Goal: Transaction & Acquisition: Purchase product/service

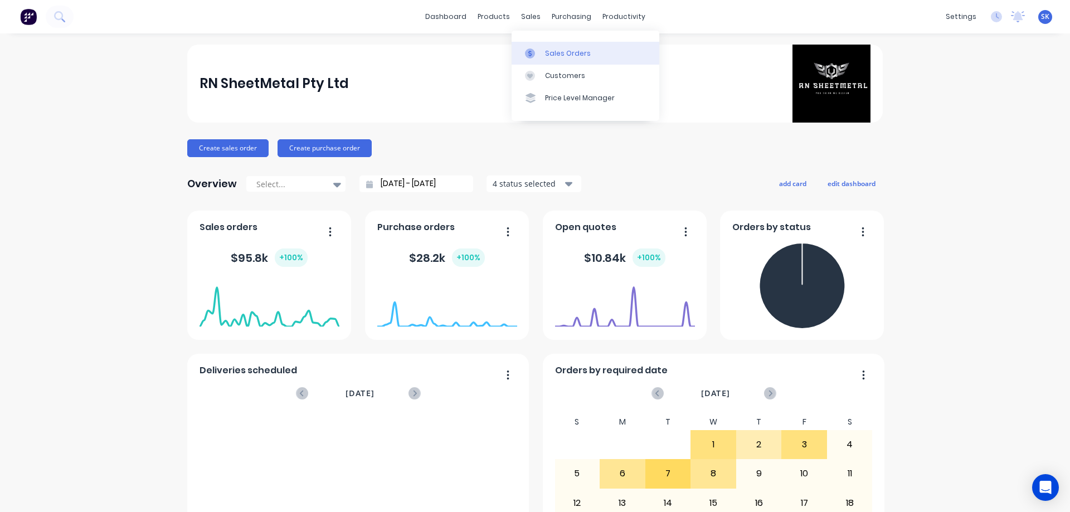
click at [558, 55] on div "Sales Orders" at bounding box center [568, 53] width 46 height 10
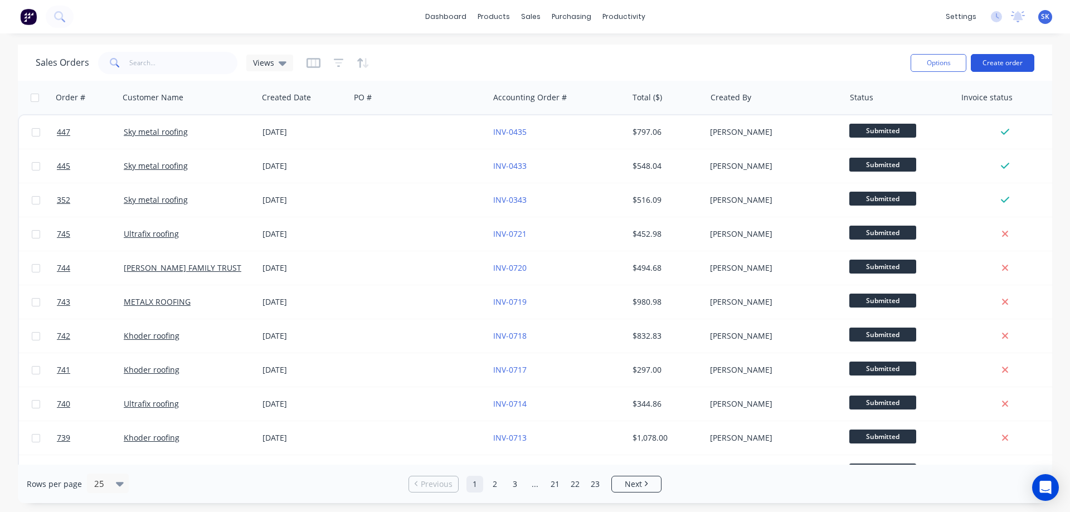
click at [1019, 61] on button "Create order" at bounding box center [1003, 63] width 64 height 18
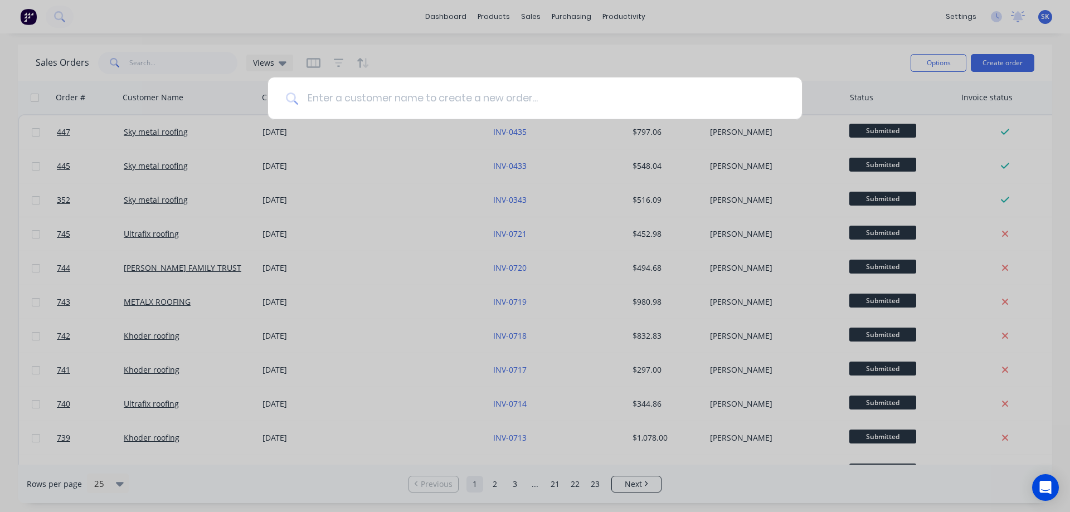
click at [434, 87] on input at bounding box center [541, 98] width 486 height 42
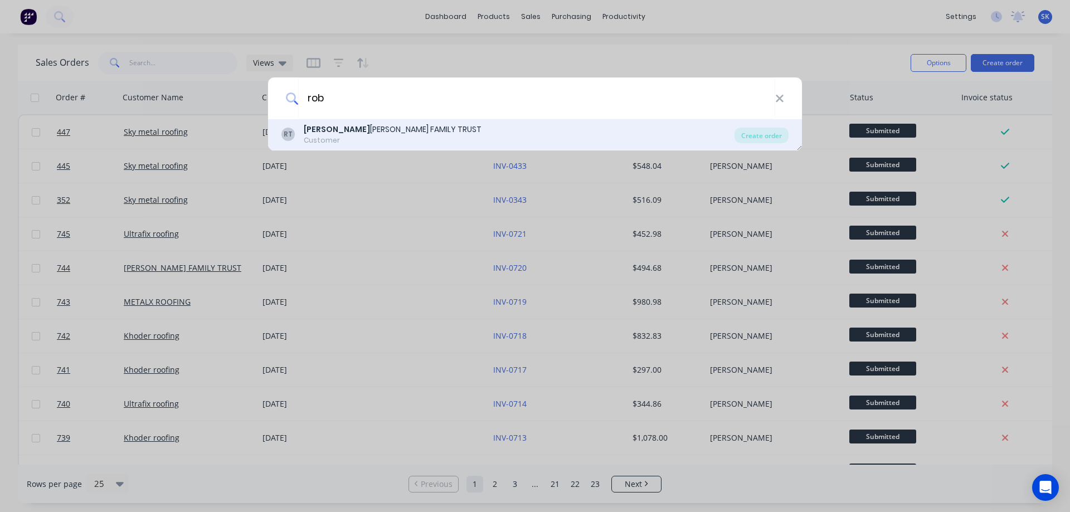
type input "rob"
click at [403, 140] on div "Customer" at bounding box center [393, 140] width 178 height 10
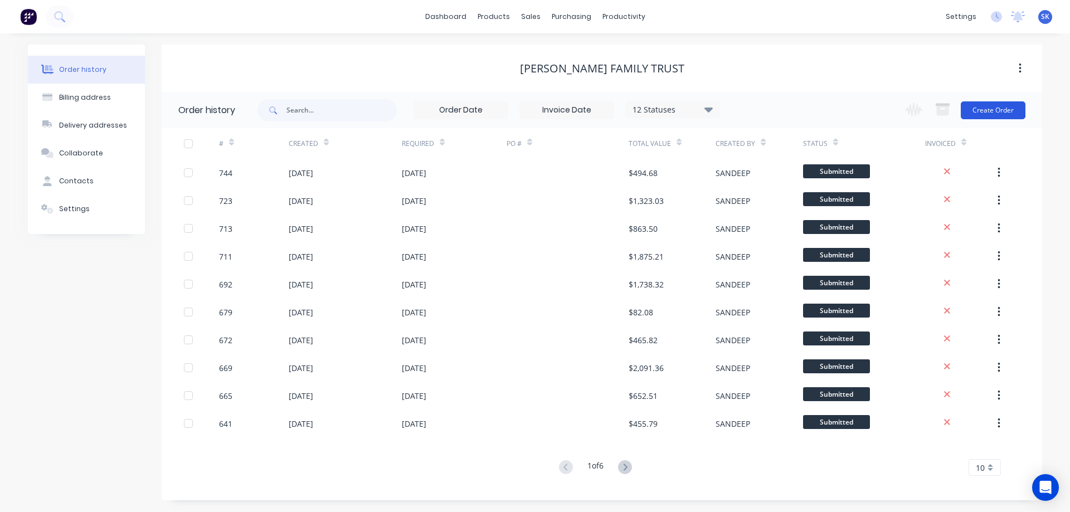
click at [993, 113] on button "Create Order" at bounding box center [993, 110] width 65 height 18
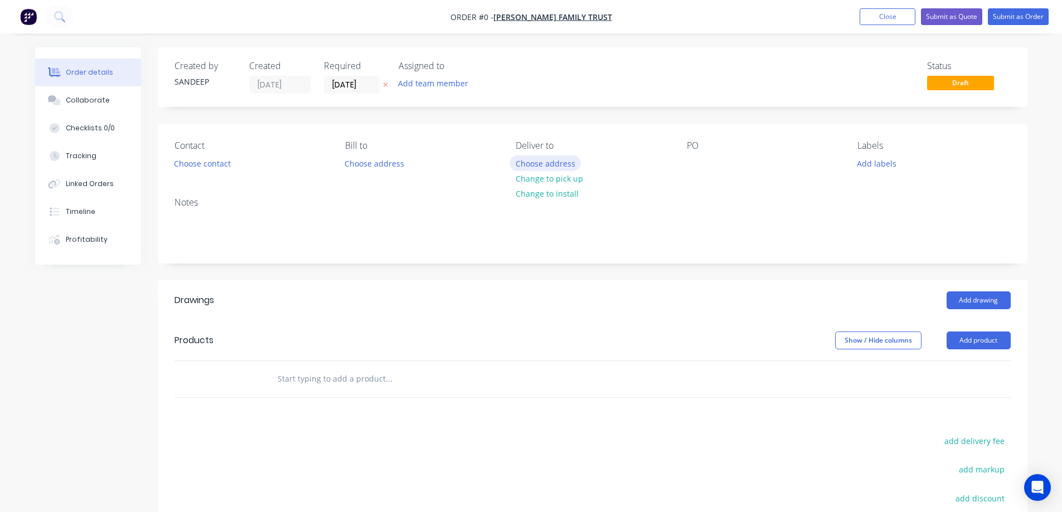
click at [537, 165] on button "Choose address" at bounding box center [544, 162] width 71 height 15
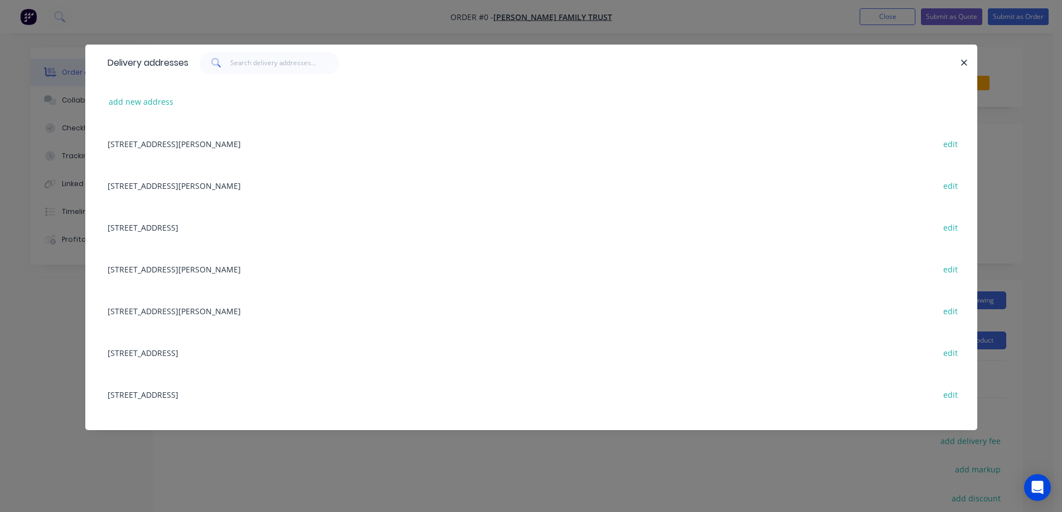
click at [231, 147] on div "[STREET_ADDRESS][PERSON_NAME] edit" at bounding box center [531, 144] width 858 height 42
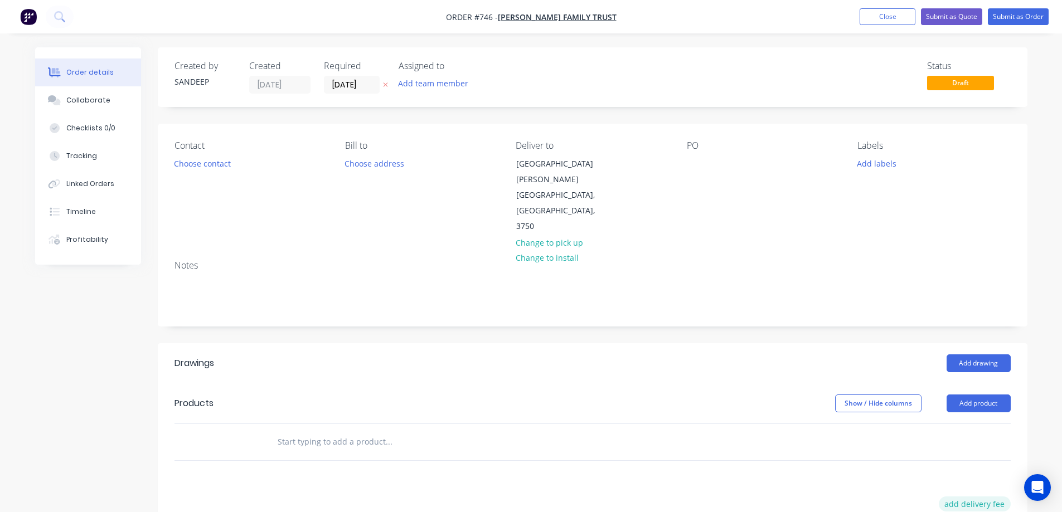
click at [974, 497] on button "add delivery fee" at bounding box center [975, 504] width 72 height 15
type input "70"
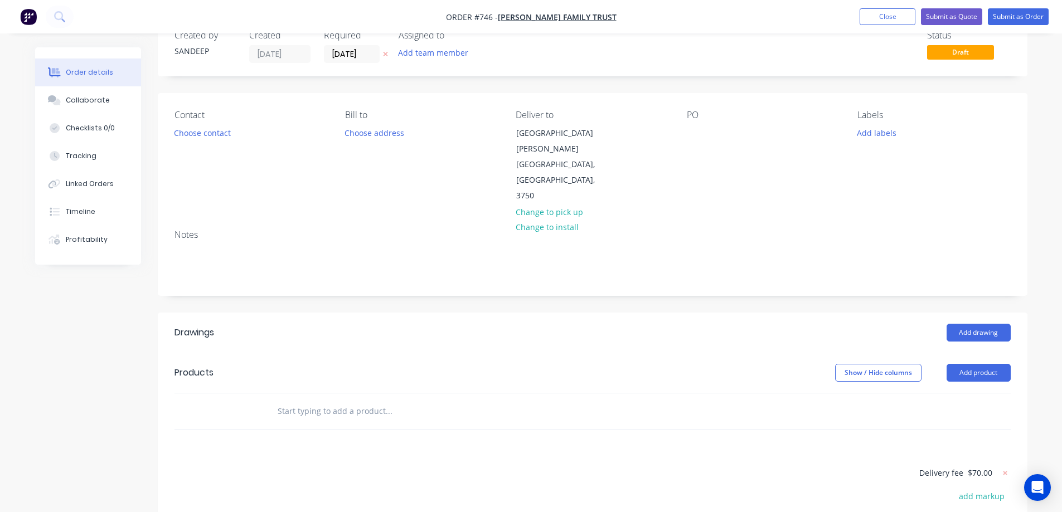
scroll to position [196, 0]
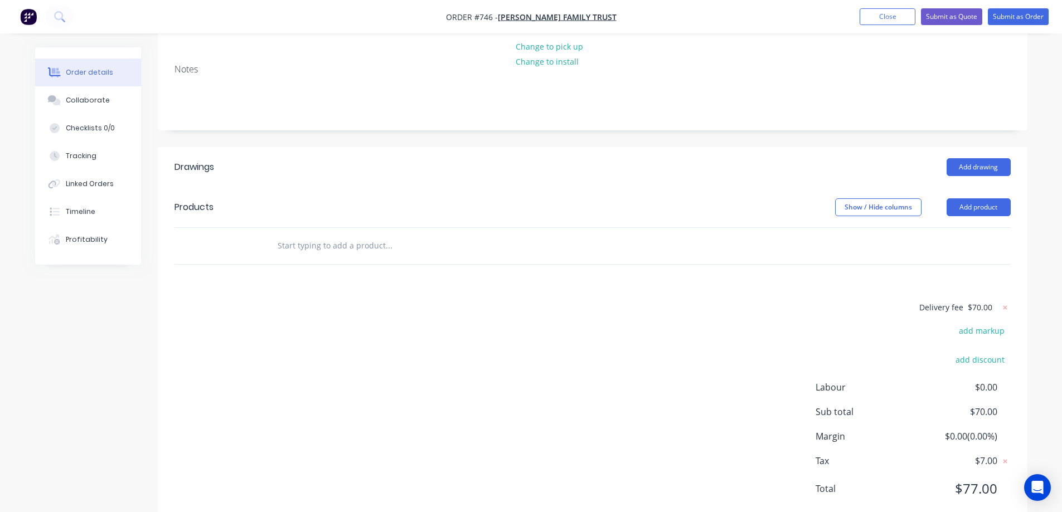
click at [313, 235] on input "text" at bounding box center [388, 246] width 223 height 22
click at [961, 198] on button "Add product" at bounding box center [978, 207] width 64 height 18
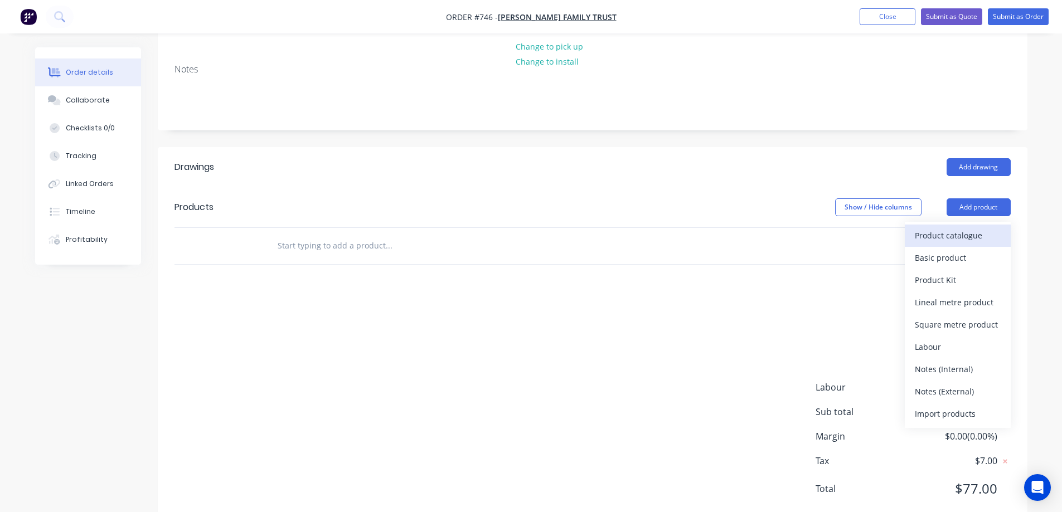
click at [961, 227] on div "Product catalogue" at bounding box center [958, 235] width 86 height 16
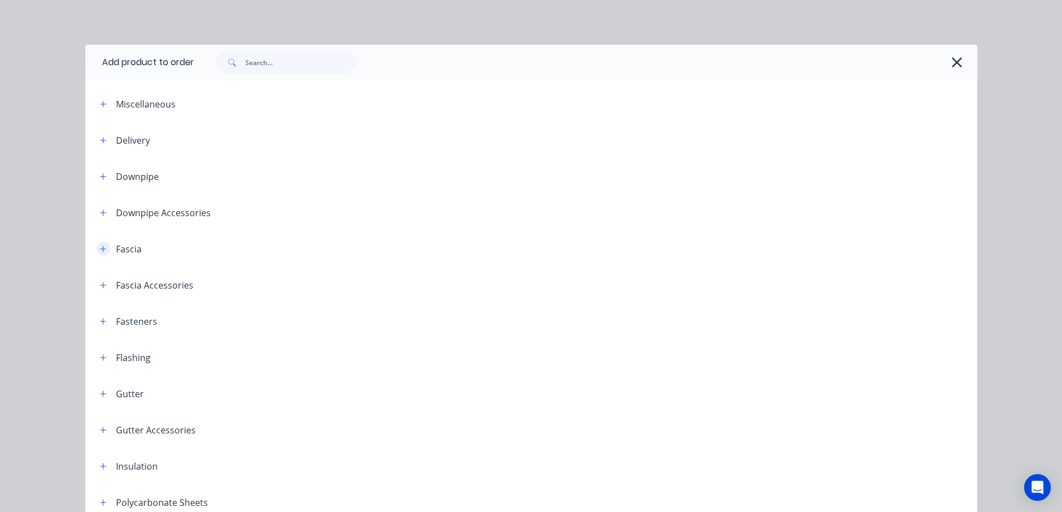
click at [97, 244] on button "button" at bounding box center [103, 249] width 14 height 14
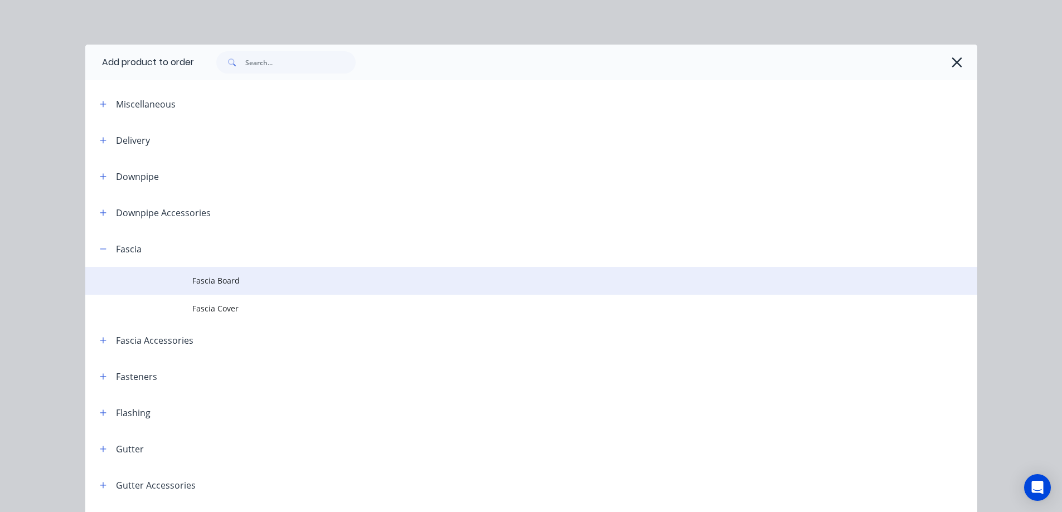
click at [195, 283] on span "Fascia Board" at bounding box center [506, 281] width 628 height 12
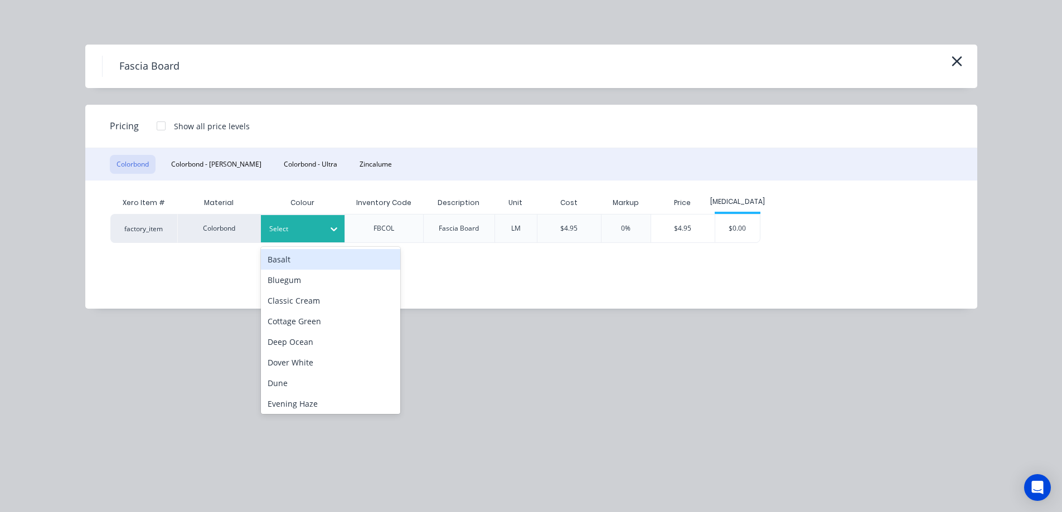
click at [293, 232] on div at bounding box center [294, 229] width 50 height 12
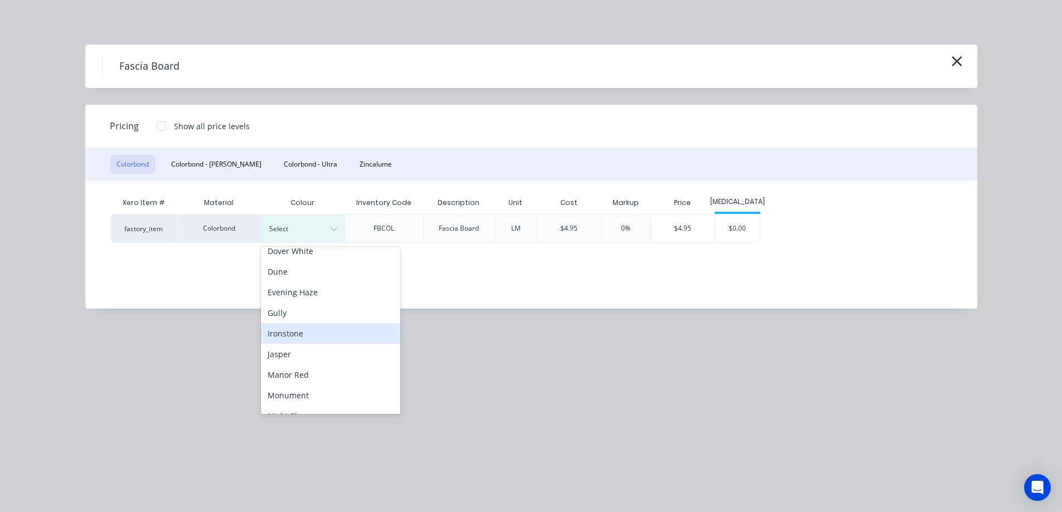
scroll to position [167, 0]
click at [300, 339] on div "Monument" at bounding box center [330, 339] width 139 height 21
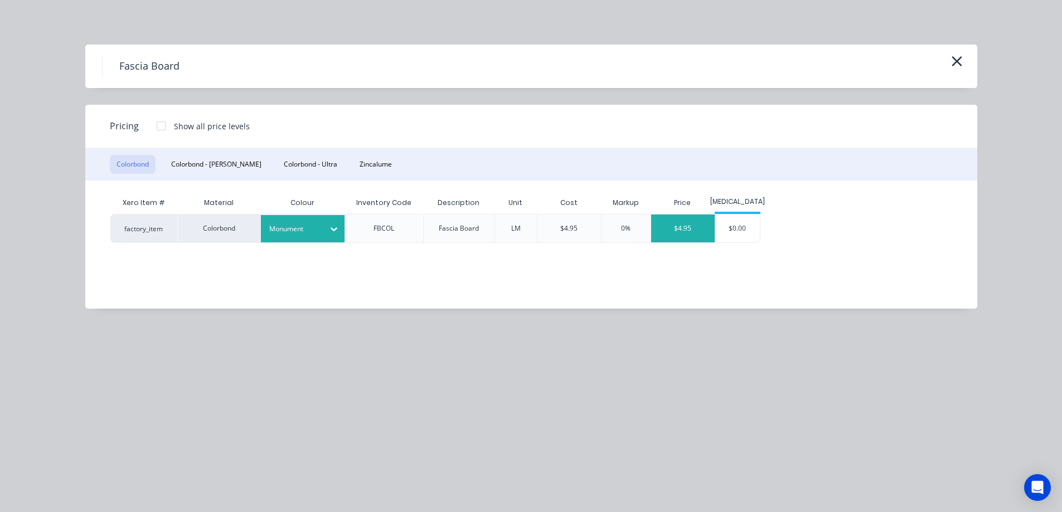
click at [684, 229] on div "$4.95" at bounding box center [683, 229] width 64 height 28
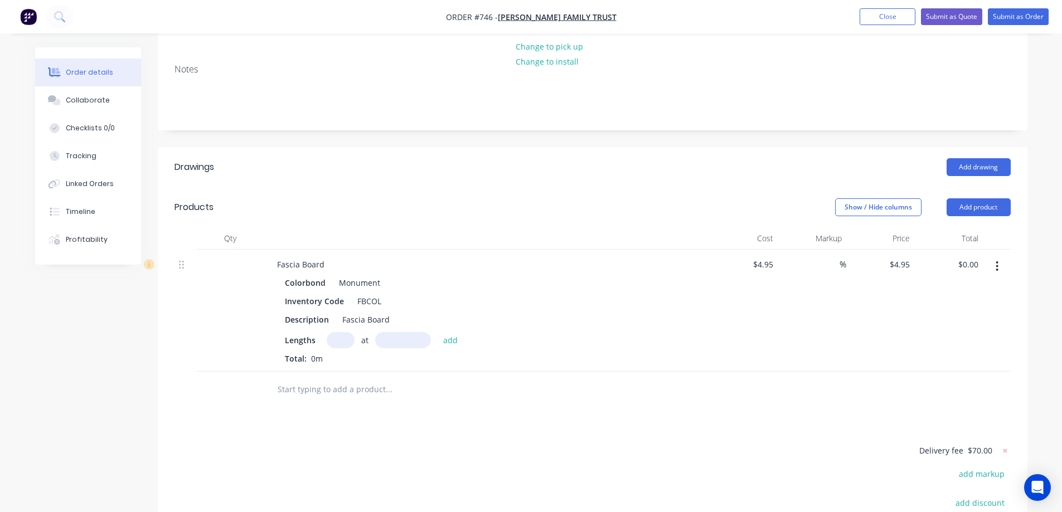
click at [338, 332] on input "text" at bounding box center [341, 340] width 28 height 16
type input "2"
type input "5900mm"
click at [446, 332] on button "add" at bounding box center [451, 339] width 26 height 15
type input "$58.41"
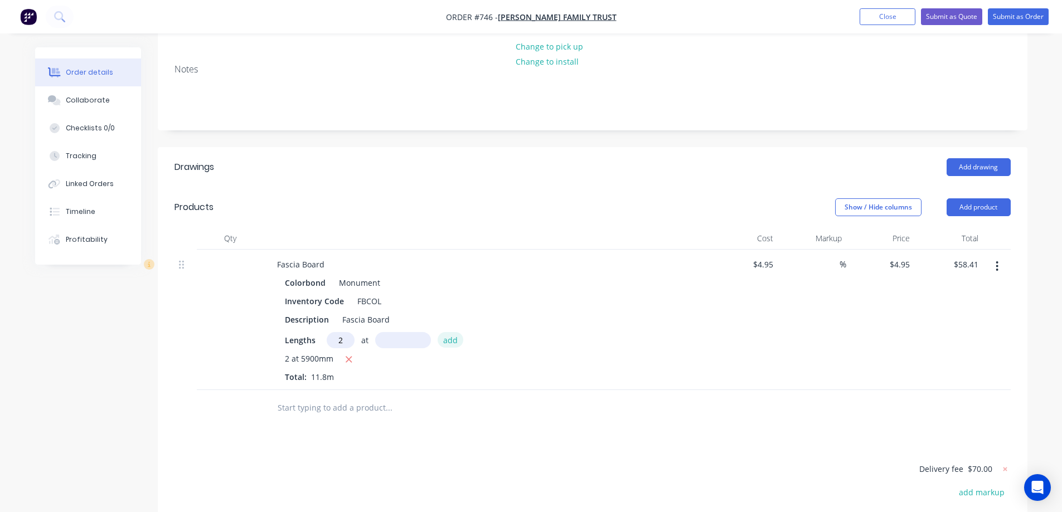
type input "2"
type input "5700mm"
click at [446, 332] on button "add" at bounding box center [451, 339] width 26 height 15
type input "$114.84"
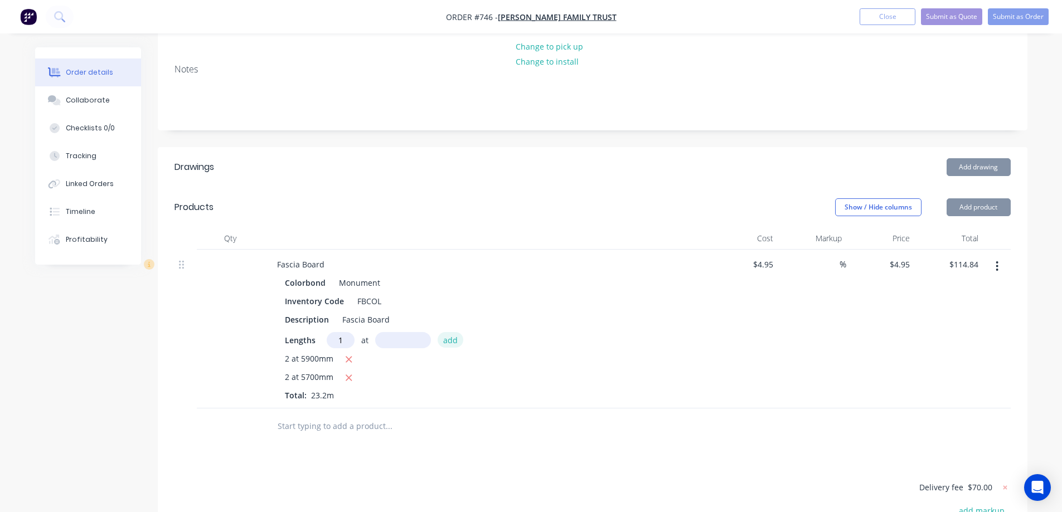
type input "1"
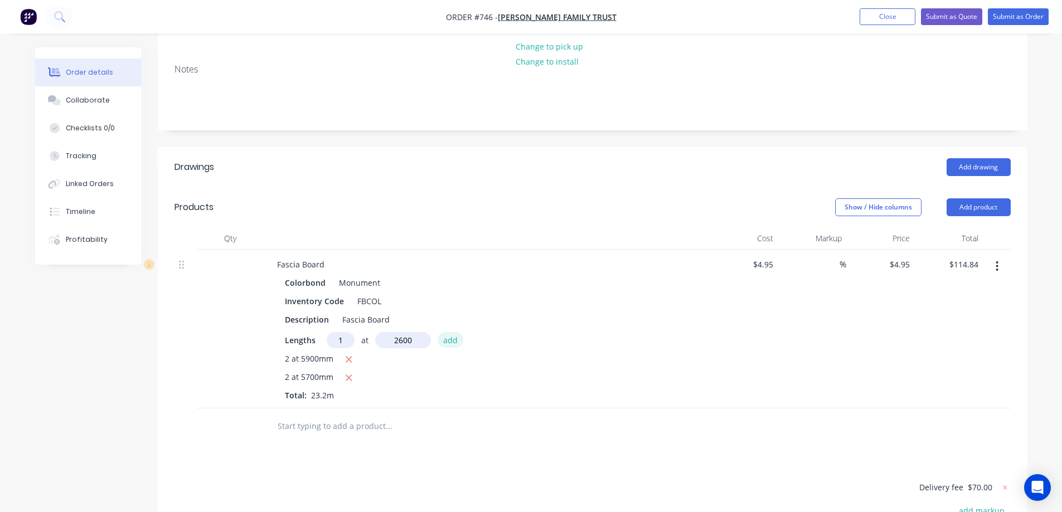
type input "2600mm"
click at [446, 332] on button "add" at bounding box center [451, 339] width 26 height 15
type input "$127.71"
type input "1"
type input "2000mm"
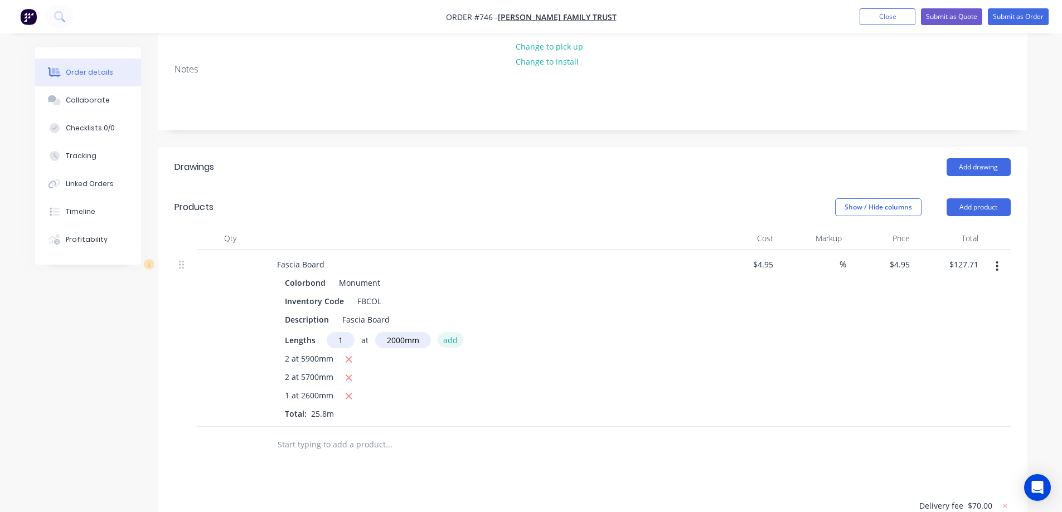
click at [446, 332] on button "add" at bounding box center [451, 339] width 26 height 15
type input "$137.61"
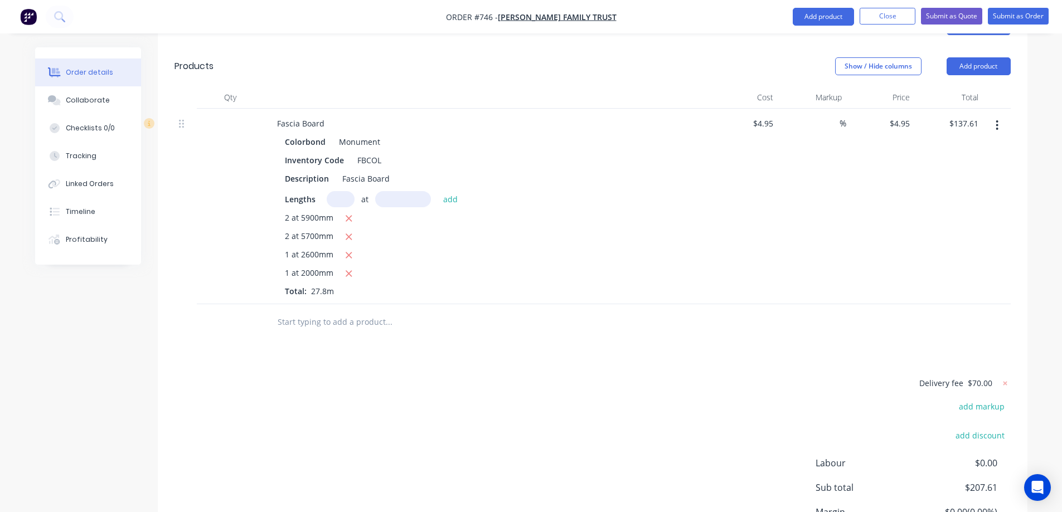
scroll to position [363, 0]
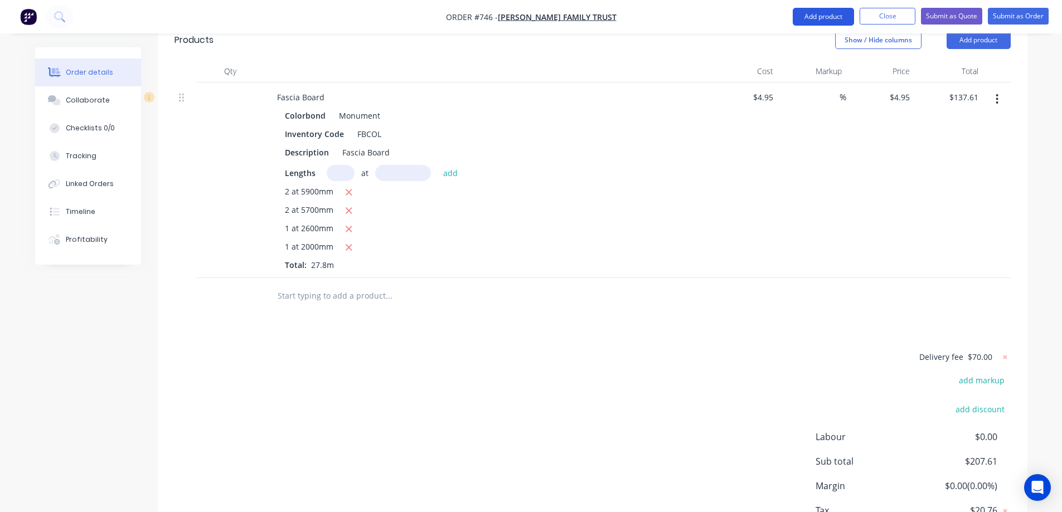
click at [793, 17] on button "Add product" at bounding box center [823, 17] width 61 height 18
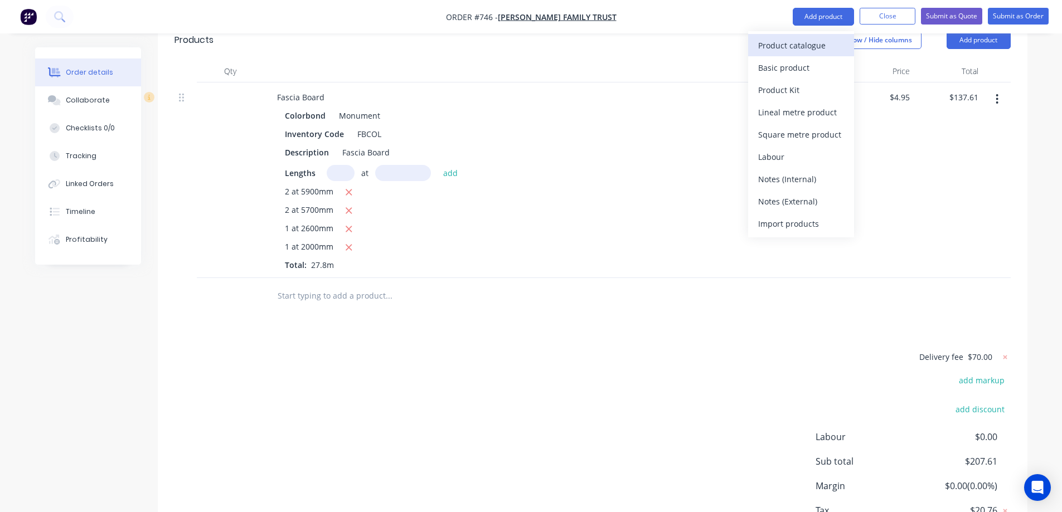
click at [779, 43] on div "Product catalogue" at bounding box center [801, 45] width 86 height 16
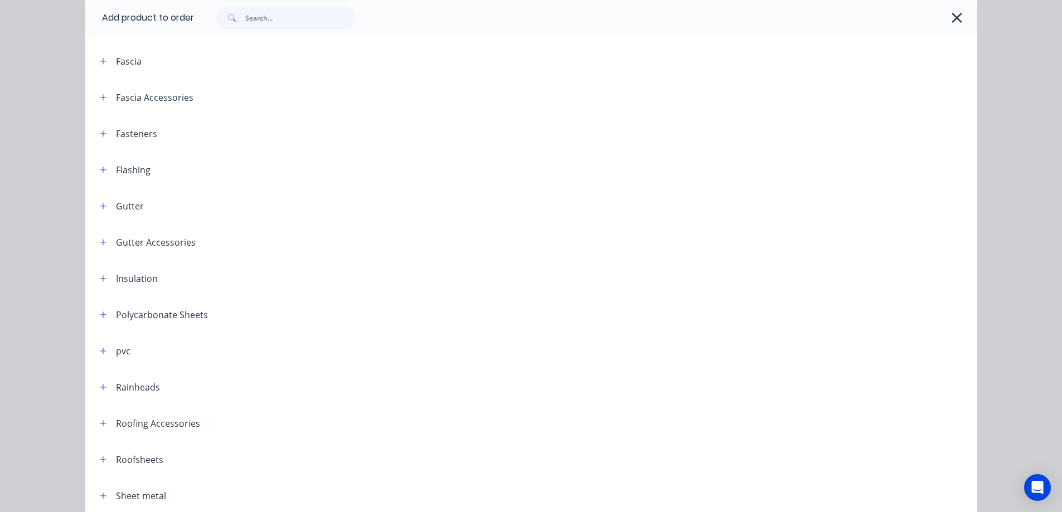
scroll to position [223, 0]
click at [102, 174] on icon "button" at bounding box center [103, 171] width 7 height 8
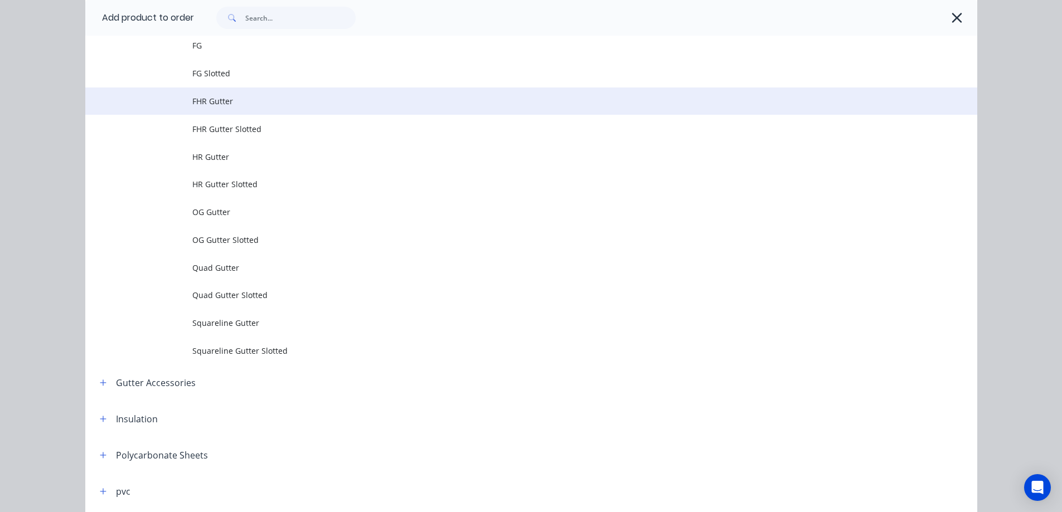
scroll to position [390, 0]
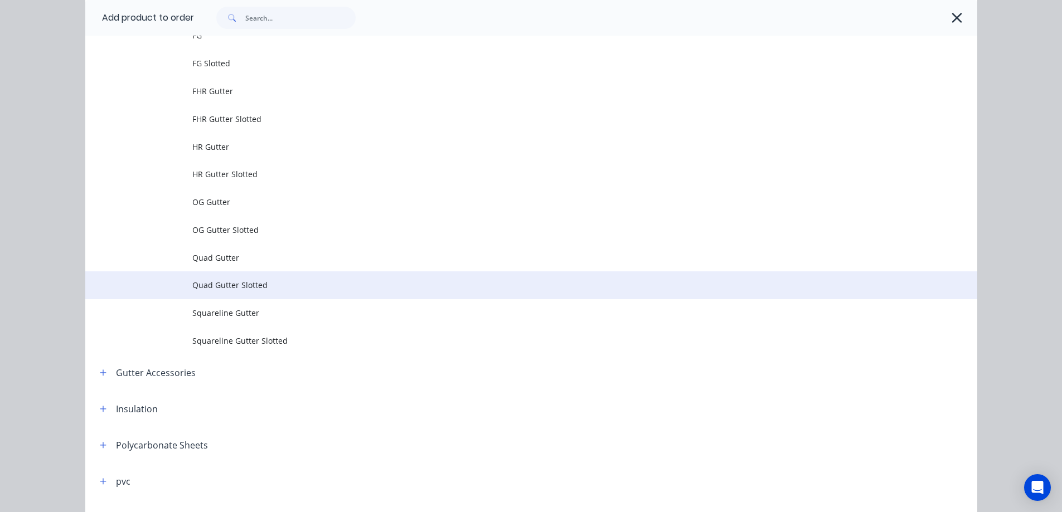
click at [227, 280] on span "Quad Gutter Slotted" at bounding box center [506, 285] width 628 height 12
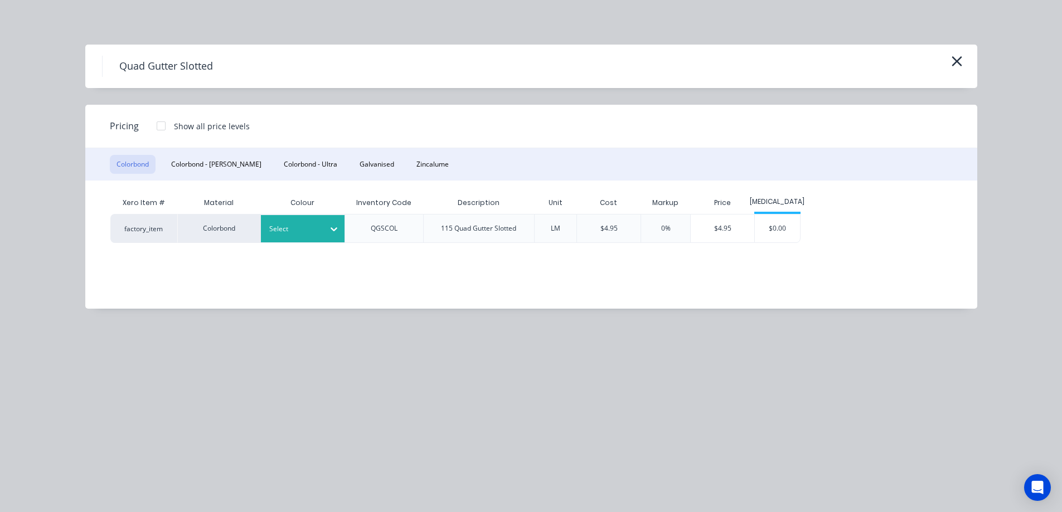
click at [300, 229] on div at bounding box center [294, 229] width 50 height 12
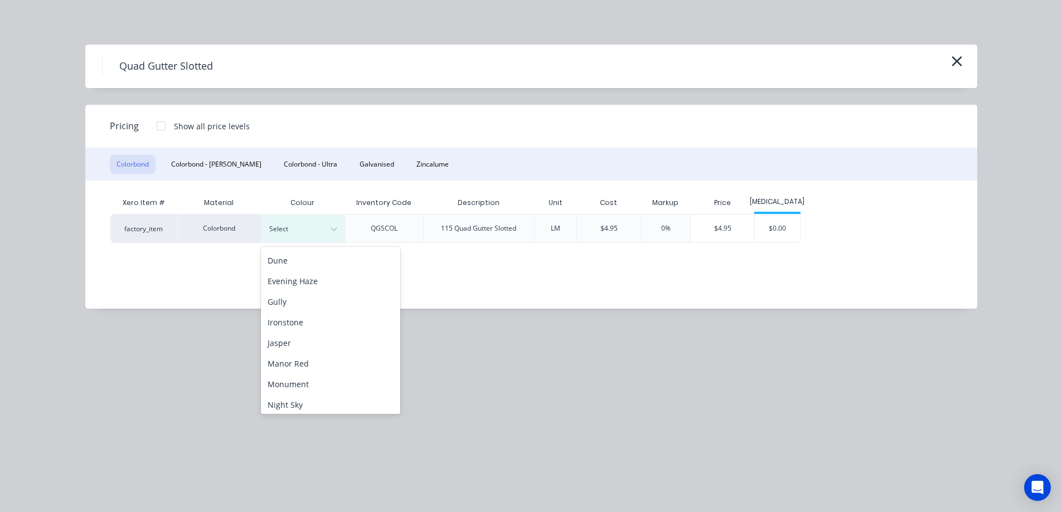
scroll to position [167, 0]
click at [295, 342] on div "Monument" at bounding box center [330, 339] width 139 height 21
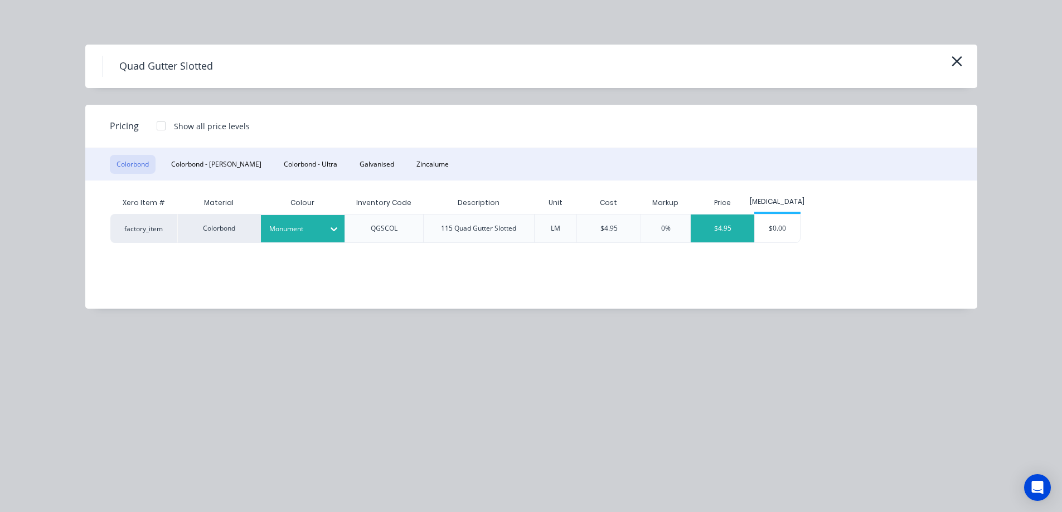
click at [729, 235] on div "$4.95" at bounding box center [723, 229] width 64 height 28
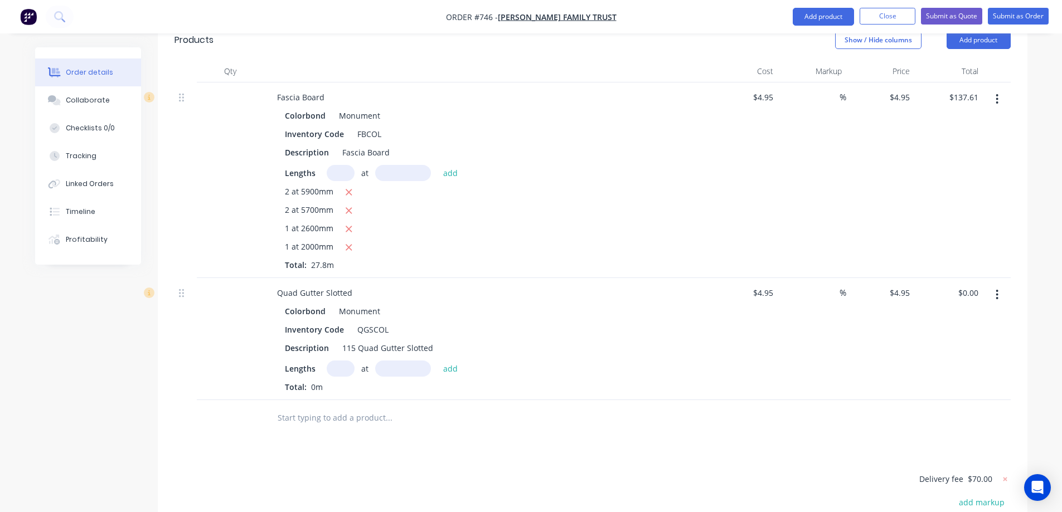
click at [337, 361] on input "text" at bounding box center [341, 369] width 28 height 16
type input "2"
type input "6100mm"
click at [453, 361] on button "add" at bounding box center [451, 368] width 26 height 15
type input "$60.39"
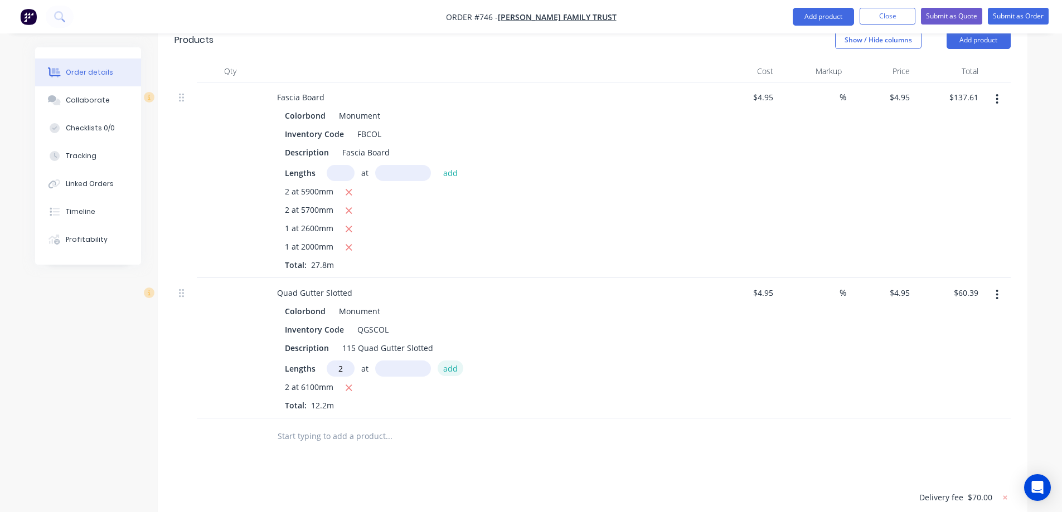
type input "2"
type input "5900mm"
click at [453, 361] on button "add" at bounding box center [451, 368] width 26 height 15
type input "$118.80"
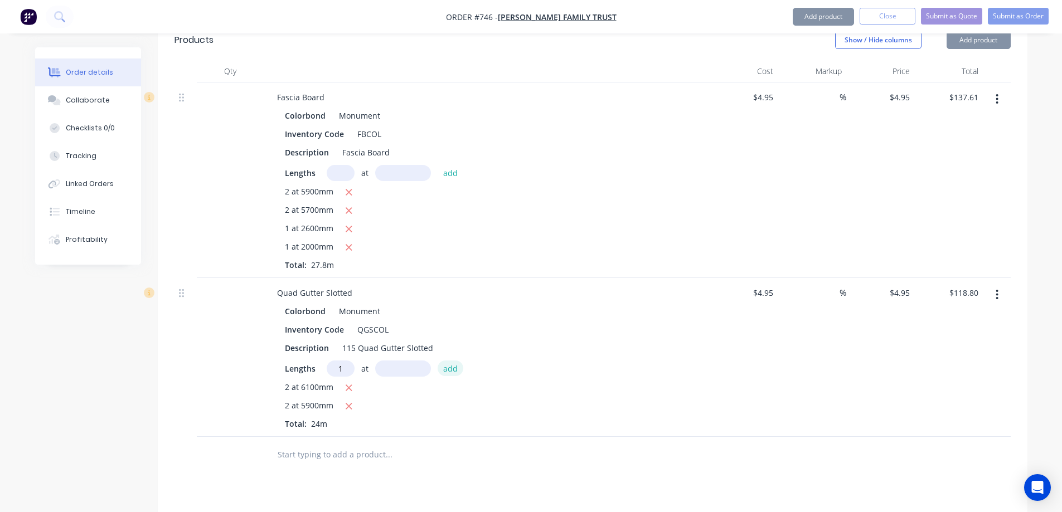
type input "1"
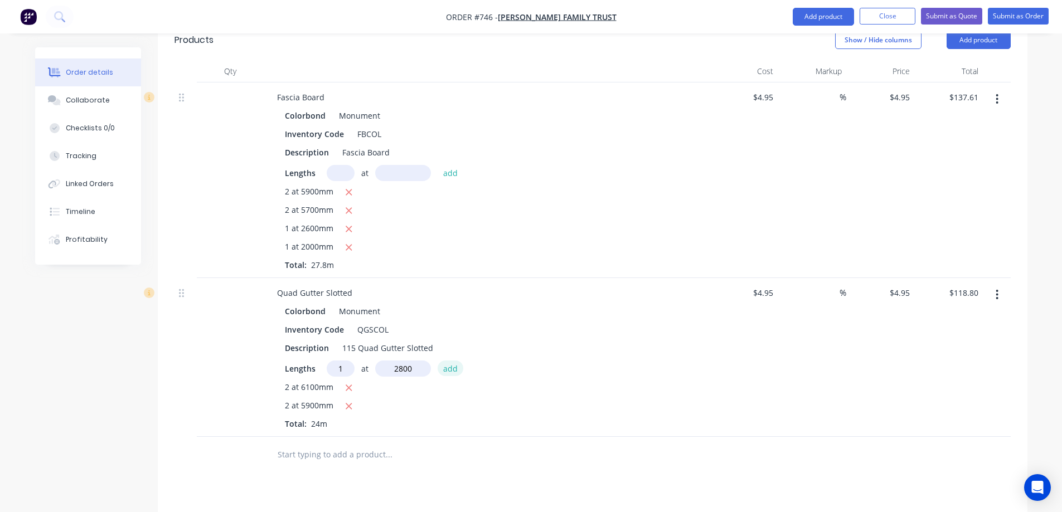
type input "2800mm"
click at [453, 361] on button "add" at bounding box center [451, 368] width 26 height 15
type input "$132.66"
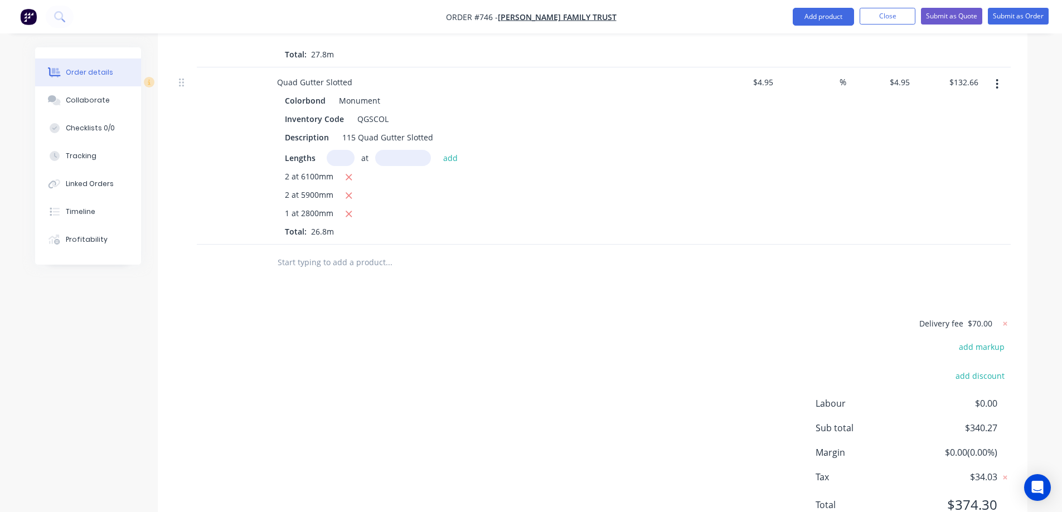
scroll to position [590, 0]
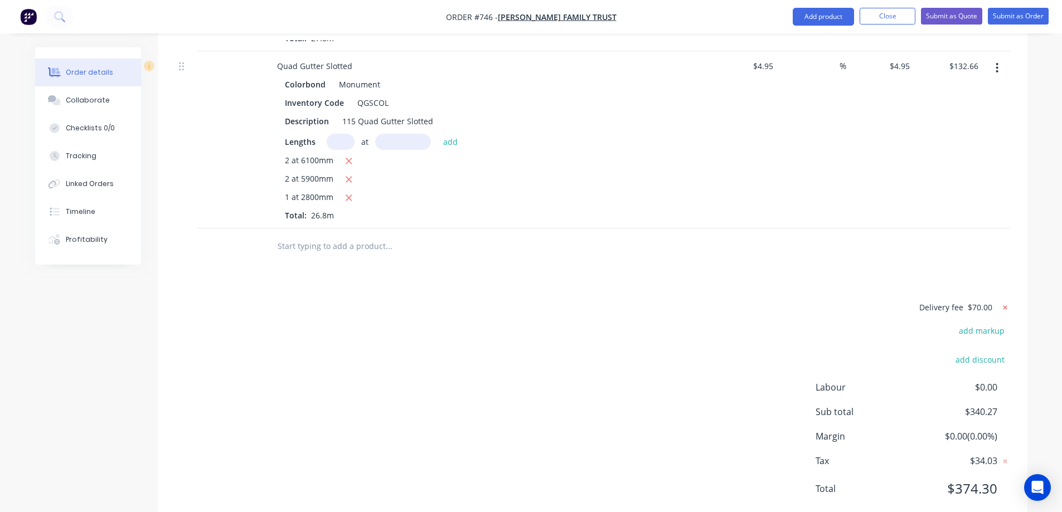
click at [1005, 302] on icon at bounding box center [1004, 307] width 11 height 11
click at [970, 295] on button "add delivery fee" at bounding box center [975, 302] width 72 height 15
type input "70"
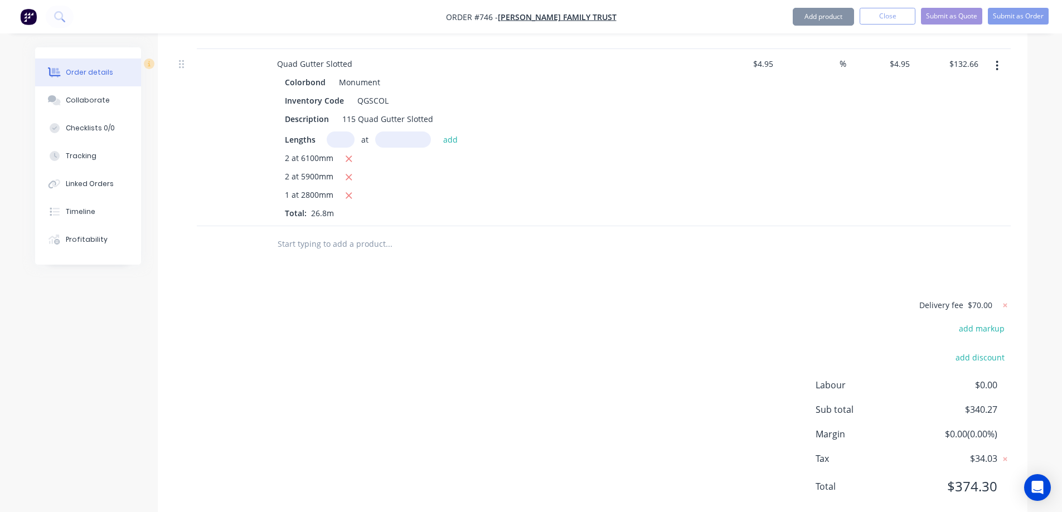
scroll to position [590, 0]
click at [693, 316] on div "Delivery fee $70.00 add markup add discount Labour $0.00 Sub total $340.27 Marg…" at bounding box center [592, 405] width 836 height 210
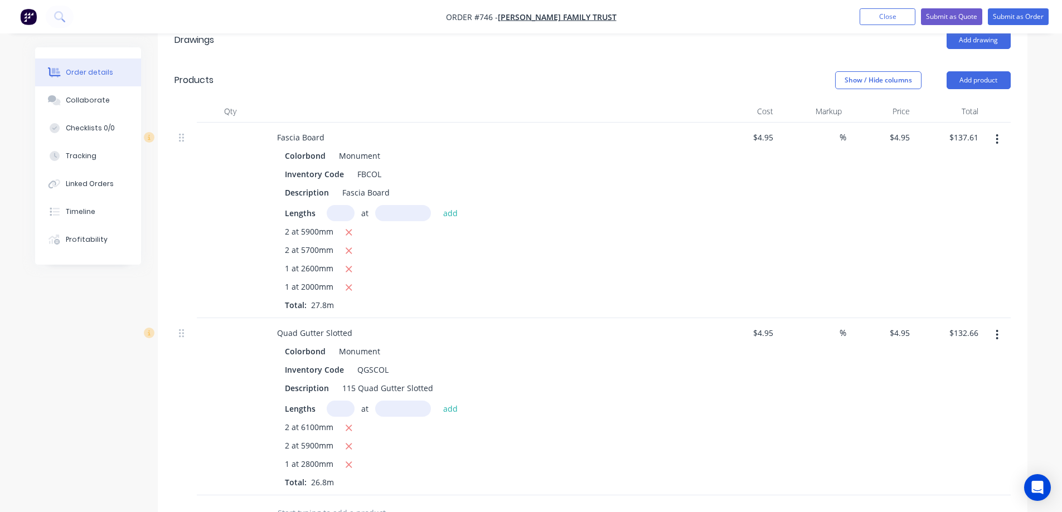
scroll to position [200, 0]
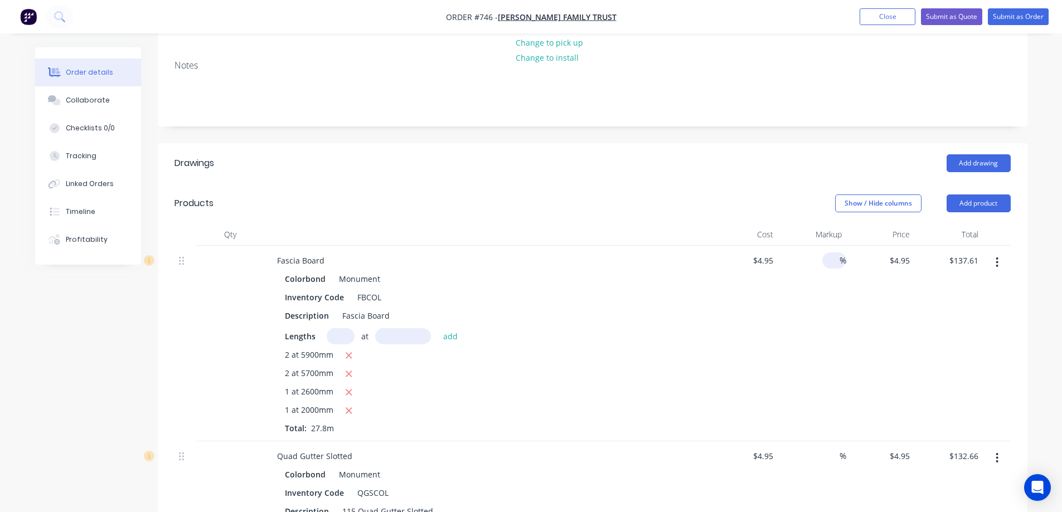
click at [830, 252] on input at bounding box center [833, 260] width 13 height 16
type input "15"
type input "$5.6925"
type input "$158.25"
click at [826, 267] on div "15 15 %" at bounding box center [811, 344] width 69 height 196
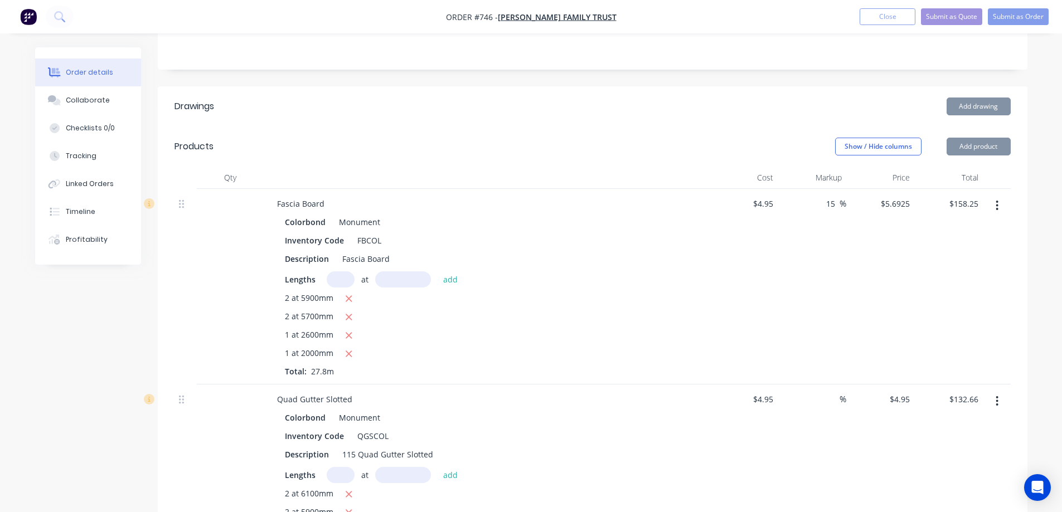
scroll to position [312, 0]
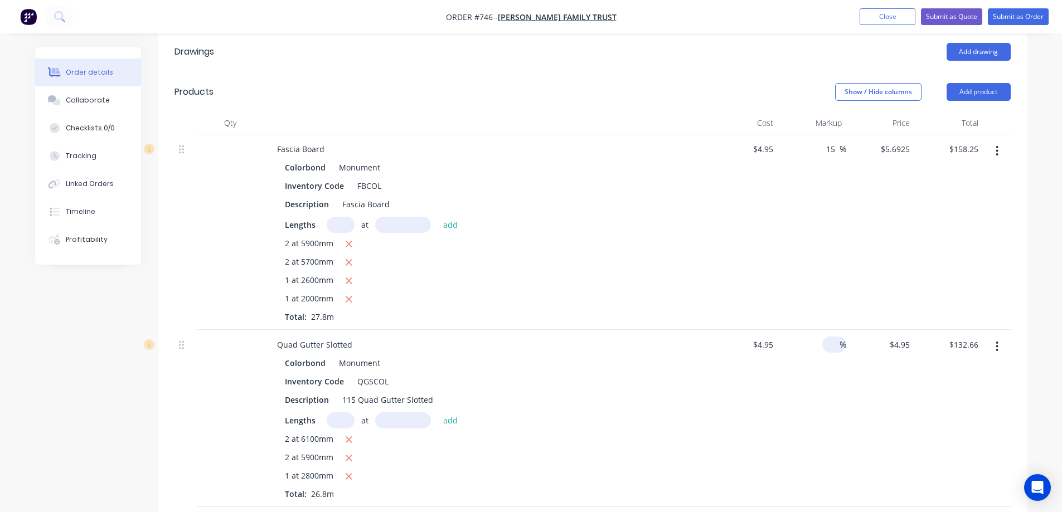
click at [829, 337] on input at bounding box center [833, 345] width 13 height 16
type input "15"
type input "$5.6925"
type input "$152.56"
click at [799, 362] on div "15 15 %" at bounding box center [811, 418] width 69 height 177
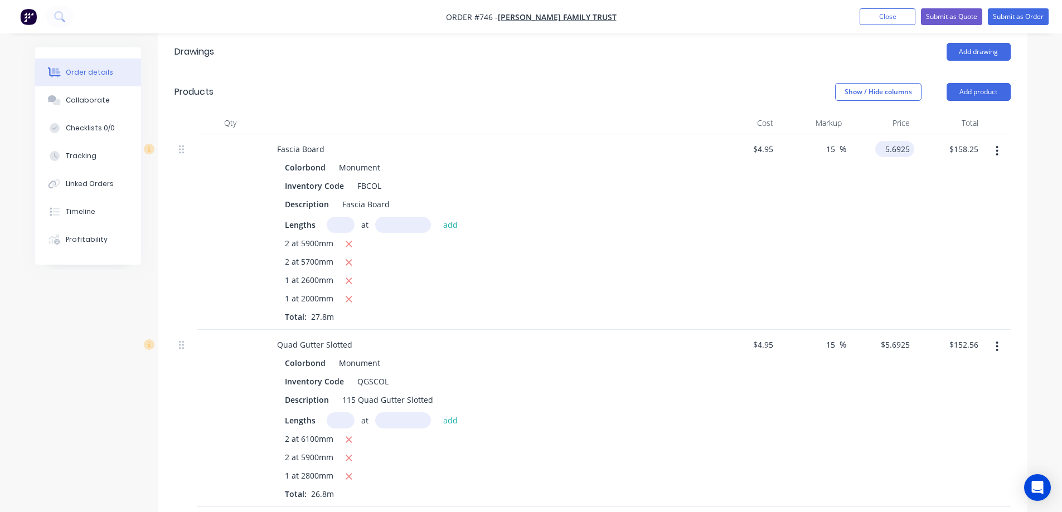
click at [896, 141] on input "5.6925" at bounding box center [896, 149] width 35 height 16
type input "5.7"
type input "15.15"
type input "$5.70"
type input "$158.46"
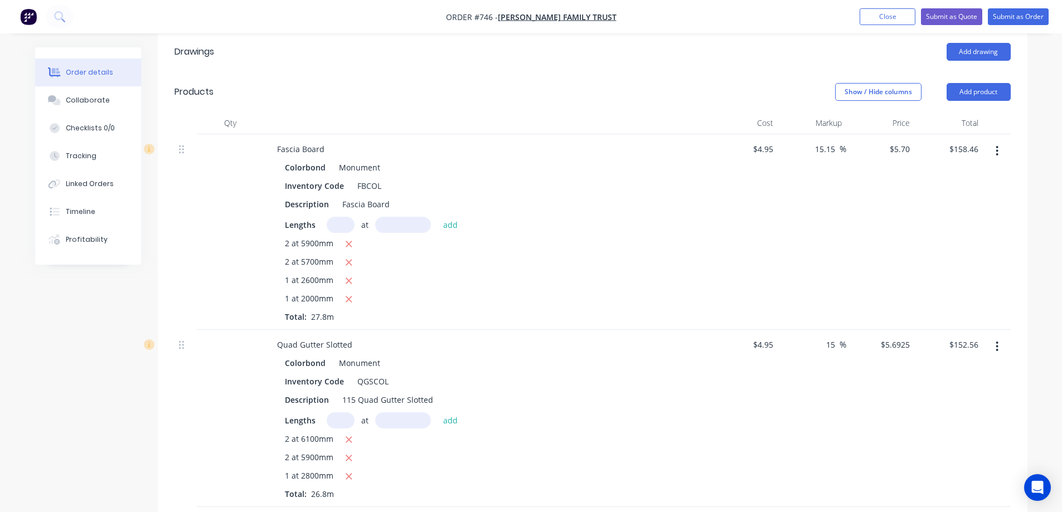
click at [877, 190] on div "$5.70 $5.70" at bounding box center [880, 232] width 69 height 196
click at [897, 337] on input "5.6925" at bounding box center [899, 345] width 30 height 16
type input "5.7"
type input "15.15"
type input "$5.70"
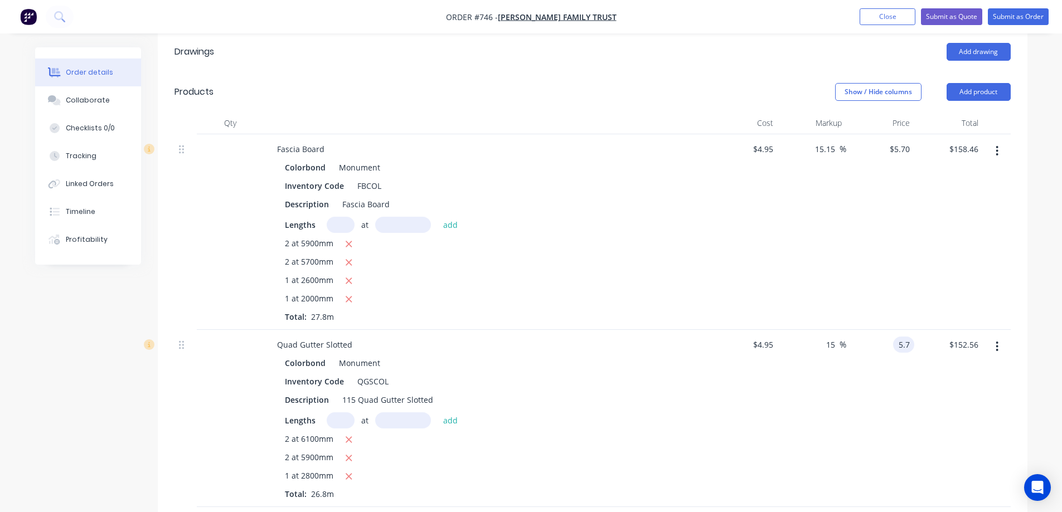
type input "$152.76"
click at [878, 349] on div "$5.70 $5.70" at bounding box center [880, 418] width 69 height 177
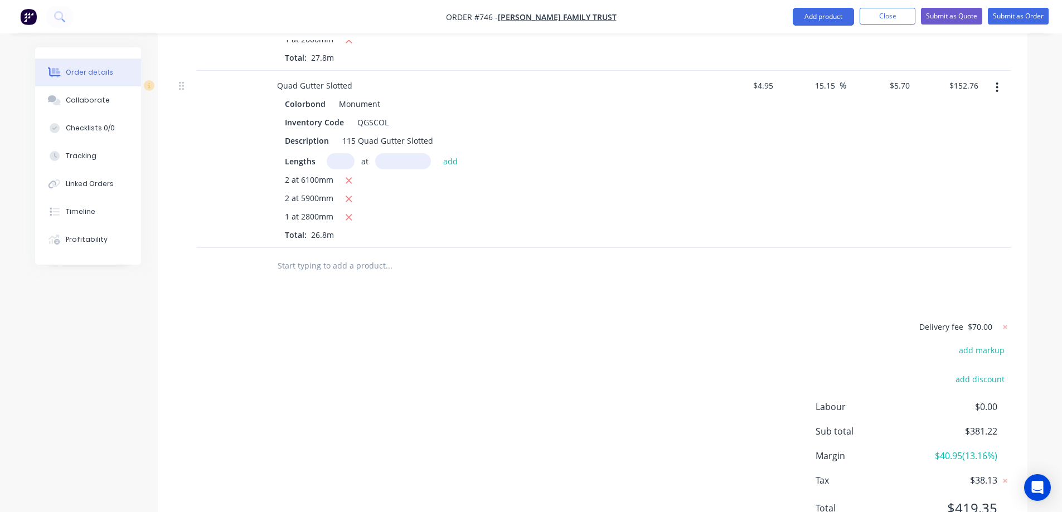
scroll to position [590, 0]
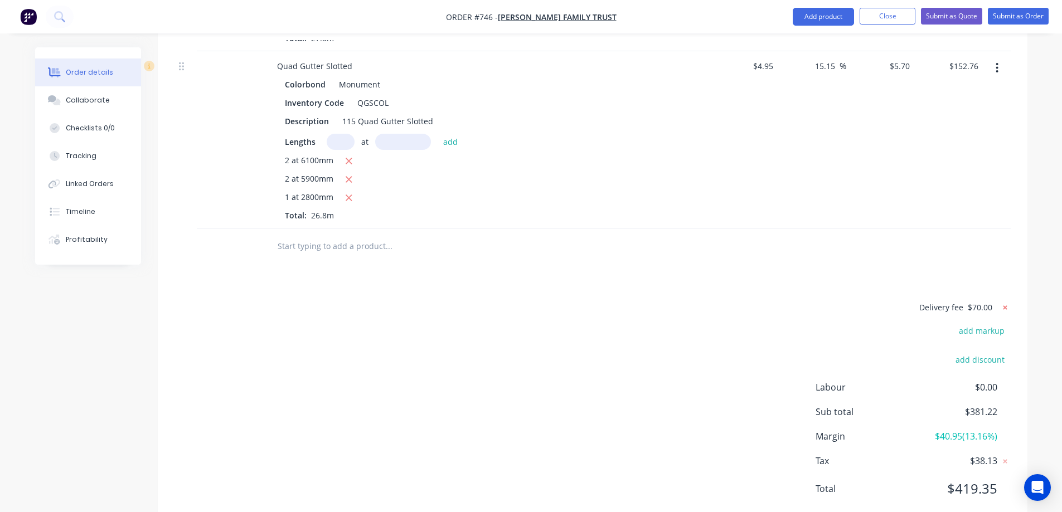
click at [1005, 302] on icon at bounding box center [1004, 307] width 11 height 11
click at [981, 300] on button "add delivery fee" at bounding box center [975, 307] width 72 height 15
type input "70"
click at [753, 309] on div "Delivery fee Delivery fee Delivery fee name (Optional) 70 70 $0 add markup add …" at bounding box center [592, 406] width 836 height 212
click at [820, 15] on button "Add product" at bounding box center [823, 17] width 61 height 18
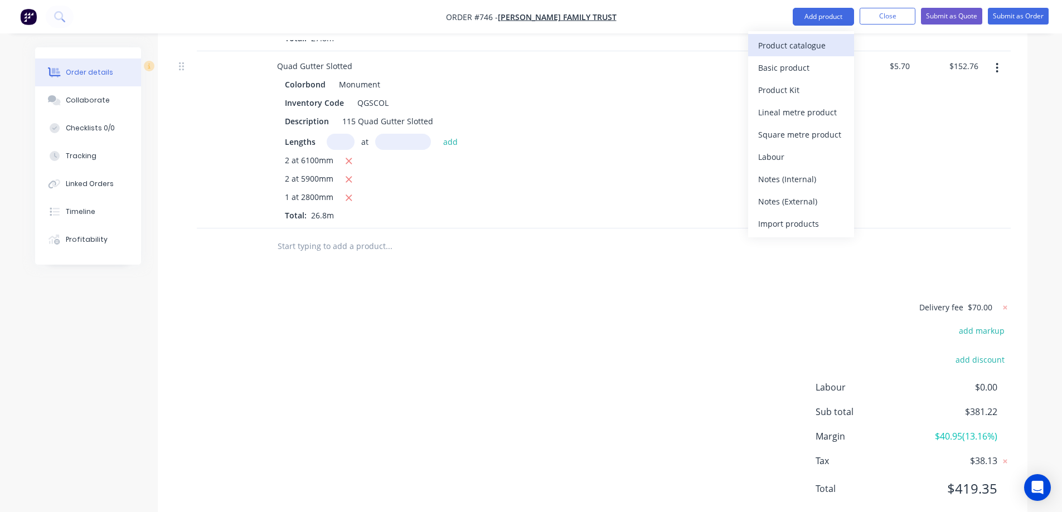
click at [791, 51] on div "Product catalogue" at bounding box center [801, 45] width 86 height 16
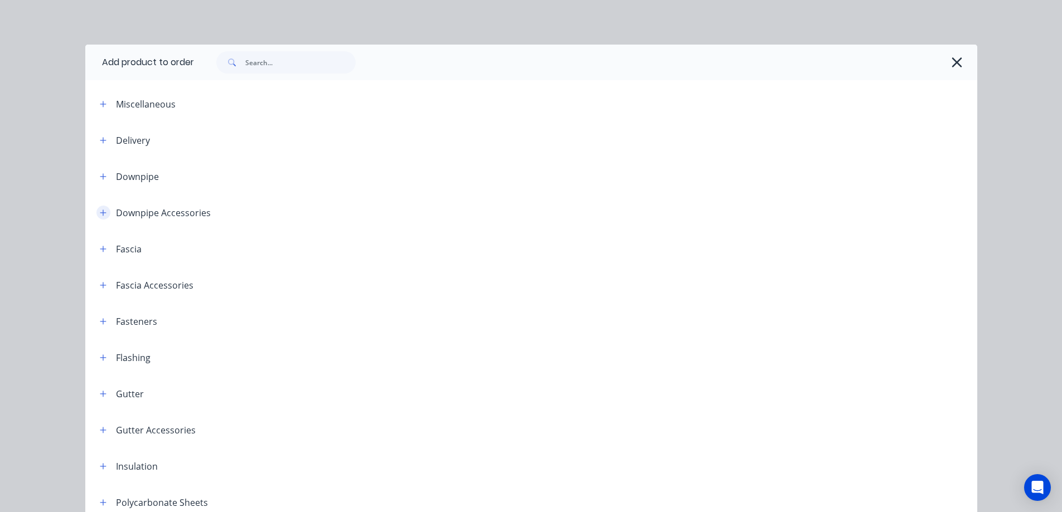
click at [100, 216] on icon "button" at bounding box center [103, 213] width 7 height 8
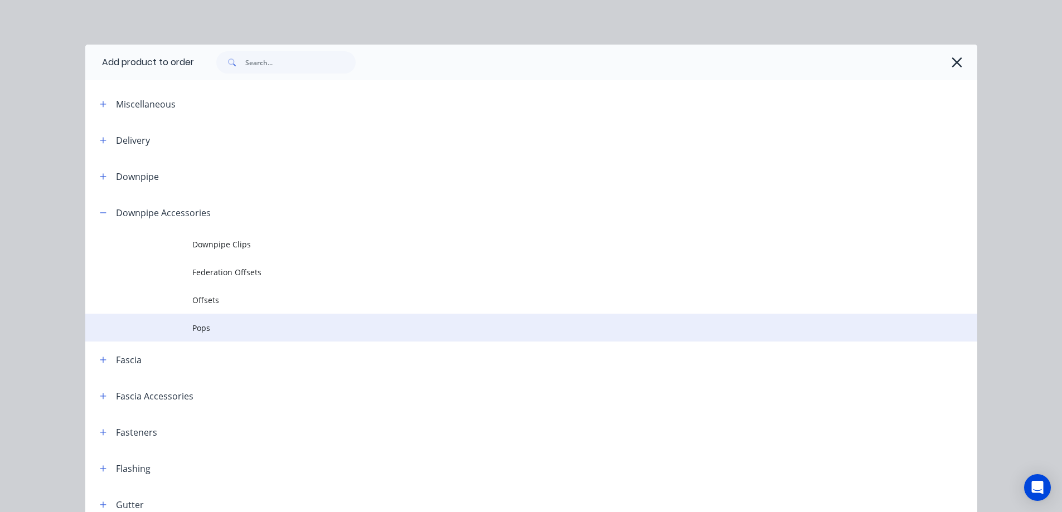
click at [192, 329] on span "Pops" at bounding box center [506, 328] width 628 height 12
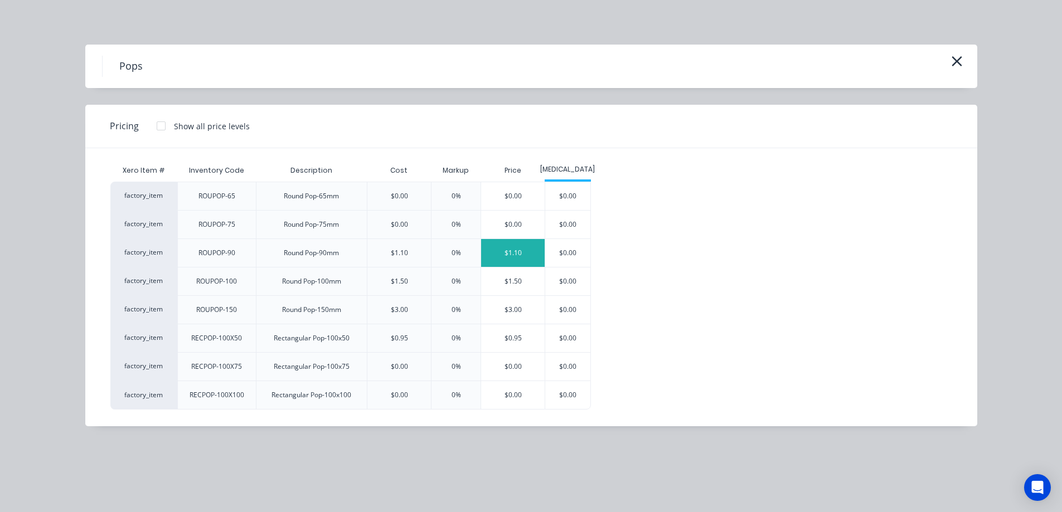
click at [526, 256] on div "$1.10" at bounding box center [513, 253] width 64 height 28
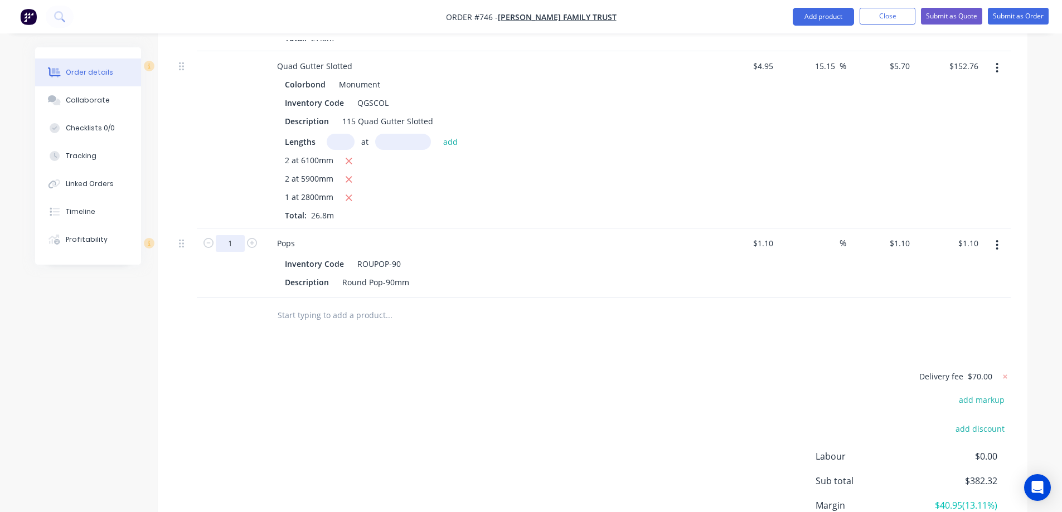
click at [235, 235] on input "1" at bounding box center [230, 243] width 29 height 17
type input "10"
type input "$11.00"
click at [255, 321] on div "Drawings Add drawing Products Show / Hide columns Add product Qty Cost Markup P…" at bounding box center [592, 174] width 869 height 843
click at [897, 235] on div "1.1 $1.10" at bounding box center [899, 243] width 30 height 16
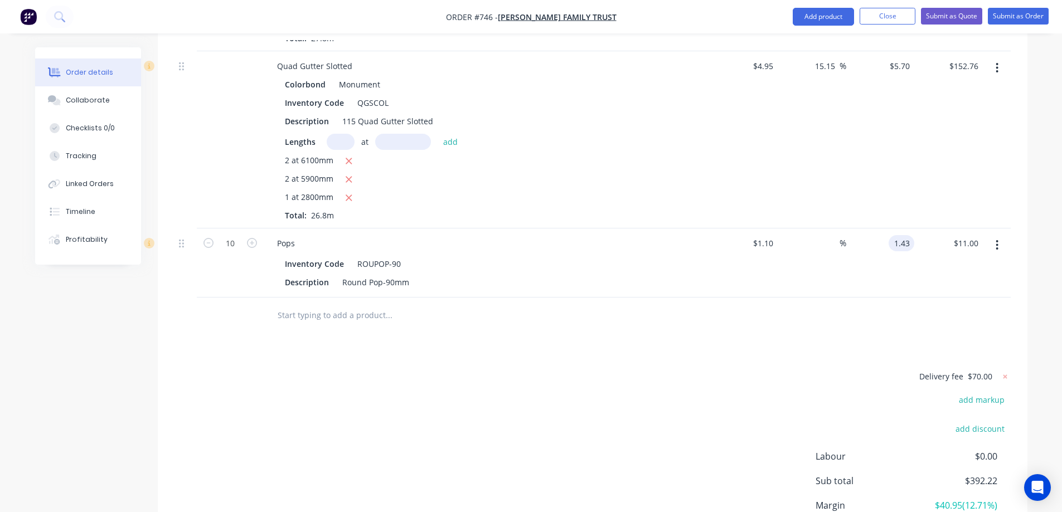
type input "1.43"
type input "30"
type input "$1.43"
type input "$14.30"
click at [838, 298] on div at bounding box center [592, 316] width 836 height 36
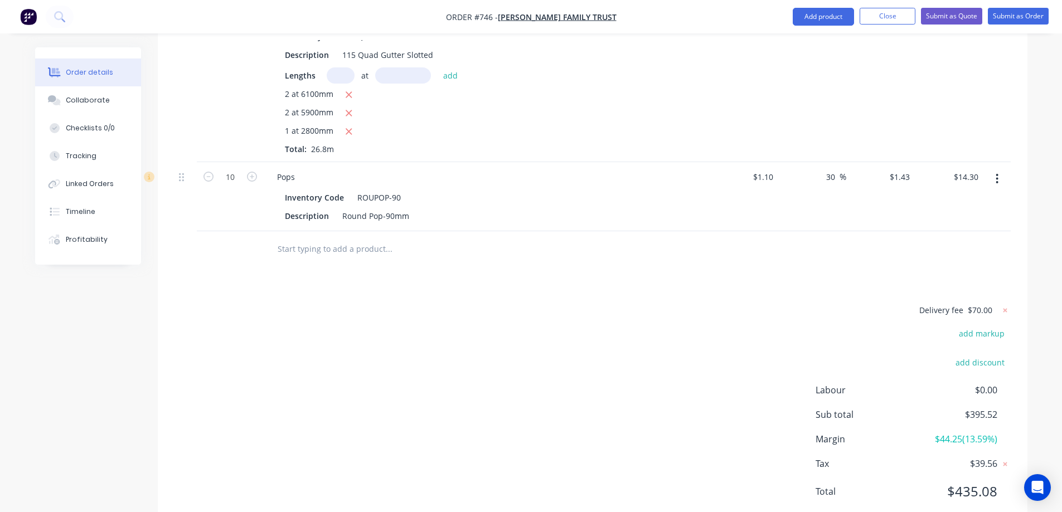
scroll to position [659, 0]
click at [482, 300] on div "Delivery fee $70.00 add markup add discount Labour $0.00 Sub total $395.52 Marg…" at bounding box center [592, 405] width 836 height 210
click at [299, 235] on input "text" at bounding box center [388, 246] width 223 height 22
type input "r"
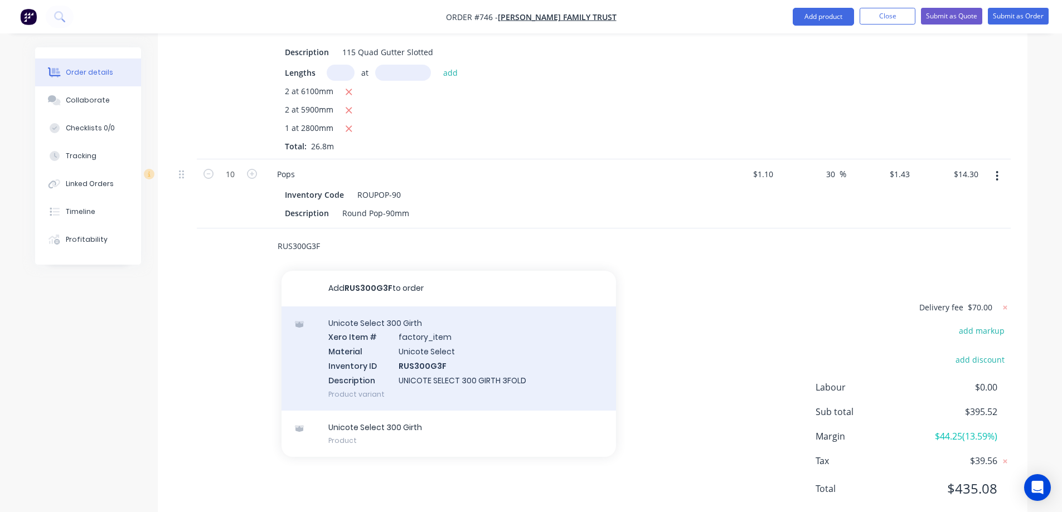
type input "RUS300G3F"
click at [376, 307] on div "Unicote Select 300 Girth Xero Item # factory_item Material Unicote Select Inven…" at bounding box center [448, 359] width 334 height 104
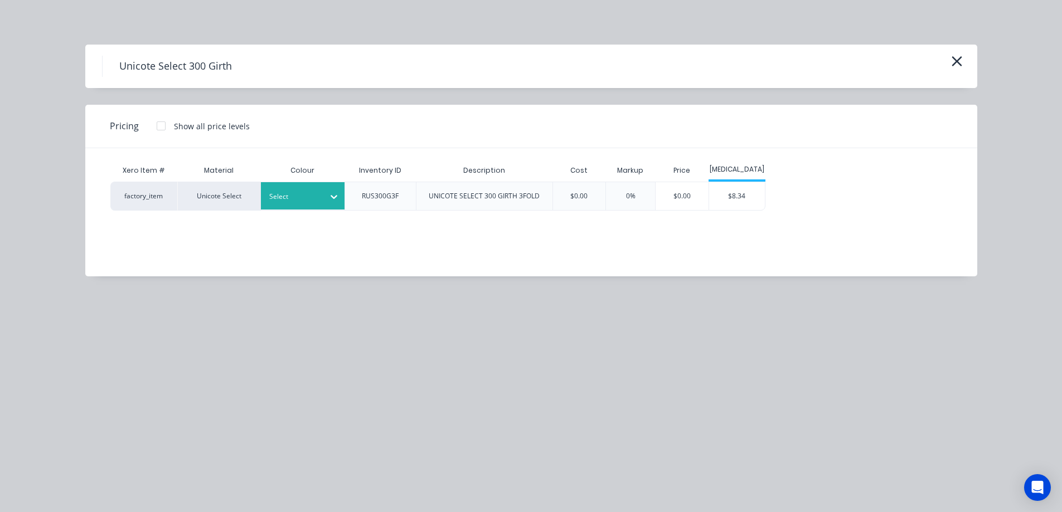
click at [330, 200] on icon at bounding box center [333, 196] width 11 height 11
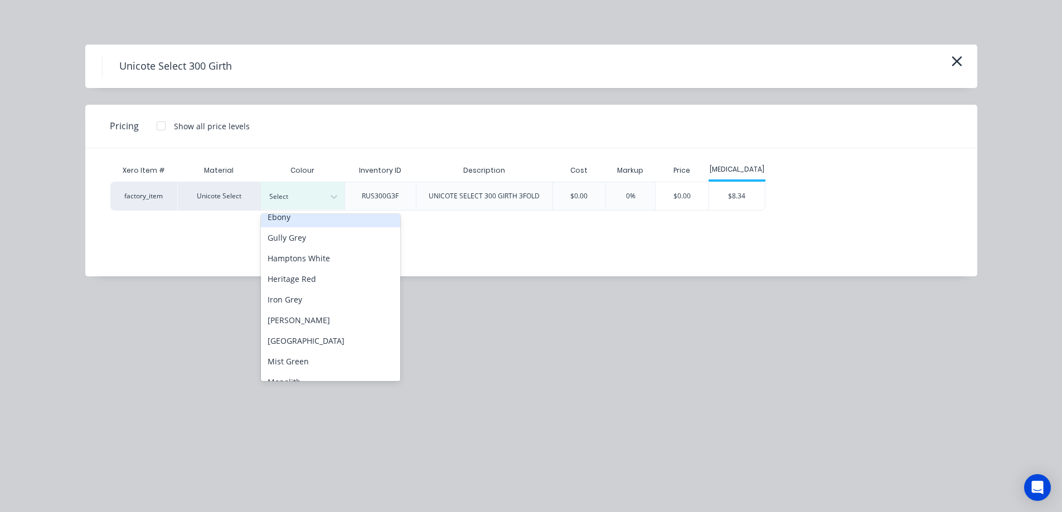
scroll to position [223, 0]
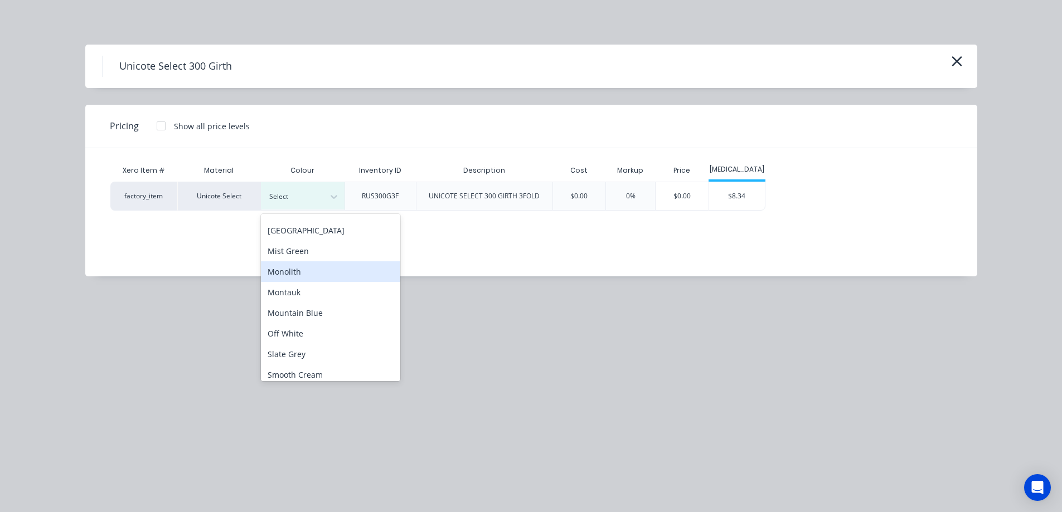
click at [310, 274] on div "Monolith" at bounding box center [330, 271] width 139 height 21
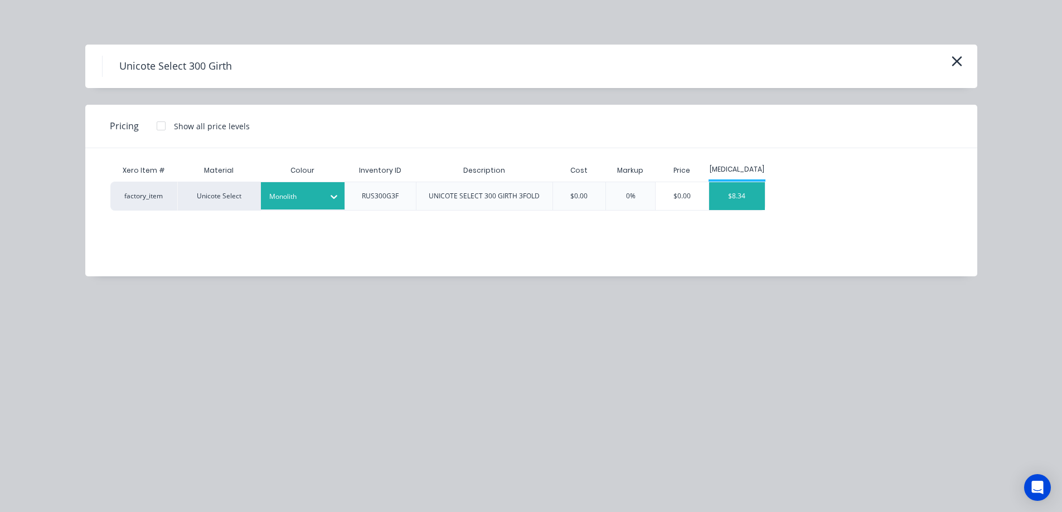
click at [733, 198] on div "$8.34" at bounding box center [737, 196] width 56 height 28
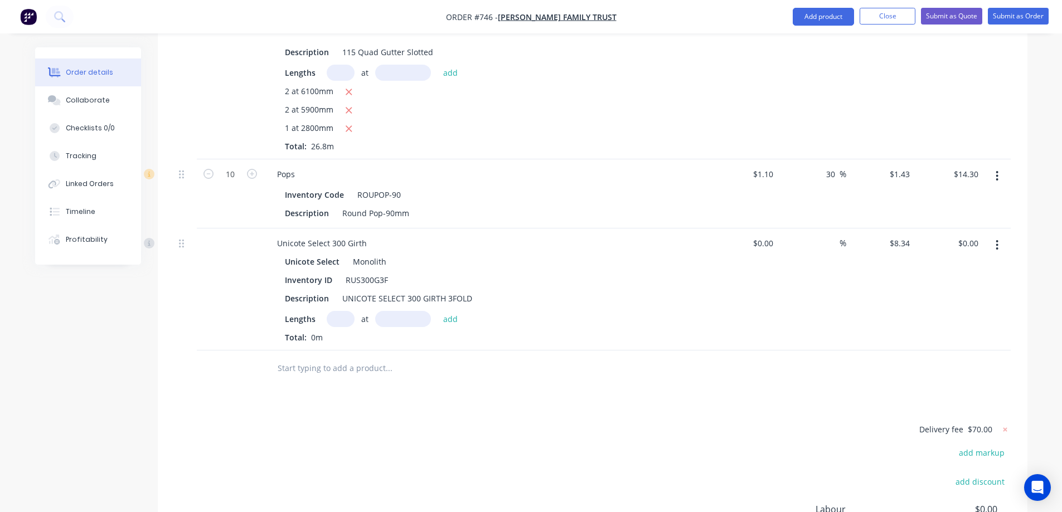
click at [334, 311] on input "text" at bounding box center [341, 319] width 28 height 16
type input "1"
type input "3300mm"
click at [456, 311] on button "add" at bounding box center [451, 318] width 26 height 15
type input "$27.52"
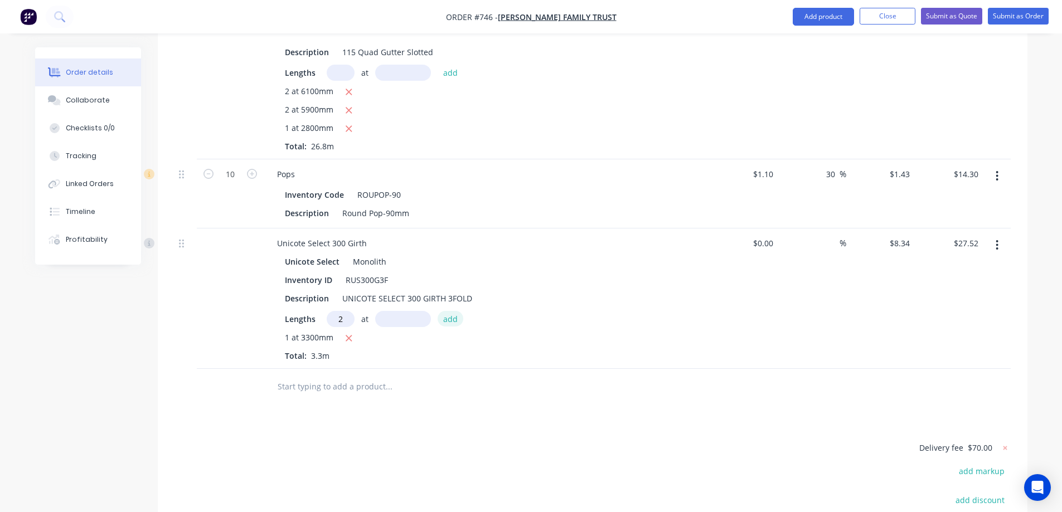
type input "2"
type input "6200mm"
click at [456, 311] on button "add" at bounding box center [451, 318] width 26 height 15
type input "$130.94"
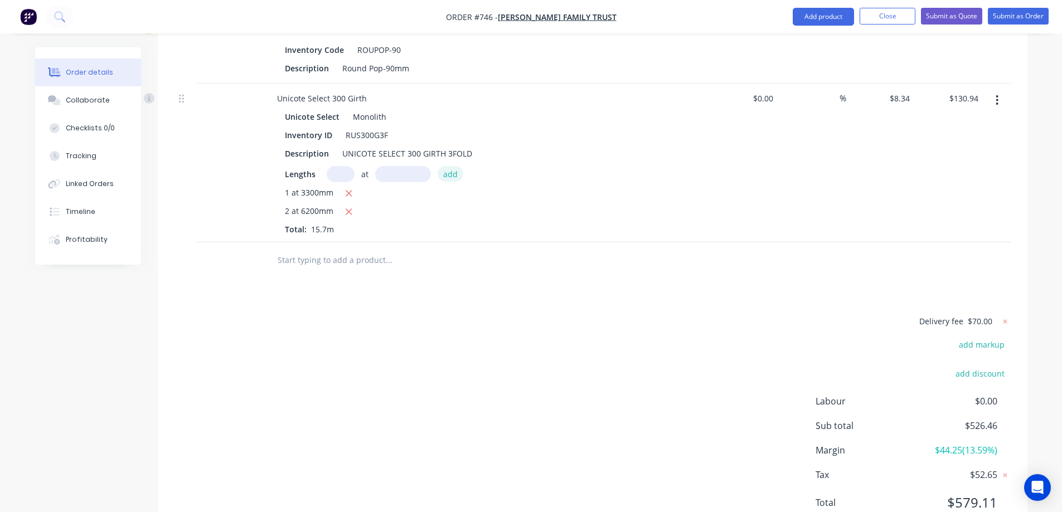
scroll to position [818, 0]
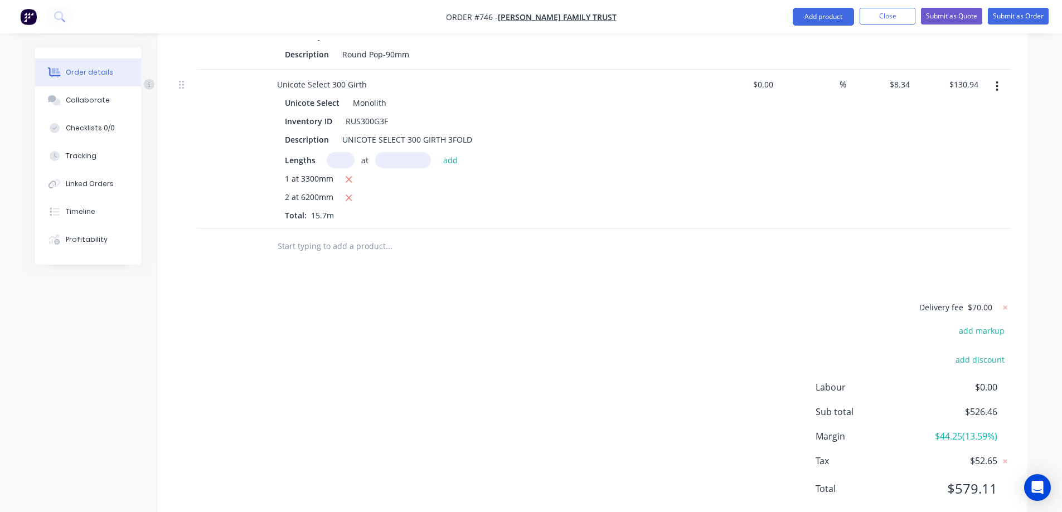
click at [376, 235] on input "text" at bounding box center [388, 246] width 223 height 22
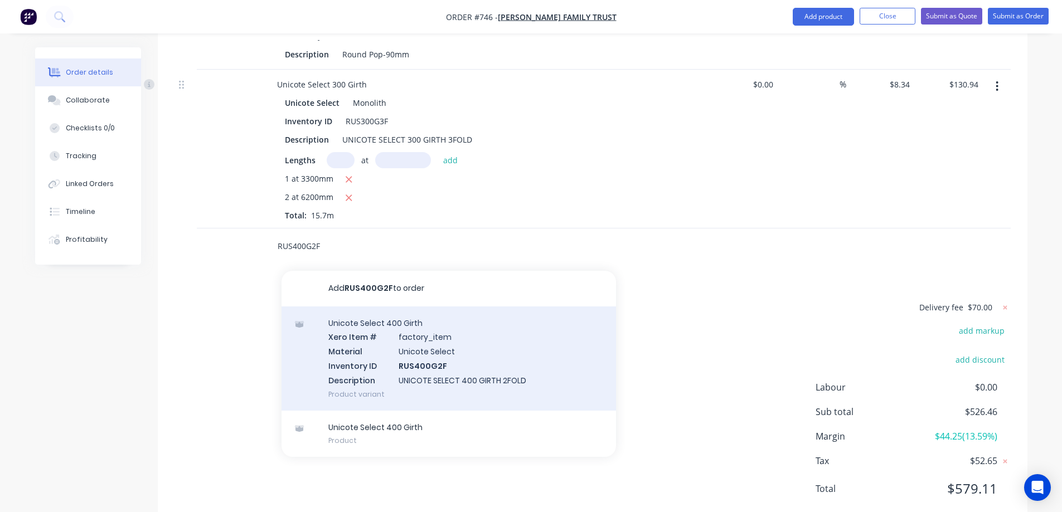
type input "RUS400G2F"
click at [382, 338] on div "Unicote Select 400 Girth Xero Item # factory_item Material Unicote Select Inven…" at bounding box center [448, 359] width 334 height 104
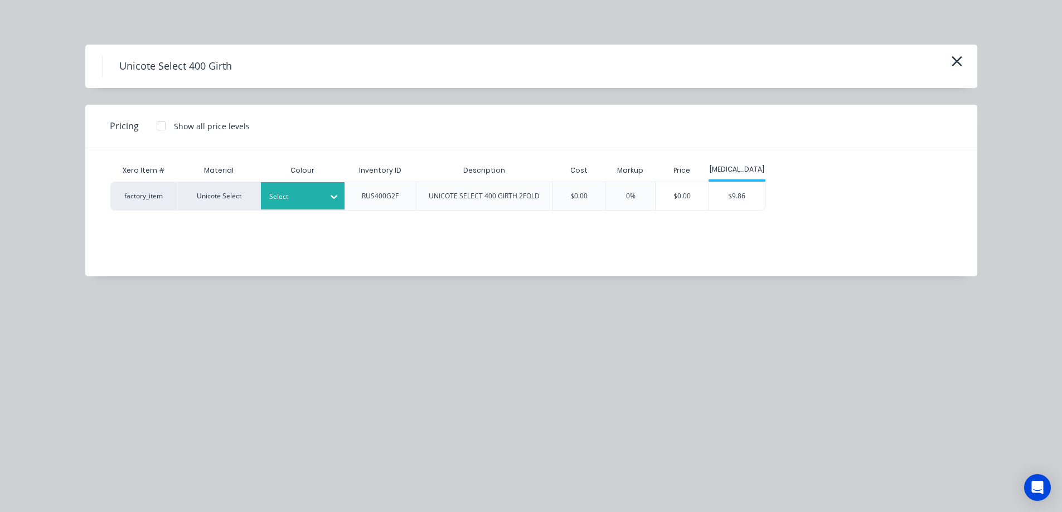
click at [312, 195] on div at bounding box center [294, 197] width 50 height 12
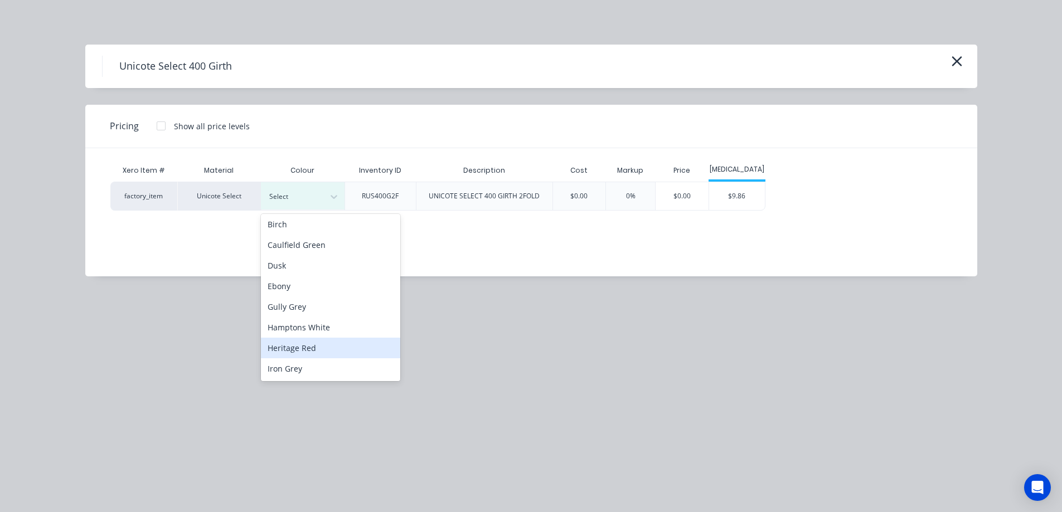
scroll to position [167, 0]
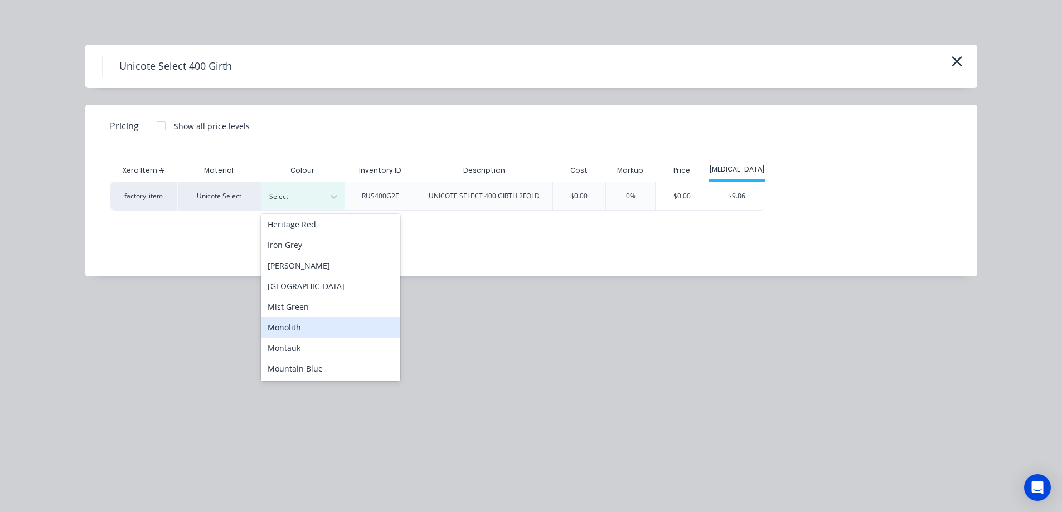
click at [324, 328] on div "Monolith" at bounding box center [330, 327] width 139 height 21
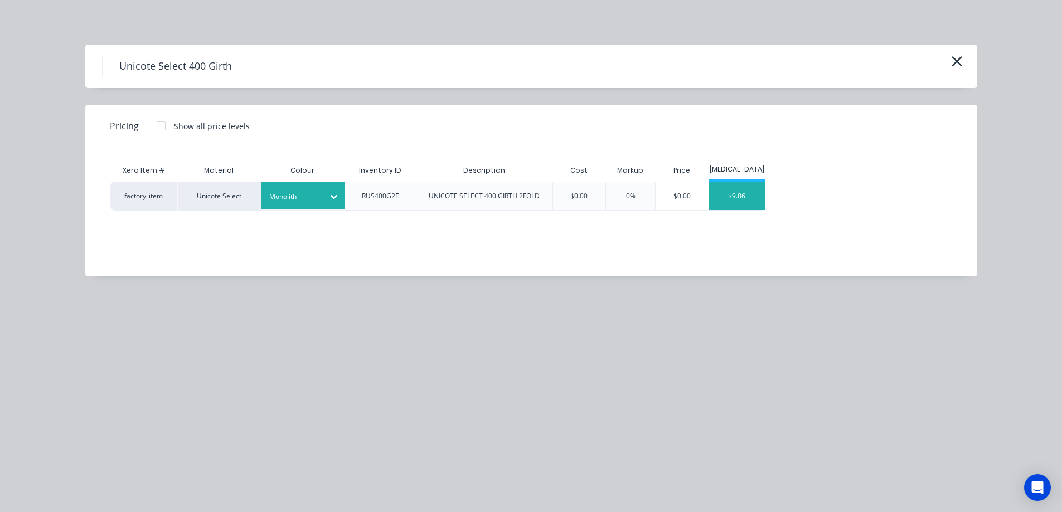
click at [727, 197] on div "$9.86" at bounding box center [737, 196] width 56 height 28
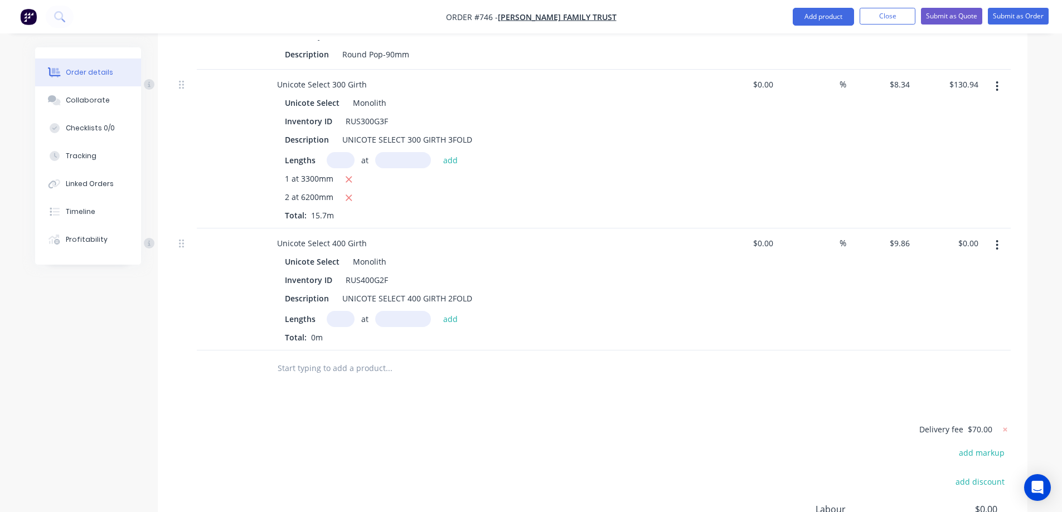
click at [337, 311] on input "text" at bounding box center [341, 319] width 28 height 16
type input "3"
type input "3500mm"
click at [451, 311] on button "add" at bounding box center [451, 318] width 26 height 15
type input "$103.53"
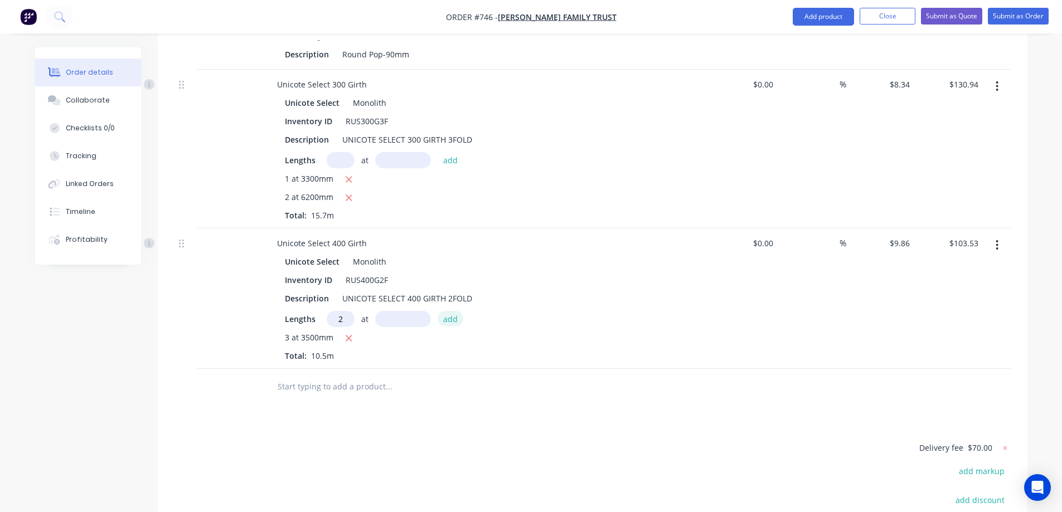
type input "2"
type input "2800mm"
click at [451, 311] on button "add" at bounding box center [451, 318] width 26 height 15
type input "$158.75"
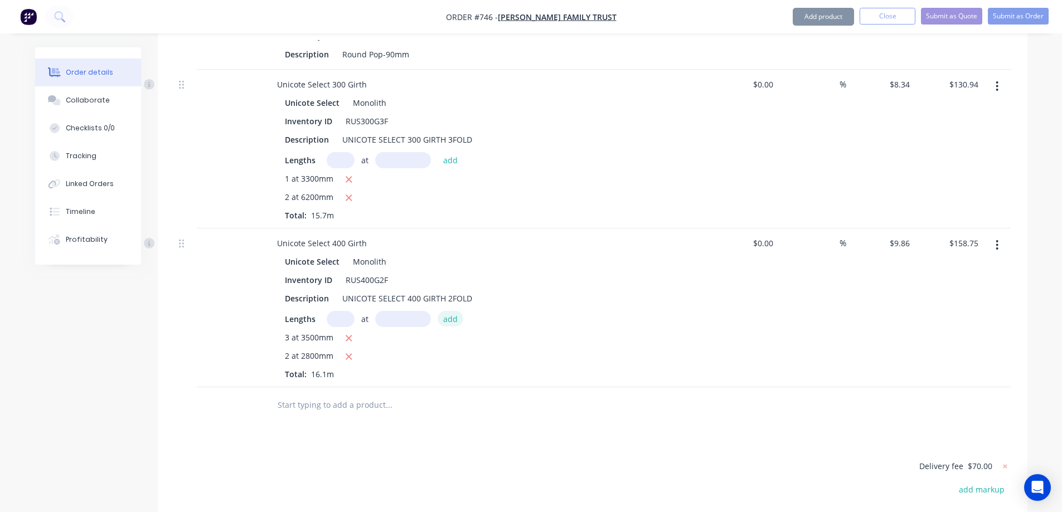
scroll to position [930, 0]
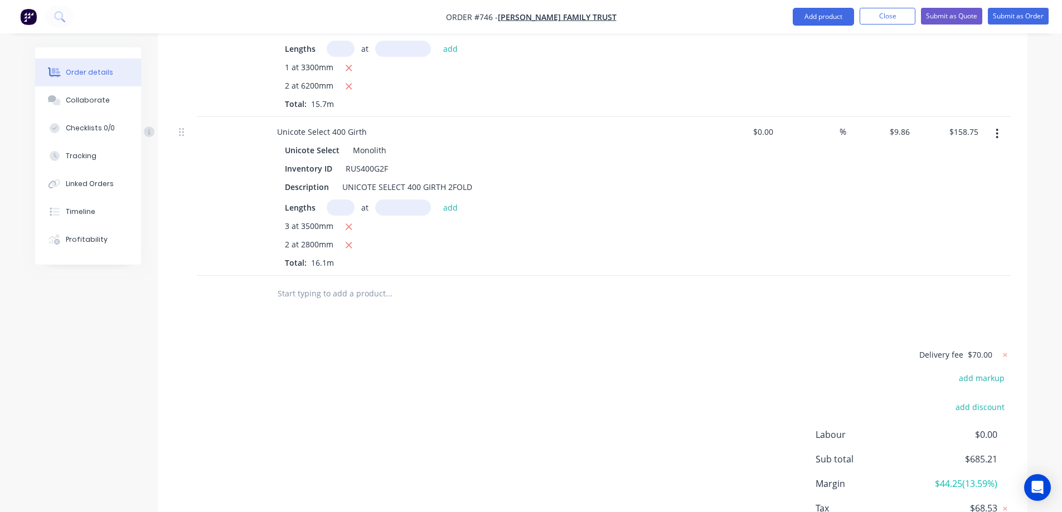
click at [322, 283] on input "text" at bounding box center [388, 294] width 223 height 22
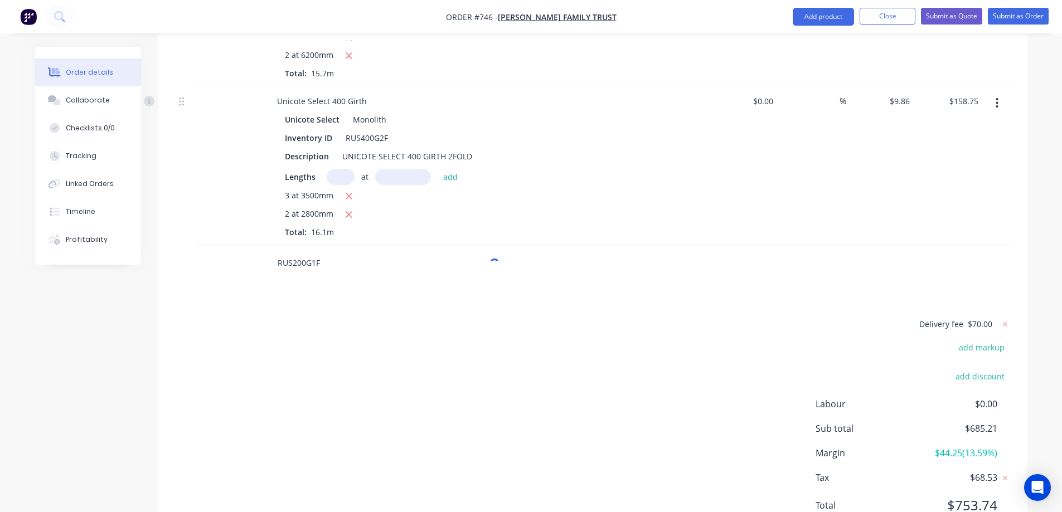
scroll to position [977, 0]
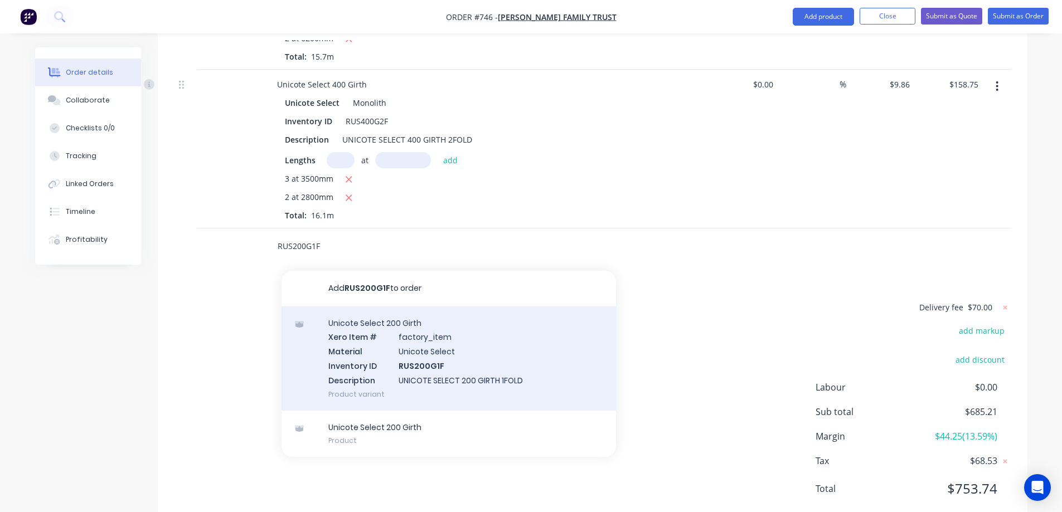
type input "RUS200G1F"
click at [379, 330] on div "Unicote Select 200 Girth Xero Item # factory_item Material Unicote Select Inven…" at bounding box center [448, 359] width 334 height 104
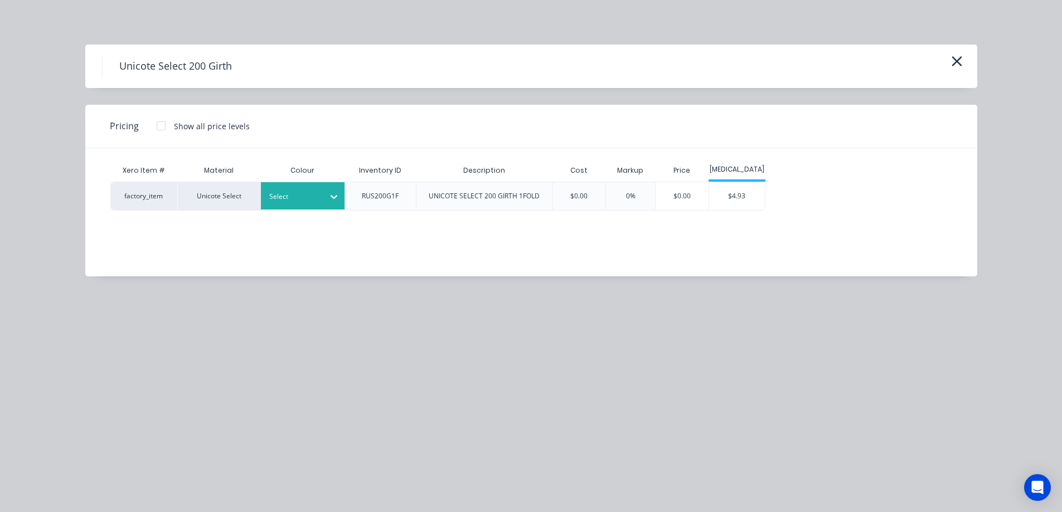
click at [312, 191] on div at bounding box center [294, 197] width 50 height 12
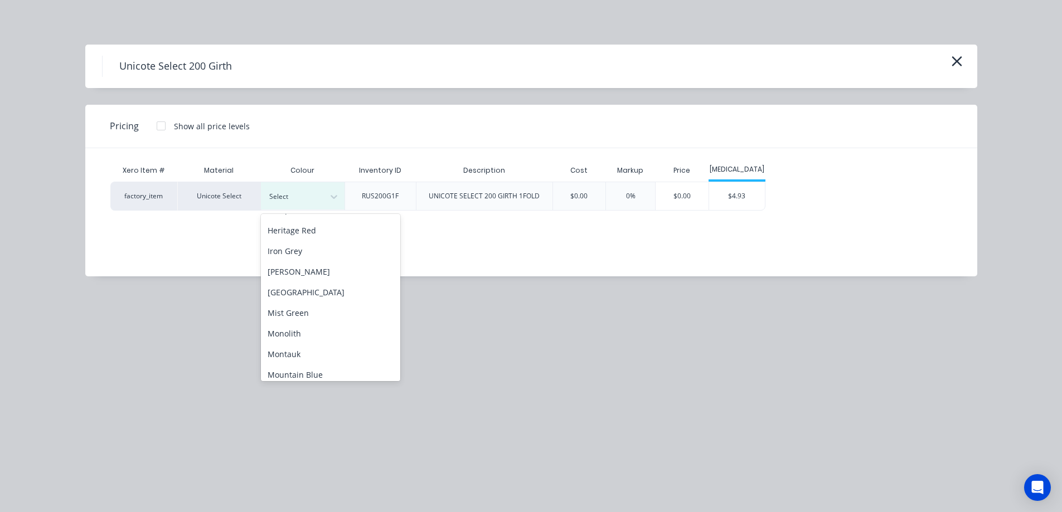
scroll to position [167, 0]
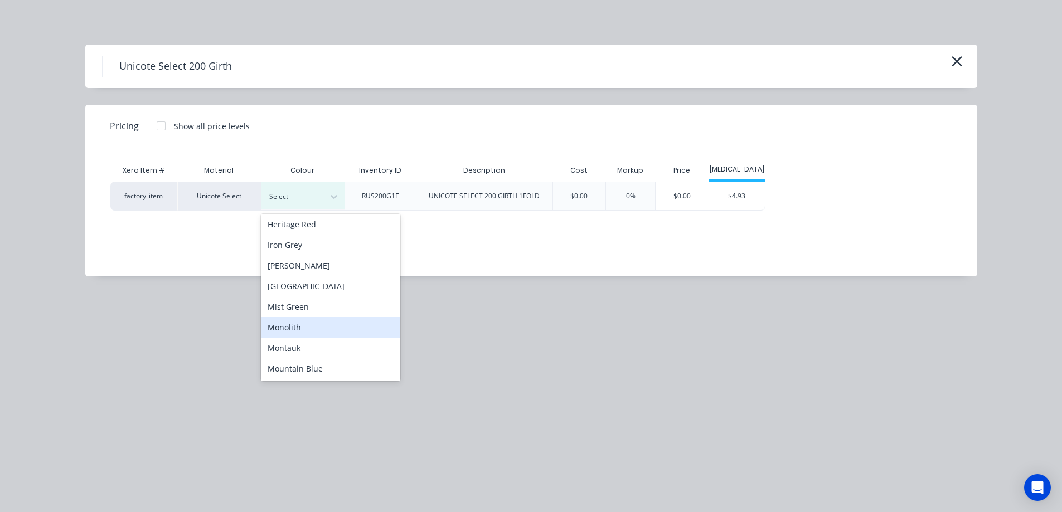
click at [301, 330] on div "Monolith" at bounding box center [330, 327] width 139 height 21
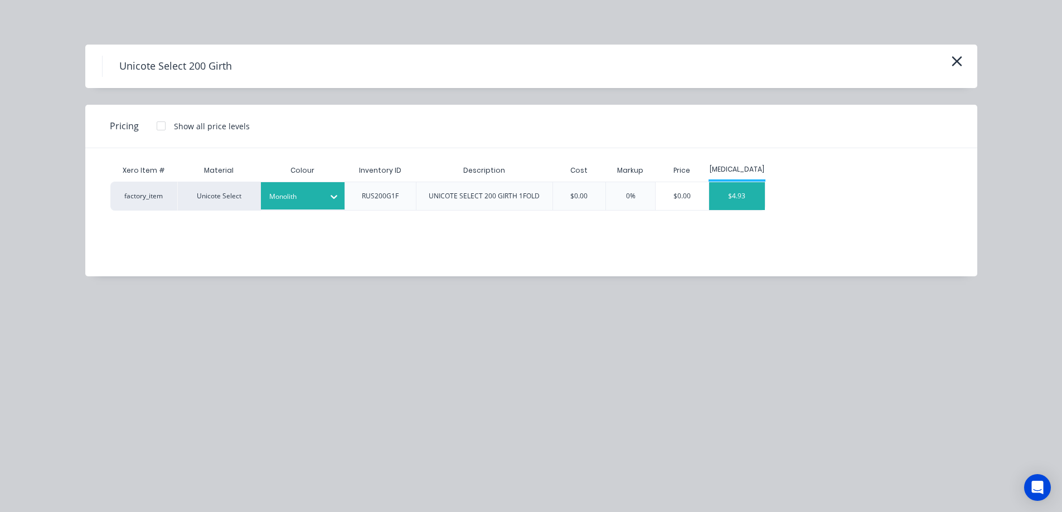
click at [747, 198] on div "$4.93" at bounding box center [737, 196] width 56 height 28
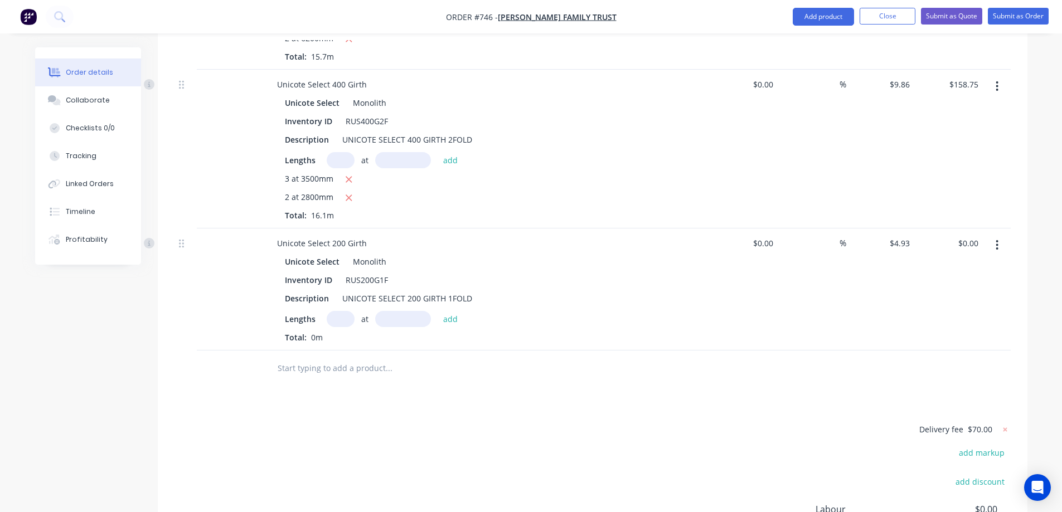
click at [335, 311] on input "text" at bounding box center [341, 319] width 28 height 16
type input "5"
type input "2500mm"
click at [447, 311] on button "add" at bounding box center [451, 318] width 26 height 15
type input "$61.63"
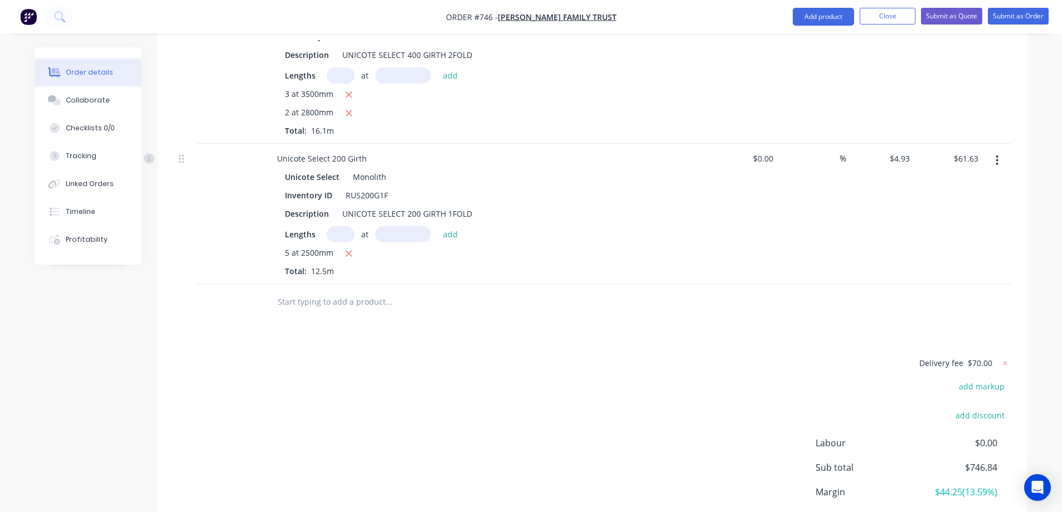
scroll to position [1088, 0]
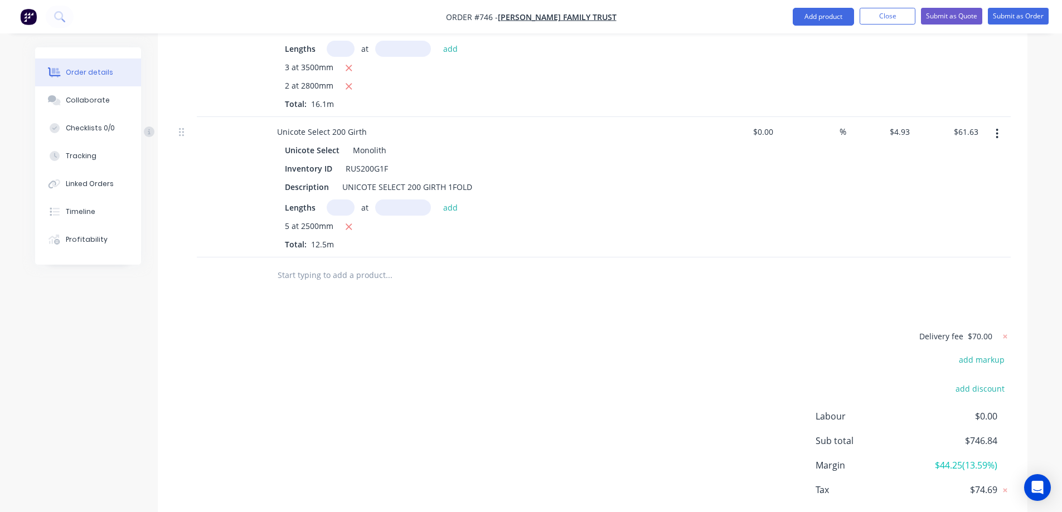
click at [302, 264] on input "text" at bounding box center [388, 275] width 223 height 22
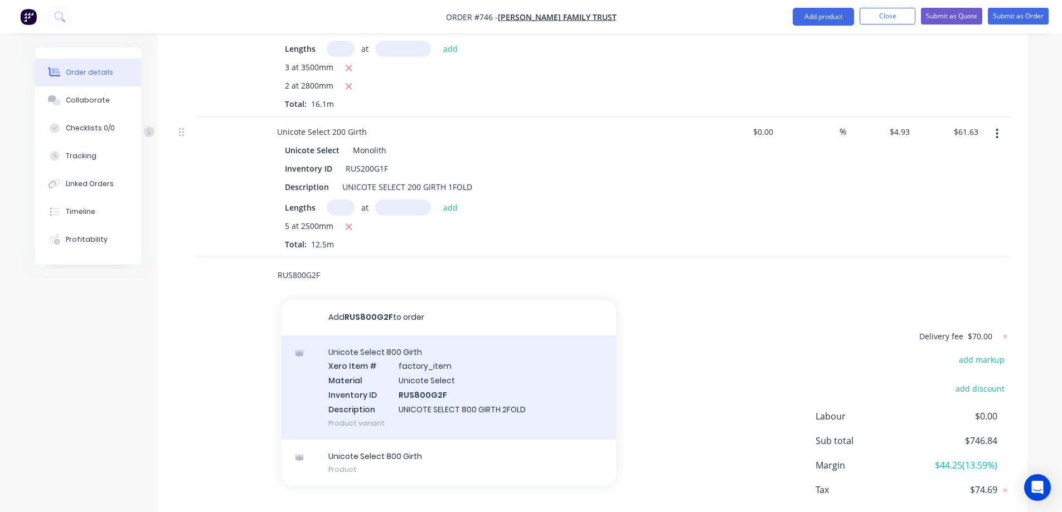
type input "RUS800G2F"
click at [373, 336] on div "Unicote Select 800 Girth Xero Item # factory_item Material Unicote Select Inven…" at bounding box center [448, 388] width 334 height 104
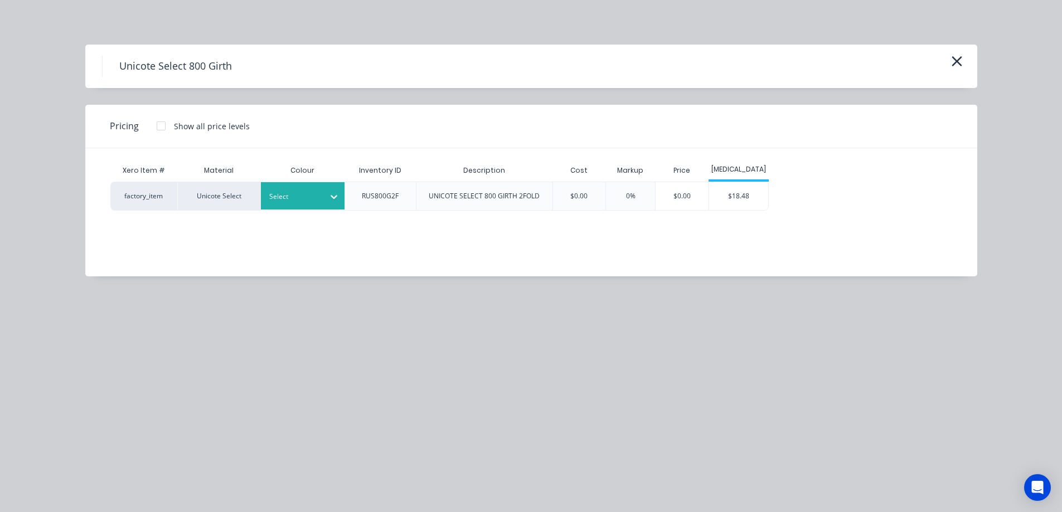
click at [323, 203] on div "Select" at bounding box center [292, 196] width 62 height 14
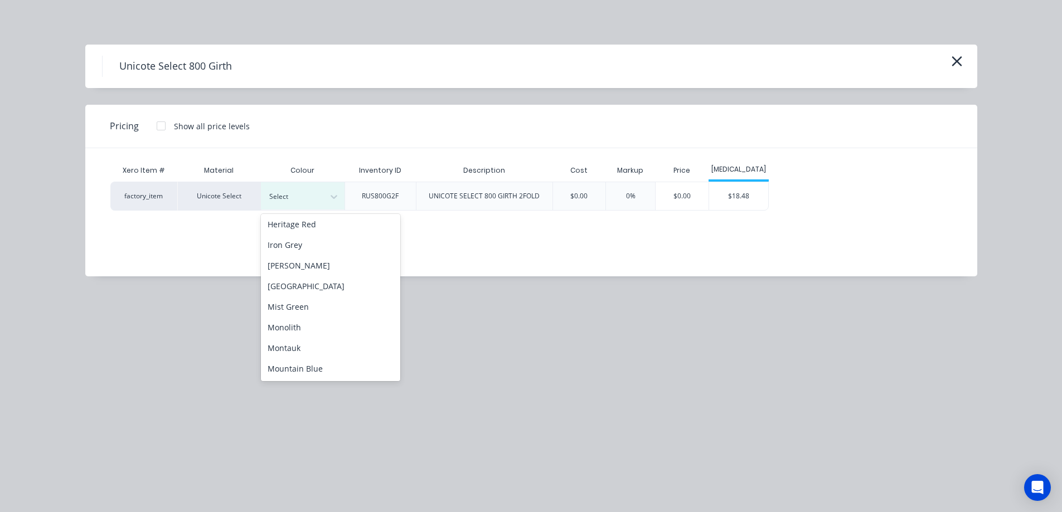
scroll to position [223, 0]
click at [318, 278] on div "Monolith" at bounding box center [330, 271] width 139 height 21
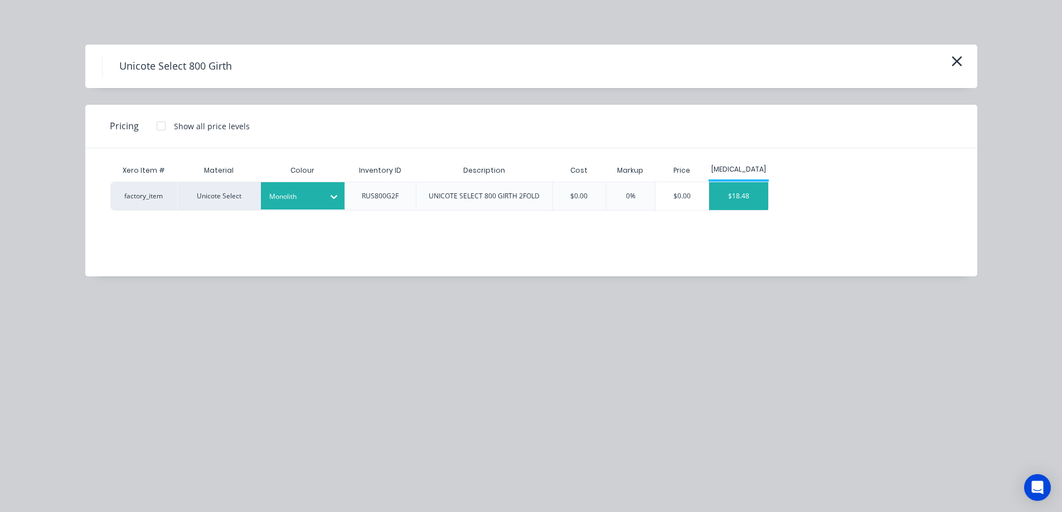
click at [735, 206] on div "$18.48" at bounding box center [739, 196] width 60 height 28
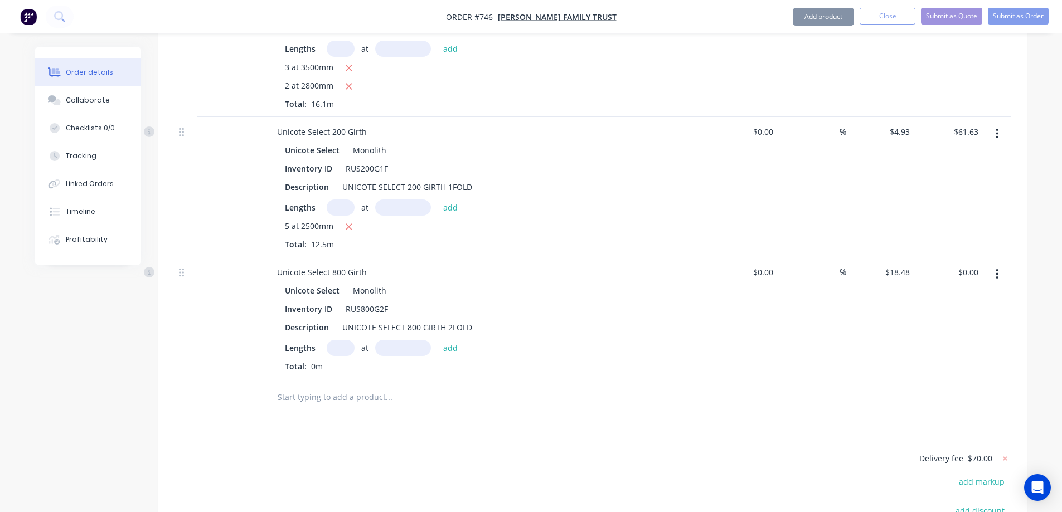
click at [342, 340] on input "text" at bounding box center [341, 348] width 28 height 16
type input "3"
type input "5500mm"
click at [449, 340] on button "add" at bounding box center [451, 347] width 26 height 15
type input "$304.92"
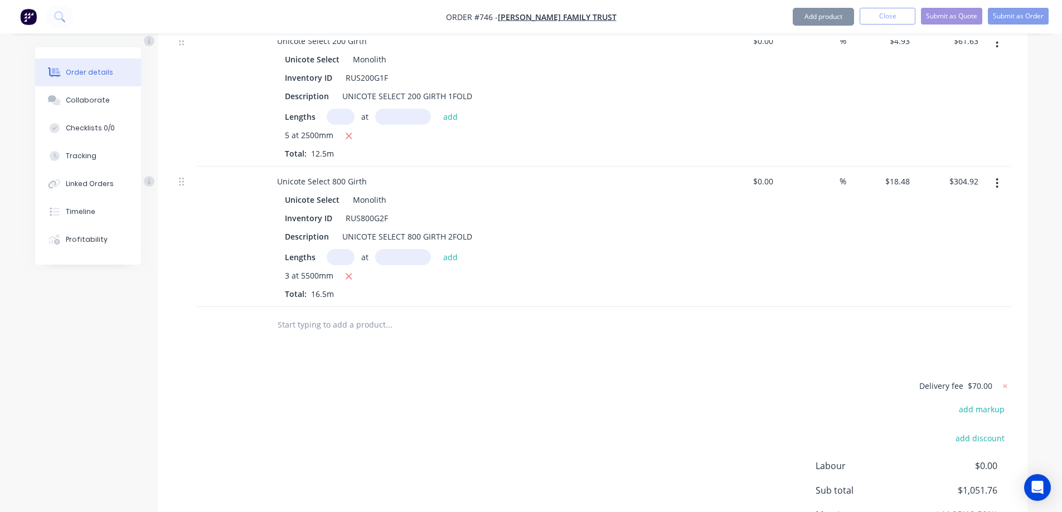
scroll to position [1200, 0]
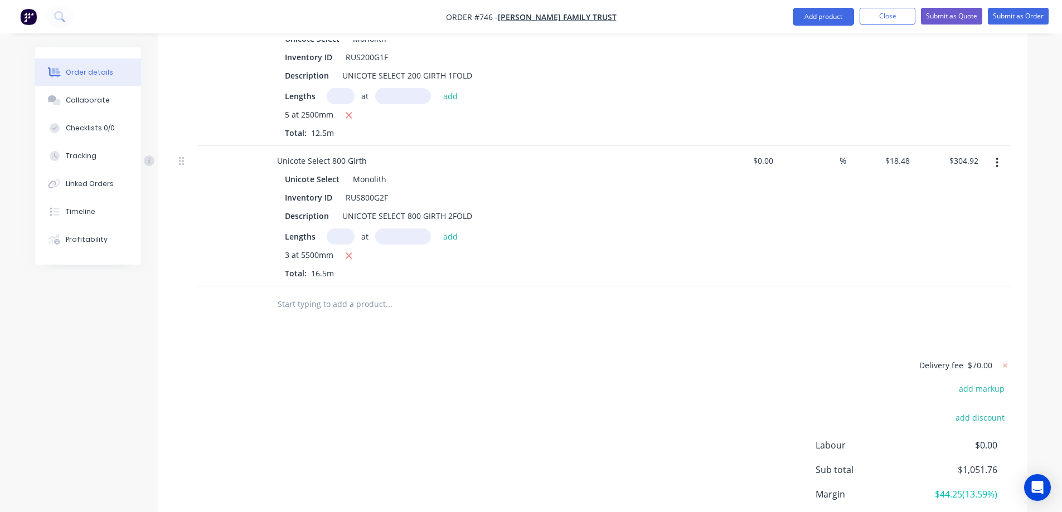
click at [336, 293] on input "text" at bounding box center [388, 304] width 223 height 22
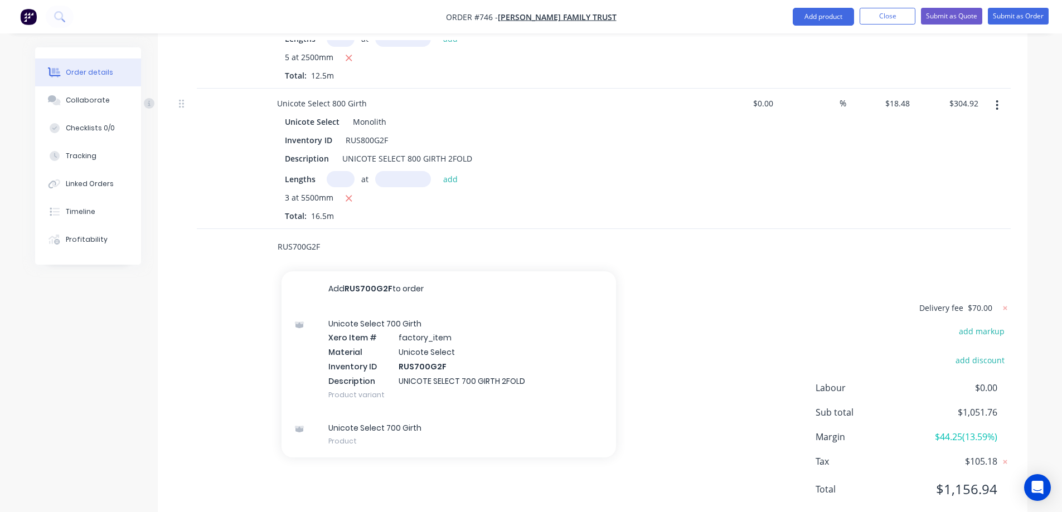
scroll to position [1258, 0]
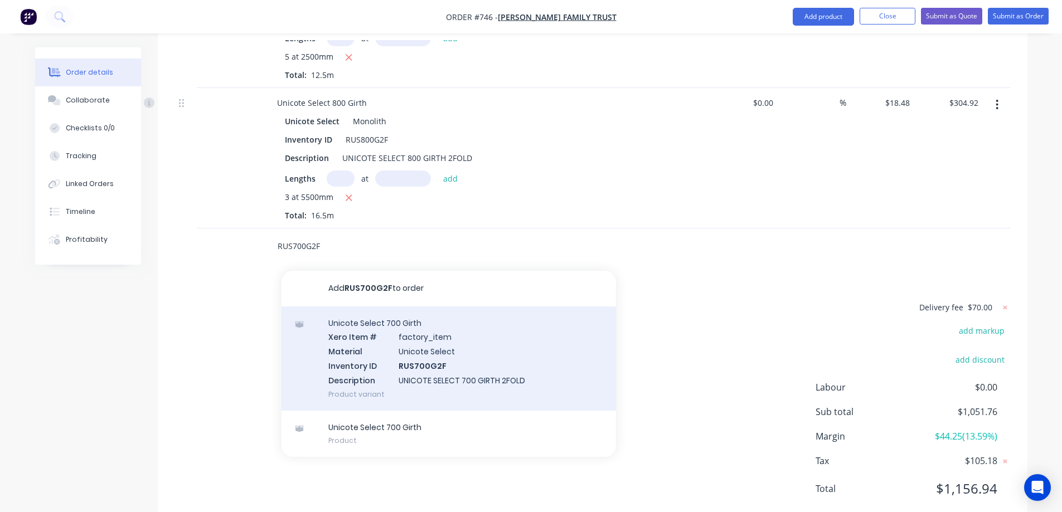
type input "RUS700G2F"
click at [378, 312] on div "Unicote Select 700 Girth Xero Item # factory_item Material Unicote Select Inven…" at bounding box center [448, 359] width 334 height 104
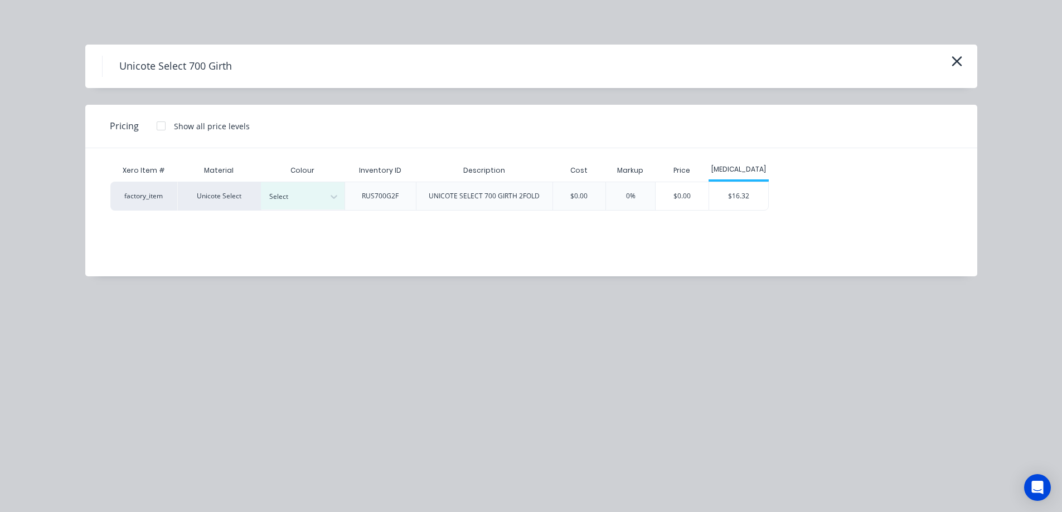
click at [308, 195] on div at bounding box center [294, 197] width 50 height 12
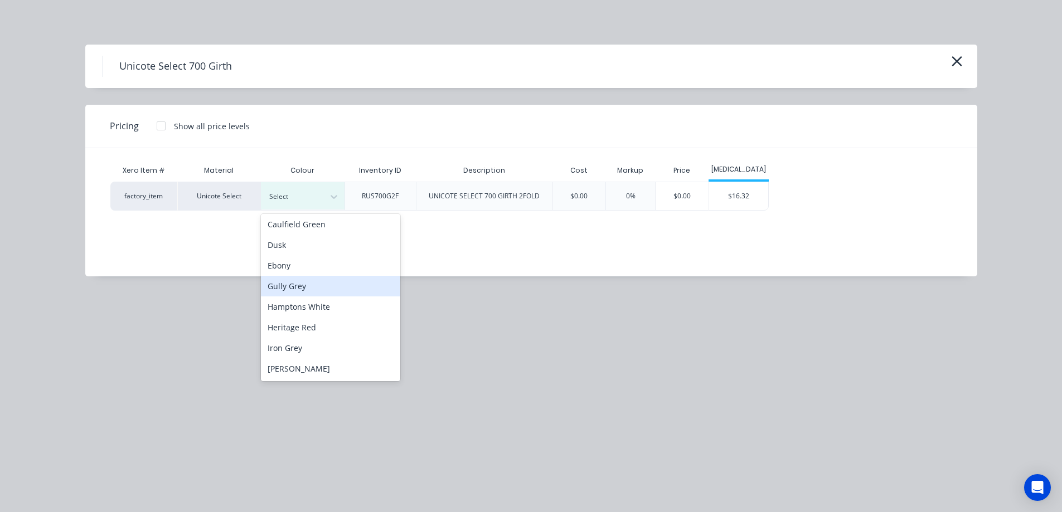
scroll to position [223, 0]
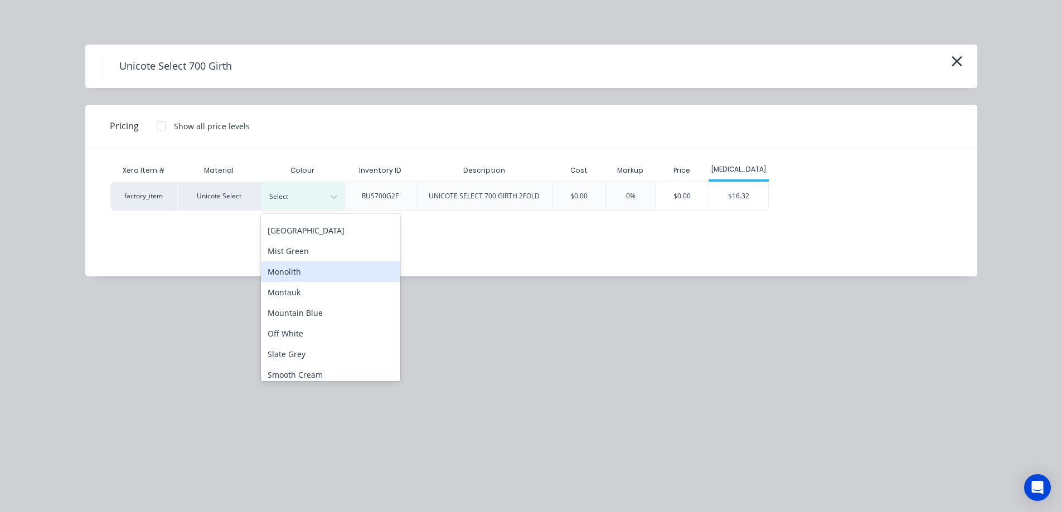
click at [312, 274] on div "Monolith" at bounding box center [330, 271] width 139 height 21
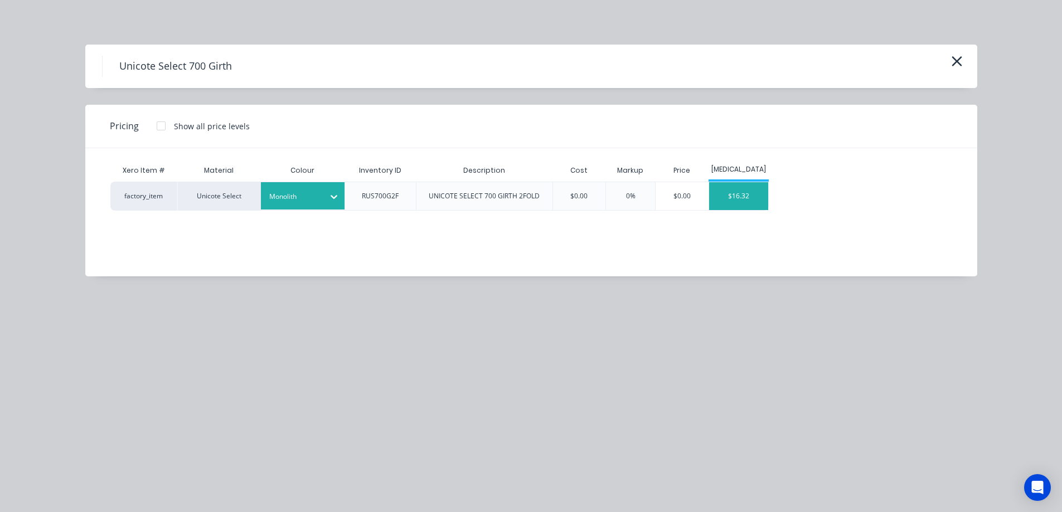
click at [756, 194] on div "$16.32" at bounding box center [739, 196] width 60 height 28
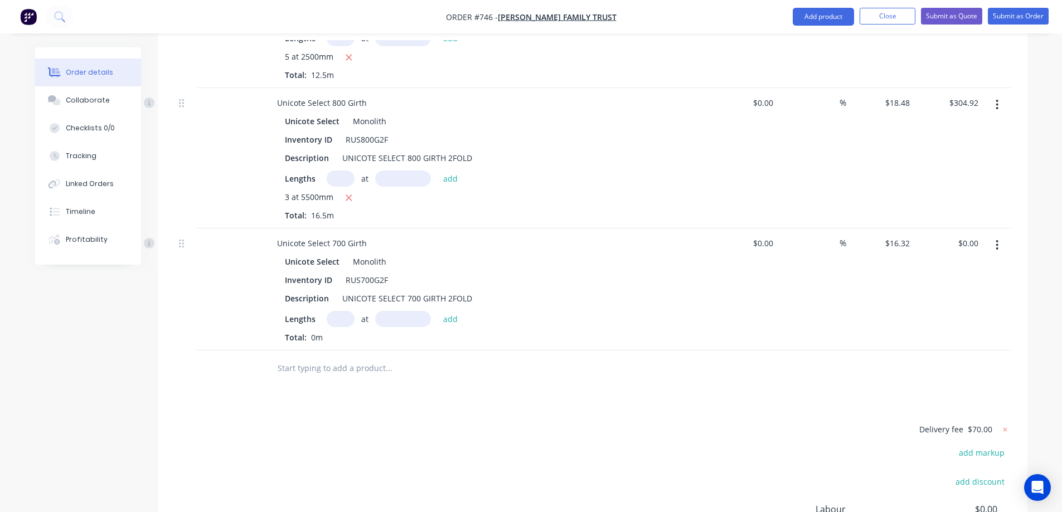
click at [329, 311] on input "text" at bounding box center [341, 319] width 28 height 16
type input "3"
type input "1000mm"
click at [447, 311] on button "add" at bounding box center [451, 318] width 26 height 15
type input "$48.96"
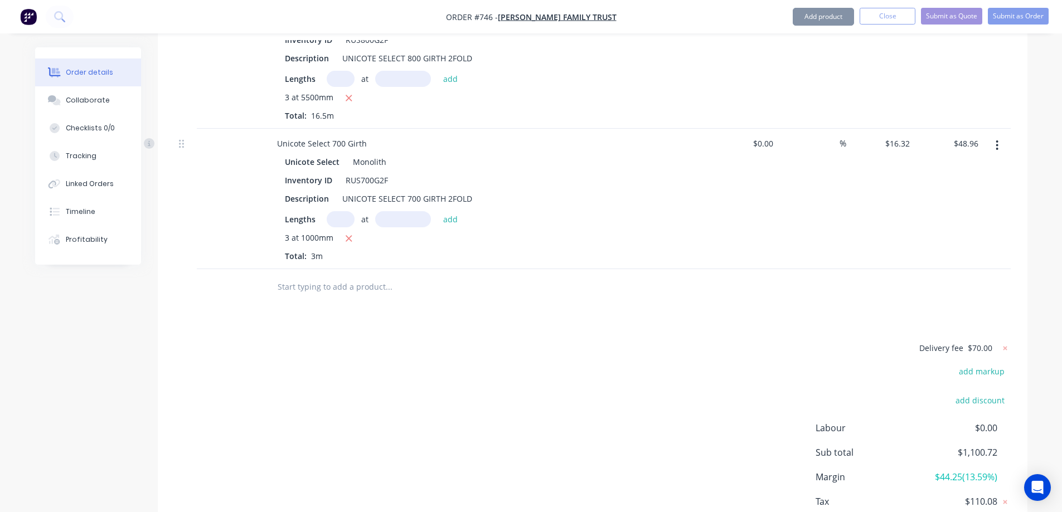
scroll to position [1398, 0]
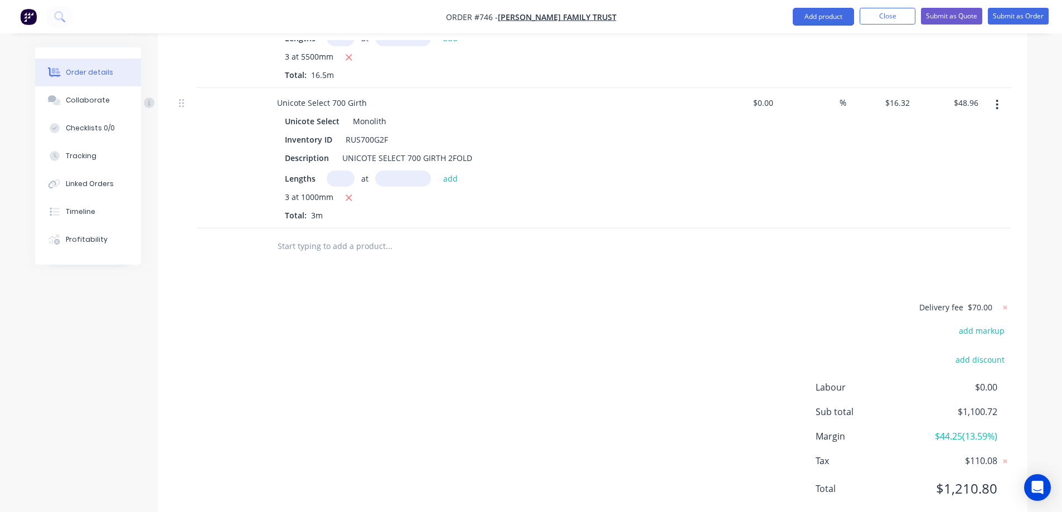
click at [307, 235] on input "text" at bounding box center [388, 246] width 223 height 22
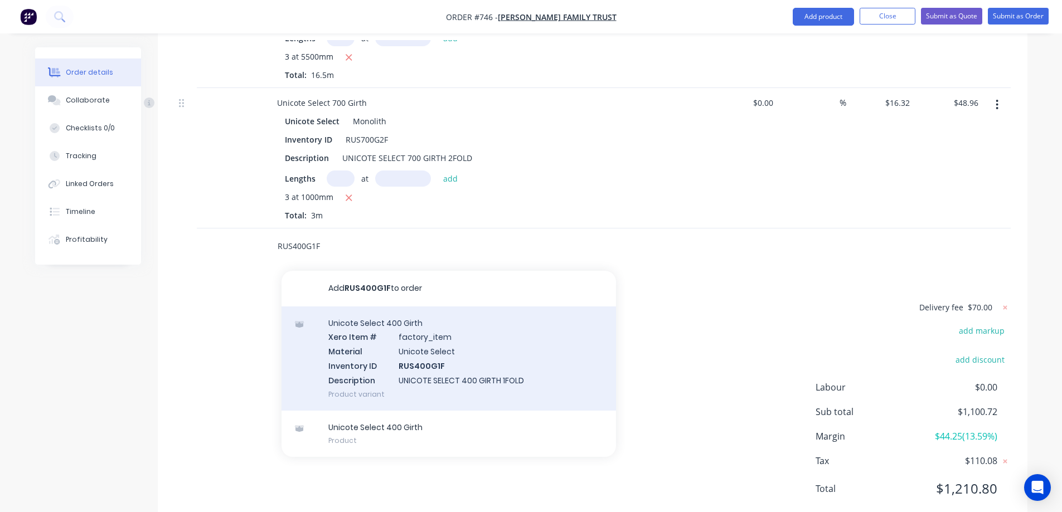
type input "RUS400G1F"
click at [362, 307] on div "Unicote Select 400 Girth Xero Item # factory_item Material Unicote Select Inven…" at bounding box center [448, 359] width 334 height 104
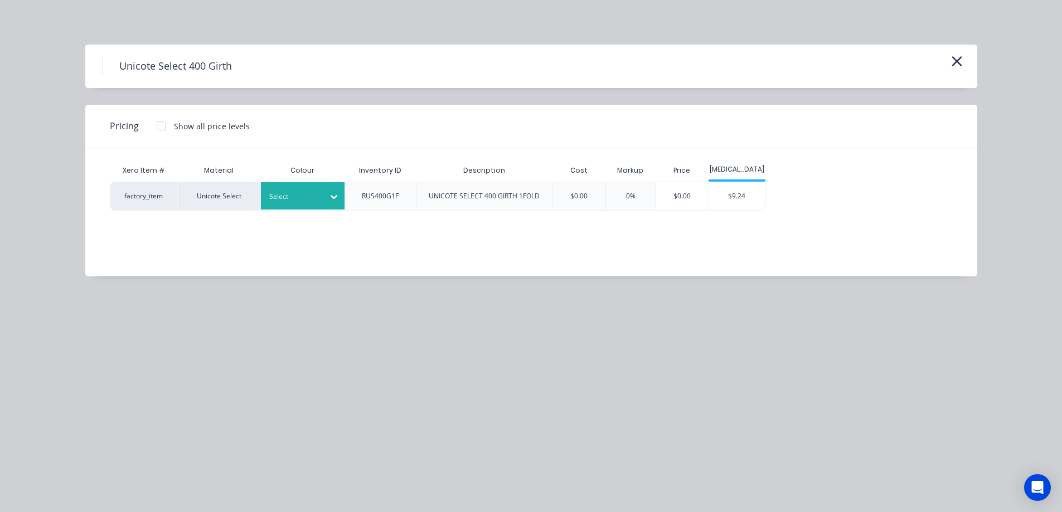
click at [320, 197] on div "Select" at bounding box center [292, 196] width 62 height 14
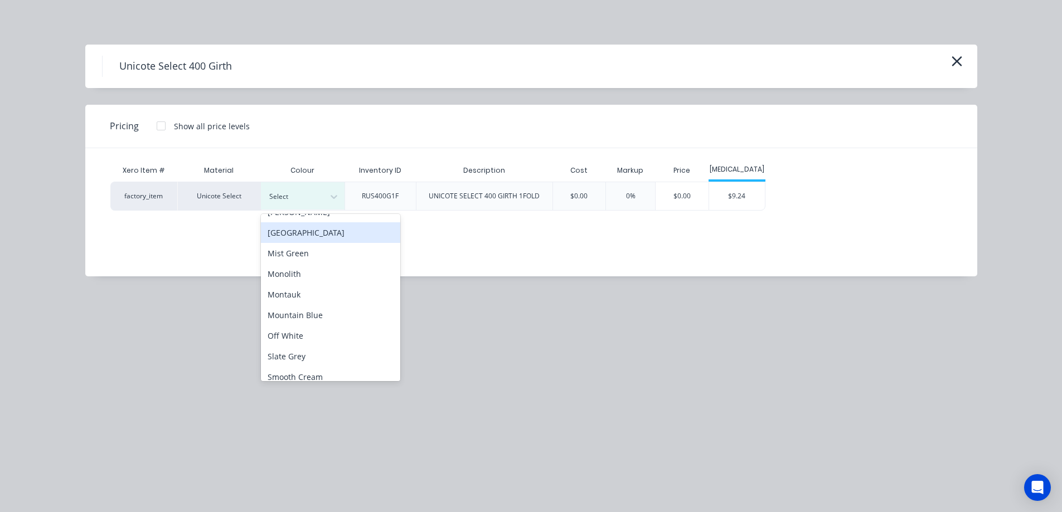
scroll to position [223, 0]
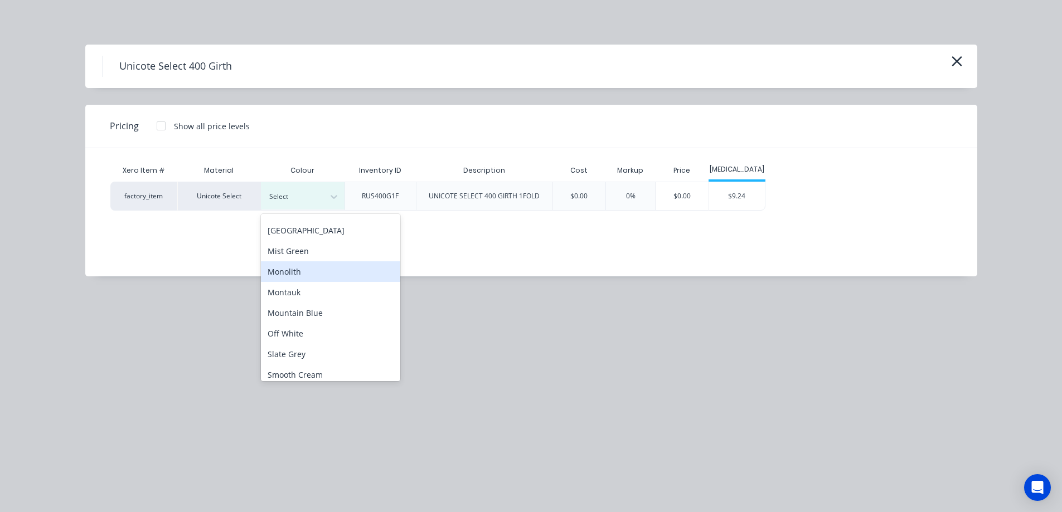
click at [313, 279] on div "Monolith" at bounding box center [330, 271] width 139 height 21
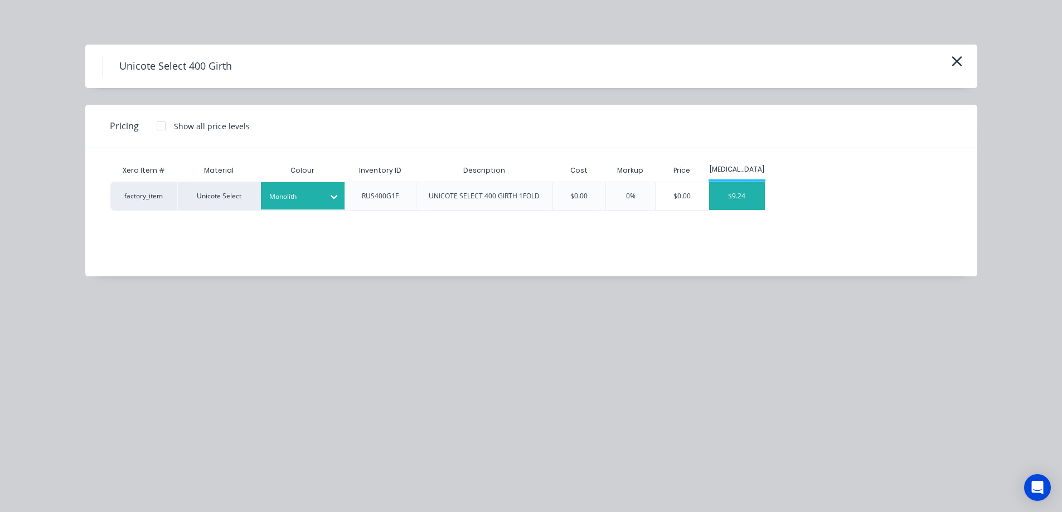
click at [759, 200] on div "$9.24" at bounding box center [737, 196] width 56 height 28
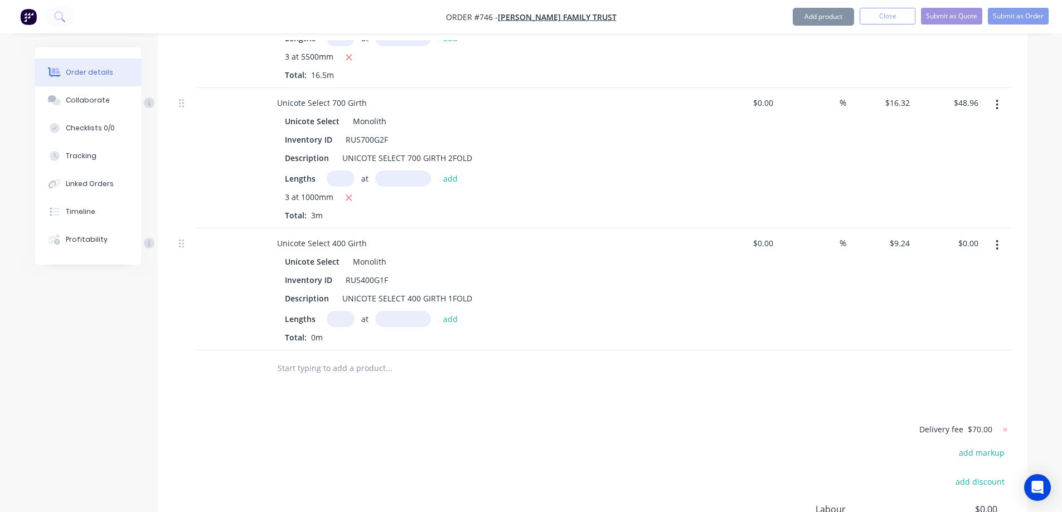
click at [338, 311] on input "text" at bounding box center [341, 319] width 28 height 16
type input "1"
type input "1000mm"
click at [458, 311] on button "add" at bounding box center [451, 318] width 26 height 15
type input "$9.24"
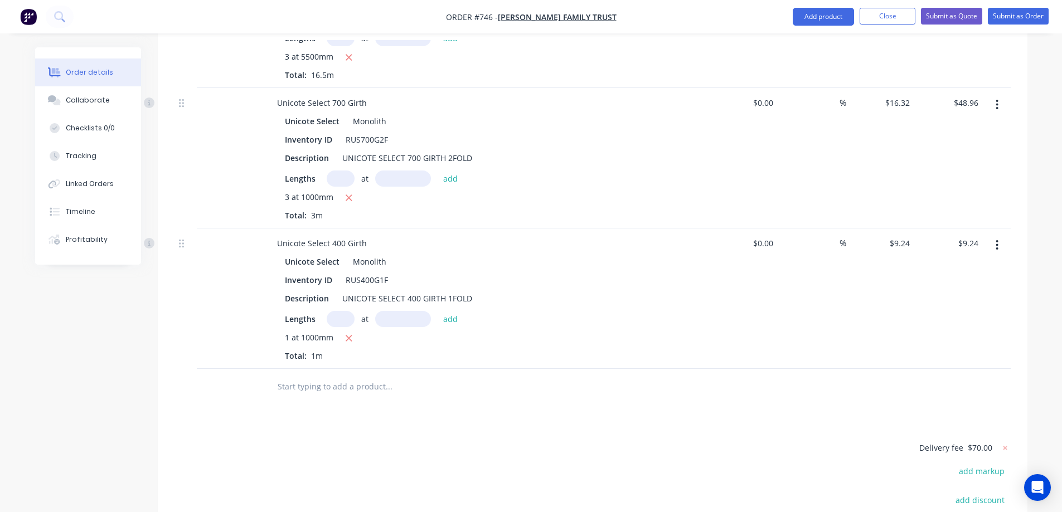
click at [310, 376] on input "text" at bounding box center [388, 387] width 223 height 22
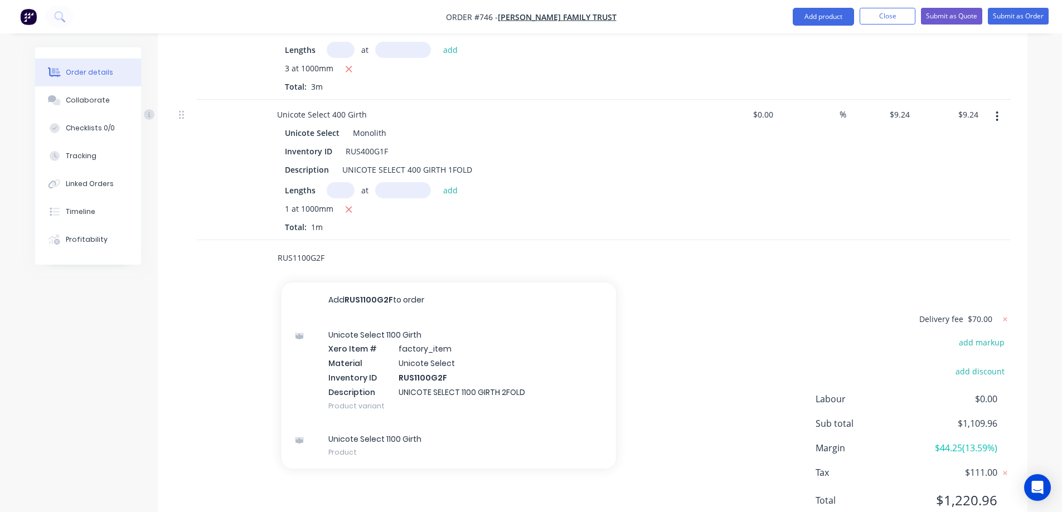
scroll to position [1539, 0]
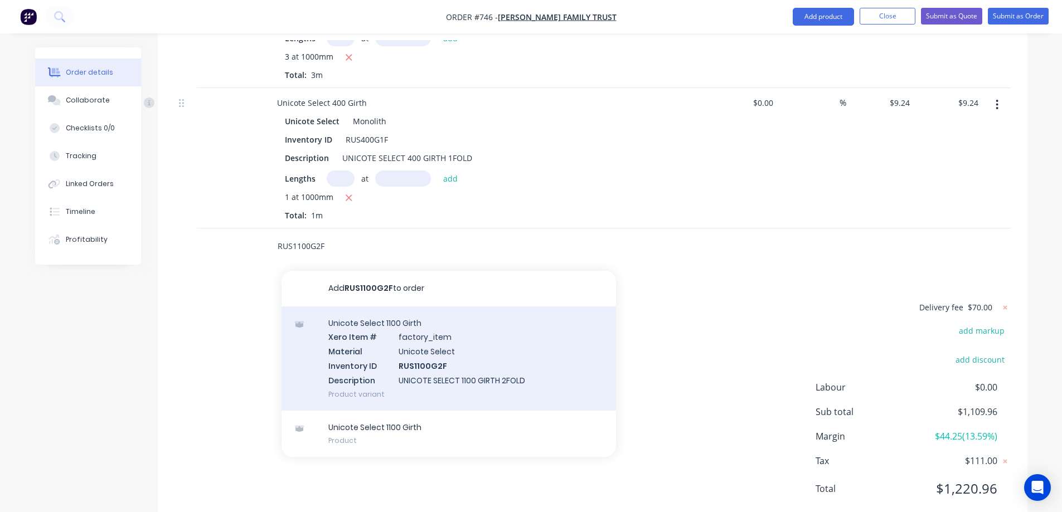
type input "RUS1100G2F"
click at [376, 327] on div "Unicote Select 1100 Girth Xero Item # factory_item Material Unicote Select Inve…" at bounding box center [448, 359] width 334 height 104
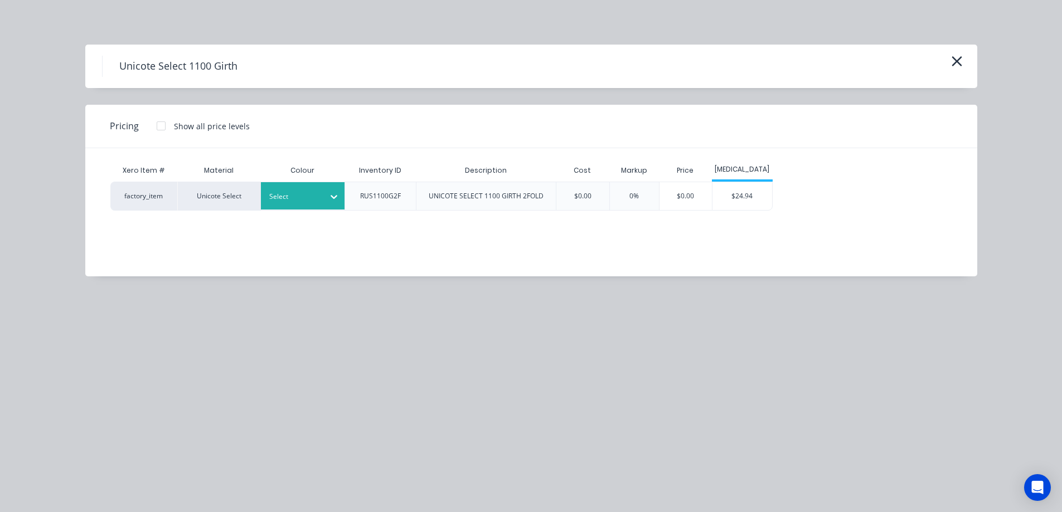
click at [314, 188] on div "Select" at bounding box center [303, 195] width 84 height 27
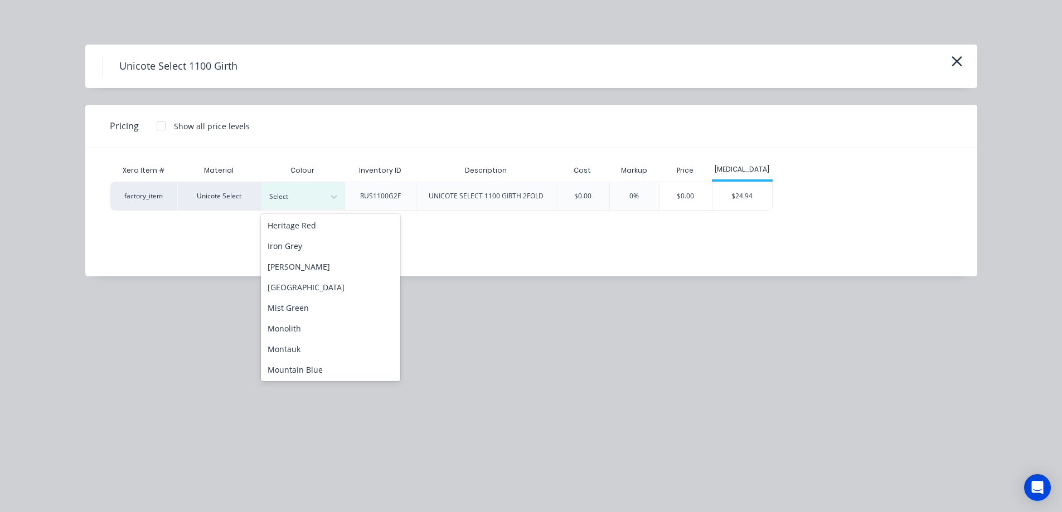
scroll to position [167, 0]
click at [290, 325] on div "Monolith" at bounding box center [330, 327] width 139 height 21
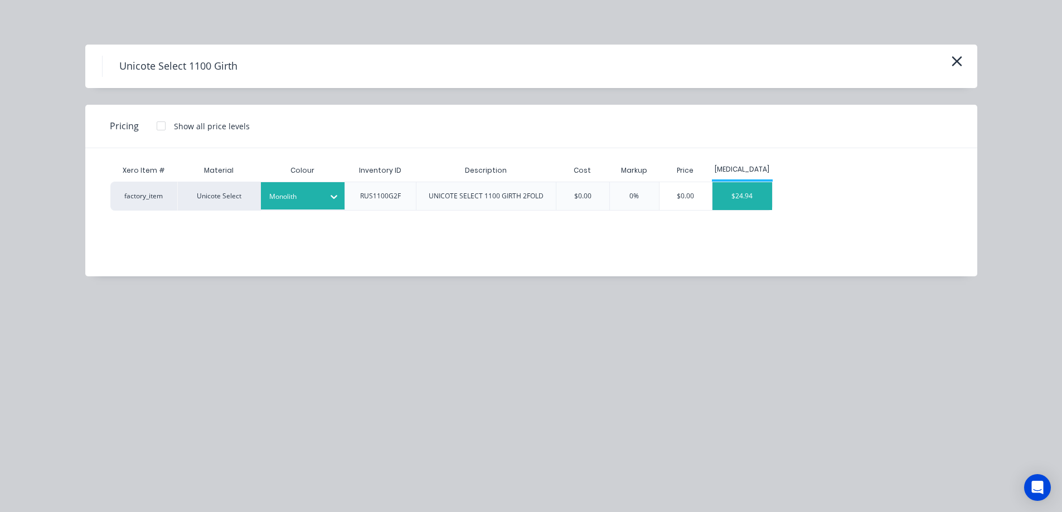
click at [747, 201] on div "$24.94" at bounding box center [742, 196] width 60 height 28
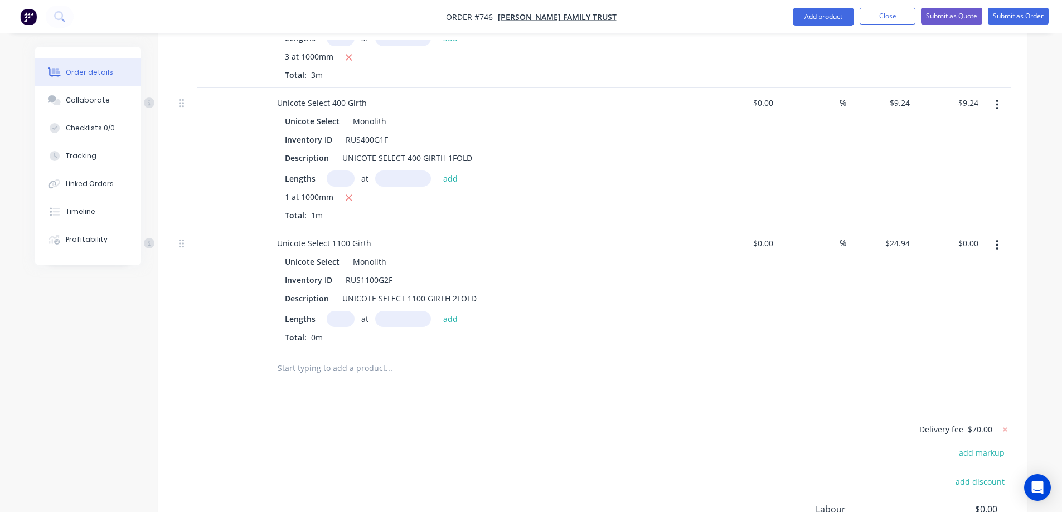
click at [333, 311] on input "text" at bounding box center [341, 319] width 28 height 16
type input "1"
type input "3050mm"
click at [448, 311] on button "add" at bounding box center [451, 318] width 26 height 15
type input "$76.07"
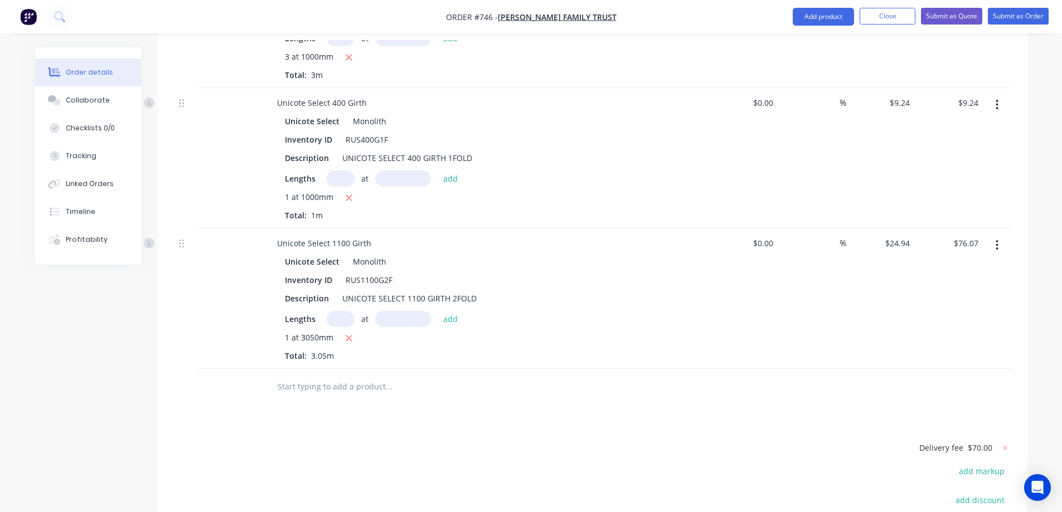
click at [359, 376] on input "text" at bounding box center [388, 387] width 223 height 22
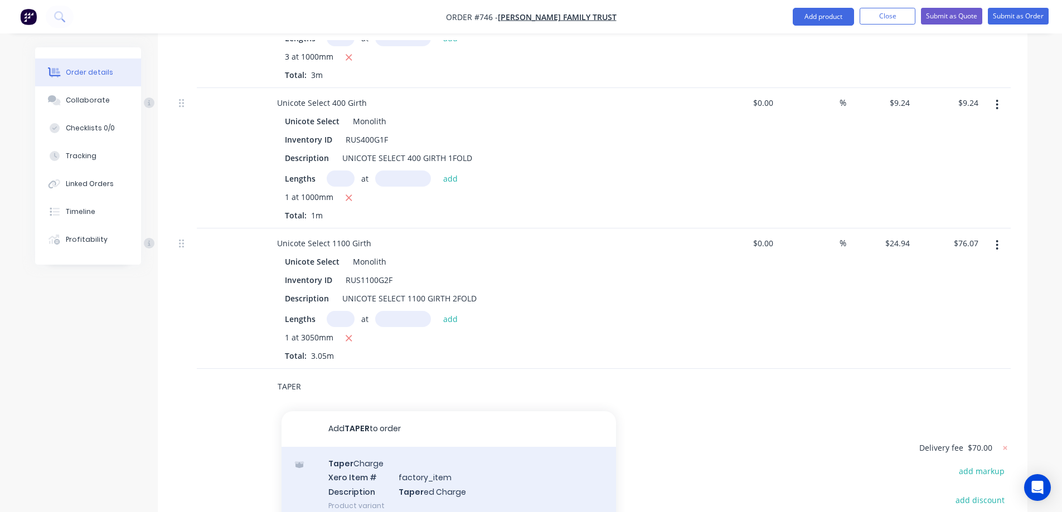
type input "TAPER"
click at [357, 447] on div "Taper Charge Xero Item # factory_item Description Taper ed Charge Product varia…" at bounding box center [448, 484] width 334 height 75
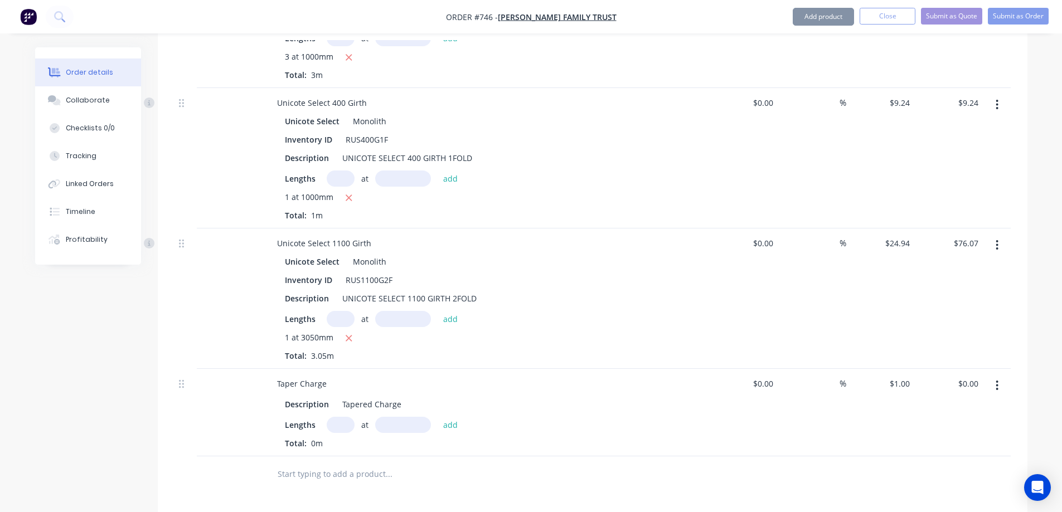
click at [339, 417] on input "text" at bounding box center [341, 425] width 28 height 16
type input "1"
type input "3050mm"
click at [444, 417] on button "add" at bounding box center [451, 424] width 26 height 15
type input "$3.05"
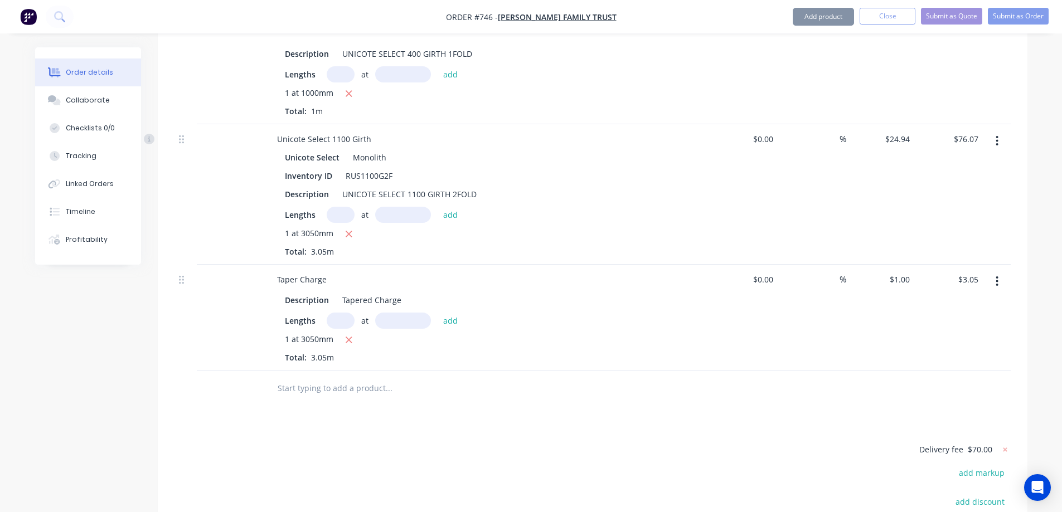
scroll to position [1650, 0]
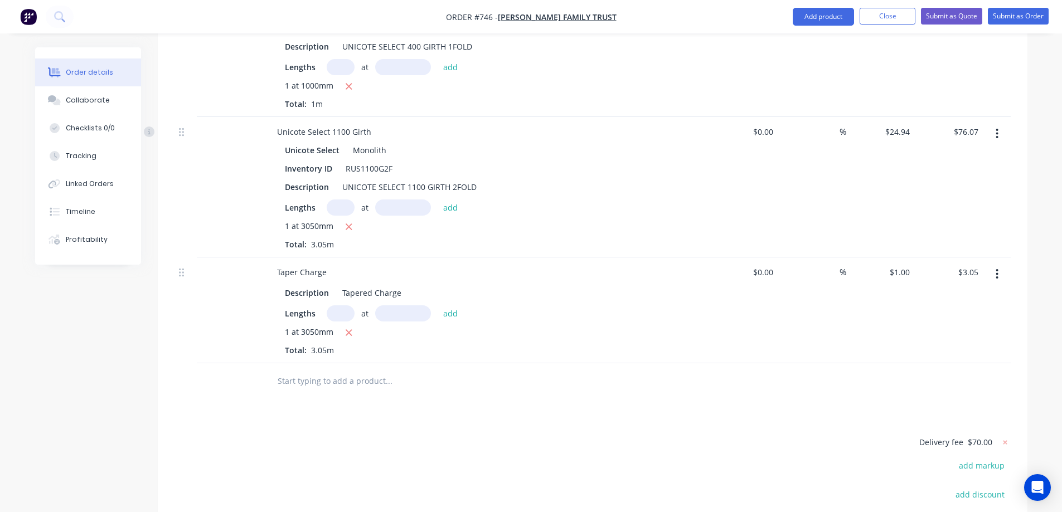
click at [346, 370] on input "text" at bounding box center [388, 381] width 223 height 22
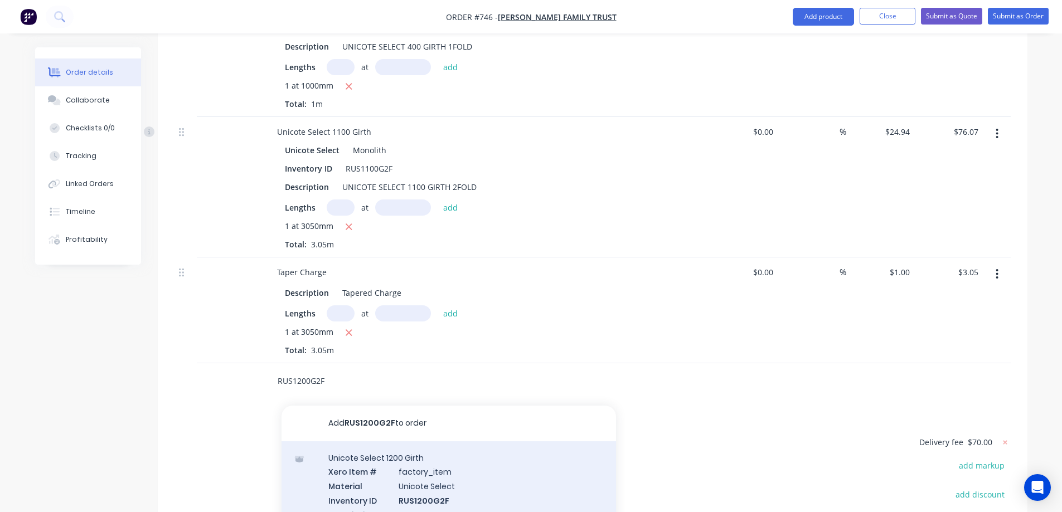
type input "RUS1200G2F"
click at [380, 449] on div "Unicote Select 1200 Girth Xero Item # factory_item Material Unicote Select Inve…" at bounding box center [448, 493] width 334 height 104
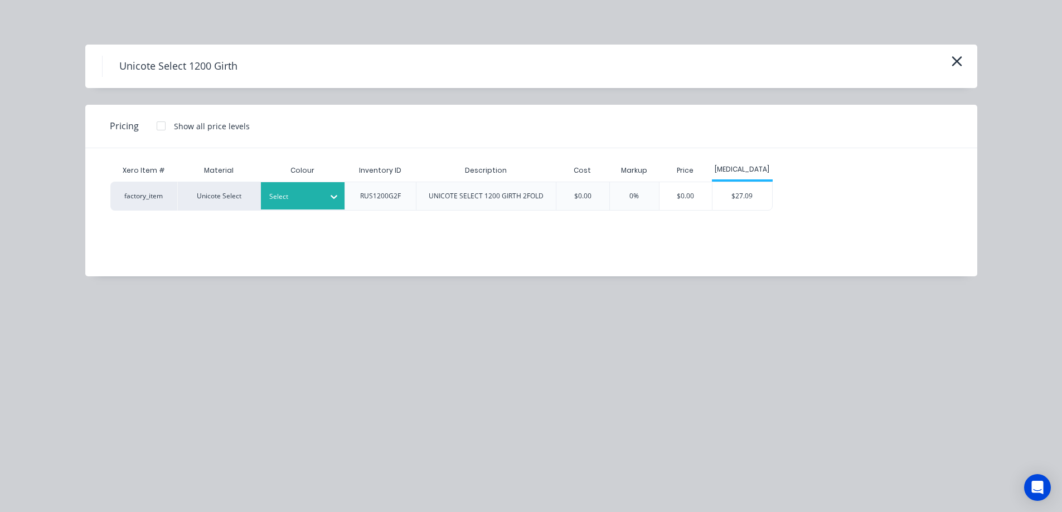
click at [309, 202] on div at bounding box center [294, 197] width 50 height 12
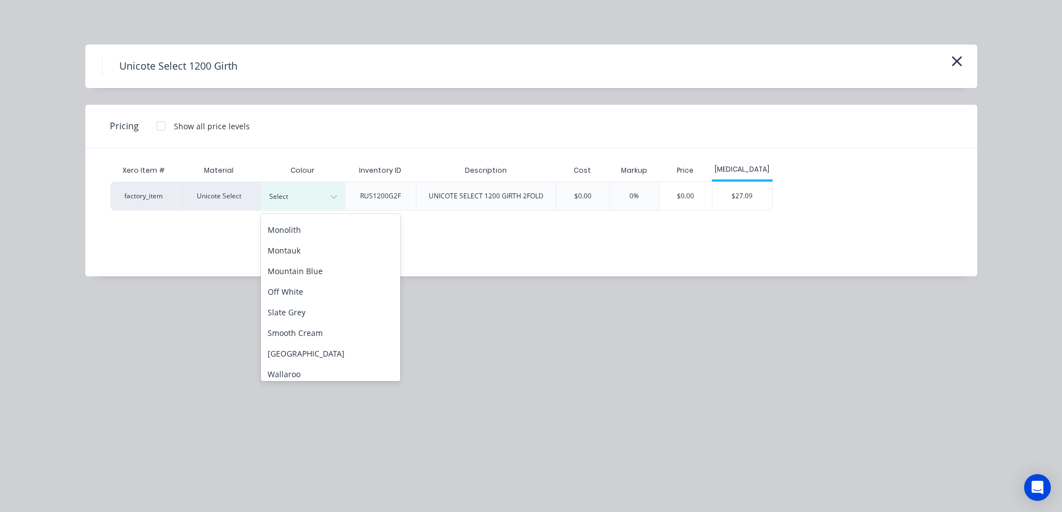
scroll to position [279, 0]
click at [302, 219] on div "Monolith" at bounding box center [330, 216] width 139 height 21
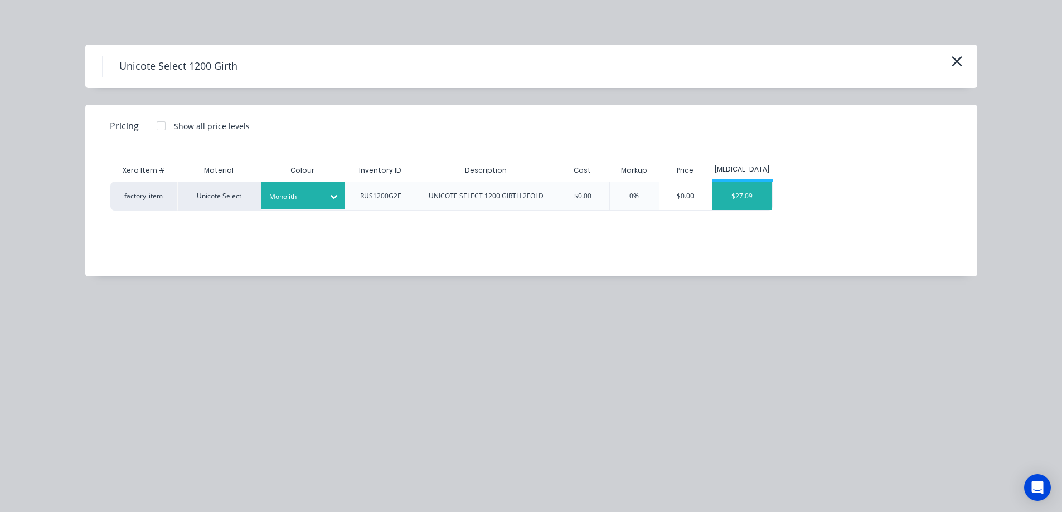
click at [753, 195] on div "$27.09" at bounding box center [742, 196] width 60 height 28
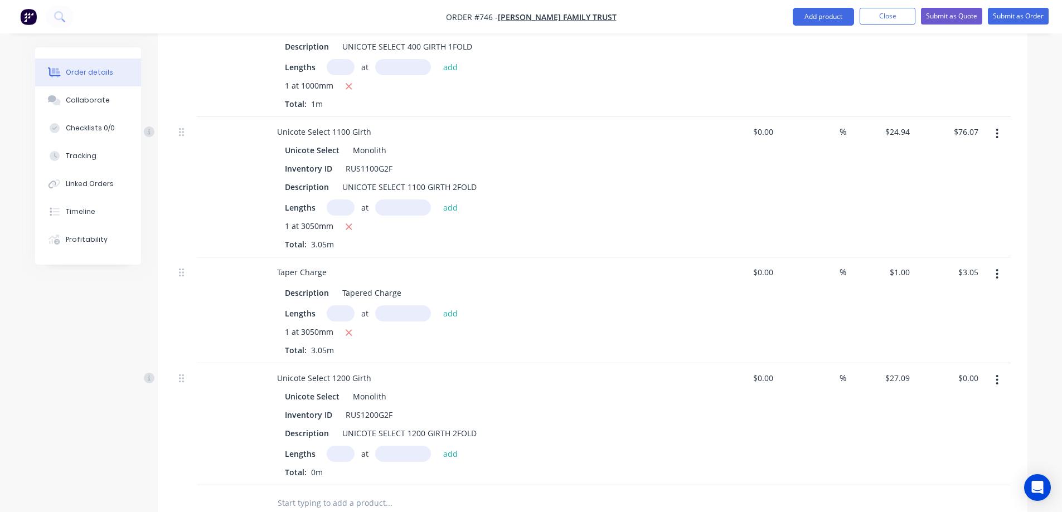
click at [337, 446] on input "text" at bounding box center [341, 454] width 28 height 16
type input "1"
type input "3050mm"
click at [446, 446] on button "add" at bounding box center [451, 453] width 26 height 15
type input "$82.62"
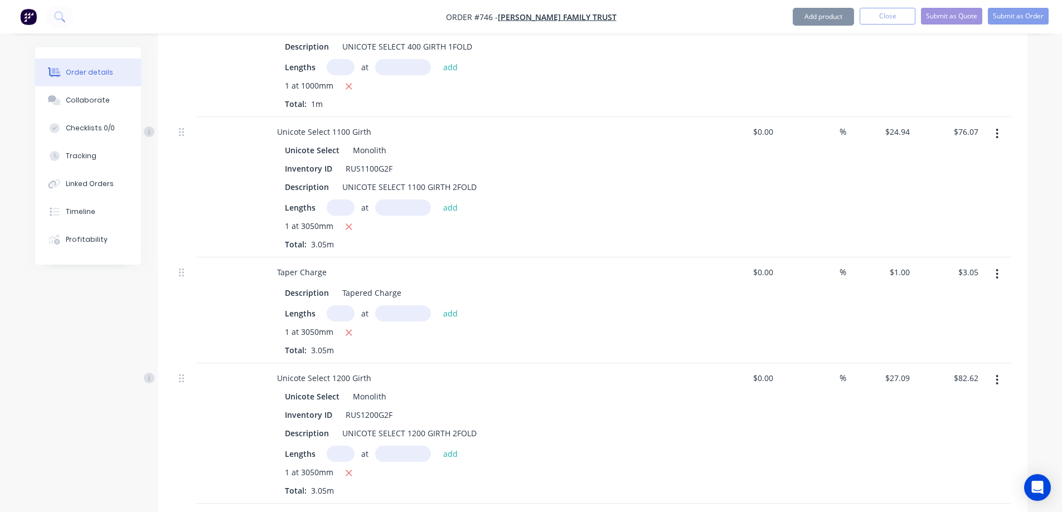
click at [344, 511] on input "text" at bounding box center [388, 522] width 223 height 22
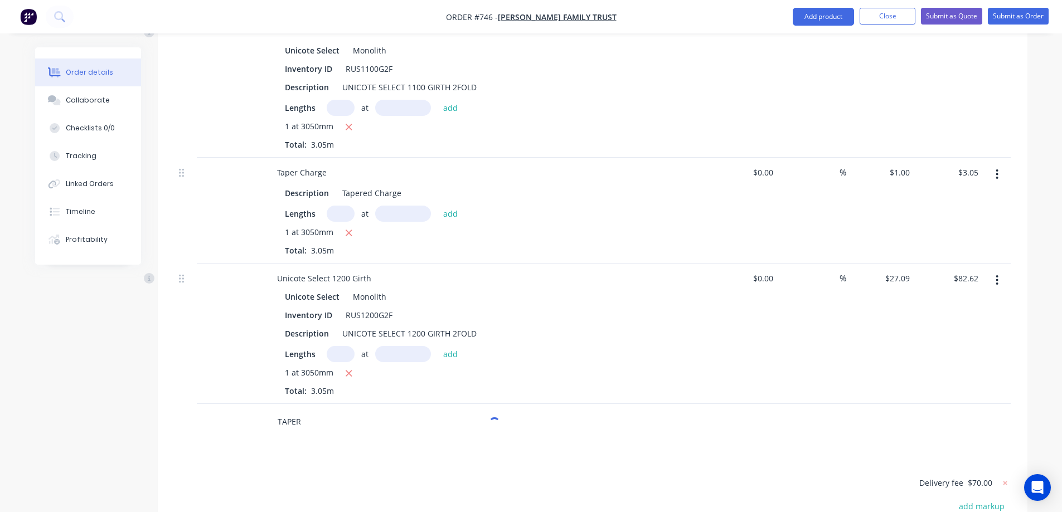
scroll to position [1762, 0]
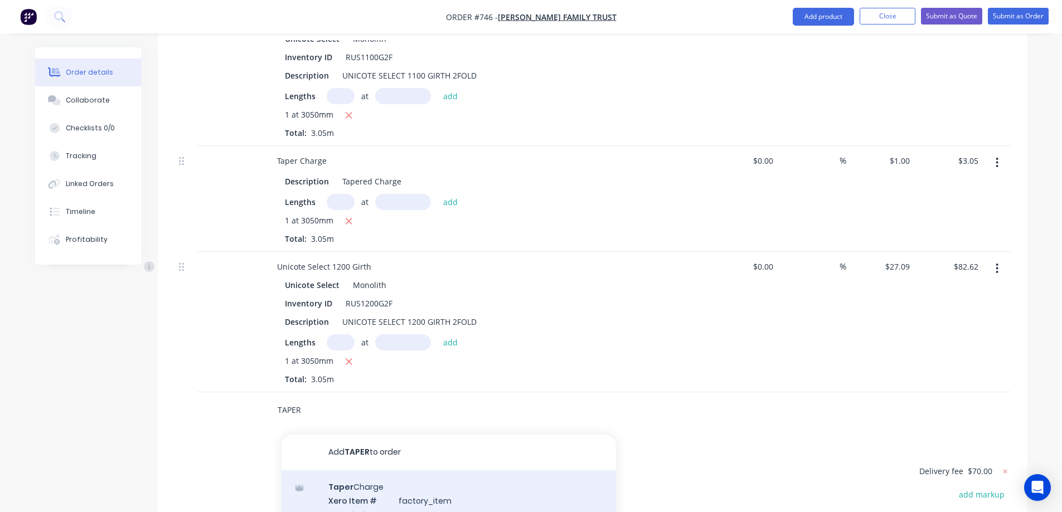
type input "TAPER"
click at [352, 470] on div "Taper Charge Xero Item # factory_item Description Taper ed Charge Product varia…" at bounding box center [448, 507] width 334 height 75
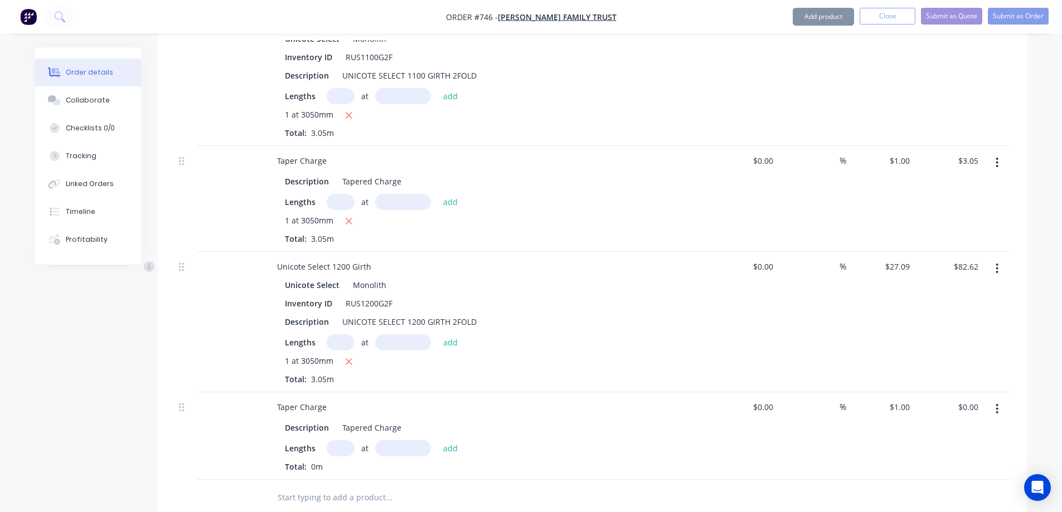
click at [336, 440] on input "text" at bounding box center [341, 448] width 28 height 16
type input "1"
type input "3050mm"
click at [458, 440] on button "add" at bounding box center [451, 447] width 26 height 15
type input "$3.05"
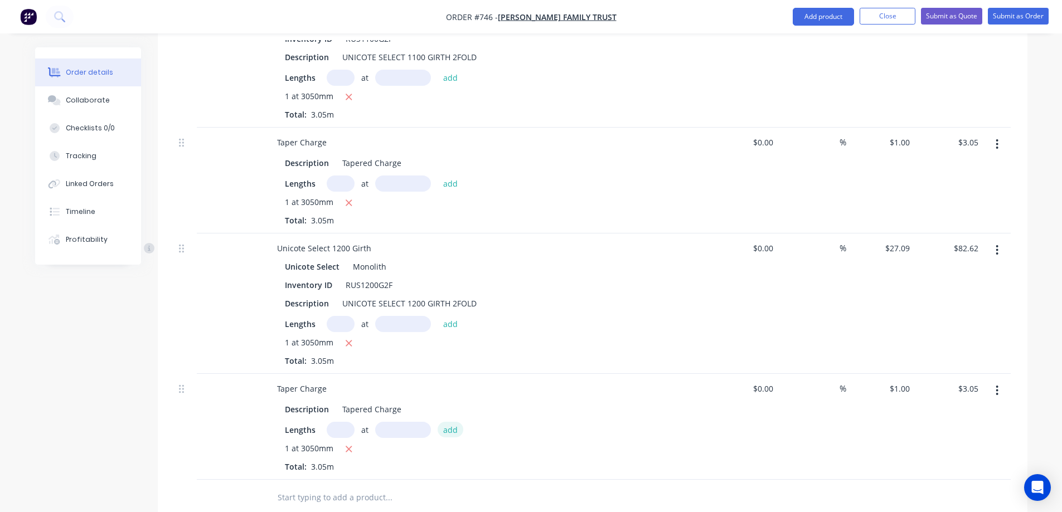
scroll to position [1753, 0]
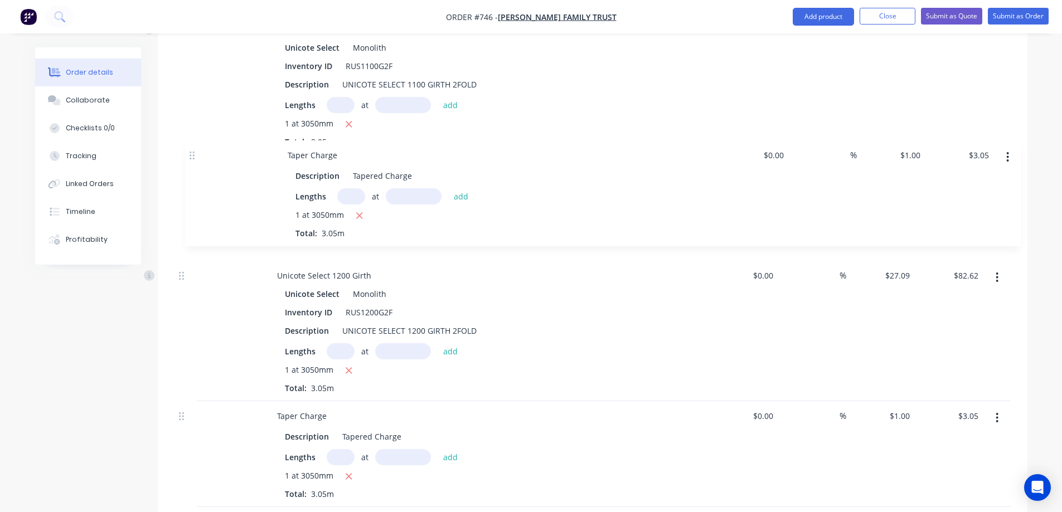
drag, startPoint x: 179, startPoint y: 139, endPoint x: 190, endPoint y: 158, distance: 22.2
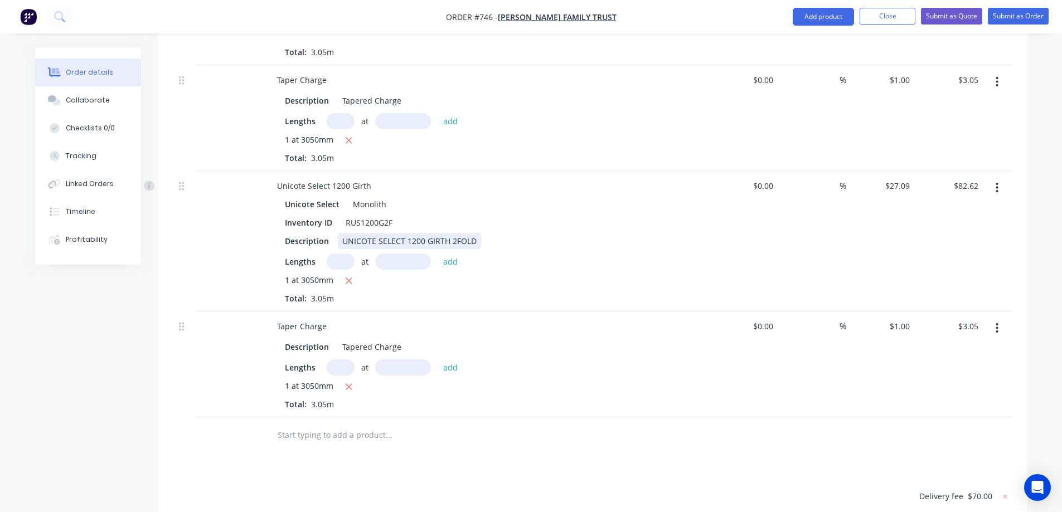
scroll to position [1920, 0]
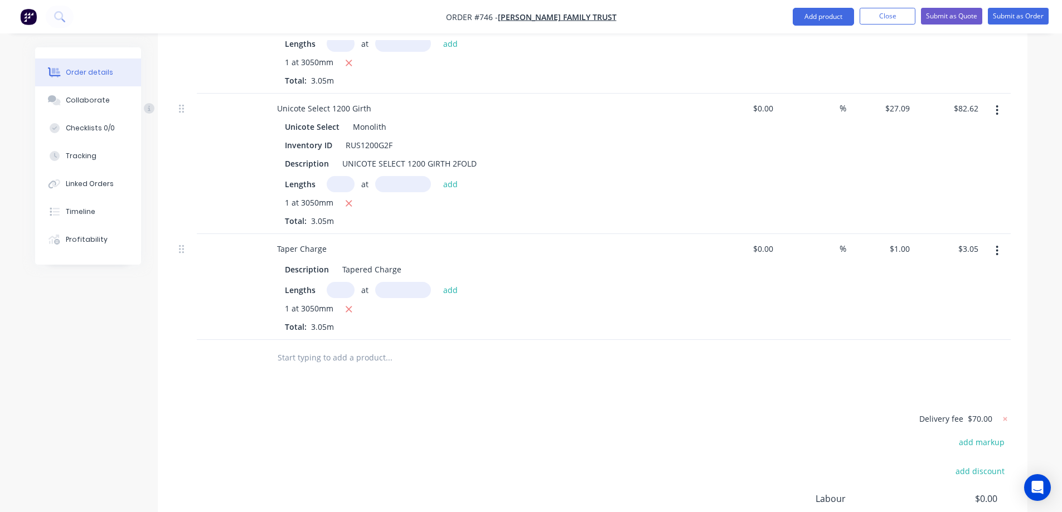
click at [311, 347] on input "text" at bounding box center [388, 358] width 223 height 22
click at [349, 198] on icon "button" at bounding box center [348, 203] width 7 height 10
type input "$0.00"
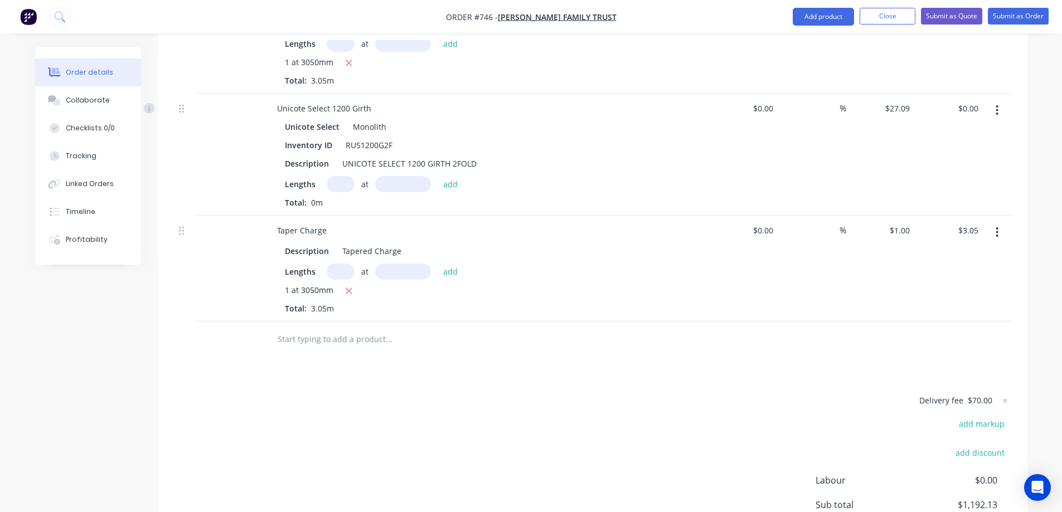
click at [344, 176] on input "text" at bounding box center [341, 184] width 28 height 16
type input "1"
type input "6000mm"
click at [448, 176] on button "add" at bounding box center [451, 183] width 26 height 15
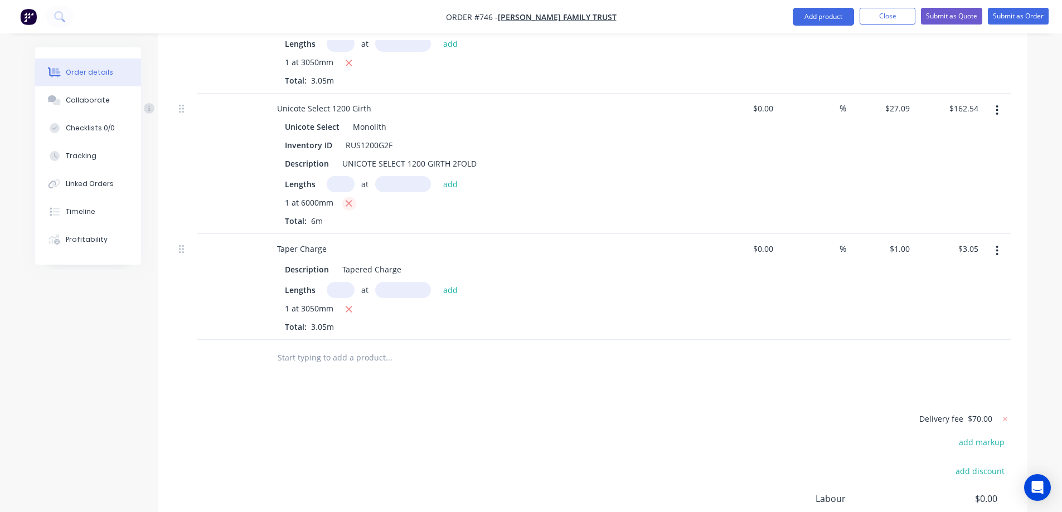
click at [350, 201] on icon "button" at bounding box center [349, 204] width 6 height 6
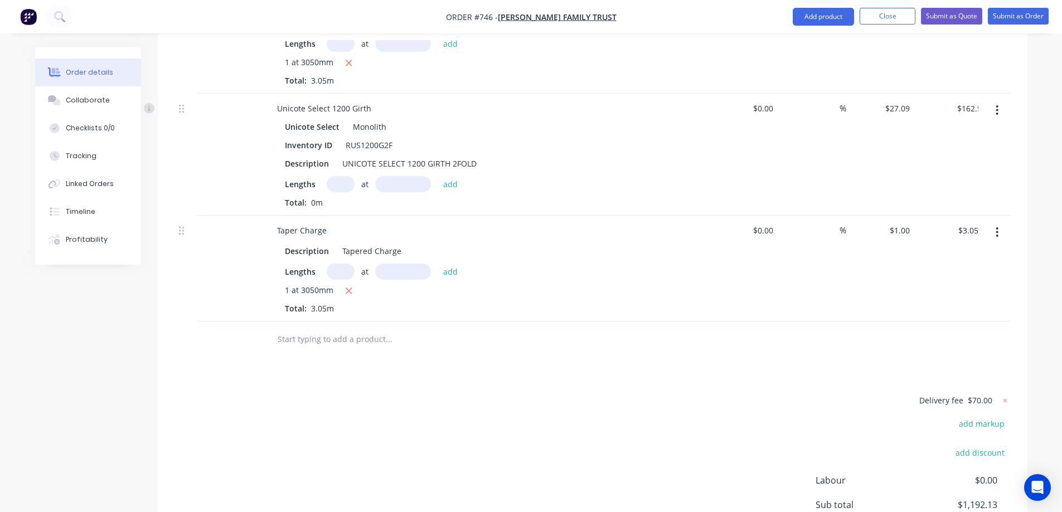
type input "$0.00"
click at [342, 176] on input "text" at bounding box center [341, 184] width 28 height 16
type input "1"
type input "3050mm"
click at [445, 176] on button "add" at bounding box center [451, 183] width 26 height 15
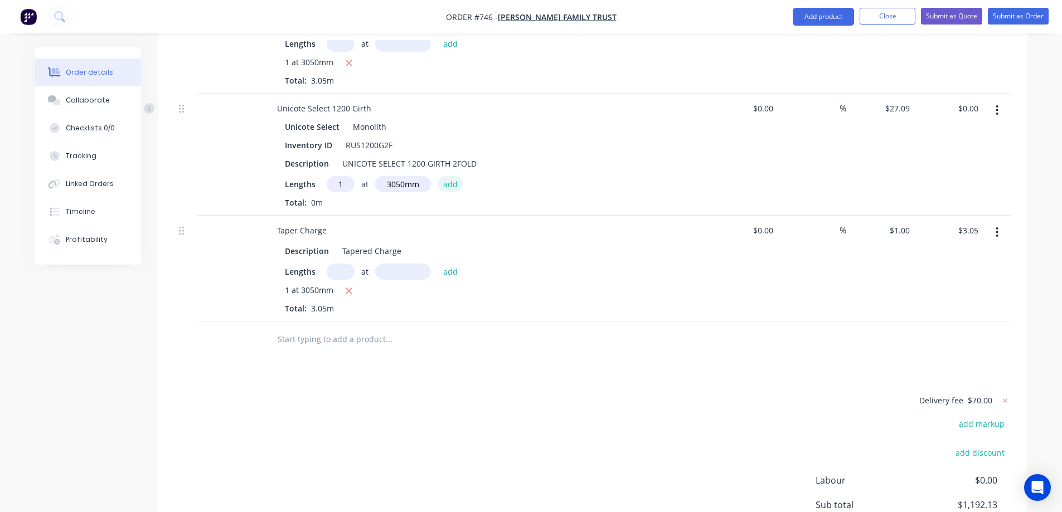
type input "$82.62"
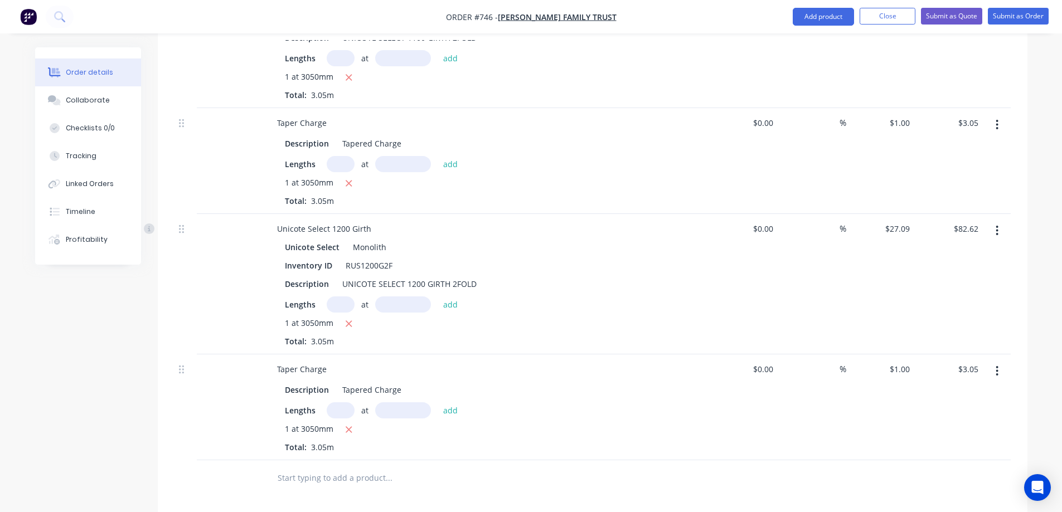
scroll to position [1864, 0]
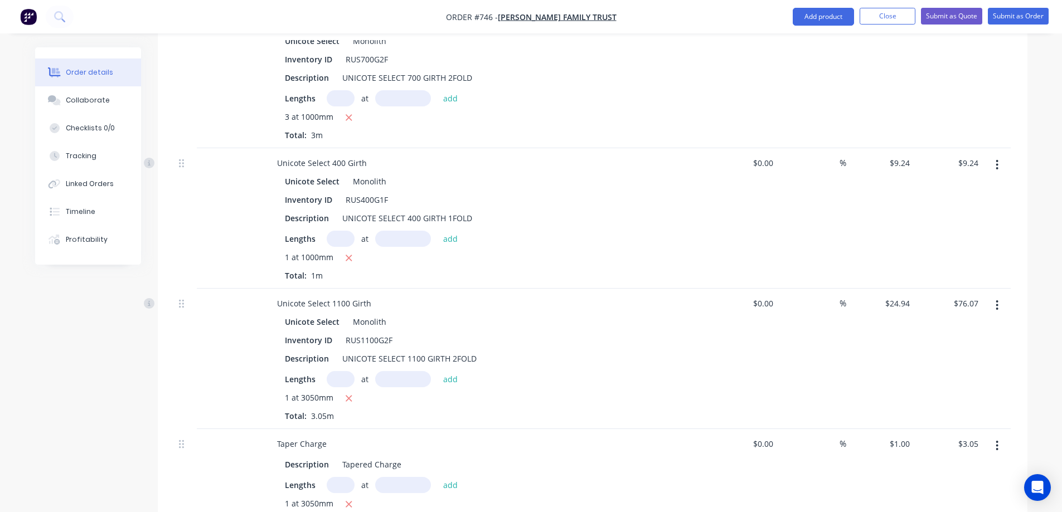
scroll to position [1474, 0]
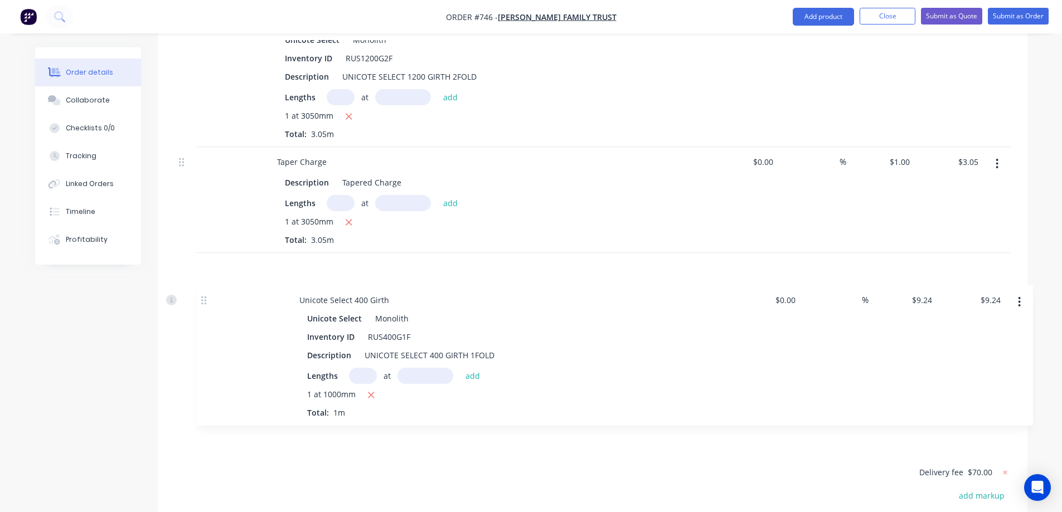
drag, startPoint x: 181, startPoint y: 138, endPoint x: 202, endPoint y: 294, distance: 157.5
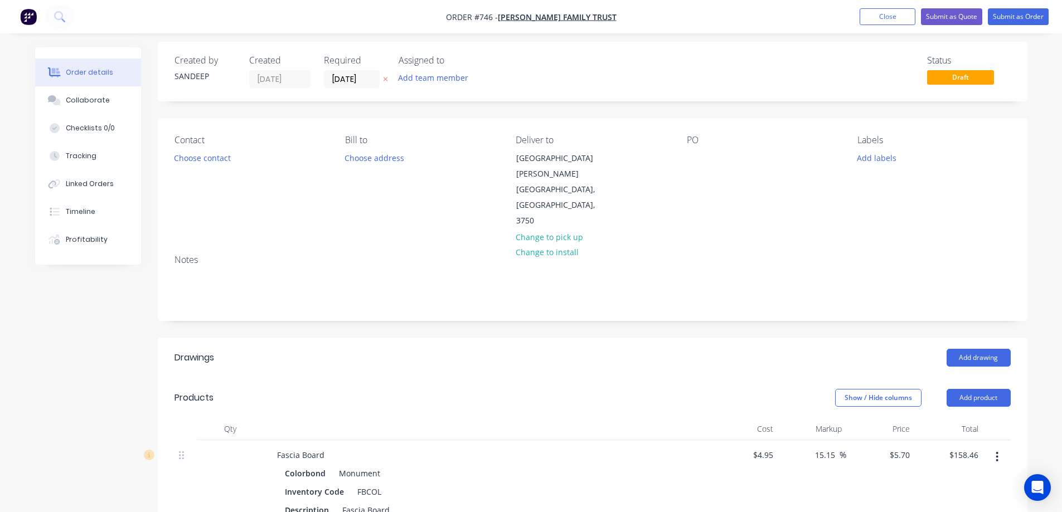
scroll to position [0, 0]
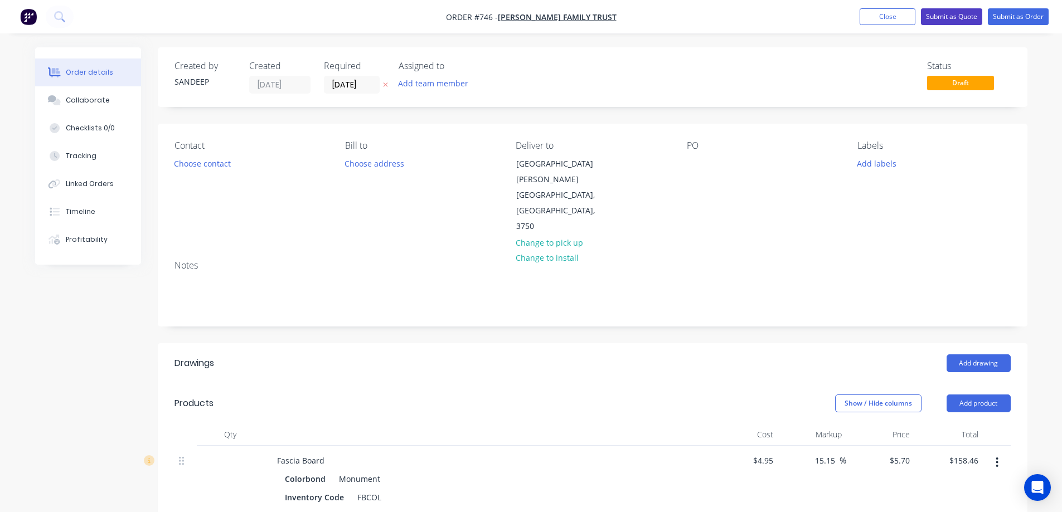
click at [931, 12] on button "Submit as Quote" at bounding box center [951, 16] width 61 height 17
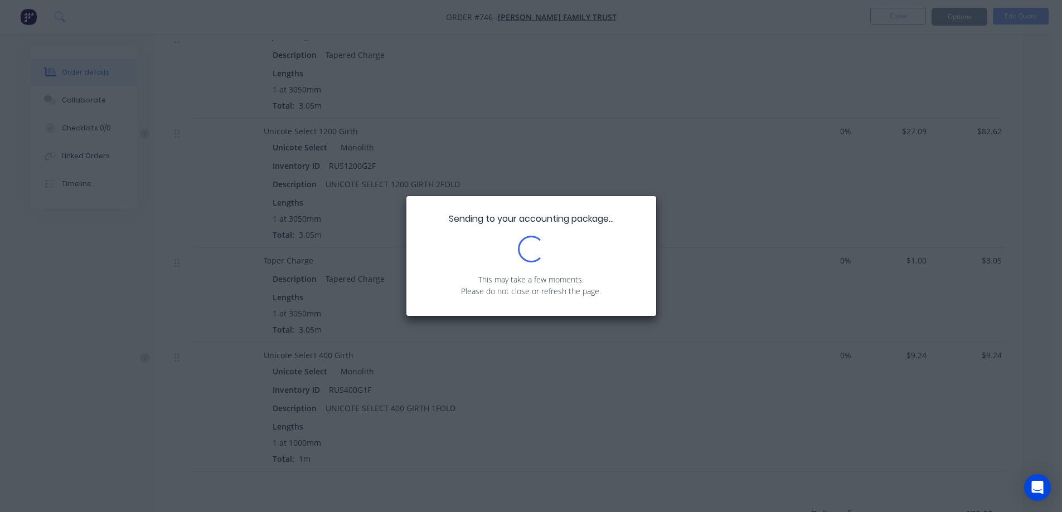
scroll to position [1732, 0]
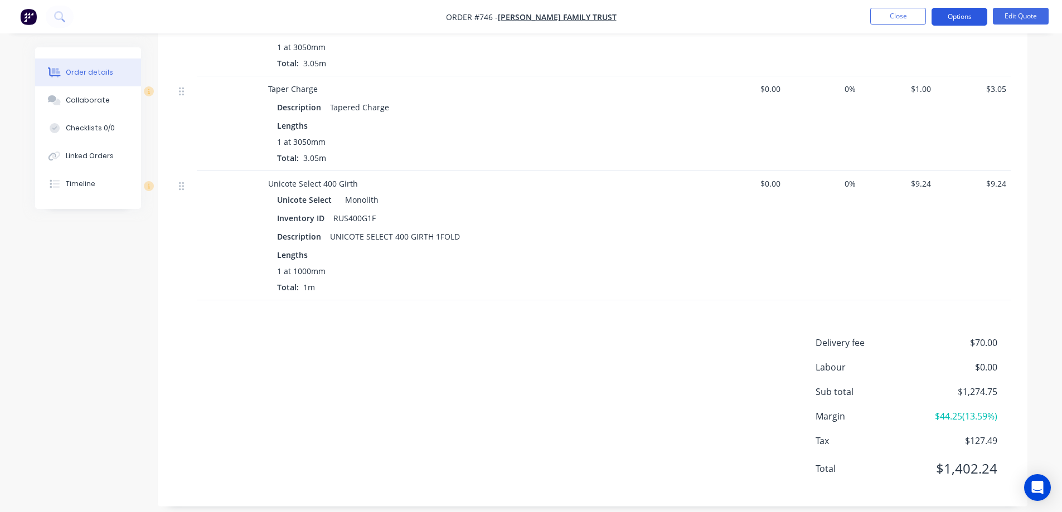
click at [965, 20] on button "Options" at bounding box center [959, 17] width 56 height 18
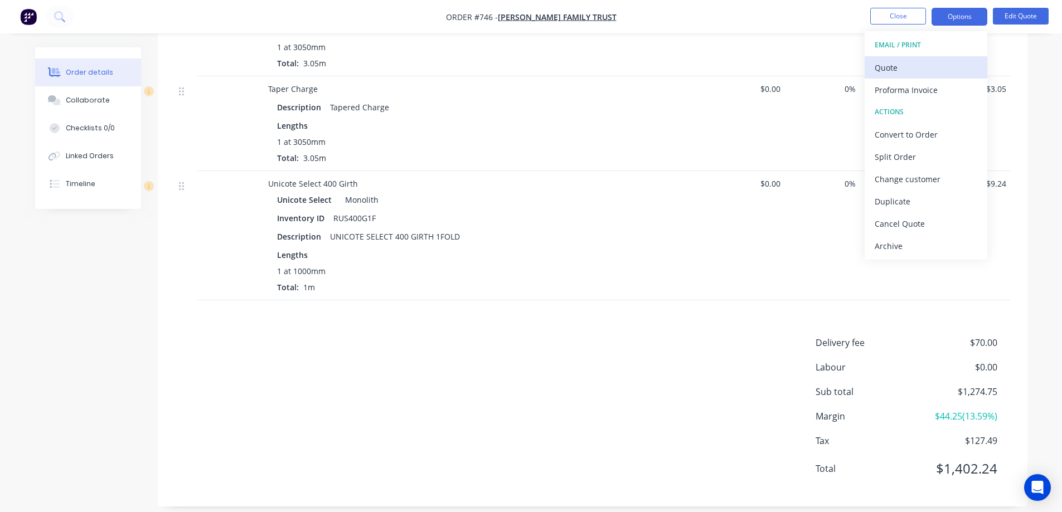
click at [895, 66] on div "Quote" at bounding box center [925, 68] width 103 height 16
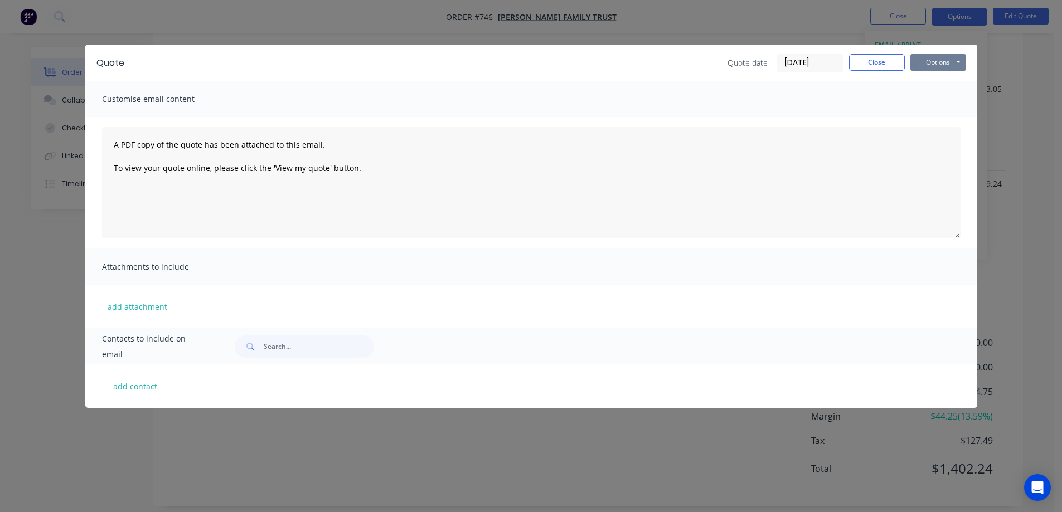
click at [931, 61] on button "Options" at bounding box center [938, 62] width 56 height 17
click at [949, 14] on div "Quote Quote date [DATE] Close Options Preview Print Email Customise email conte…" at bounding box center [531, 256] width 1062 height 512
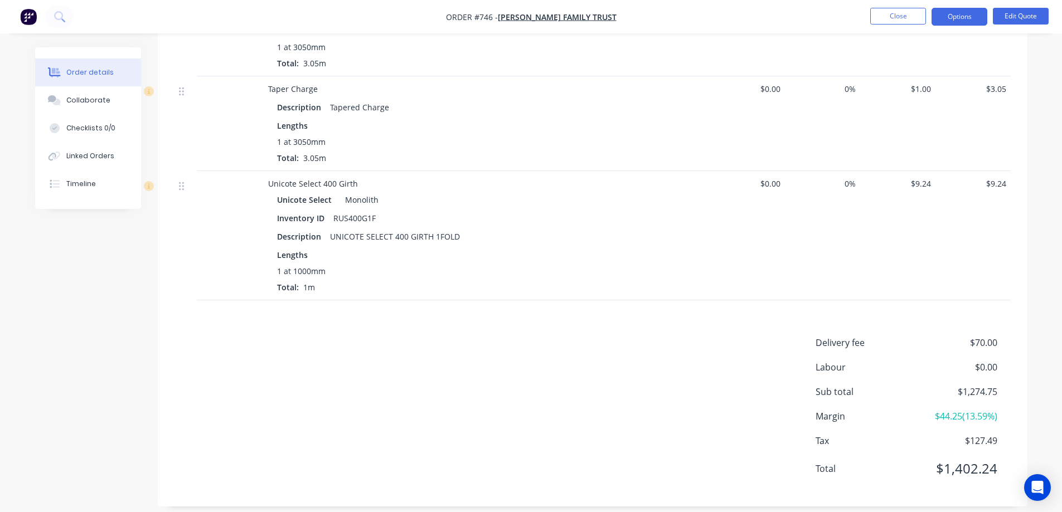
click at [949, 14] on button "Options" at bounding box center [959, 17] width 56 height 18
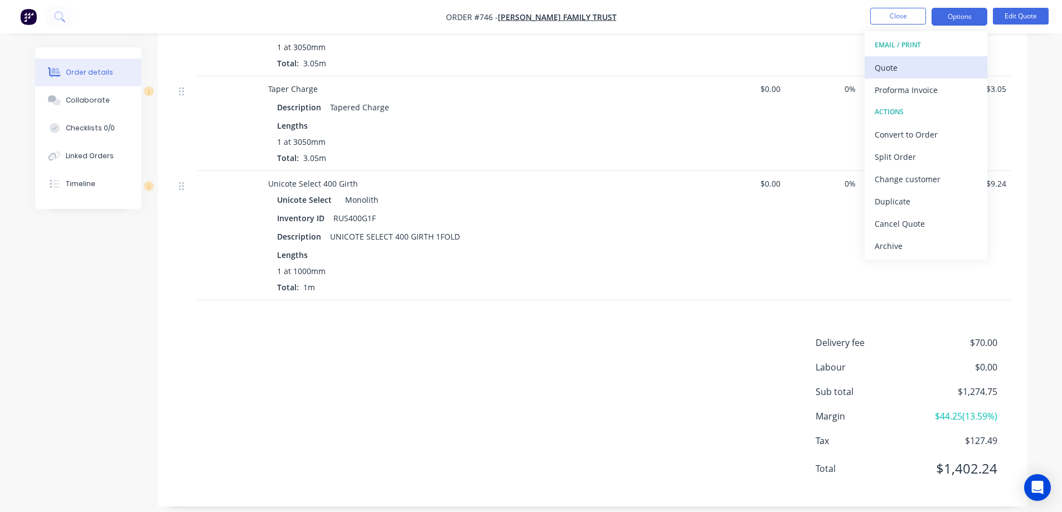
click at [909, 70] on div "Quote" at bounding box center [925, 68] width 103 height 16
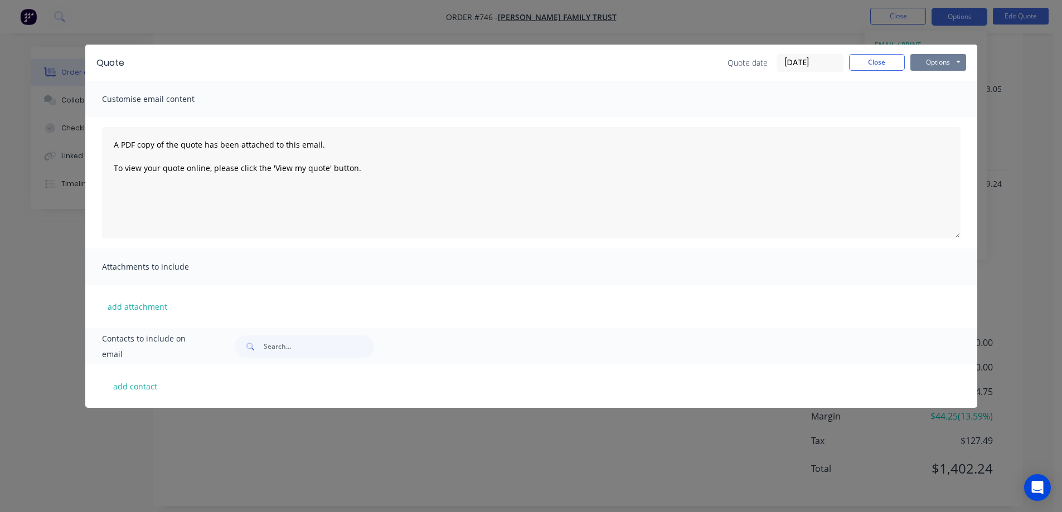
click at [937, 60] on button "Options" at bounding box center [938, 62] width 56 height 17
click at [937, 77] on button "Preview" at bounding box center [945, 82] width 71 height 18
click at [867, 60] on button "Close" at bounding box center [877, 62] width 56 height 17
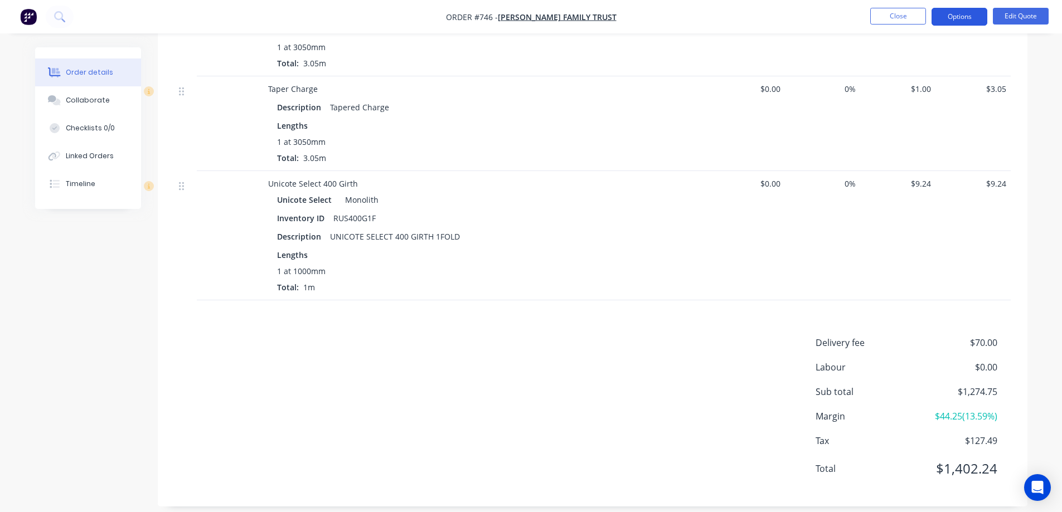
click at [968, 13] on button "Options" at bounding box center [959, 17] width 56 height 18
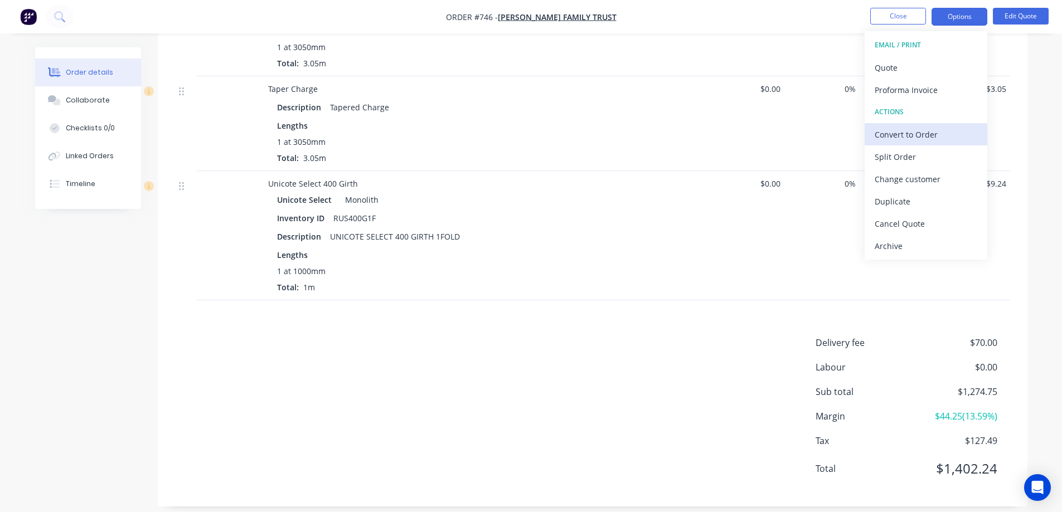
click at [944, 128] on div "Convert to Order" at bounding box center [925, 135] width 103 height 16
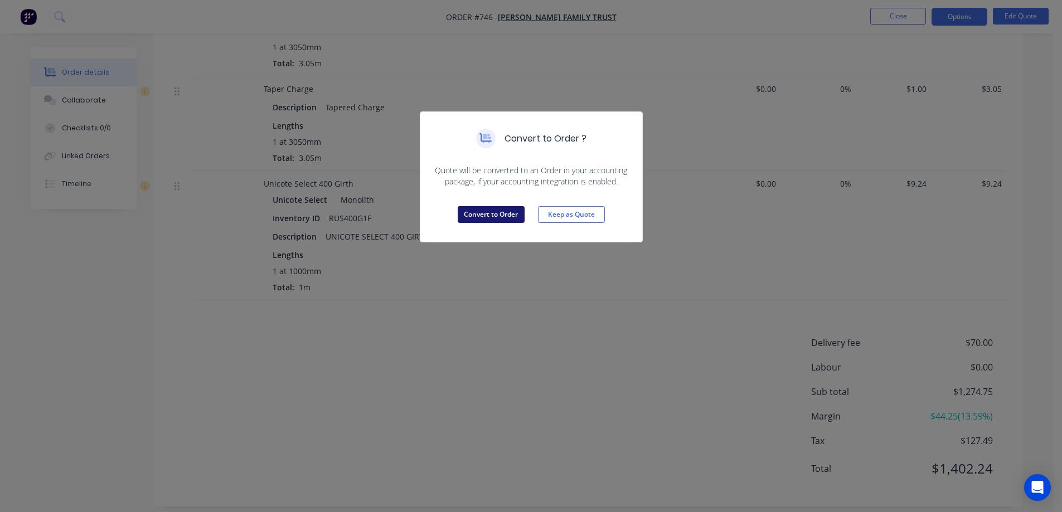
click at [477, 212] on button "Convert to Order" at bounding box center [491, 214] width 67 height 17
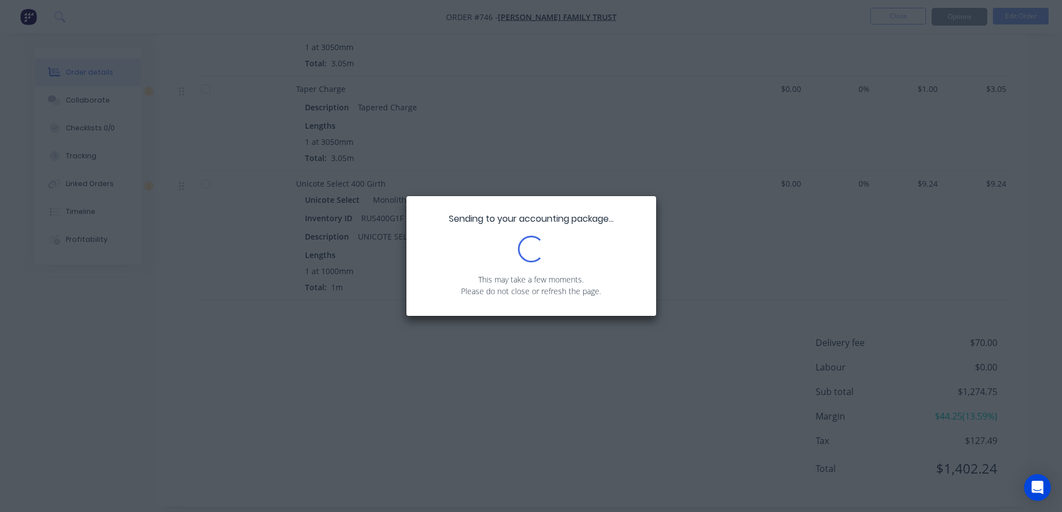
click at [946, 17] on div "Sending to your accounting package... Loading... This may take a few moments. P…" at bounding box center [531, 256] width 1062 height 512
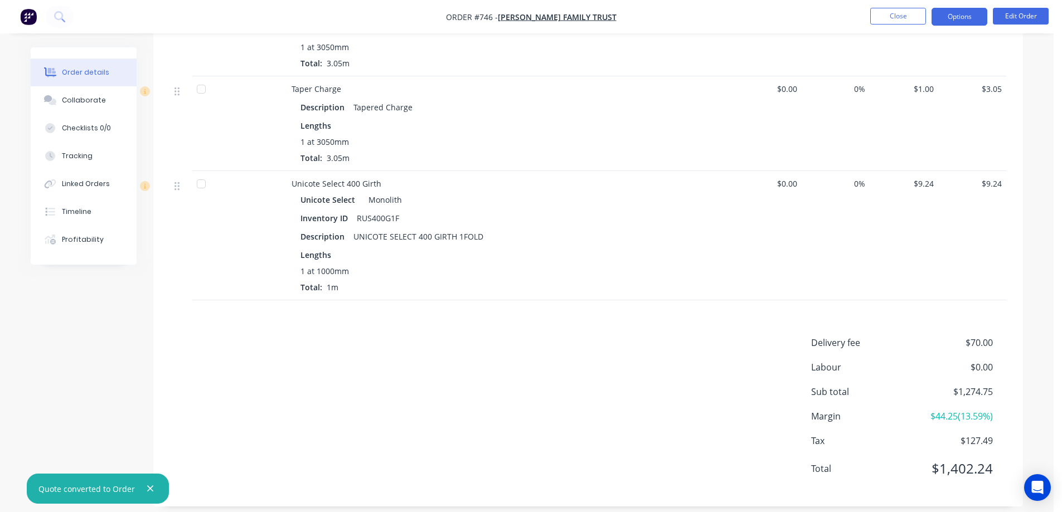
click at [949, 22] on button "Options" at bounding box center [959, 17] width 56 height 18
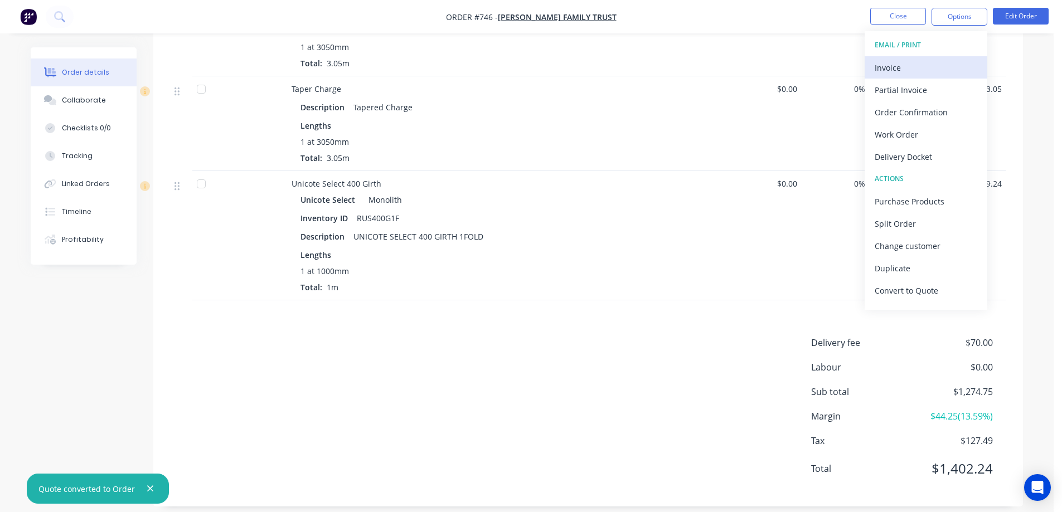
click at [888, 70] on div "Invoice" at bounding box center [925, 68] width 103 height 16
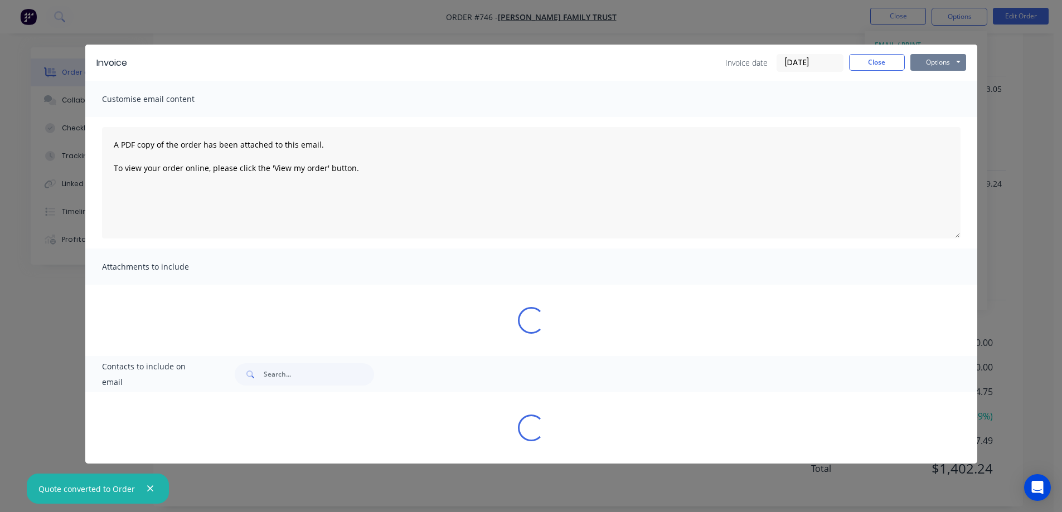
click at [928, 64] on button "Options" at bounding box center [938, 62] width 56 height 17
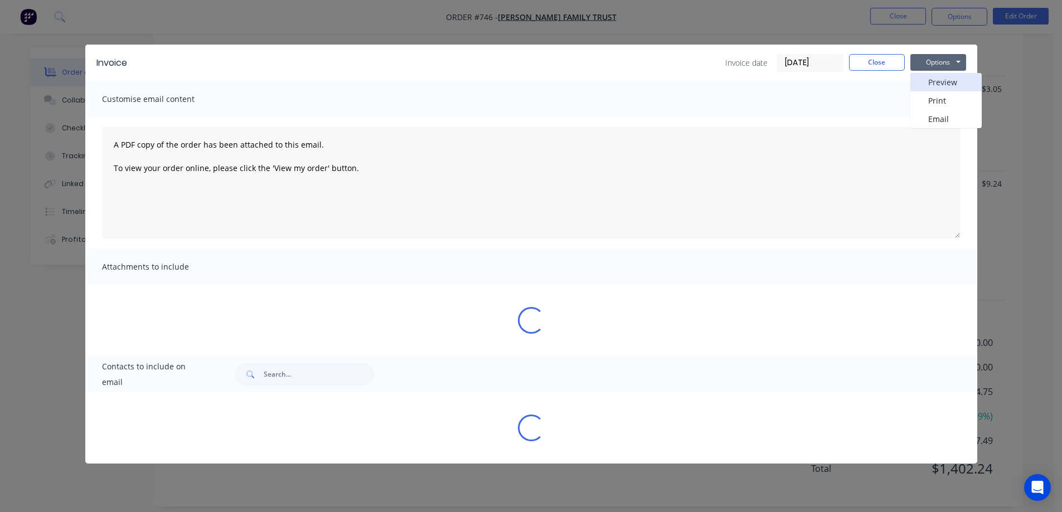
click at [931, 85] on button "Preview" at bounding box center [945, 82] width 71 height 18
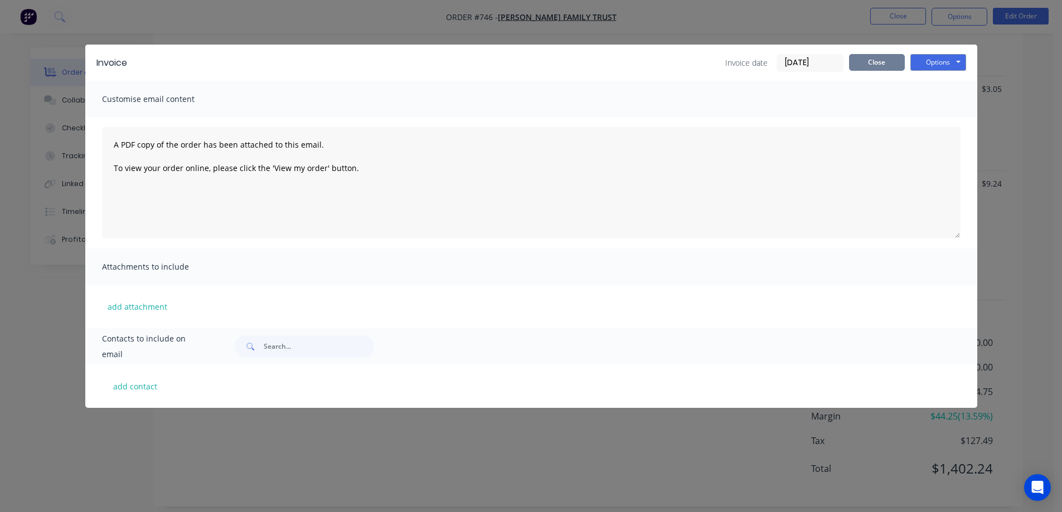
click at [859, 65] on button "Close" at bounding box center [877, 62] width 56 height 17
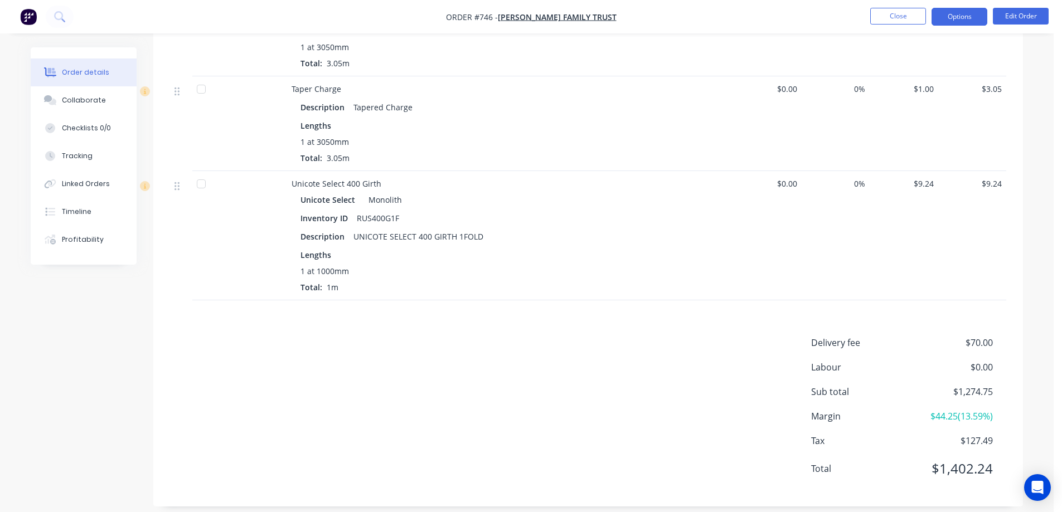
click at [954, 14] on button "Options" at bounding box center [959, 17] width 56 height 18
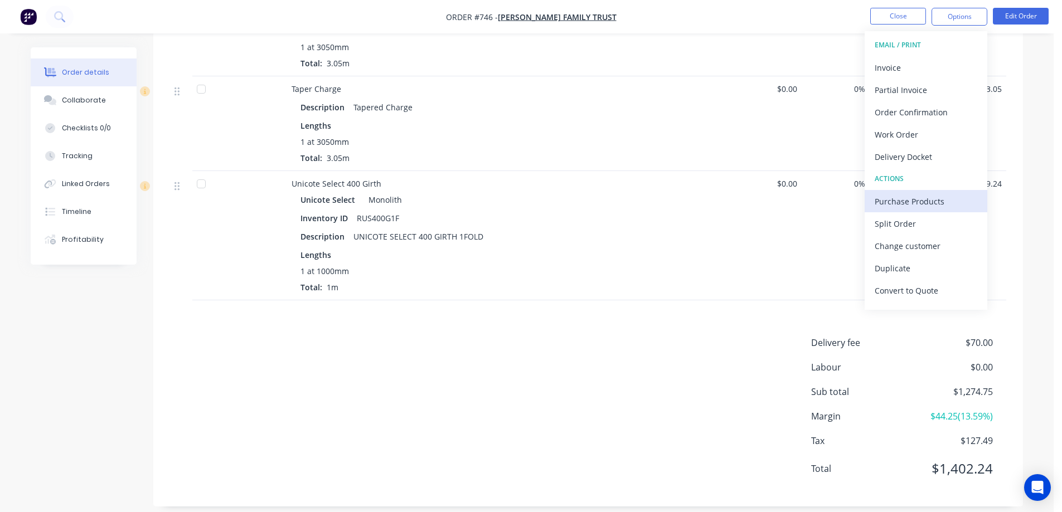
click at [917, 197] on div "Purchase Products" at bounding box center [925, 201] width 103 height 16
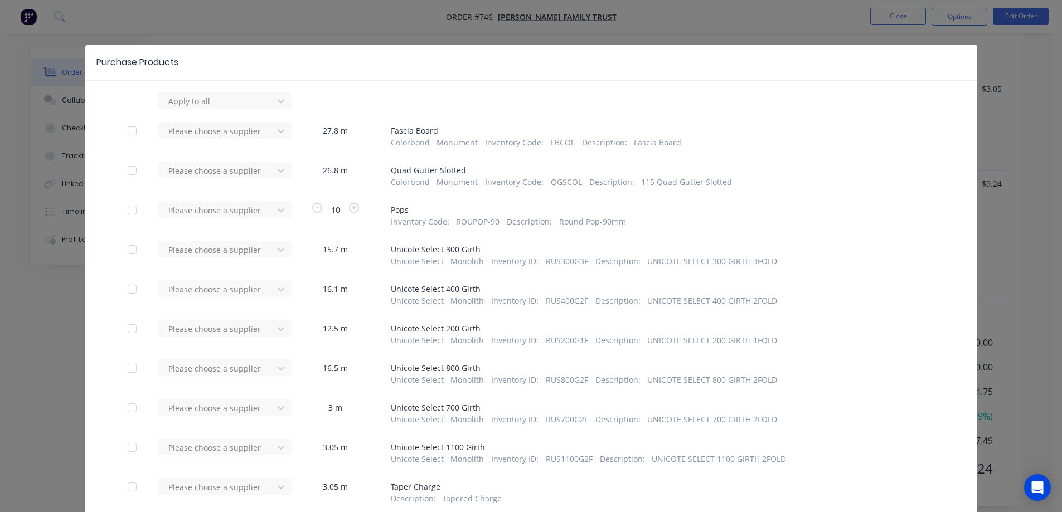
click at [126, 130] on div at bounding box center [132, 131] width 22 height 22
click at [123, 166] on div at bounding box center [132, 170] width 22 height 22
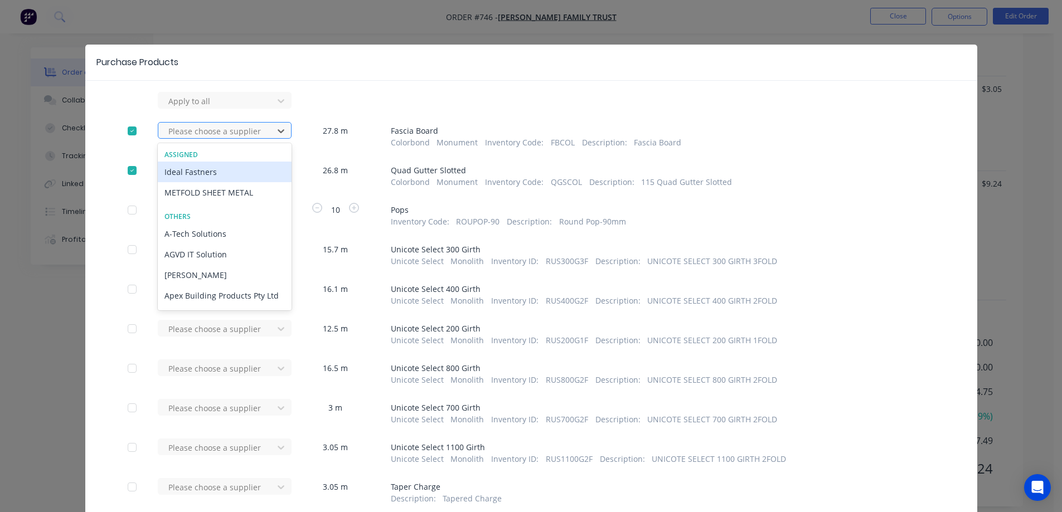
click at [180, 133] on div at bounding box center [217, 131] width 100 height 14
click at [188, 188] on div "METFOLD SHEET METAL" at bounding box center [225, 192] width 134 height 21
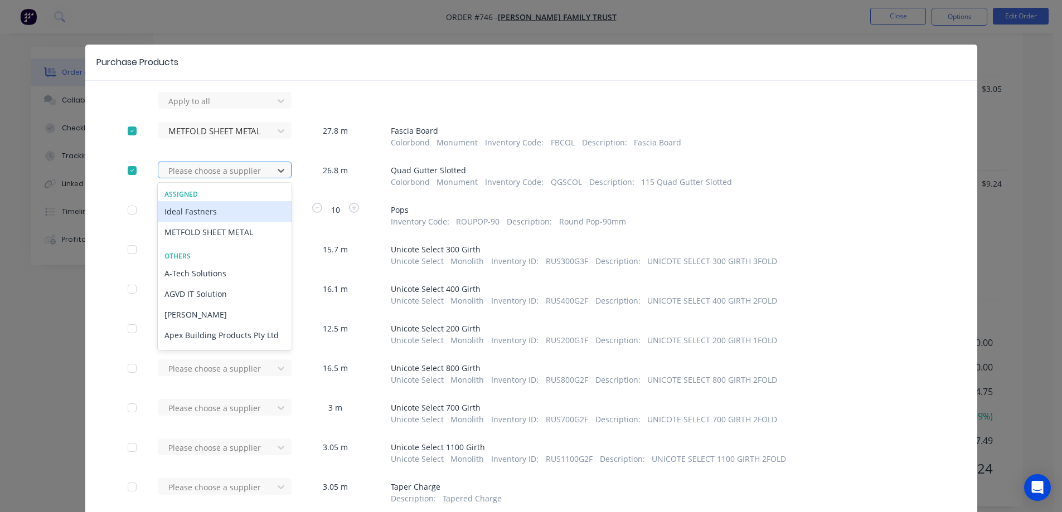
click at [193, 173] on div at bounding box center [217, 171] width 100 height 14
click at [193, 231] on div "METFOLD SHEET METAL" at bounding box center [225, 232] width 134 height 21
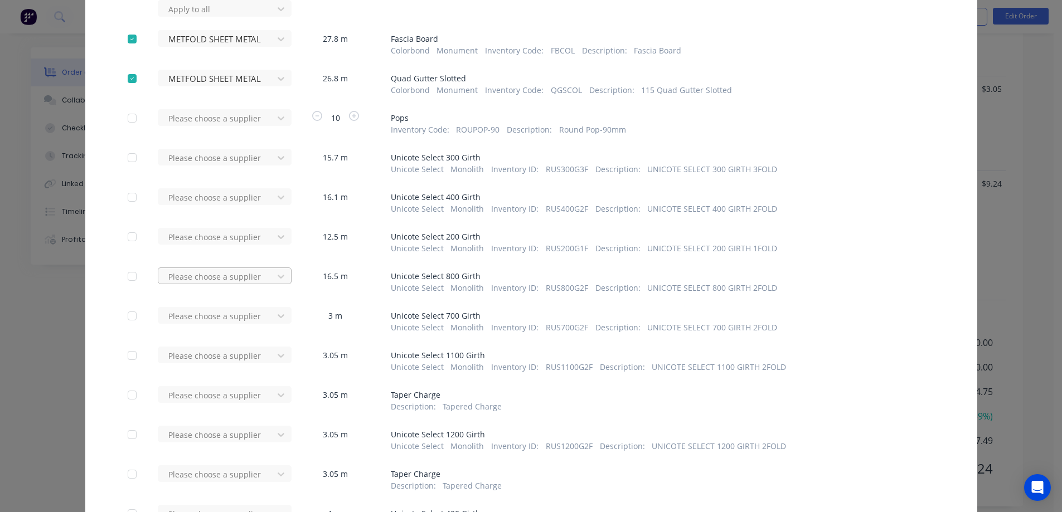
scroll to position [230, 0]
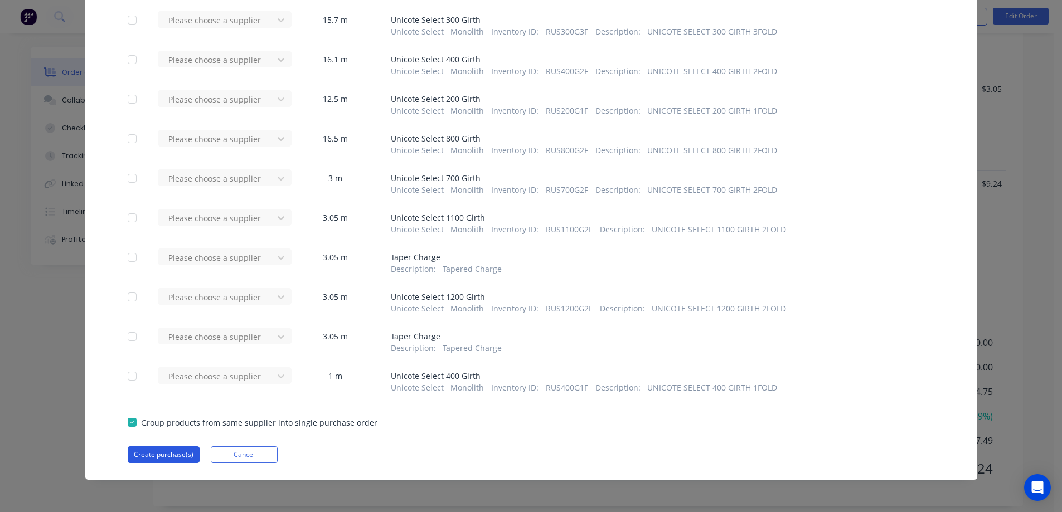
click at [159, 456] on button "Create purchase(s)" at bounding box center [164, 454] width 72 height 17
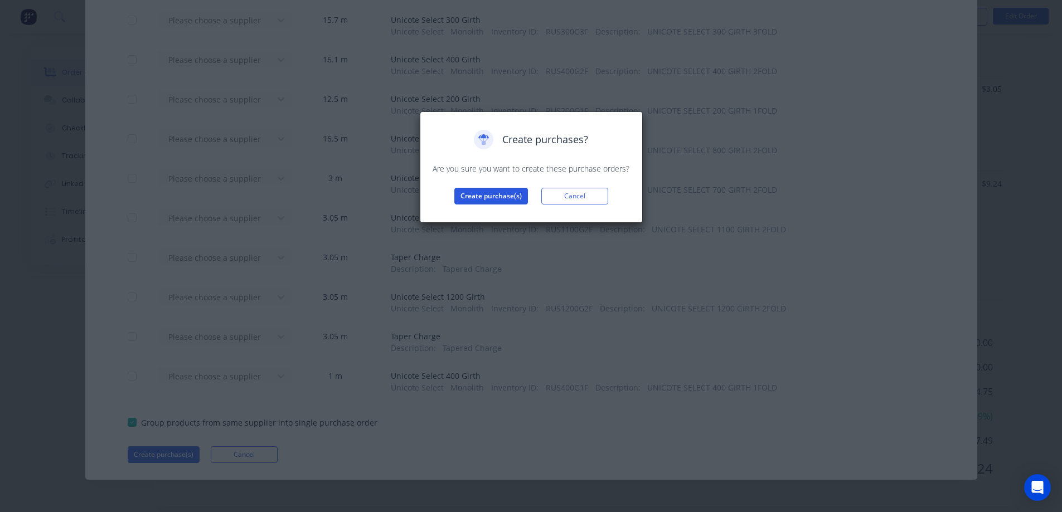
click at [497, 195] on button "Create purchase(s)" at bounding box center [491, 196] width 74 height 17
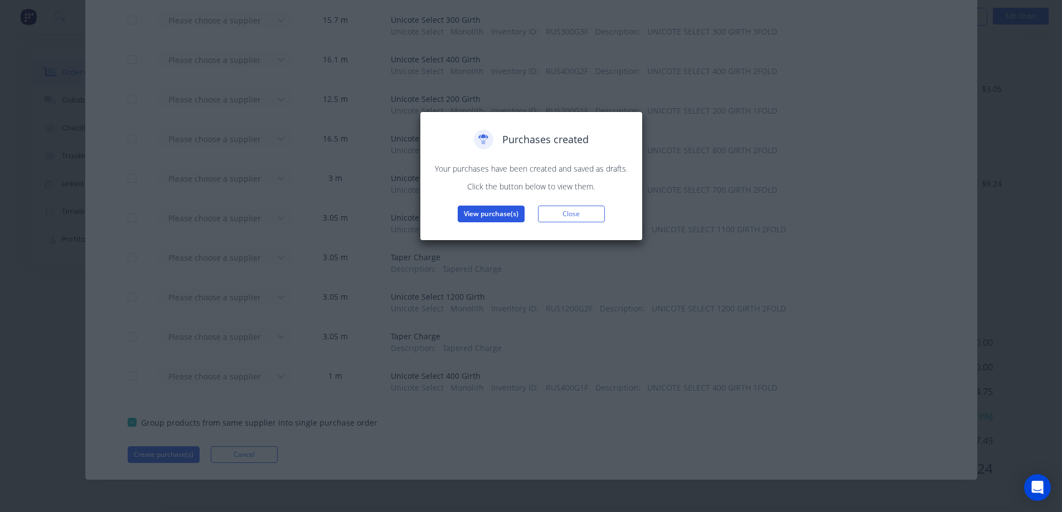
click at [488, 210] on button "View purchase(s)" at bounding box center [491, 214] width 67 height 17
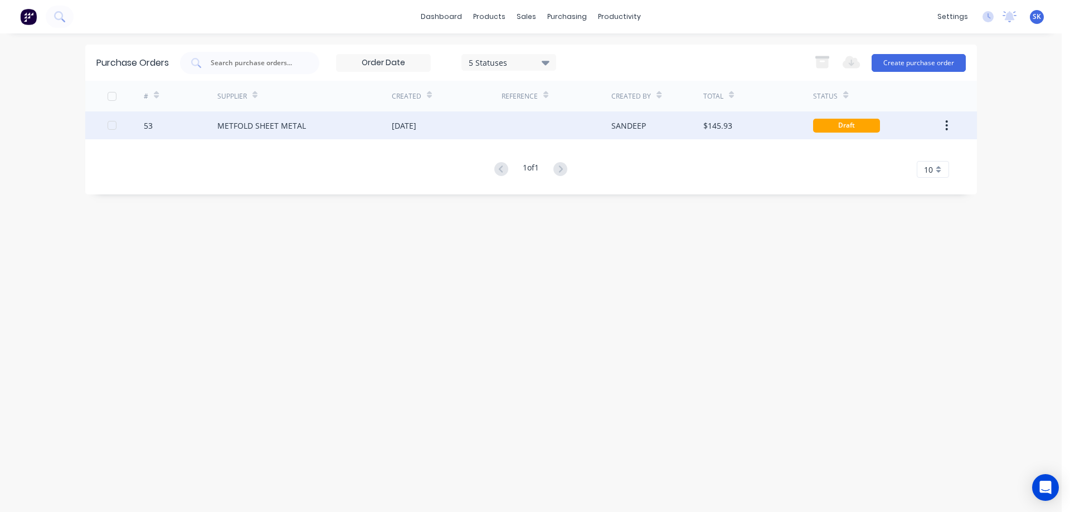
click at [475, 129] on div "[DATE]" at bounding box center [447, 125] width 110 height 28
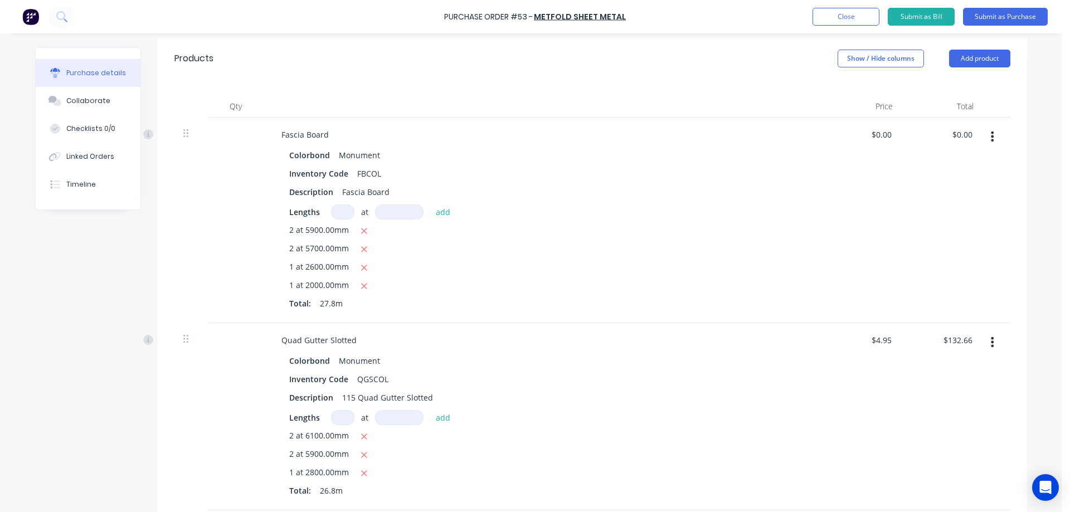
scroll to position [279, 0]
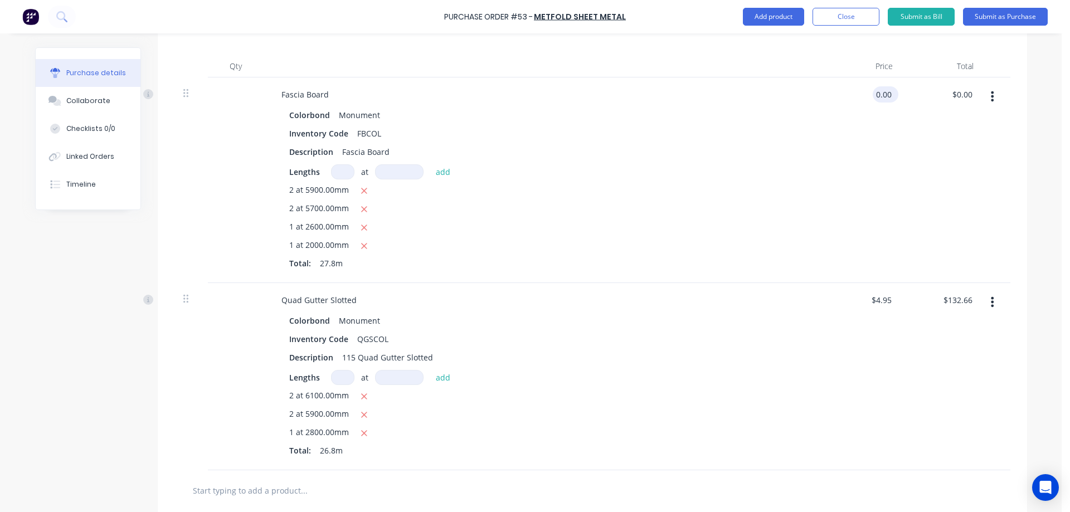
click at [878, 95] on input "0.00" at bounding box center [883, 94] width 21 height 16
type input "$4.95"
type input "$137.61"
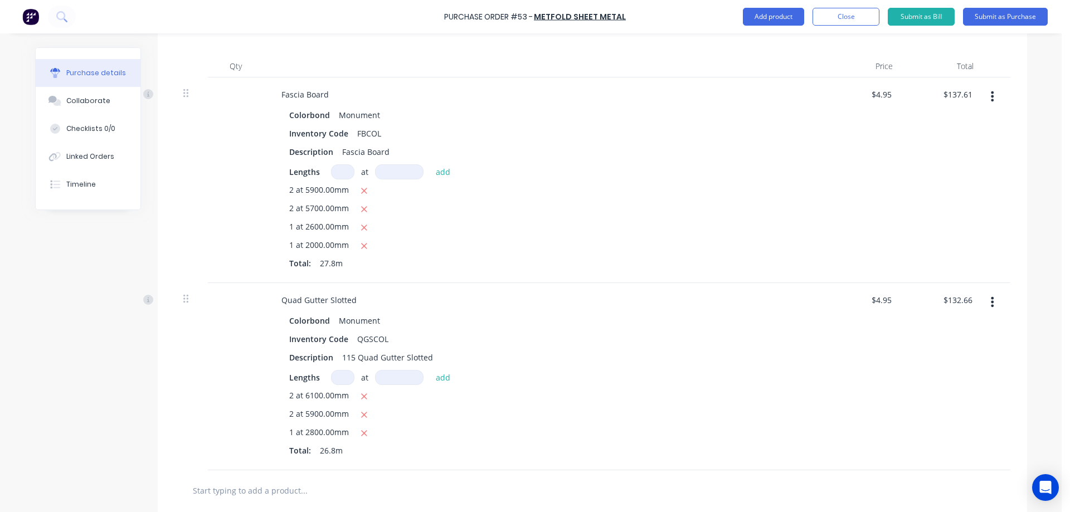
click at [813, 183] on div "Fascia Board Colorbond Monument Inventory Code FBCOL Description Fascia Board L…" at bounding box center [542, 180] width 557 height 206
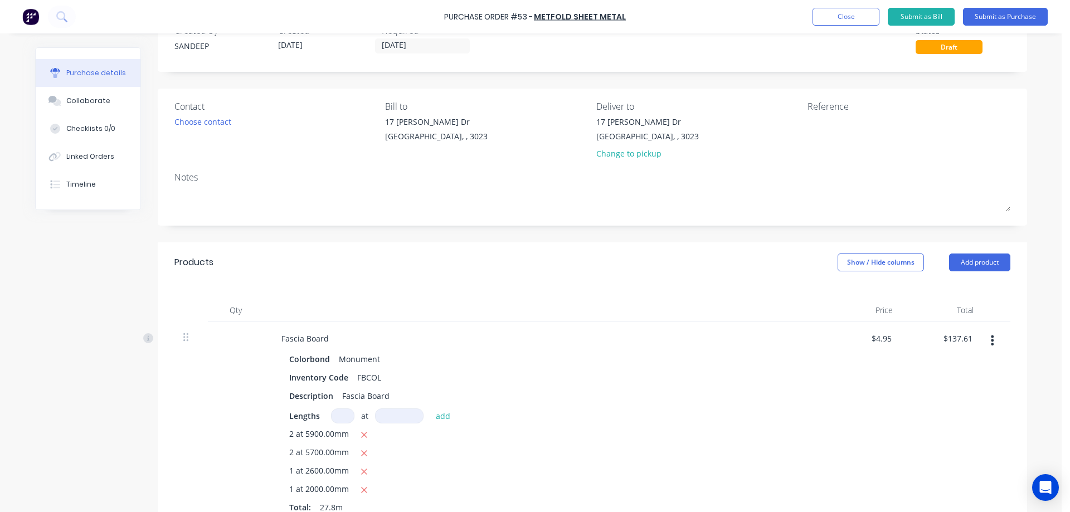
scroll to position [0, 0]
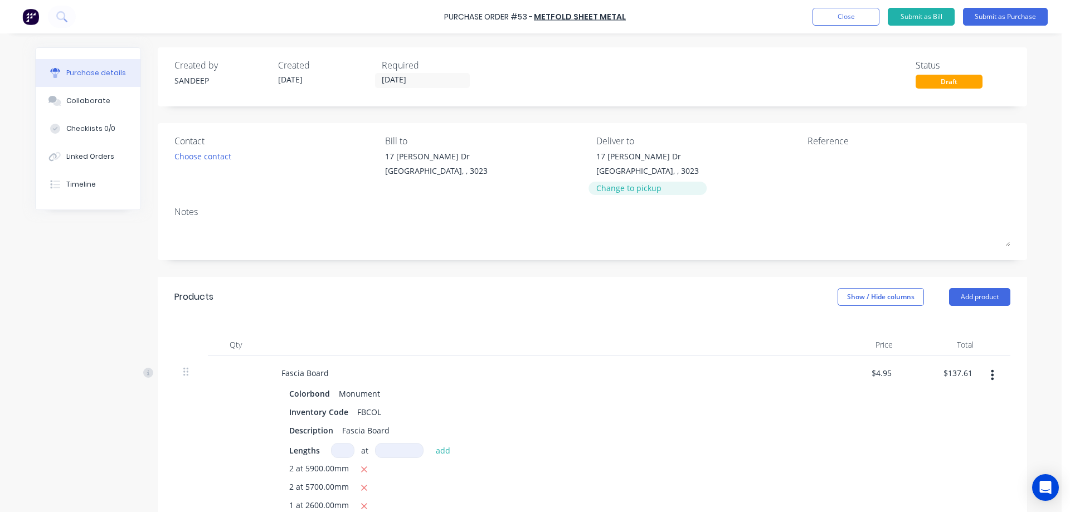
click at [612, 188] on div "Change to pickup" at bounding box center [647, 188] width 103 height 12
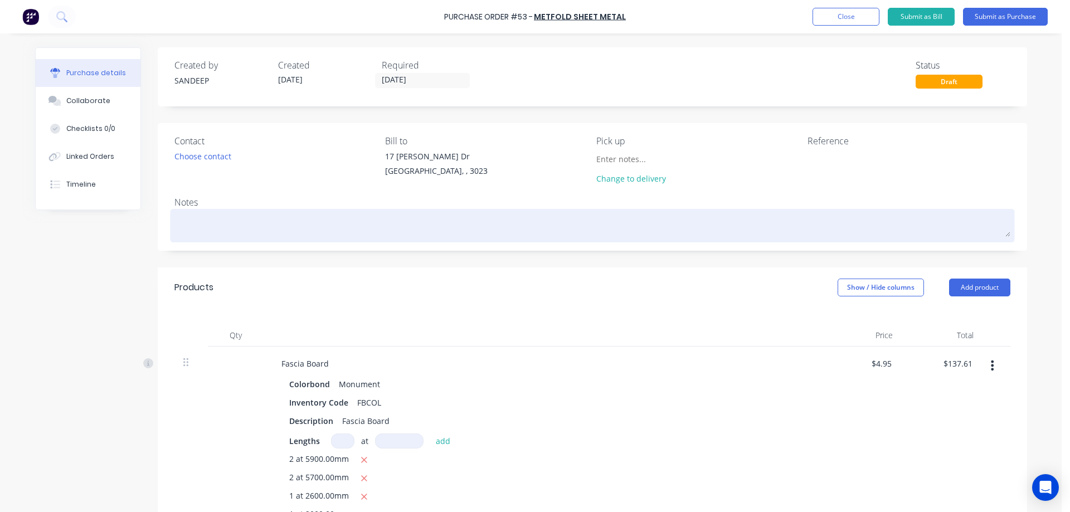
click at [317, 229] on textarea at bounding box center [592, 224] width 836 height 25
click at [333, 225] on textarea "[DATE] 7 AM Pickup from Metroll Please" at bounding box center [592, 224] width 836 height 25
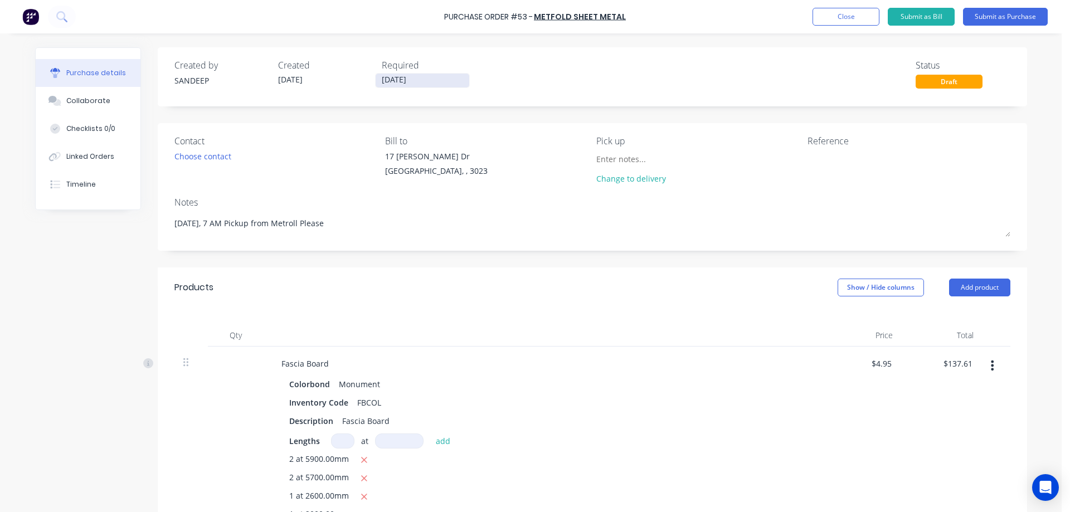
type textarea "[DATE], 7 AM Pickup from Metroll Please"
click at [393, 81] on input "[DATE]" at bounding box center [423, 81] width 94 height 14
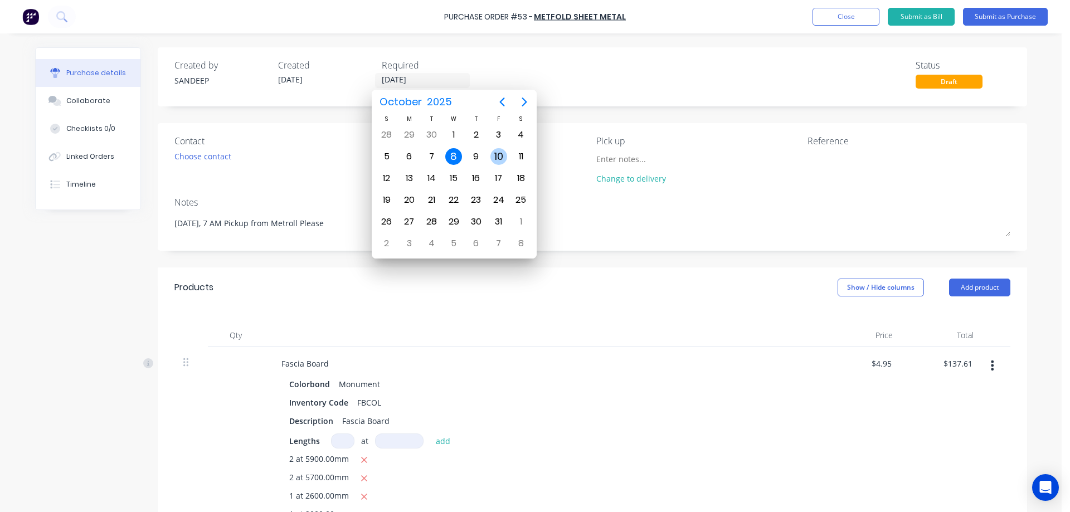
click at [493, 150] on div "10" at bounding box center [498, 156] width 17 height 17
type input "[DATE]"
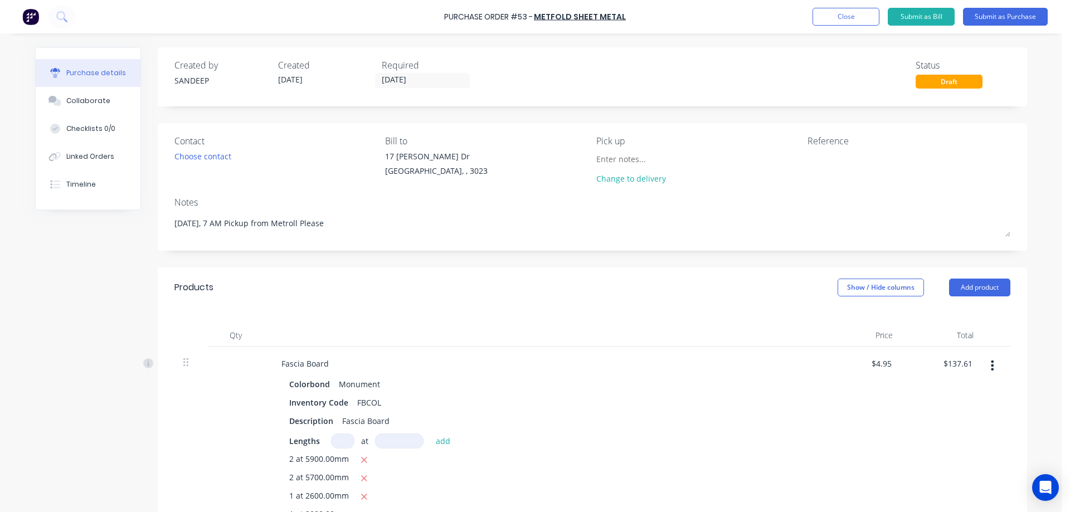
click at [411, 287] on div "Products Show / Hide columns Add product" at bounding box center [592, 288] width 869 height 40
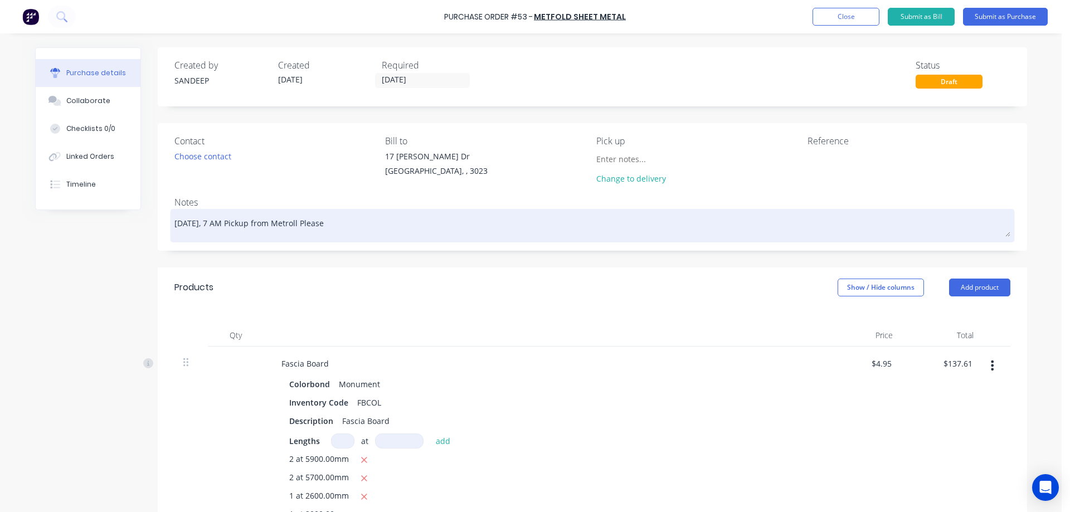
click at [288, 223] on textarea "[DATE], 7 AM Pickup from Metroll Please" at bounding box center [592, 224] width 836 height 25
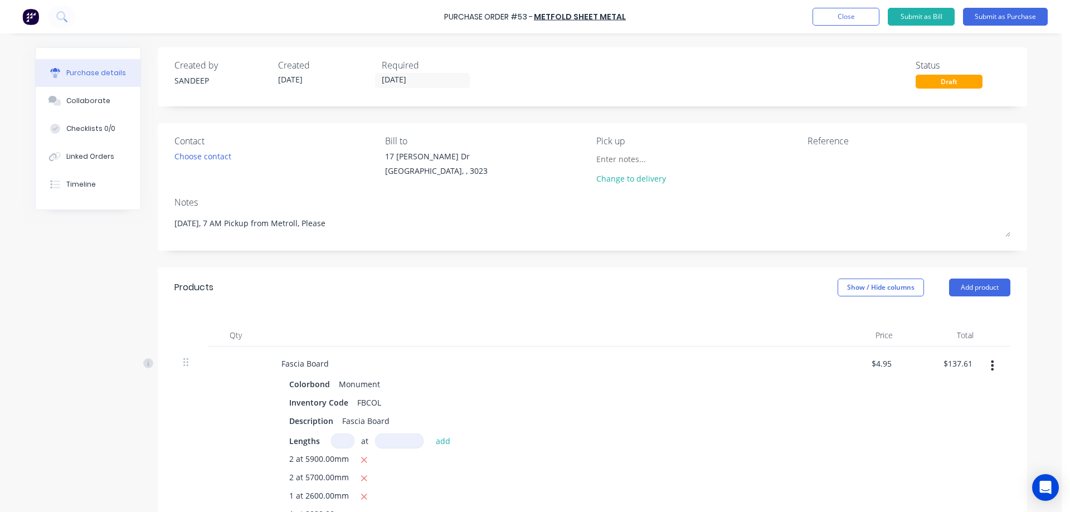
type textarea "[DATE], 7 AM Pickup from Metroll, Please"
click at [370, 281] on div "Products Show / Hide columns Add product" at bounding box center [592, 288] width 869 height 40
click at [1020, 21] on button "Submit as Purchase" at bounding box center [1005, 17] width 85 height 18
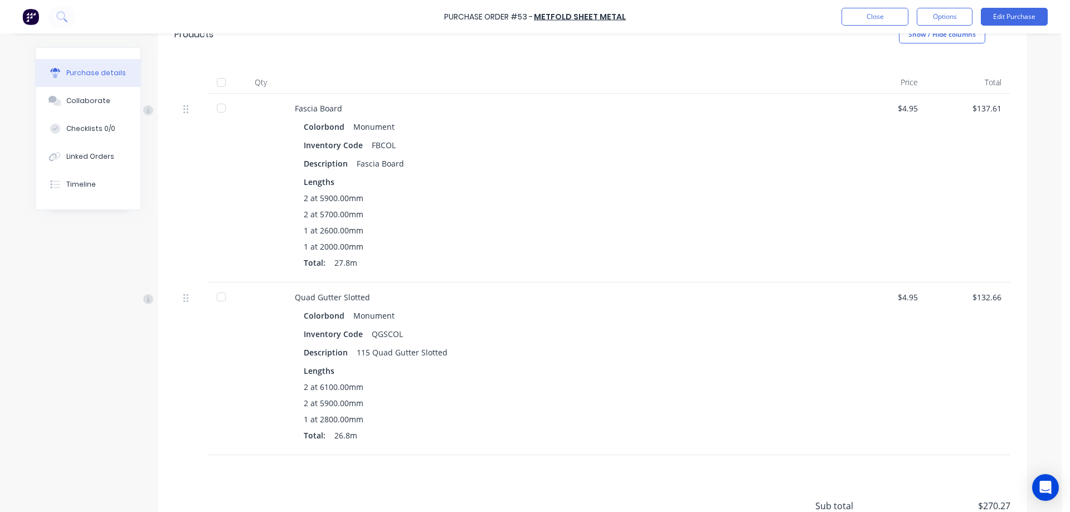
scroll to position [279, 0]
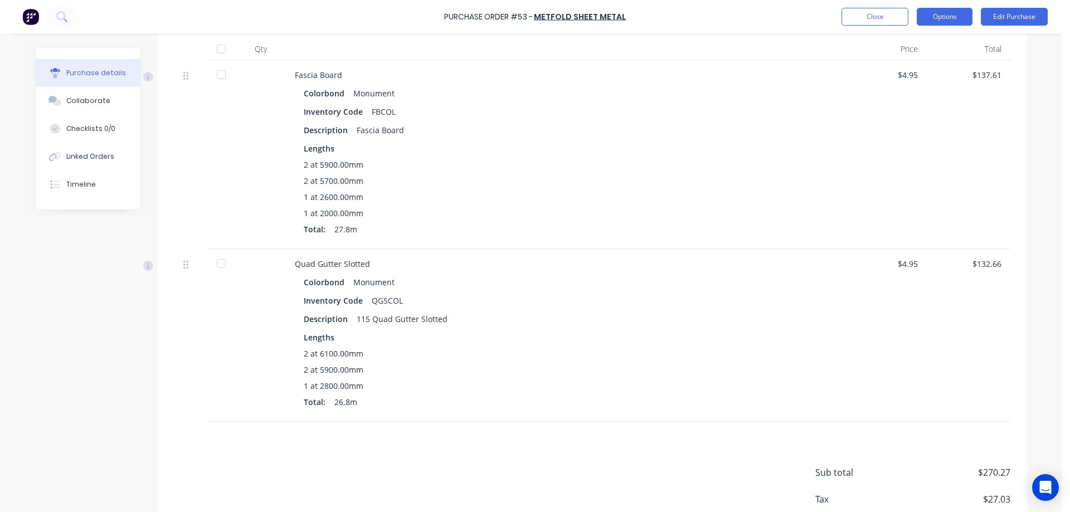
click at [955, 16] on button "Options" at bounding box center [945, 17] width 56 height 18
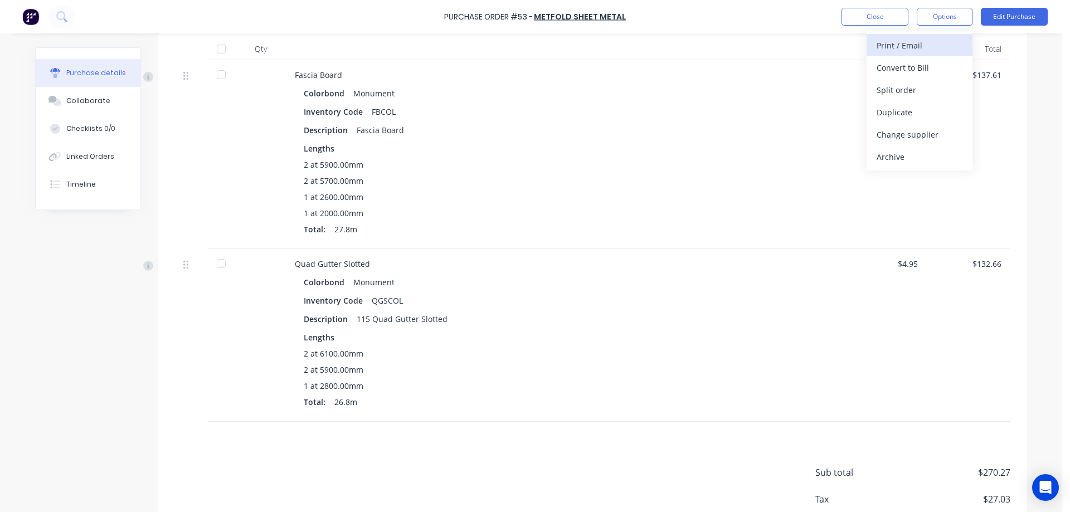
click at [935, 40] on div "Print / Email" at bounding box center [920, 45] width 86 height 16
click at [926, 64] on div "With pricing" at bounding box center [920, 68] width 86 height 16
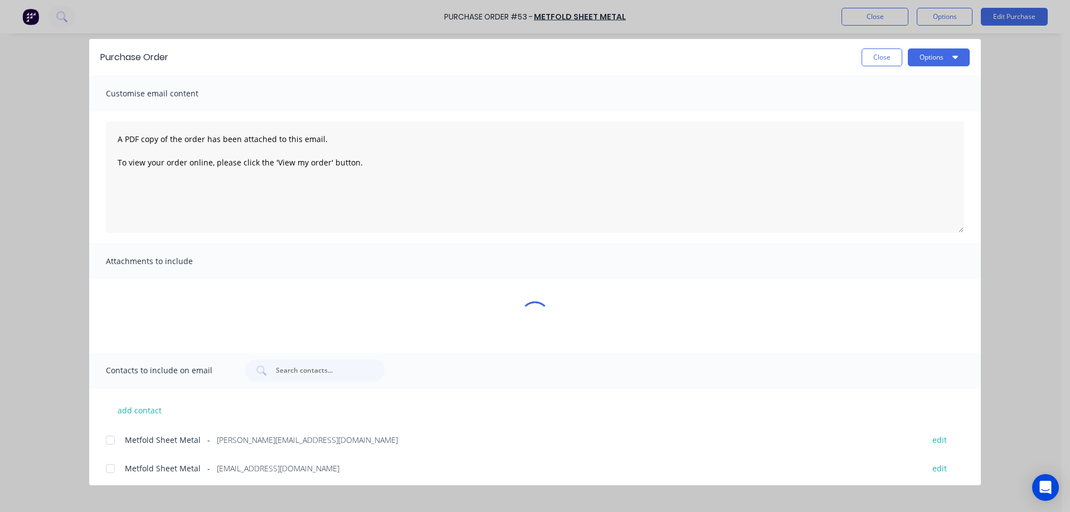
scroll to position [0, 0]
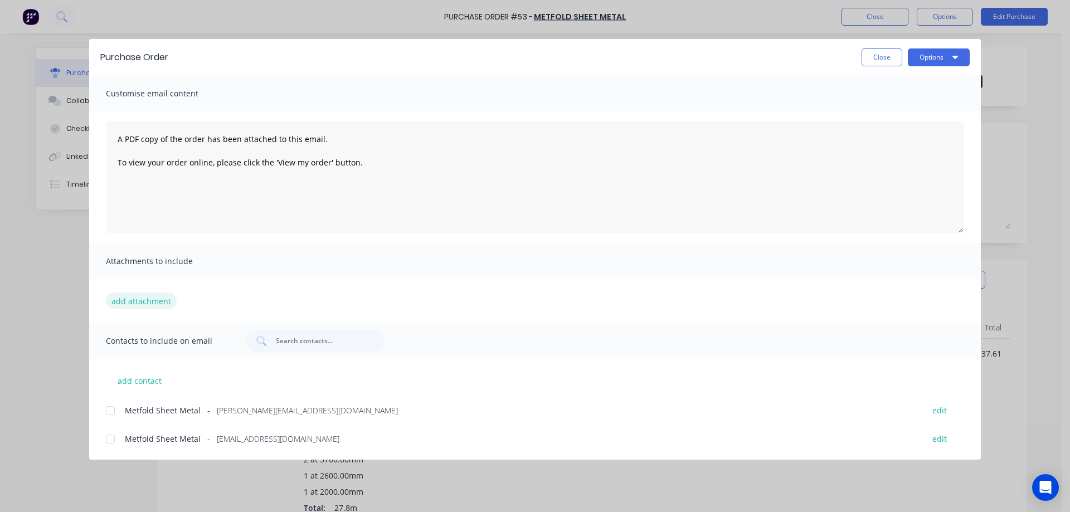
click at [154, 307] on button "add attachment" at bounding box center [141, 301] width 71 height 17
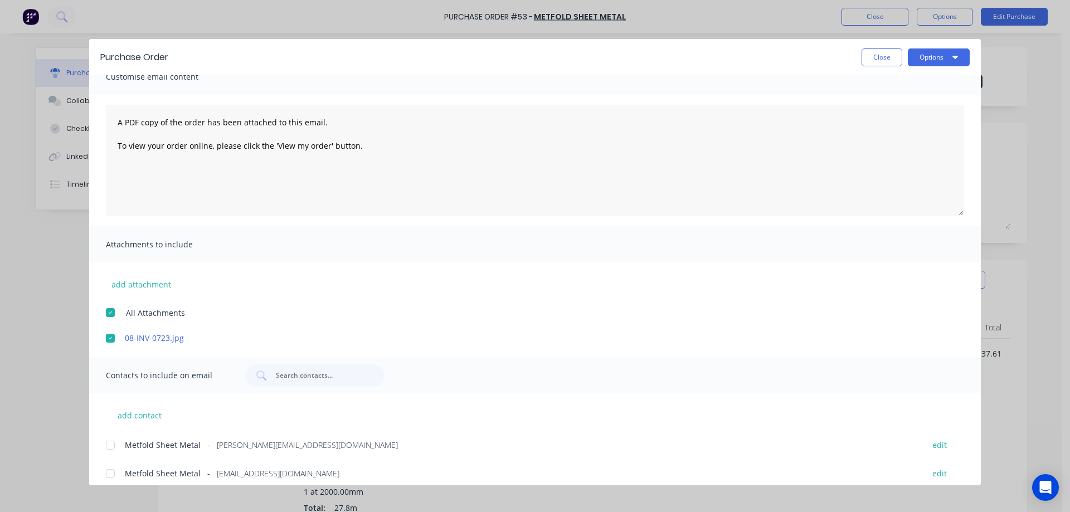
scroll to position [26, 0]
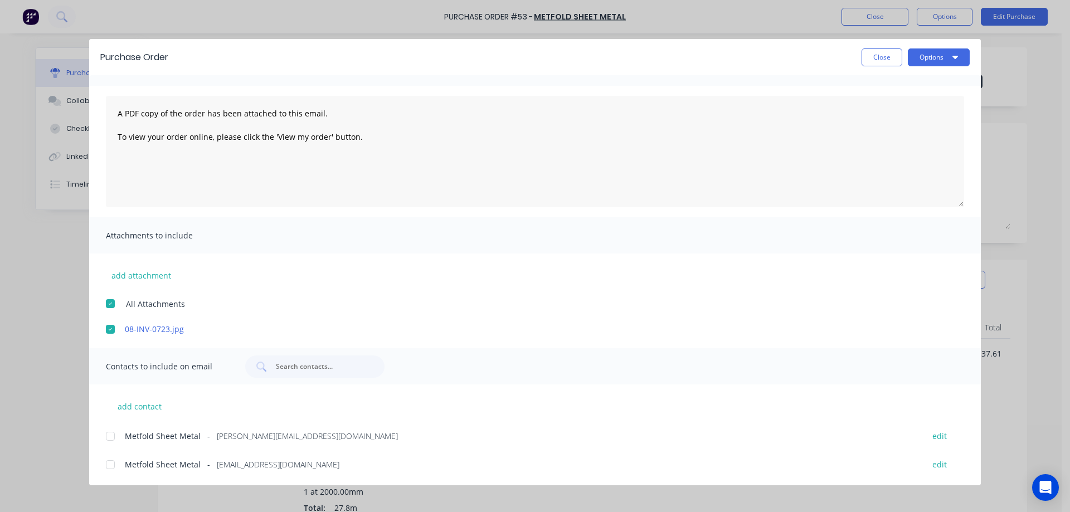
click at [109, 441] on div at bounding box center [110, 436] width 22 height 22
click at [951, 61] on button "Options" at bounding box center [939, 57] width 62 height 18
click at [901, 128] on div "Email" at bounding box center [917, 130] width 86 height 16
click at [890, 56] on button "Close" at bounding box center [882, 57] width 41 height 18
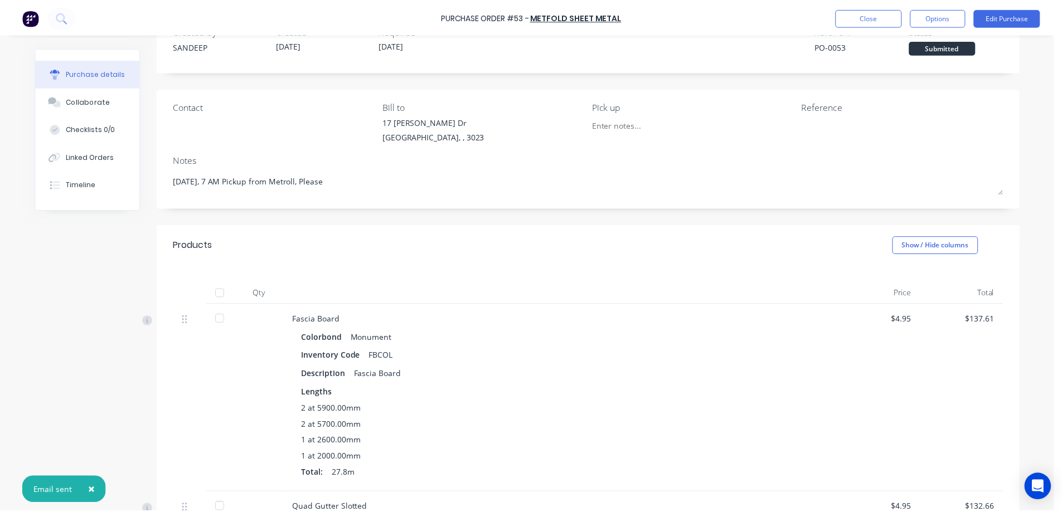
scroll to position [0, 0]
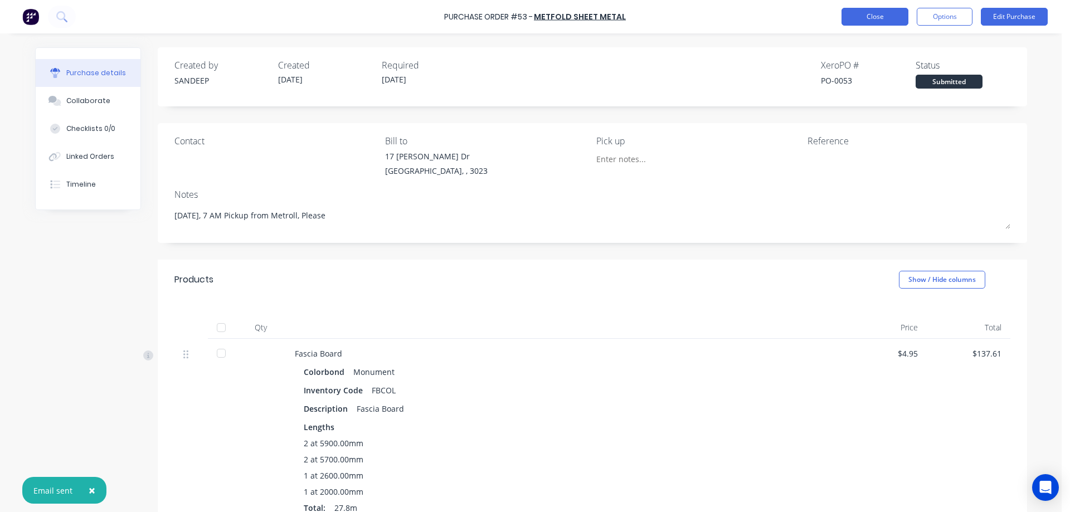
click at [856, 20] on button "Close" at bounding box center [875, 17] width 67 height 18
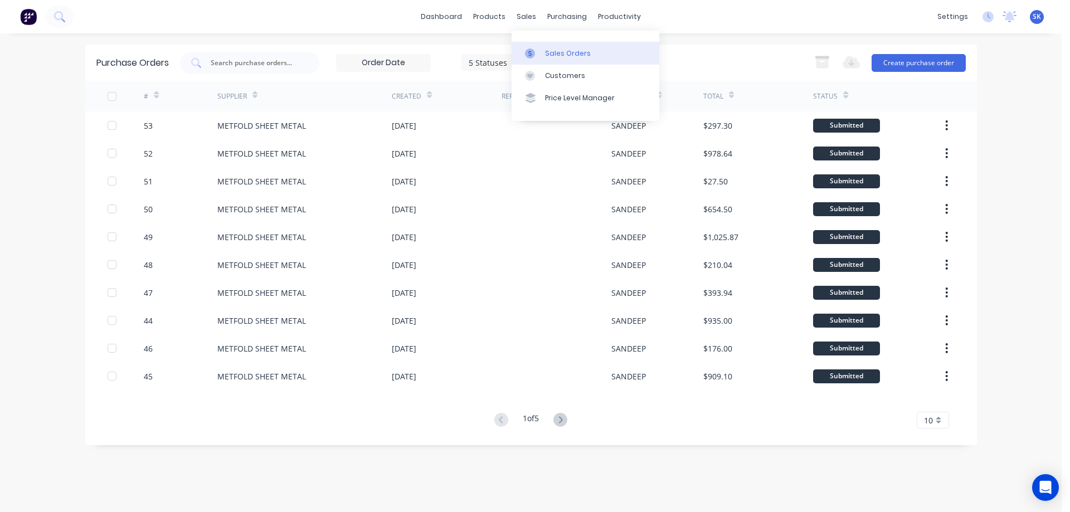
click at [544, 48] on link "Sales Orders" at bounding box center [586, 53] width 148 height 22
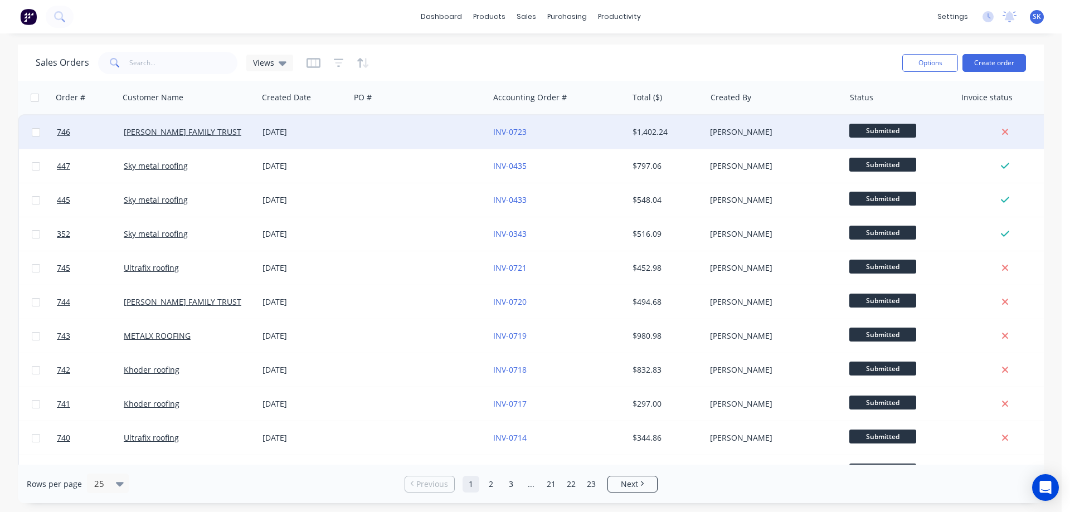
click at [428, 141] on div at bounding box center [419, 131] width 139 height 33
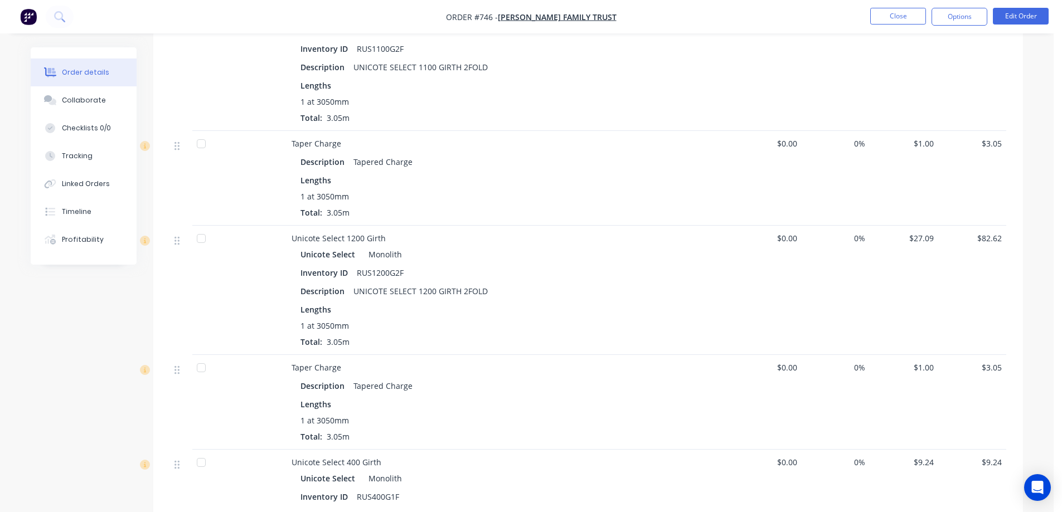
scroll to position [1732, 0]
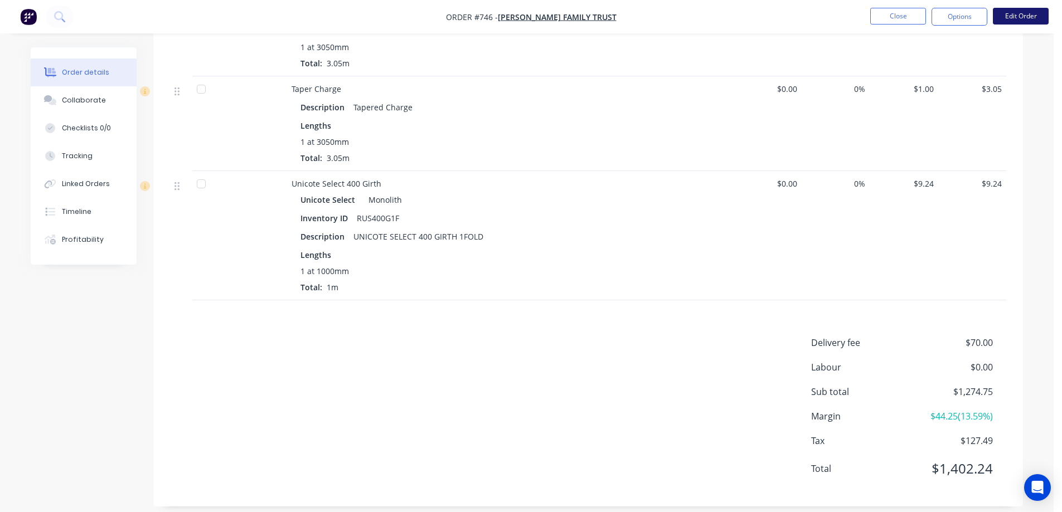
click at [1012, 14] on button "Edit Order" at bounding box center [1021, 16] width 56 height 17
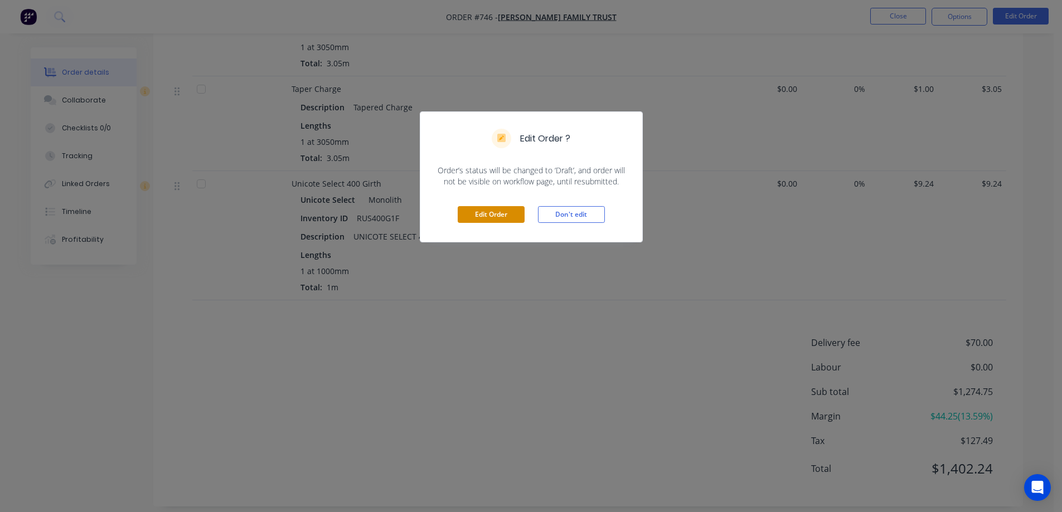
click at [497, 217] on button "Edit Order" at bounding box center [491, 214] width 67 height 17
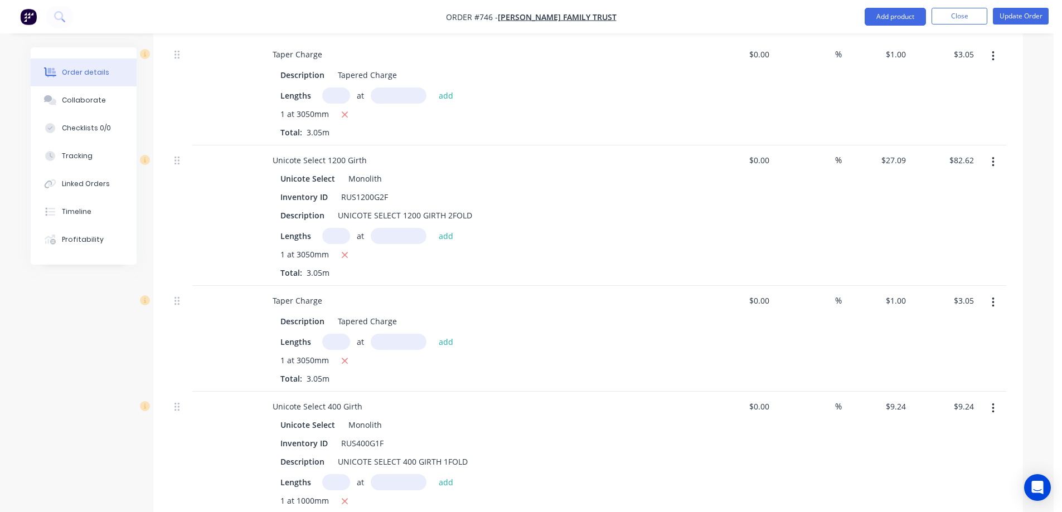
scroll to position [2031, 0]
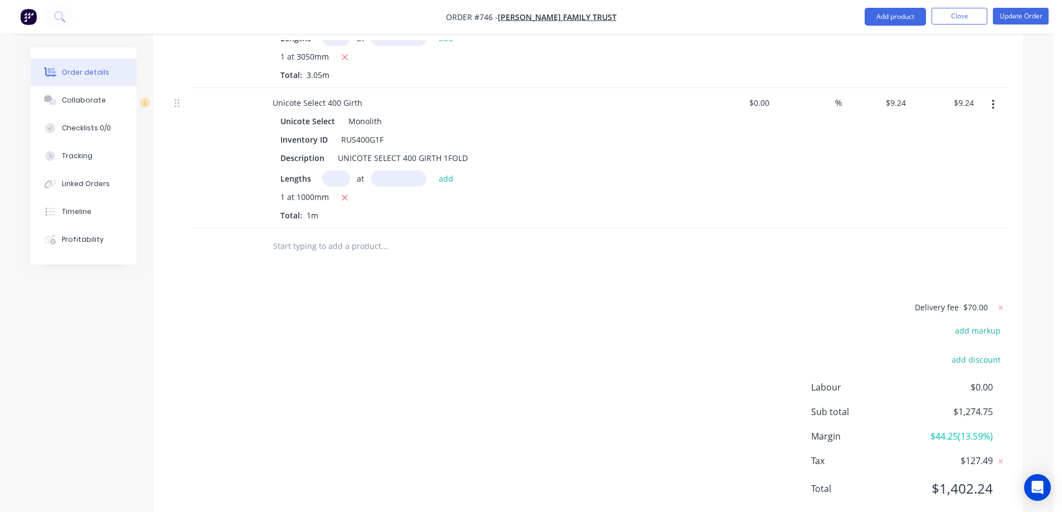
click at [319, 235] on input "text" at bounding box center [384, 246] width 223 height 22
type input "r"
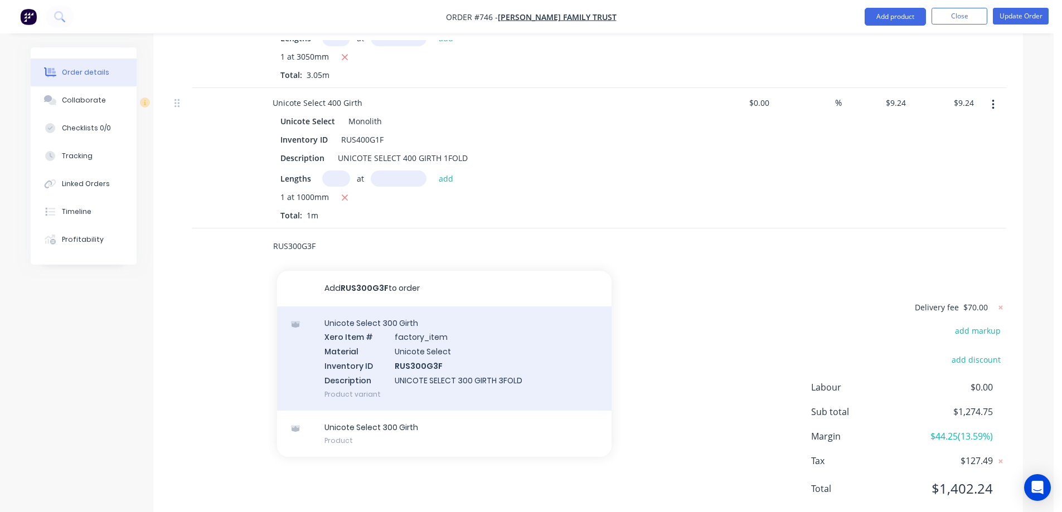
type input "RUS300G3F"
click at [373, 317] on div "Unicote Select 300 Girth Xero Item # factory_item Material Unicote Select Inven…" at bounding box center [444, 359] width 334 height 104
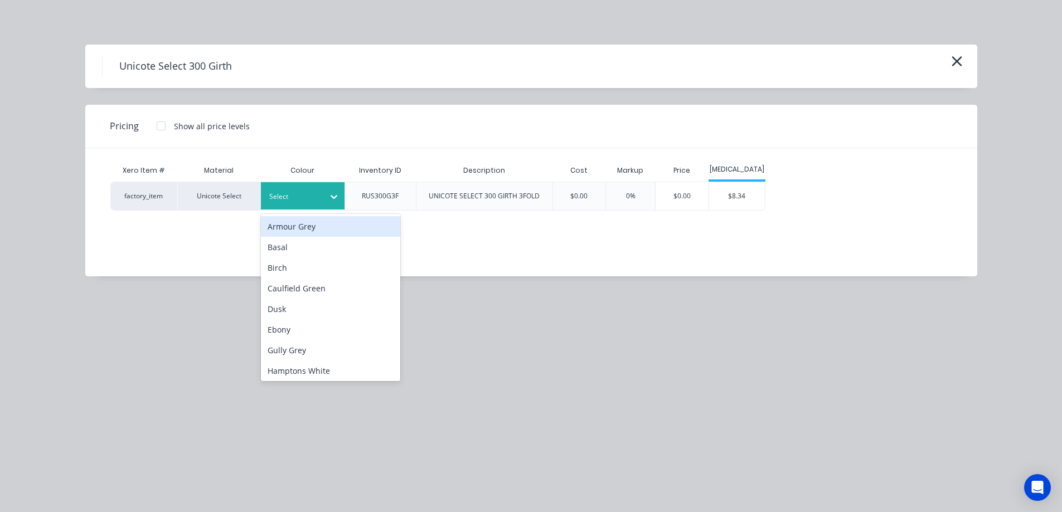
click at [315, 196] on div at bounding box center [294, 197] width 50 height 12
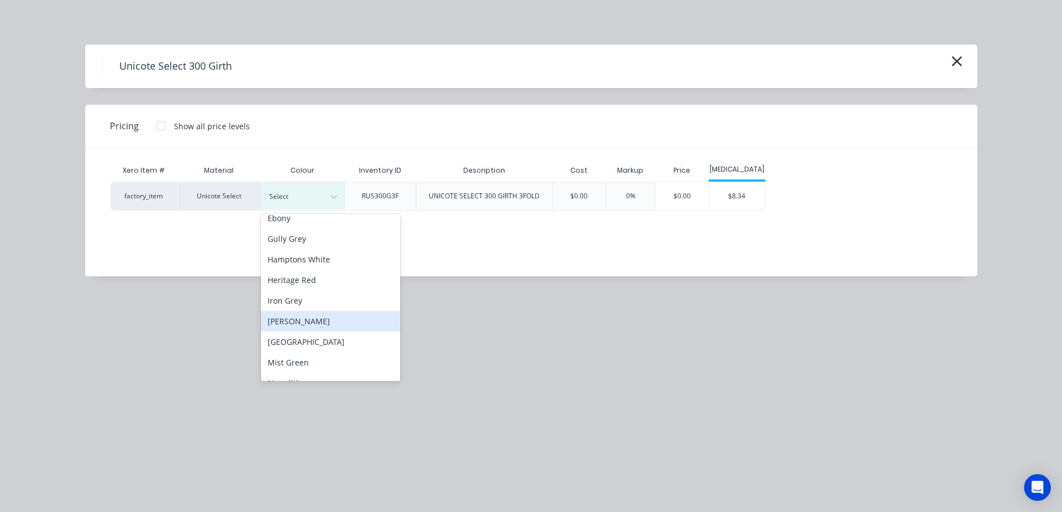
scroll to position [167, 0]
click at [303, 329] on div "Monolith" at bounding box center [330, 327] width 139 height 21
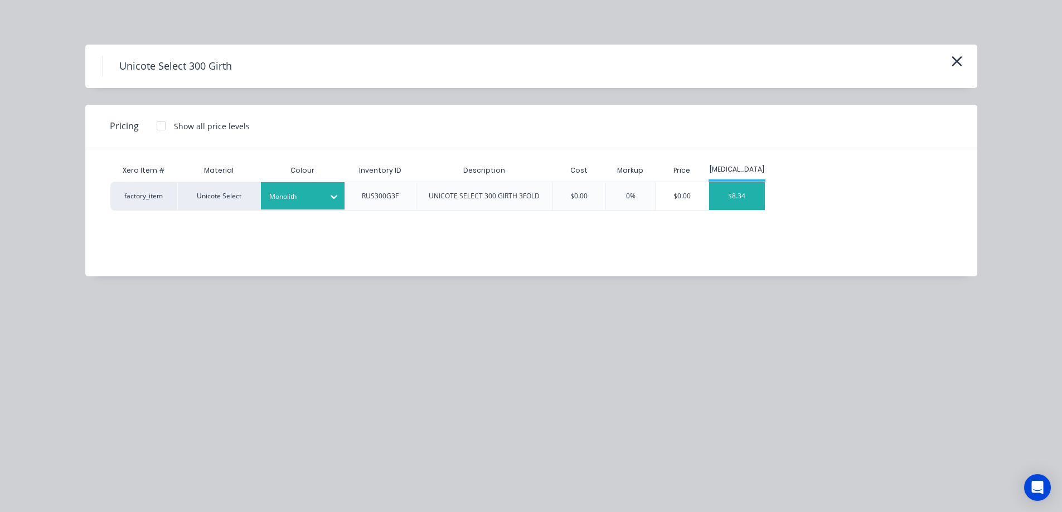
click at [727, 205] on div "$8.34" at bounding box center [737, 196] width 56 height 28
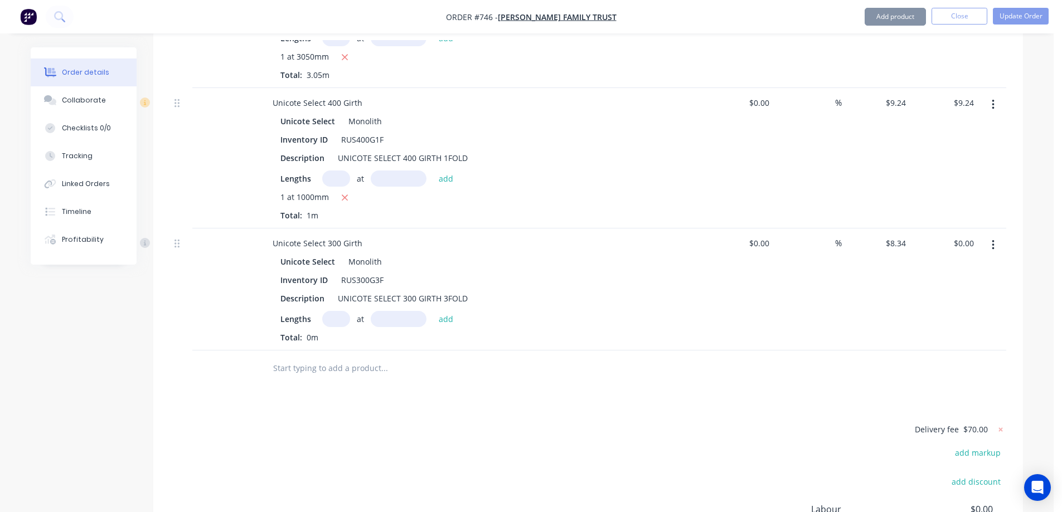
click at [336, 311] on input "text" at bounding box center [336, 319] width 28 height 16
type input "3"
type input "5000mm"
click at [449, 311] on button "add" at bounding box center [446, 318] width 26 height 15
type input "$125.10"
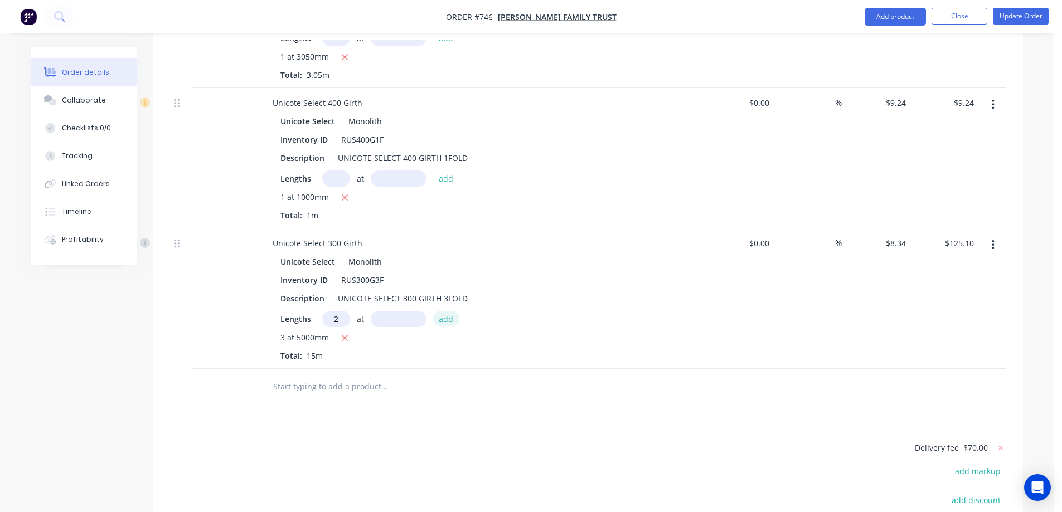
type input "2"
type input "4000mm"
click at [449, 311] on button "add" at bounding box center [446, 318] width 26 height 15
type input "$191.82"
type input "1"
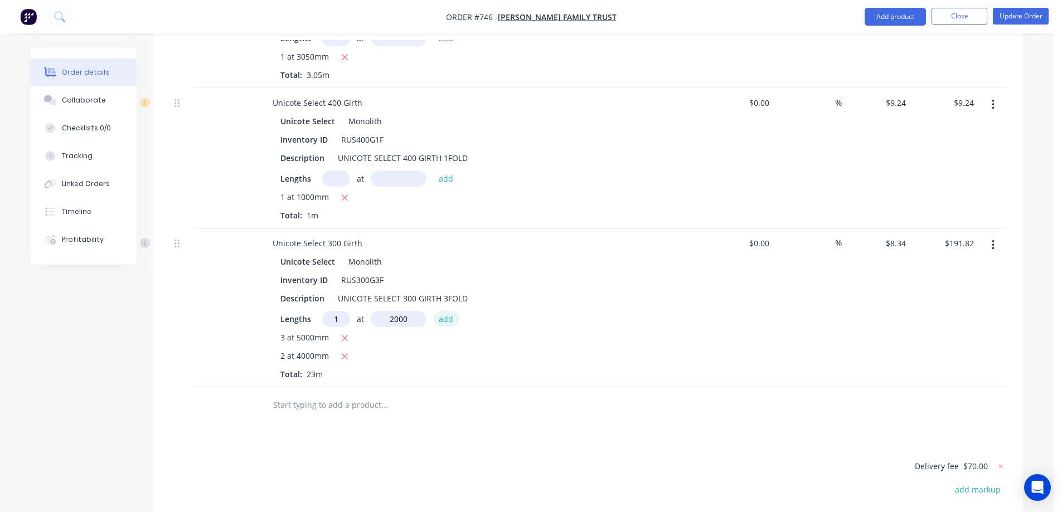
type input "2000mm"
click at [449, 311] on button "add" at bounding box center [446, 318] width 26 height 15
type input "$208.50"
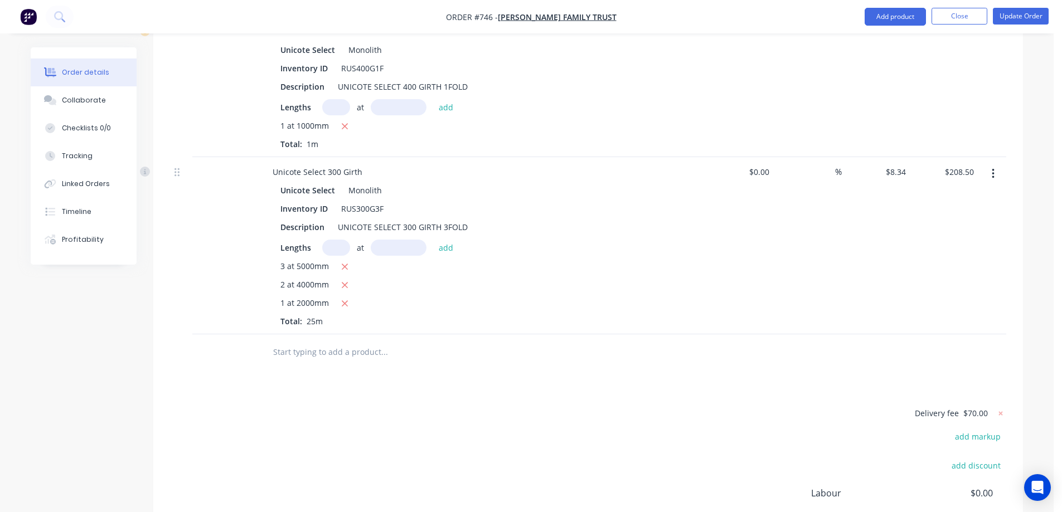
scroll to position [2097, 0]
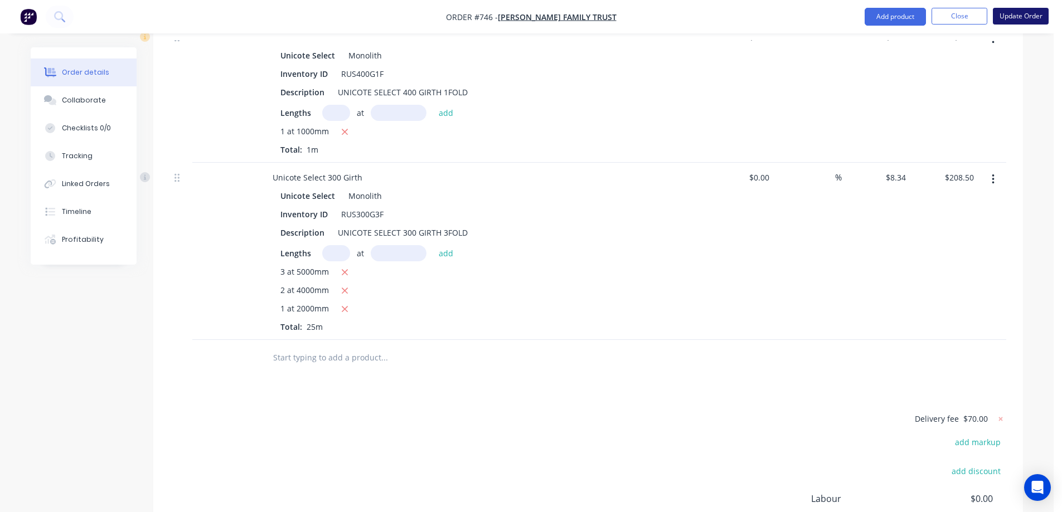
click at [1012, 16] on button "Update Order" at bounding box center [1021, 16] width 56 height 17
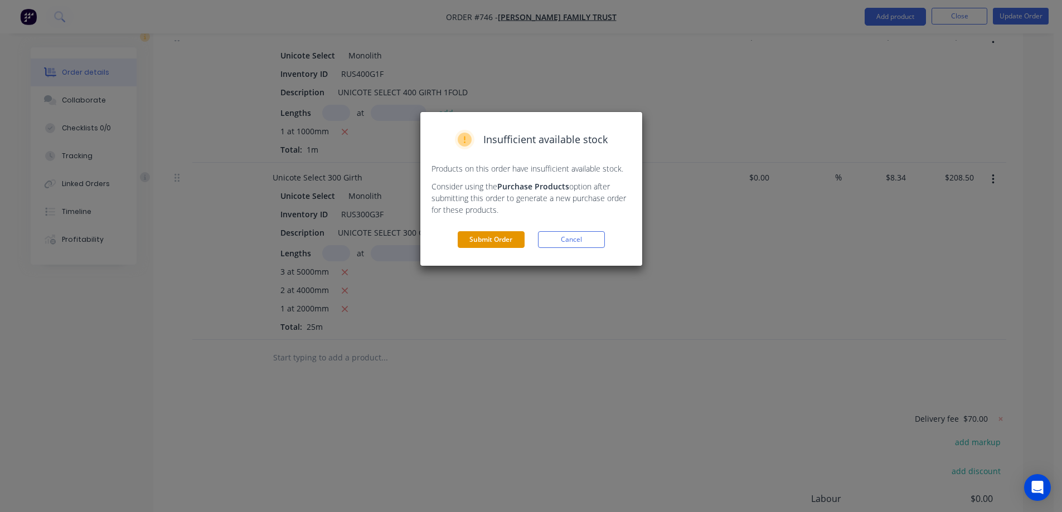
click at [497, 243] on button "Submit Order" at bounding box center [491, 239] width 67 height 17
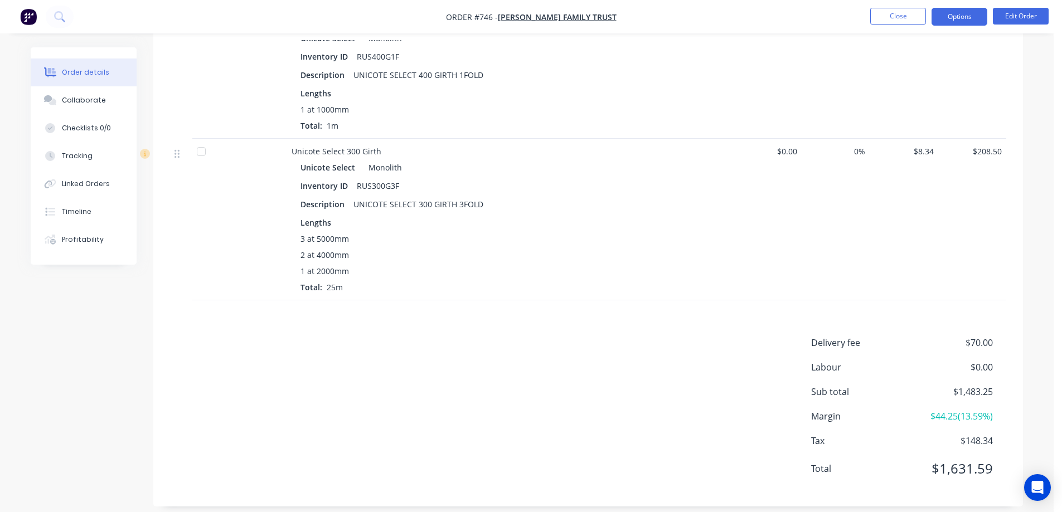
click at [969, 16] on button "Options" at bounding box center [959, 17] width 56 height 18
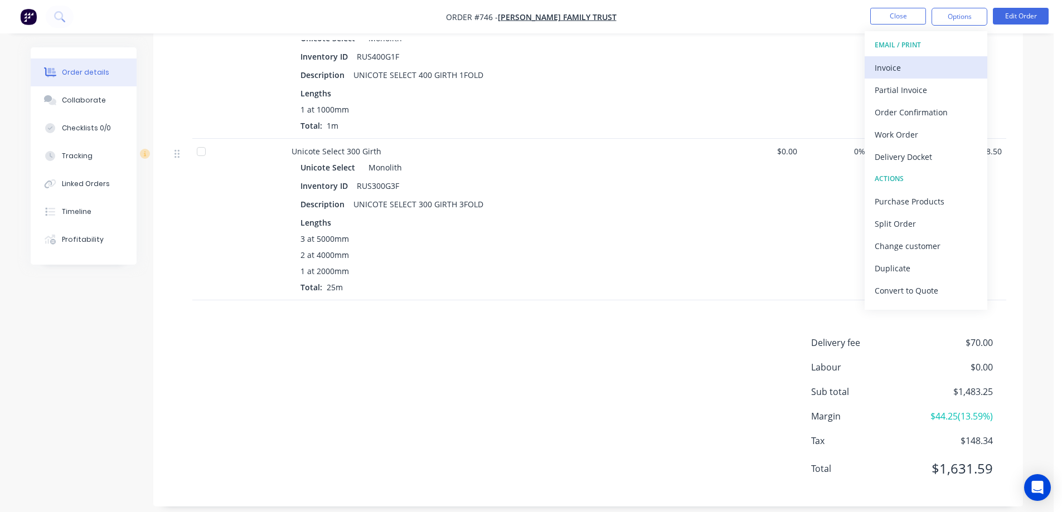
click at [916, 66] on div "Invoice" at bounding box center [925, 68] width 103 height 16
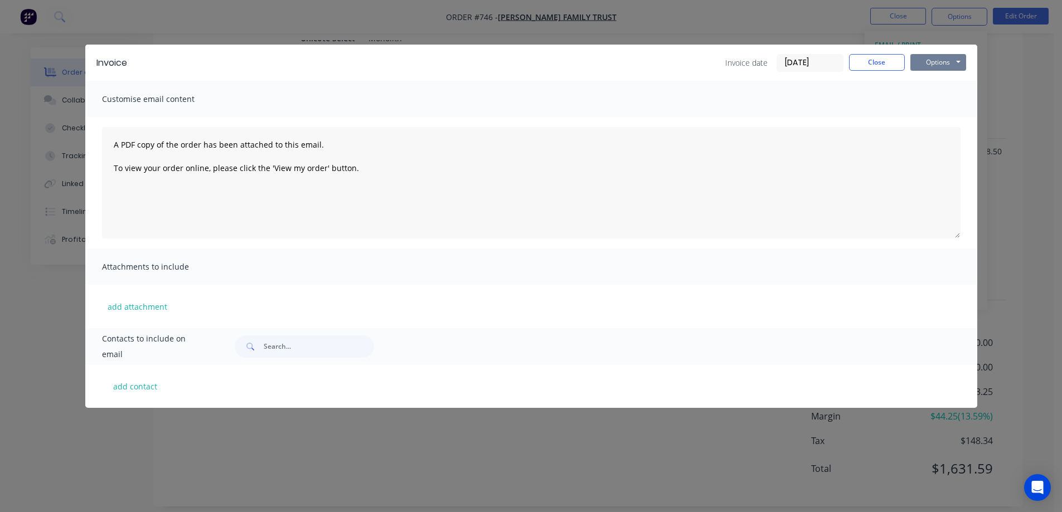
click at [941, 66] on button "Options" at bounding box center [938, 62] width 56 height 17
click at [940, 80] on button "Preview" at bounding box center [945, 82] width 71 height 18
click at [852, 57] on button "Close" at bounding box center [877, 62] width 56 height 17
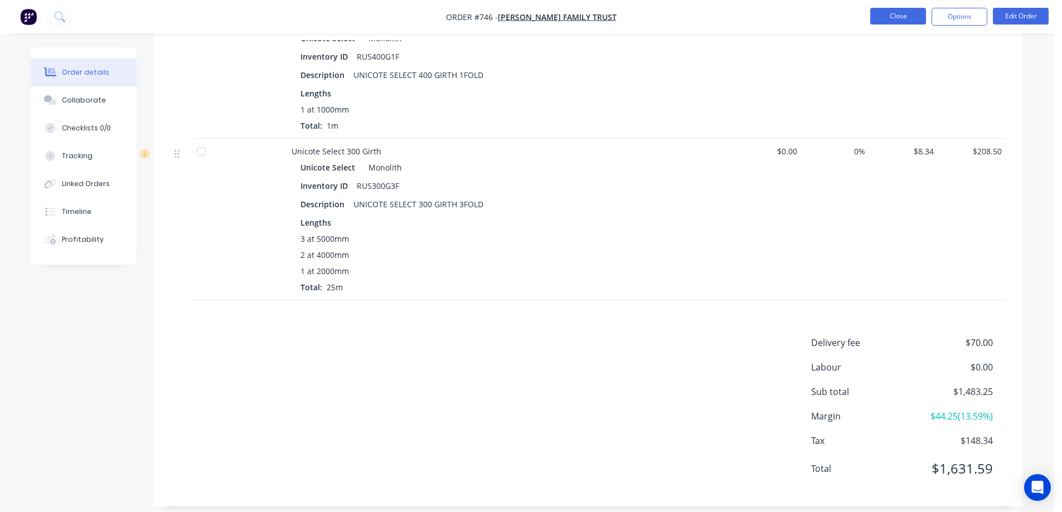
click at [882, 17] on button "Close" at bounding box center [898, 16] width 56 height 17
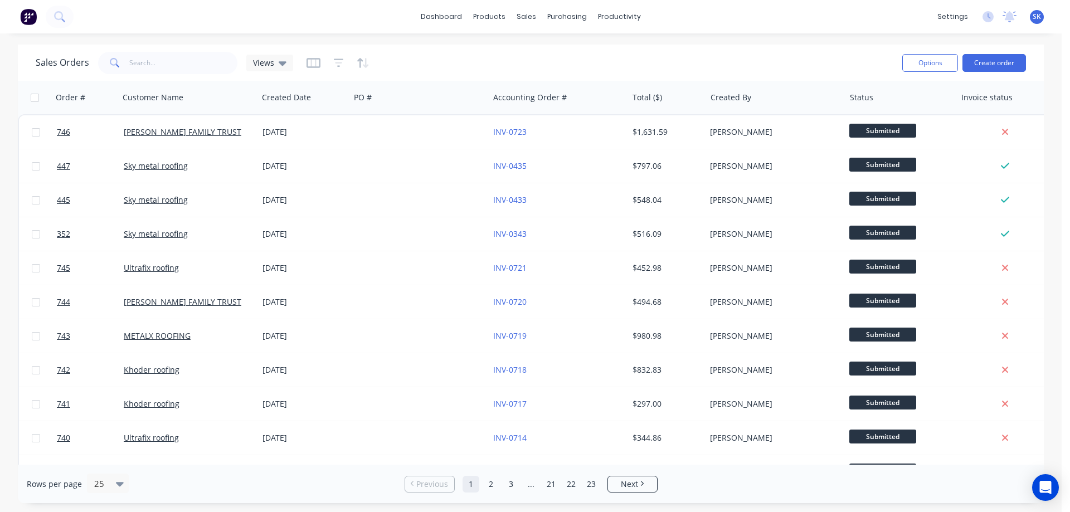
click at [28, 19] on img at bounding box center [28, 16] width 17 height 17
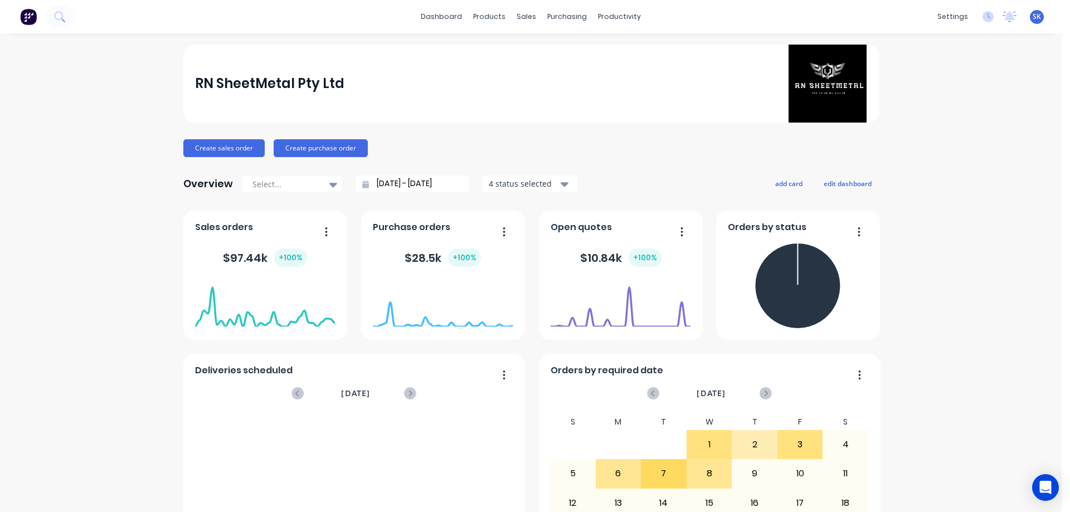
click at [287, 25] on div "dashboard products sales purchasing productivity dashboard products Product Cat…" at bounding box center [531, 16] width 1062 height 33
click at [541, 48] on div "Sales Orders" at bounding box center [564, 53] width 46 height 10
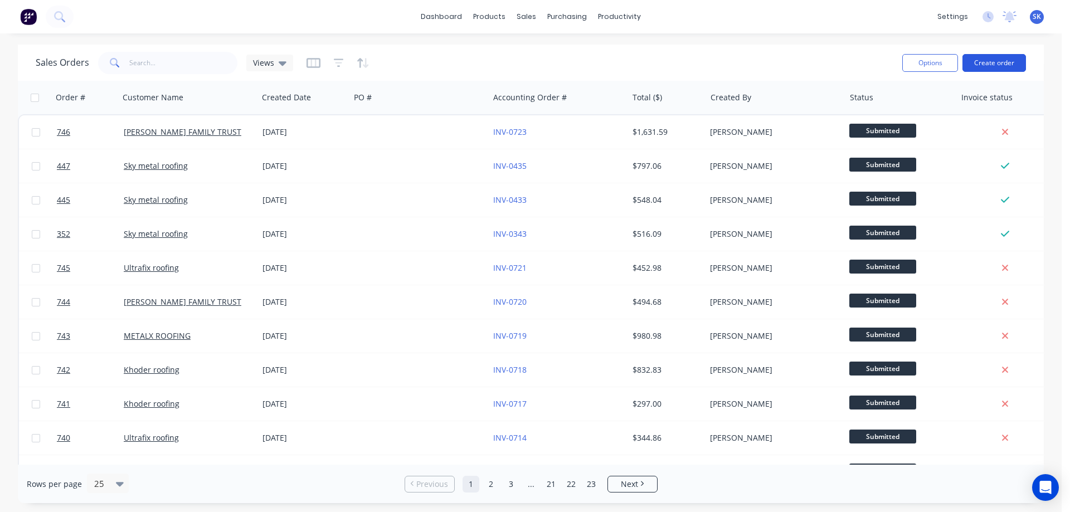
click at [992, 65] on button "Create order" at bounding box center [995, 63] width 64 height 18
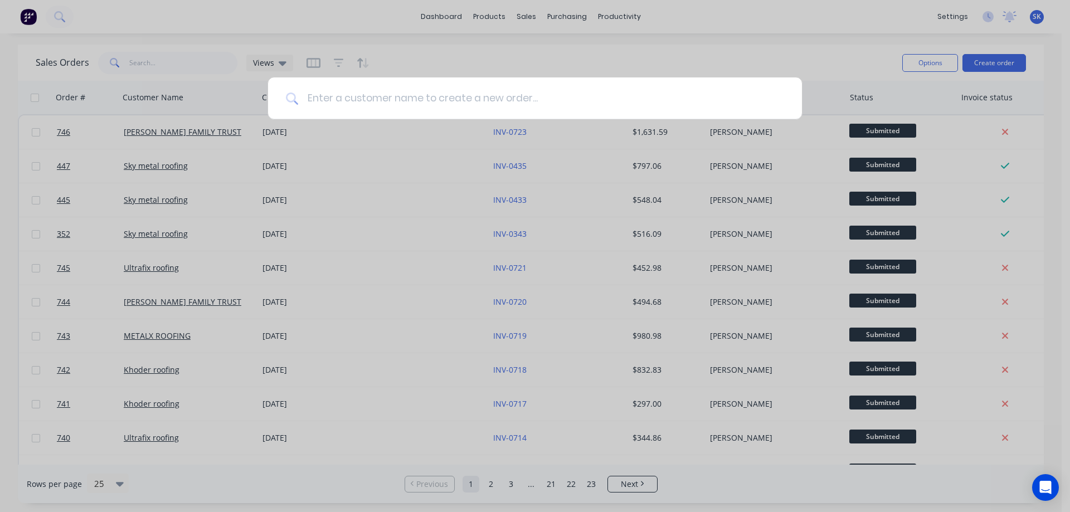
click at [557, 107] on input at bounding box center [541, 98] width 486 height 42
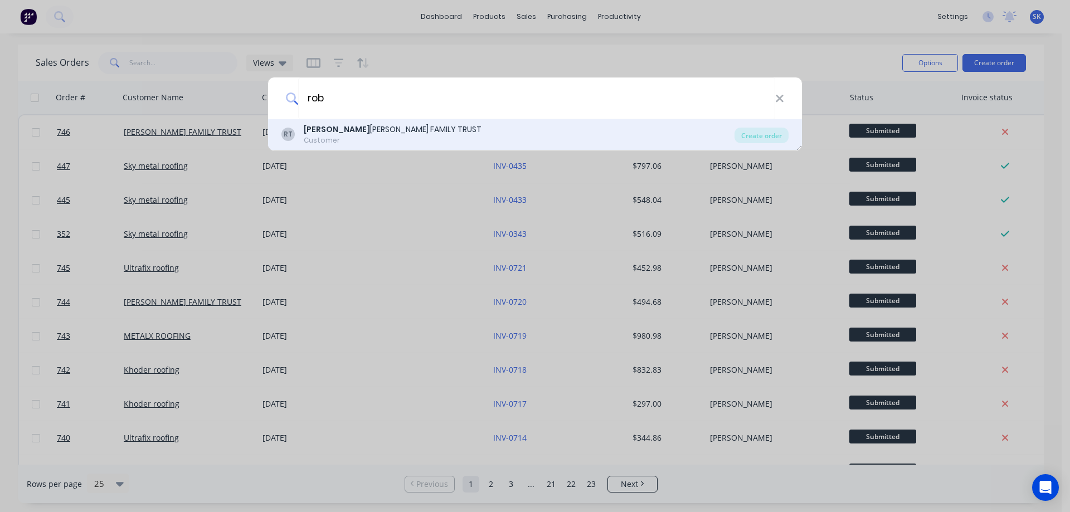
type input "rob"
click at [441, 142] on div "RT [PERSON_NAME] ERT [PERSON_NAME] FAMILY TRUST Customer" at bounding box center [507, 135] width 453 height 22
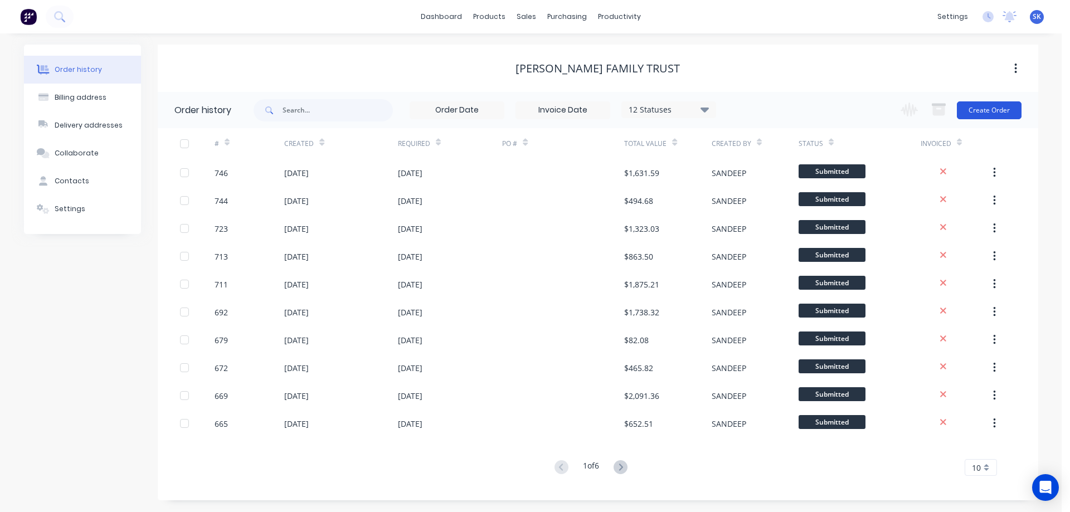
click at [991, 109] on button "Create Order" at bounding box center [989, 110] width 65 height 18
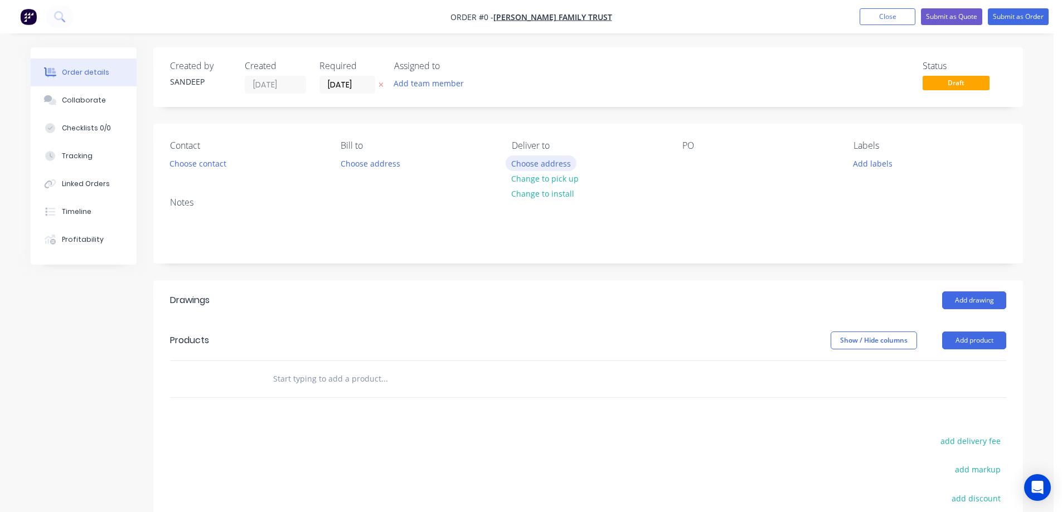
click at [529, 164] on button "Choose address" at bounding box center [541, 162] width 71 height 15
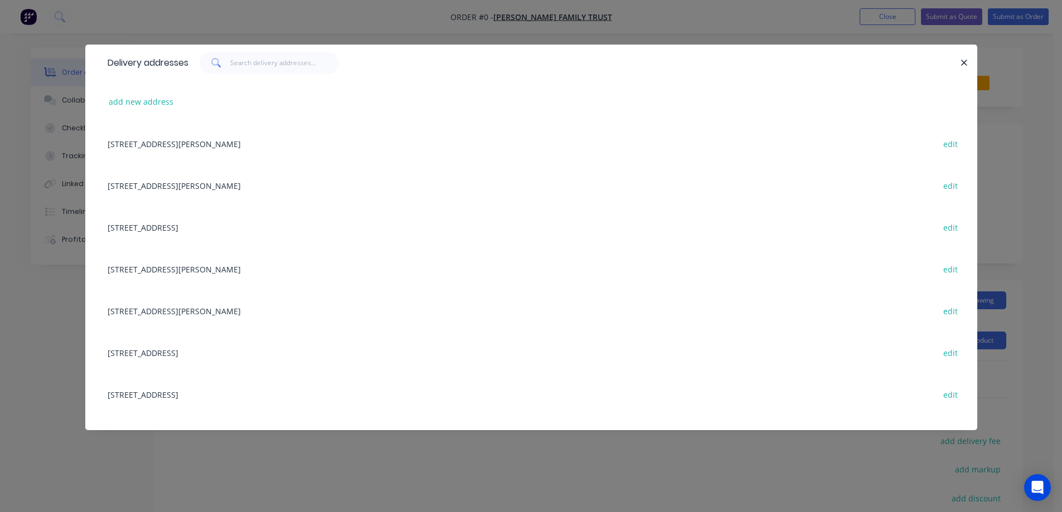
click at [229, 138] on div "[STREET_ADDRESS][PERSON_NAME] edit" at bounding box center [531, 144] width 858 height 42
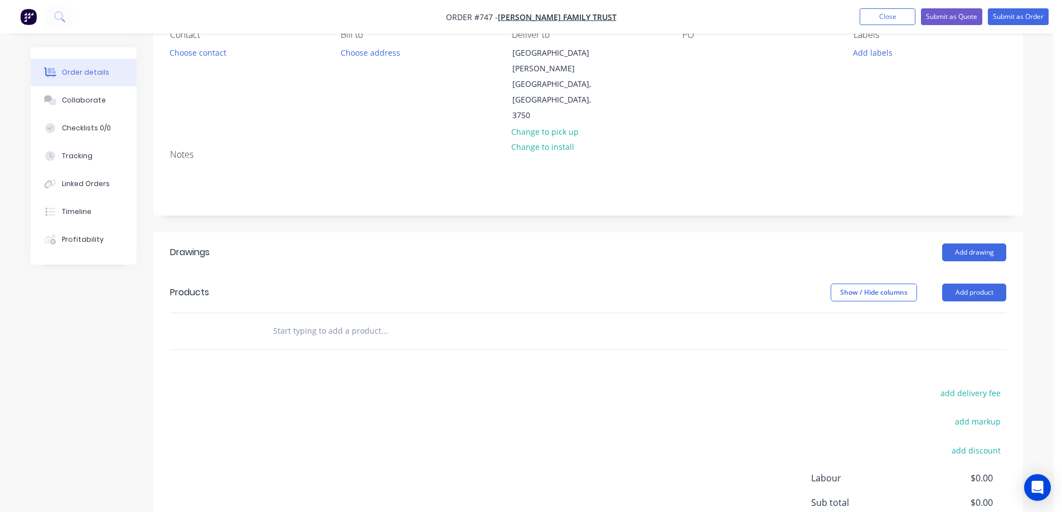
scroll to position [111, 0]
click at [965, 385] on button "add delivery fee" at bounding box center [970, 392] width 72 height 15
type input "70"
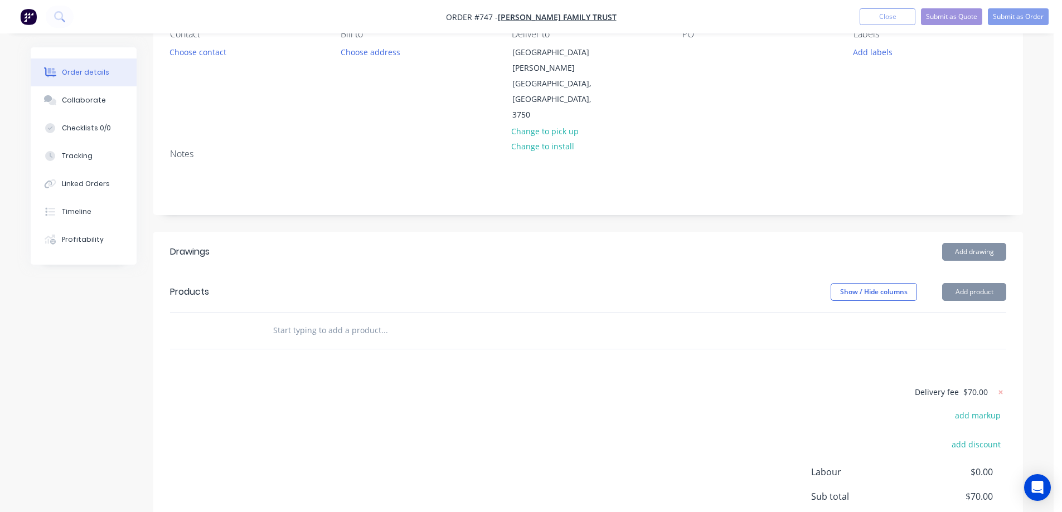
click at [616, 385] on div "Delivery fee $70.00 add markup add discount Labour $0.00 Sub total $70.00 Margi…" at bounding box center [588, 490] width 836 height 210
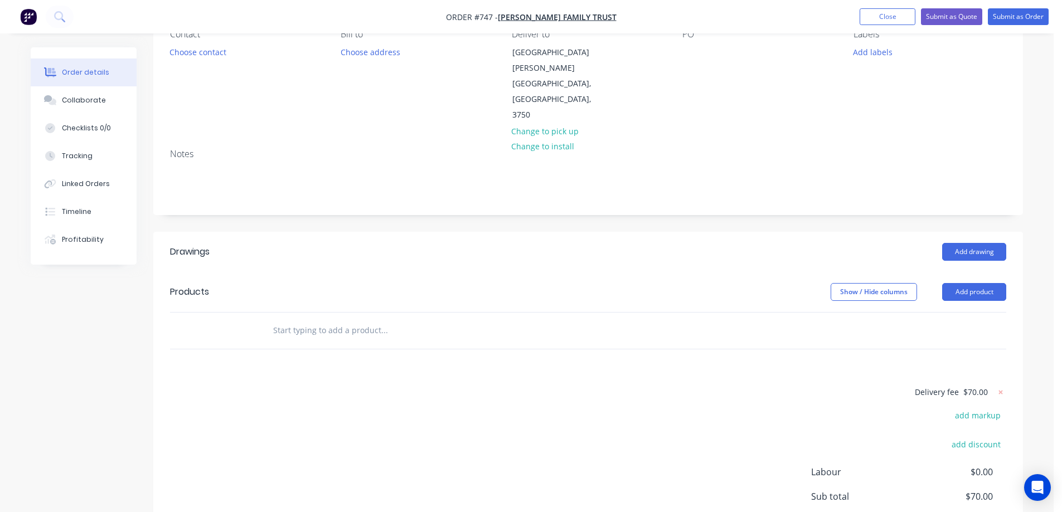
scroll to position [0, 0]
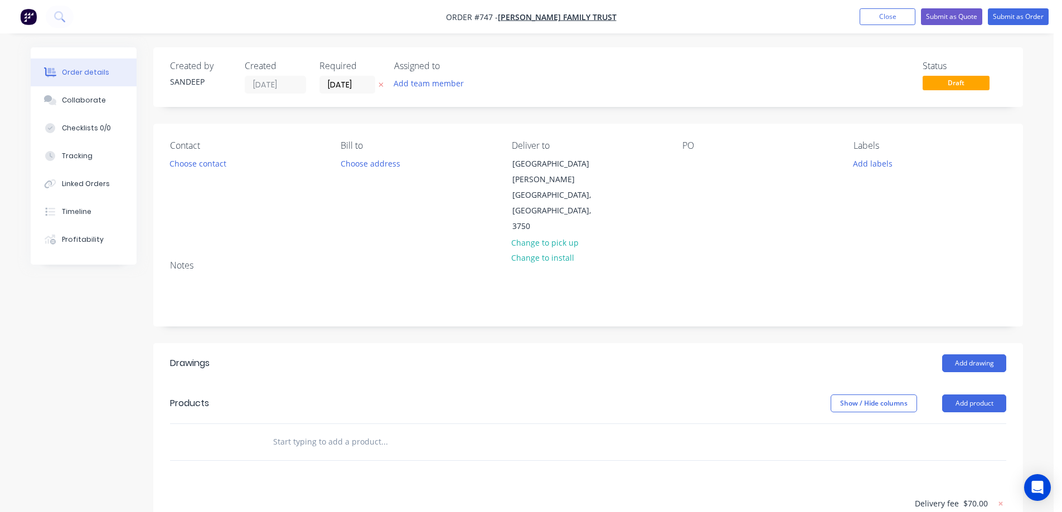
click at [338, 431] on input "text" at bounding box center [384, 442] width 223 height 22
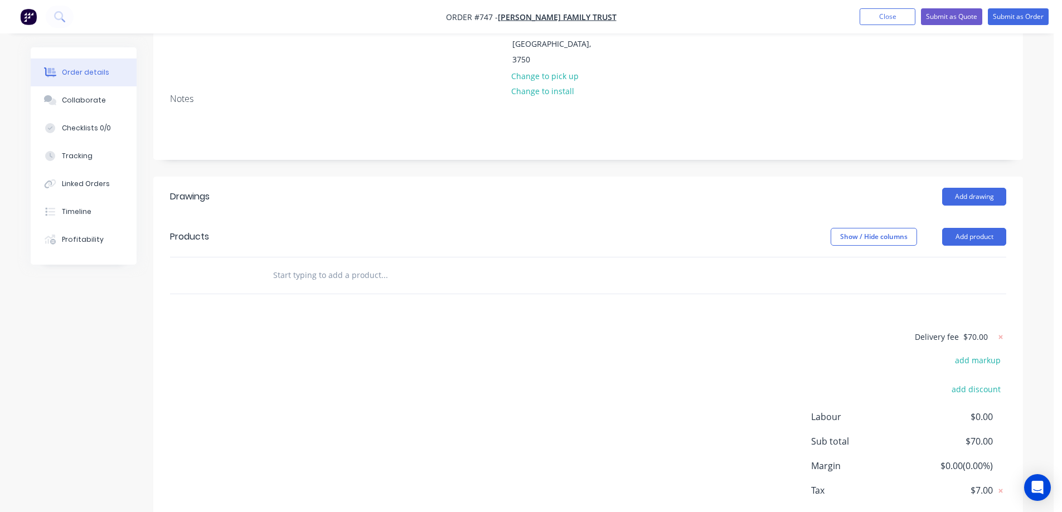
scroll to position [167, 0]
click at [956, 227] on button "Add product" at bounding box center [974, 236] width 64 height 18
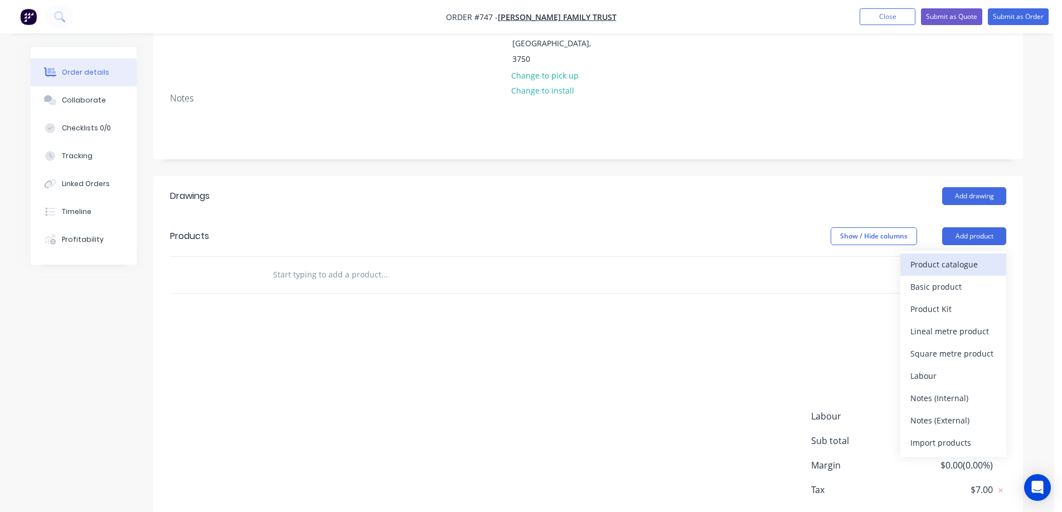
click at [950, 256] on div "Product catalogue" at bounding box center [953, 264] width 86 height 16
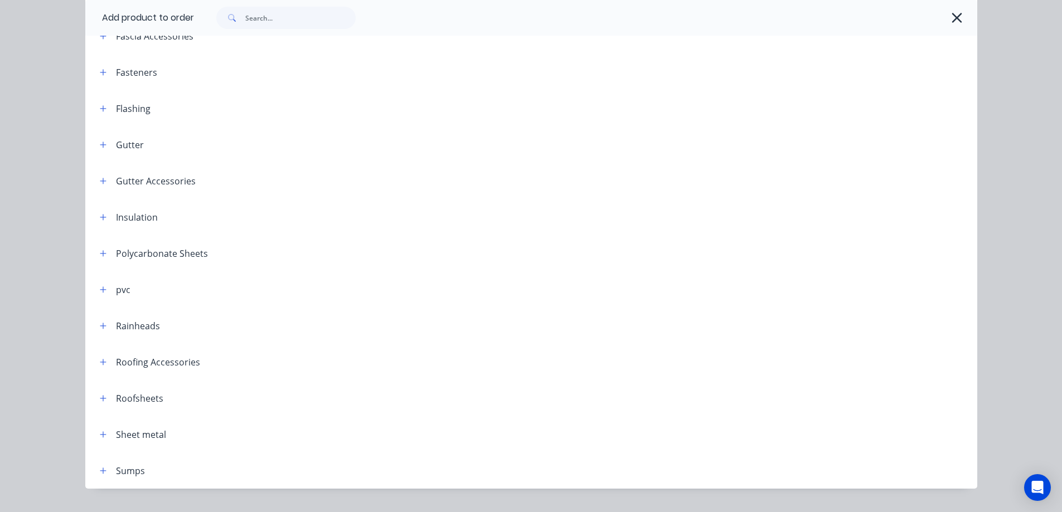
scroll to position [275, 0]
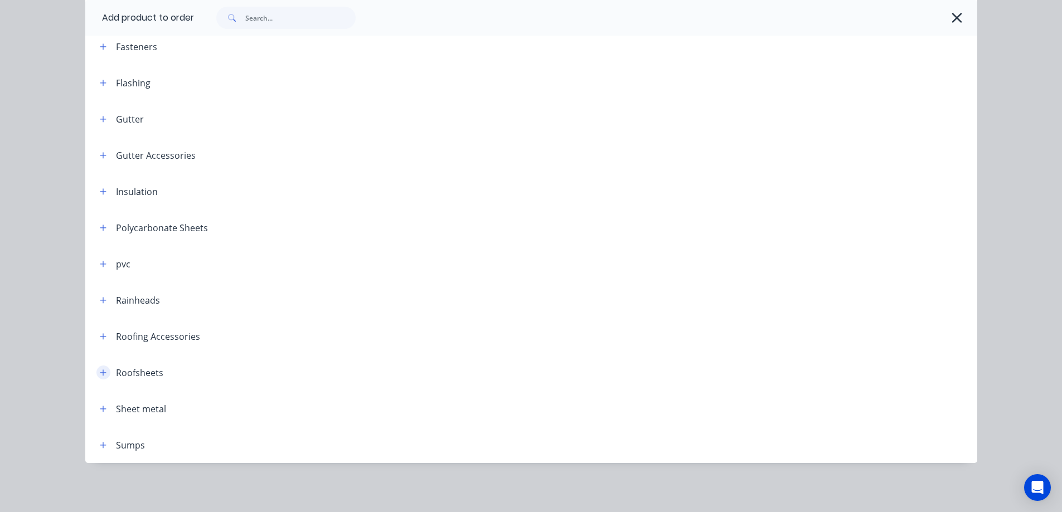
click at [102, 375] on icon "button" at bounding box center [103, 373] width 7 height 8
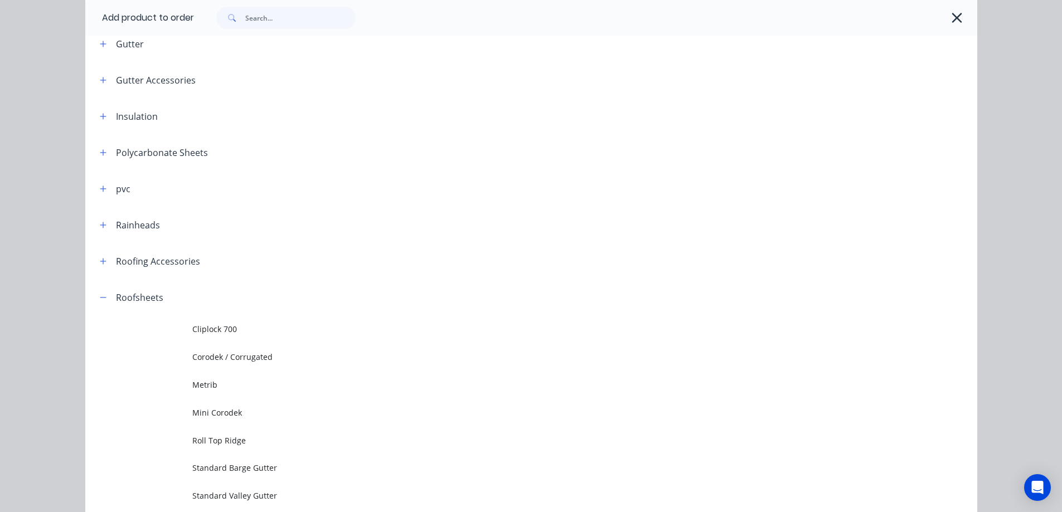
scroll to position [442, 0]
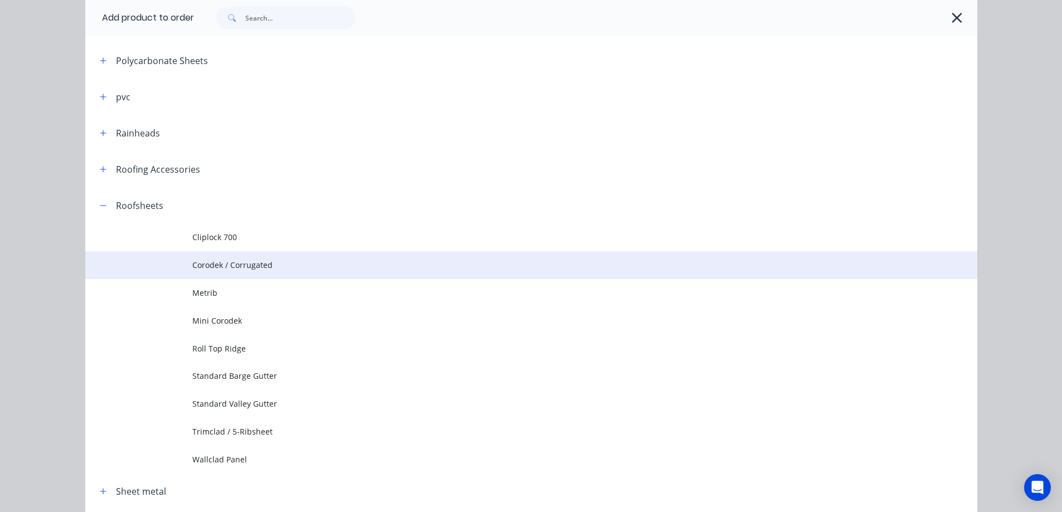
click at [243, 265] on span "Corodek / Corrugated" at bounding box center [506, 265] width 628 height 12
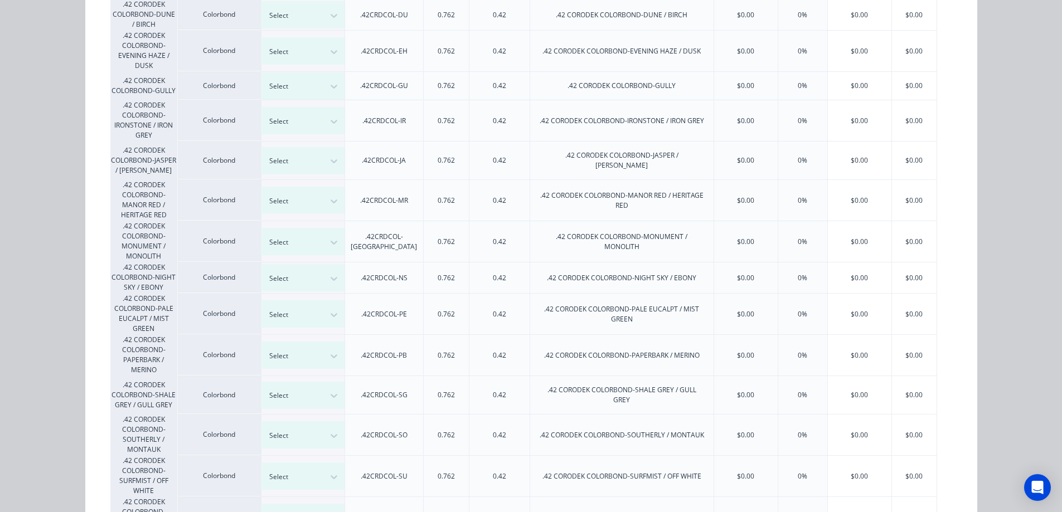
scroll to position [502, 0]
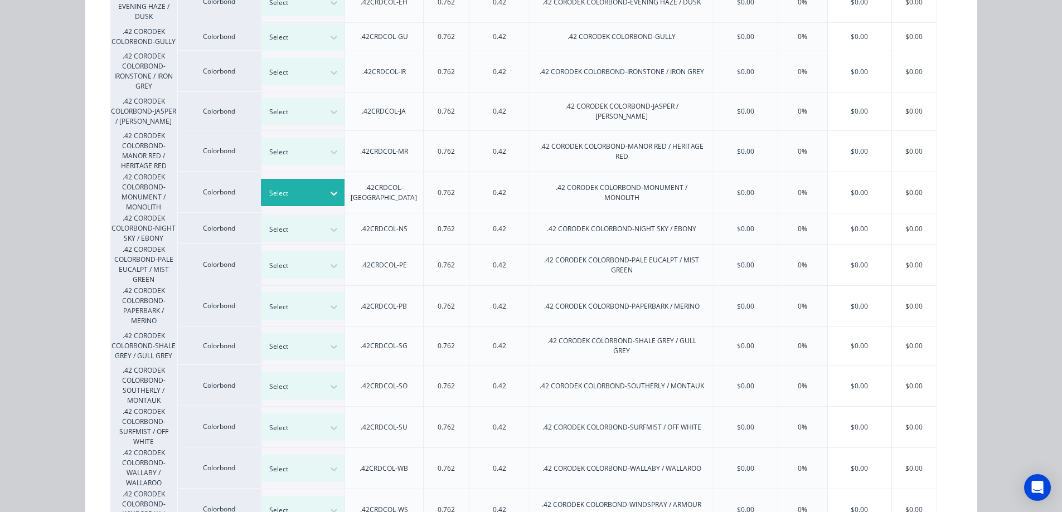
click at [328, 188] on icon at bounding box center [333, 193] width 11 height 11
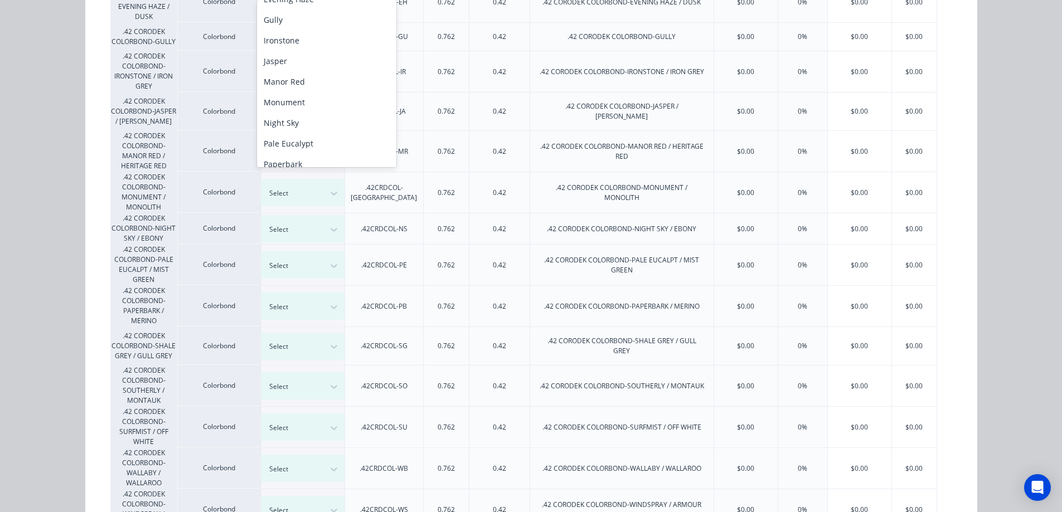
scroll to position [167, 0]
click at [302, 85] on div "Monument" at bounding box center [326, 92] width 139 height 21
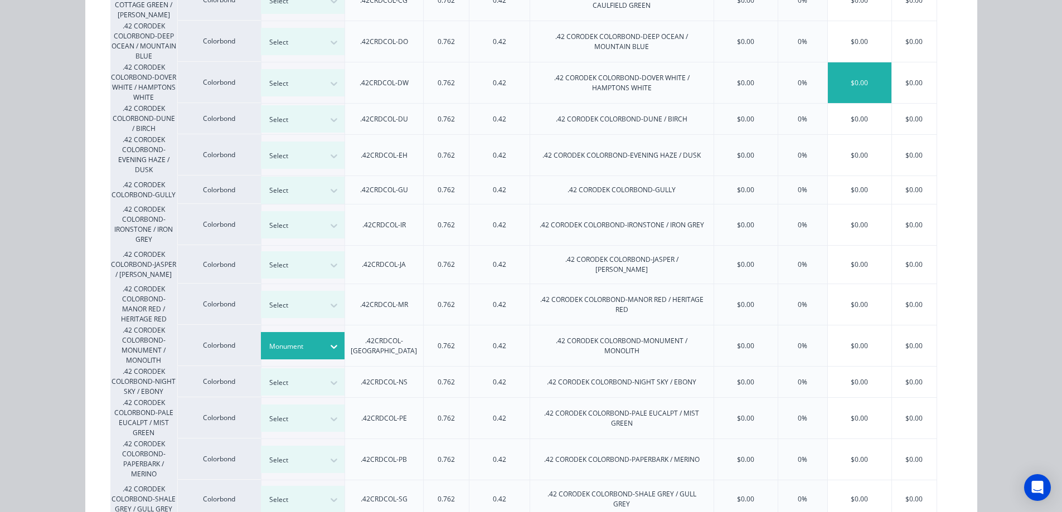
scroll to position [446, 0]
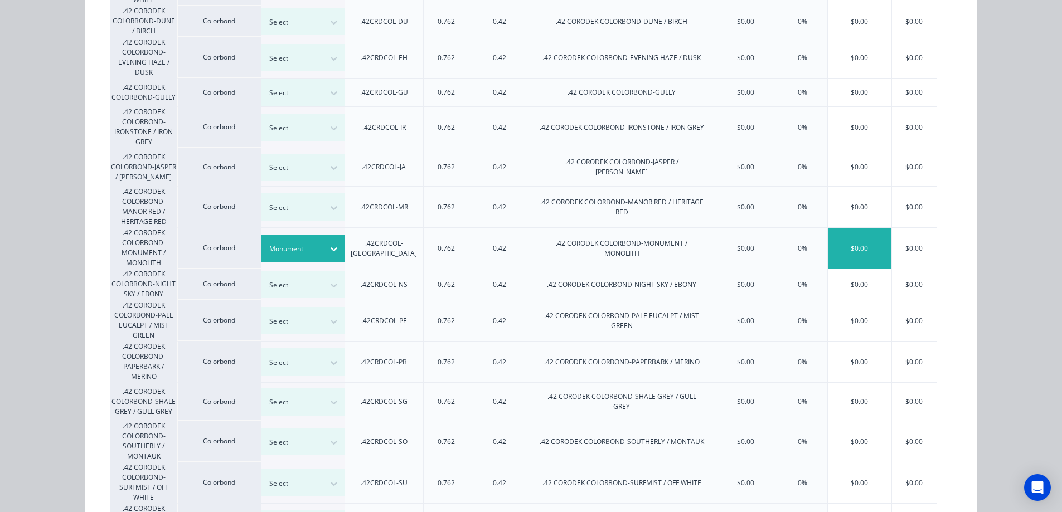
click at [867, 229] on div "$0.00" at bounding box center [860, 248] width 64 height 41
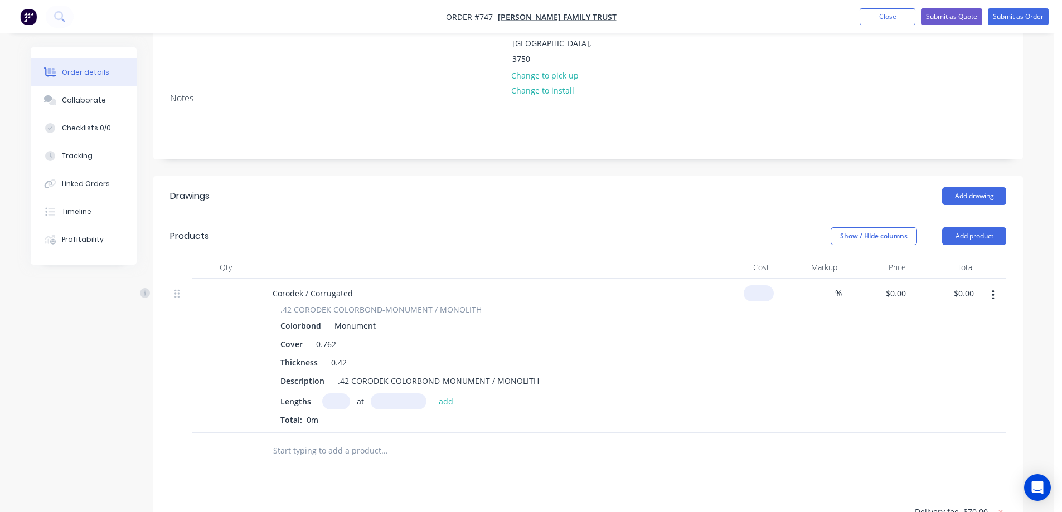
click at [754, 279] on div "$0.00" at bounding box center [739, 356] width 69 height 154
type input "$13.00"
click at [755, 298] on div "$13.00 13" at bounding box center [739, 356] width 69 height 154
click at [337, 393] on input "text" at bounding box center [336, 401] width 28 height 16
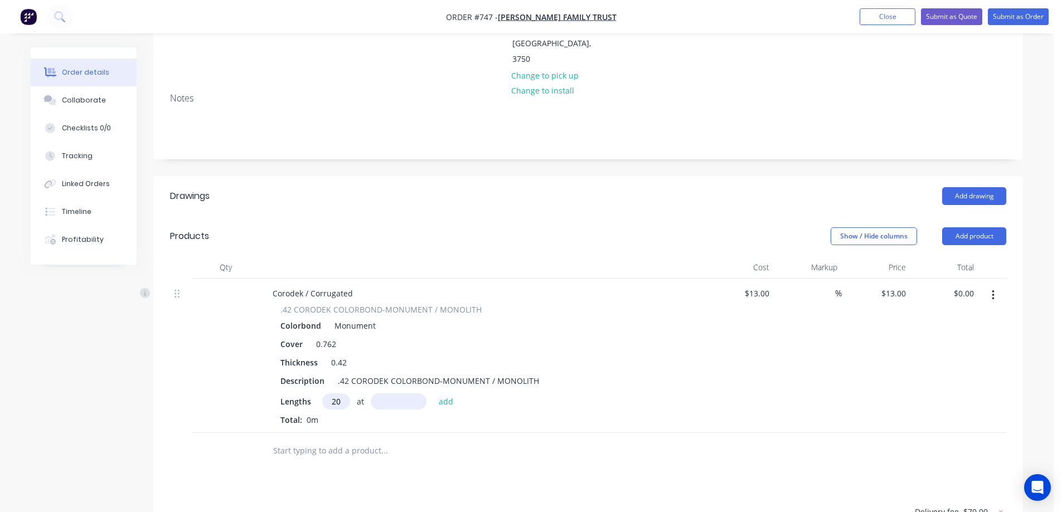
type input "20"
click at [391, 393] on input "text" at bounding box center [399, 401] width 56 height 16
type input "5760mm"
click at [451, 393] on button "add" at bounding box center [446, 400] width 26 height 15
type input "$1,497.60"
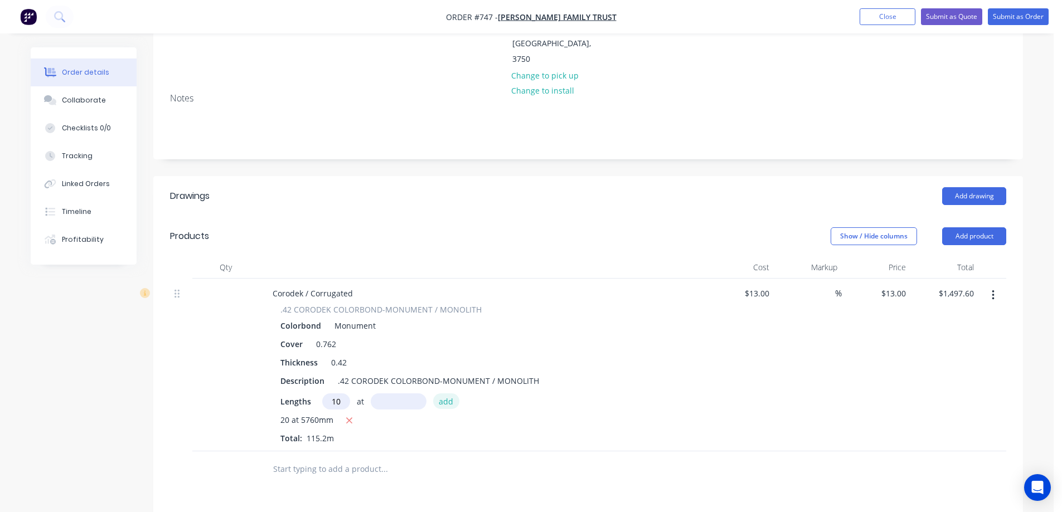
type input "10"
type input "4600mm"
click at [451, 393] on button "add" at bounding box center [446, 400] width 26 height 15
type input "$2,095.60"
type input "6"
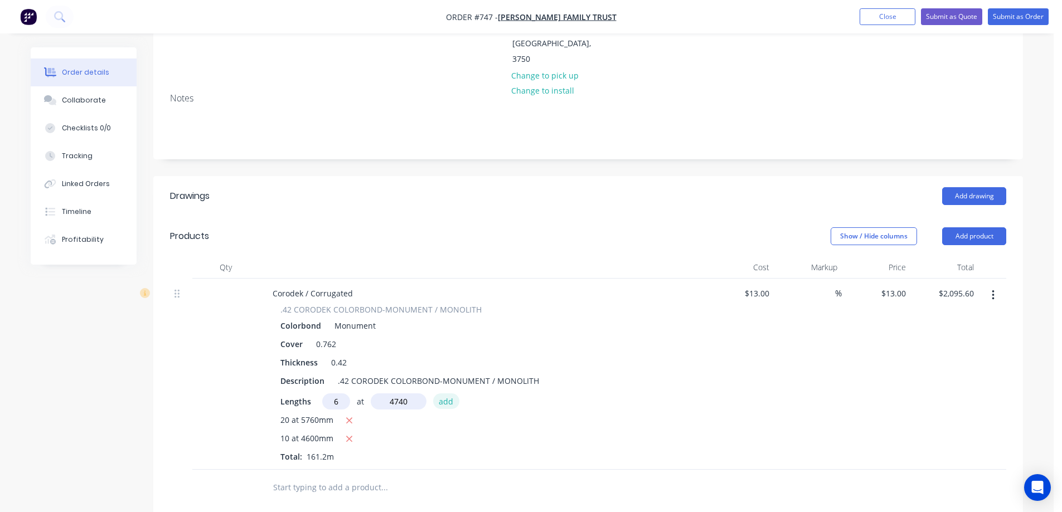
type input "4740mm"
click at [451, 393] on button "add" at bounding box center [446, 400] width 26 height 15
type input "$2,465.32"
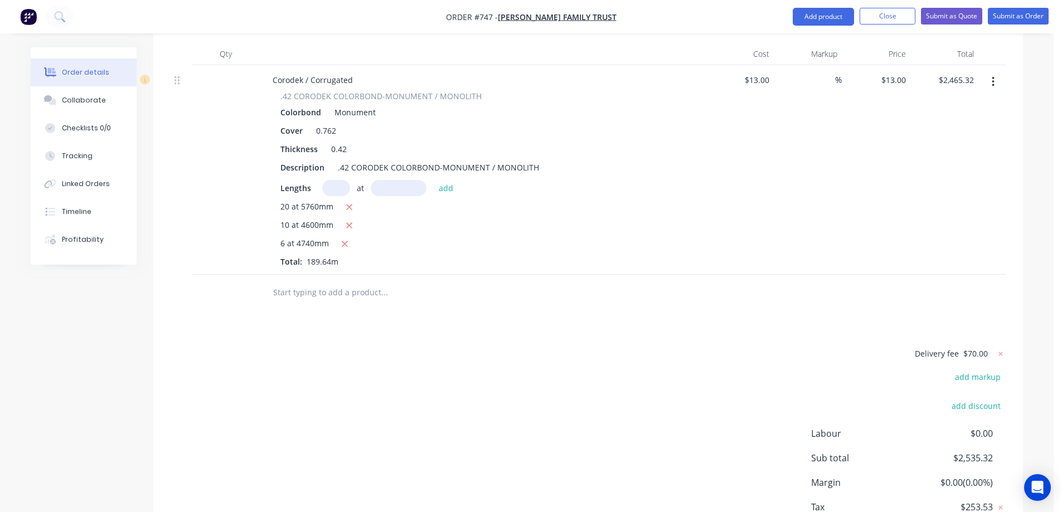
scroll to position [390, 0]
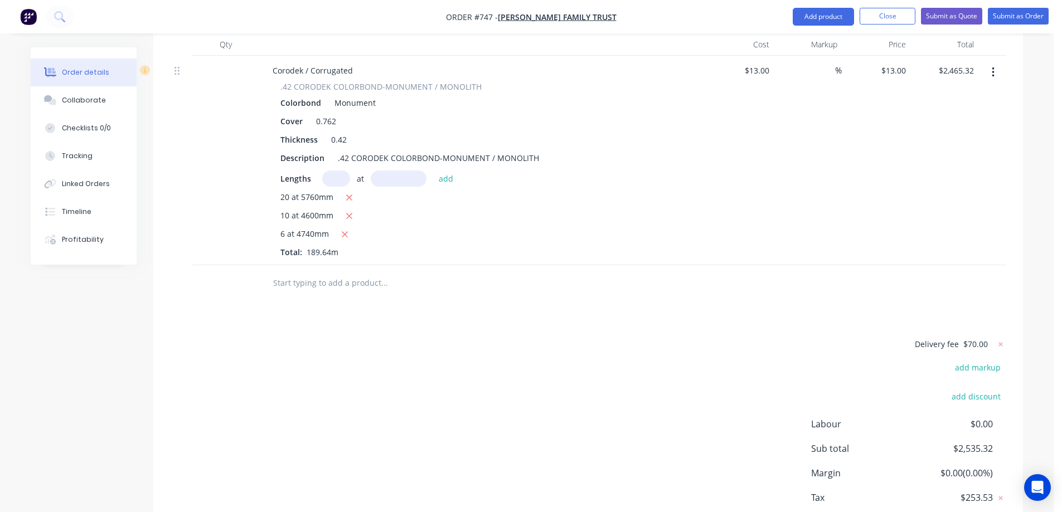
click at [339, 272] on input "text" at bounding box center [384, 283] width 223 height 22
click at [819, 9] on button "Add product" at bounding box center [823, 17] width 61 height 18
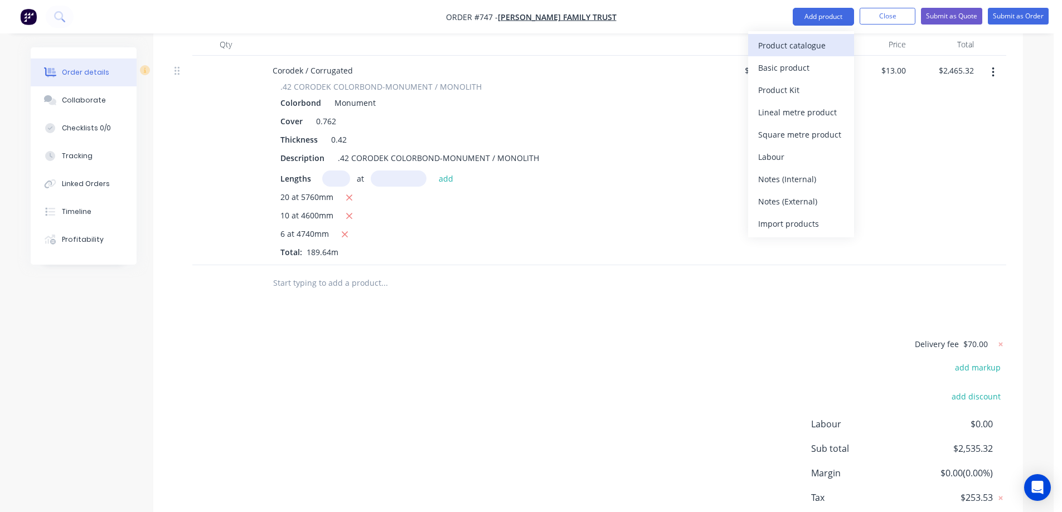
click at [791, 54] on button "Product catalogue" at bounding box center [801, 45] width 106 height 22
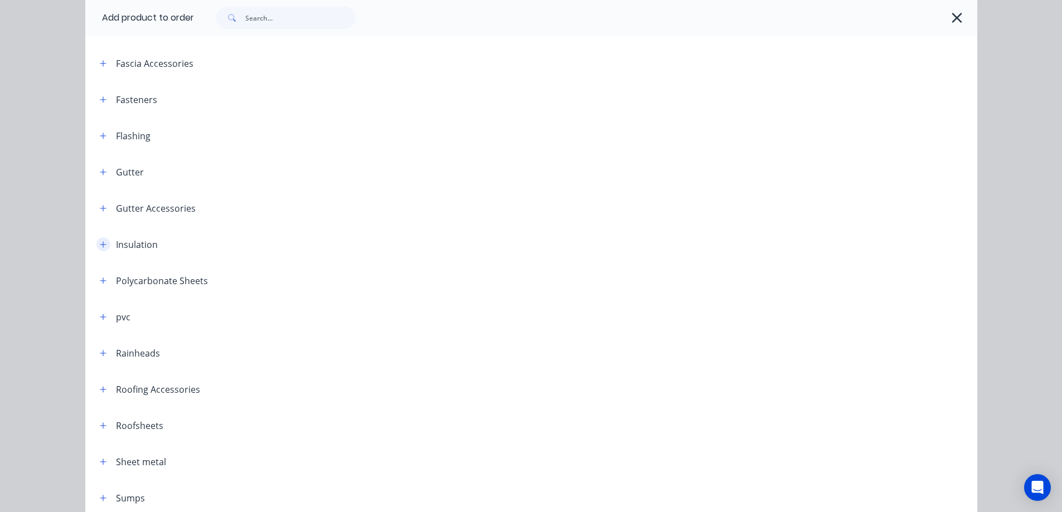
scroll to position [275, 0]
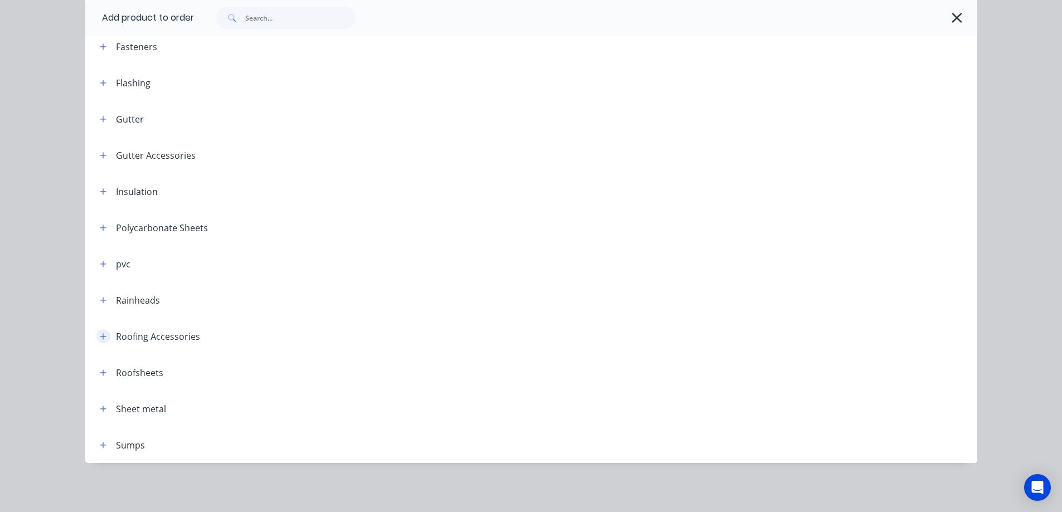
click at [100, 335] on icon "button" at bounding box center [103, 337] width 7 height 8
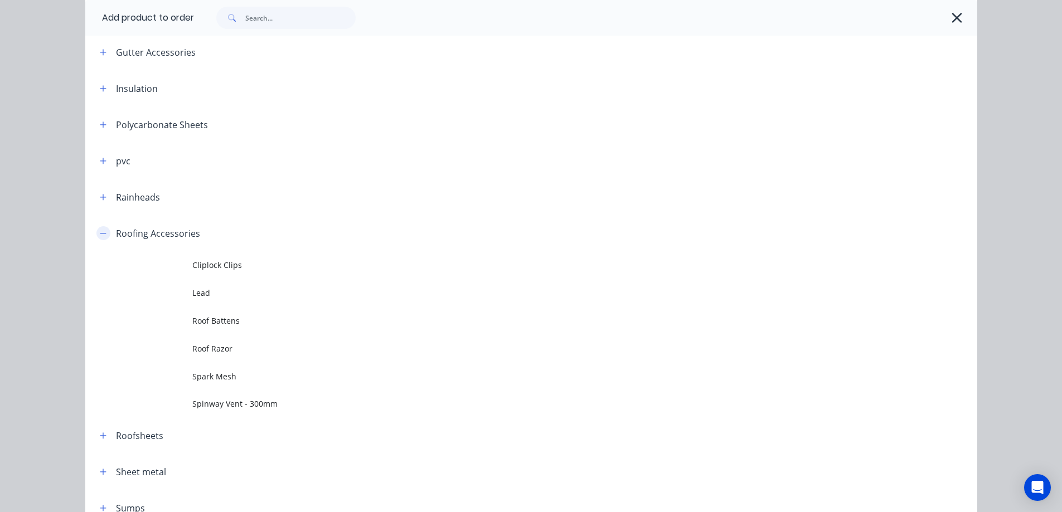
scroll to position [386, 0]
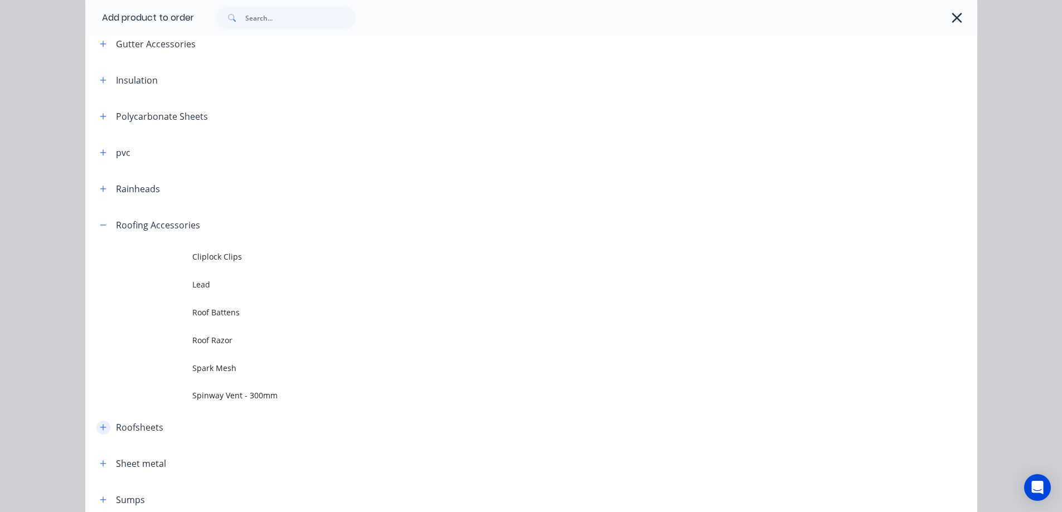
click at [100, 422] on button "button" at bounding box center [103, 428] width 14 height 14
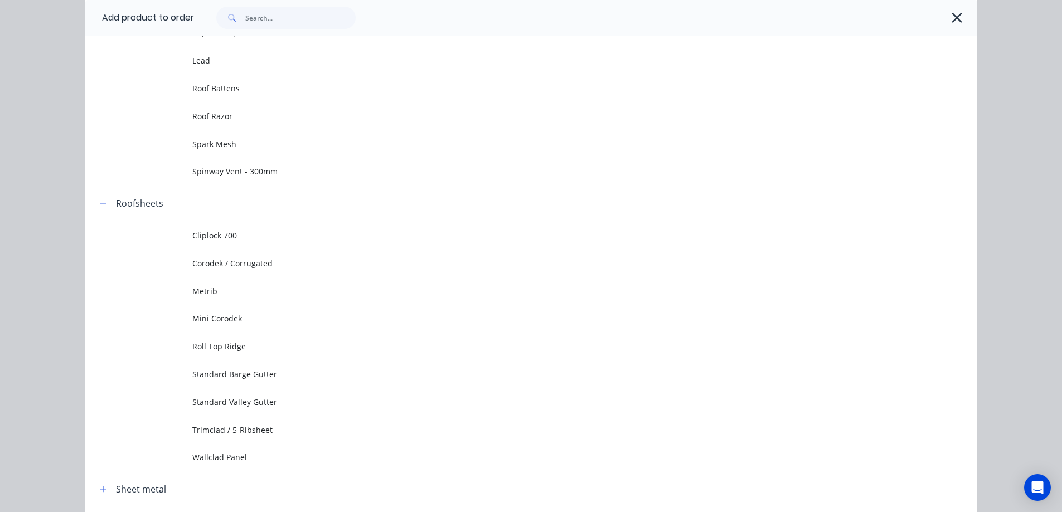
scroll to position [498, 0]
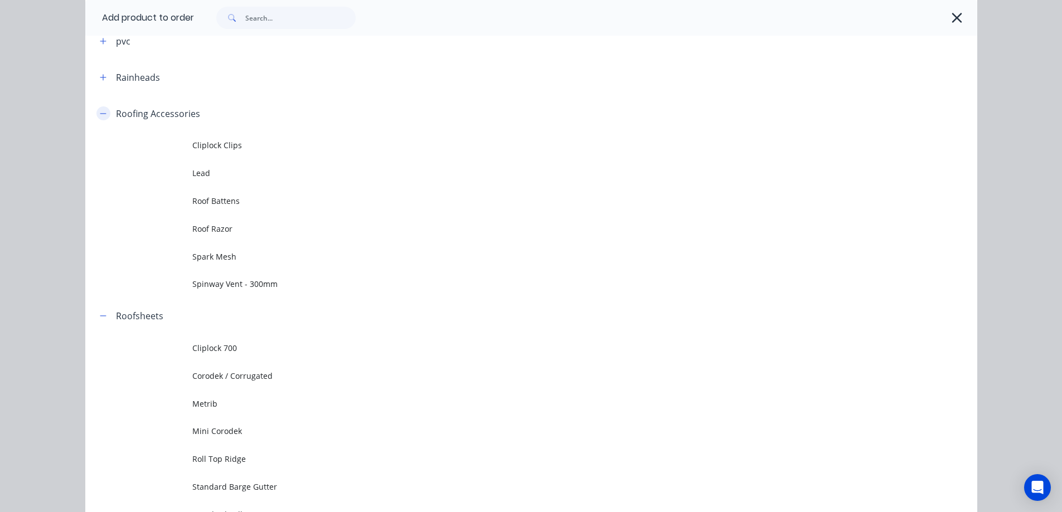
click at [100, 113] on icon "button" at bounding box center [103, 114] width 7 height 8
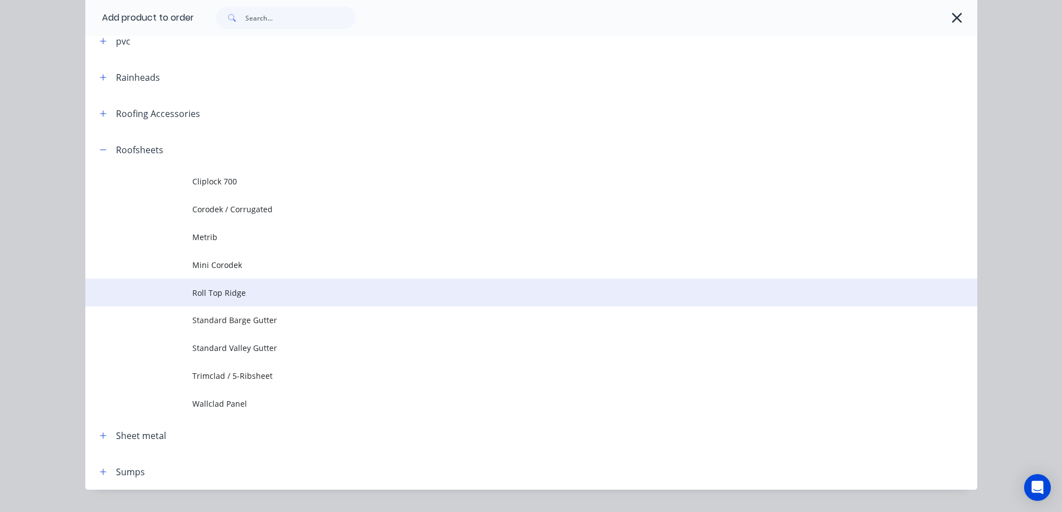
scroll to position [524, 0]
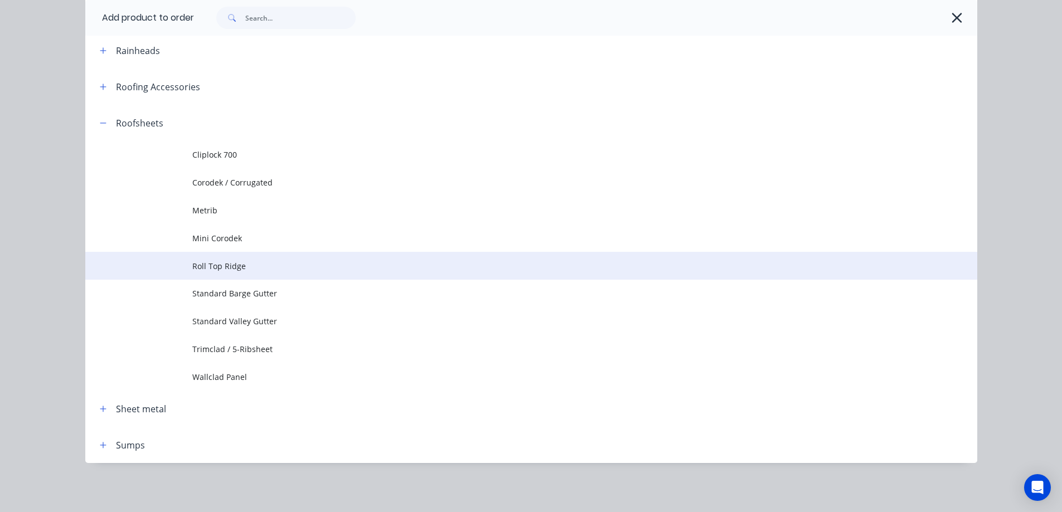
click at [218, 270] on span "Roll Top Ridge" at bounding box center [506, 266] width 628 height 12
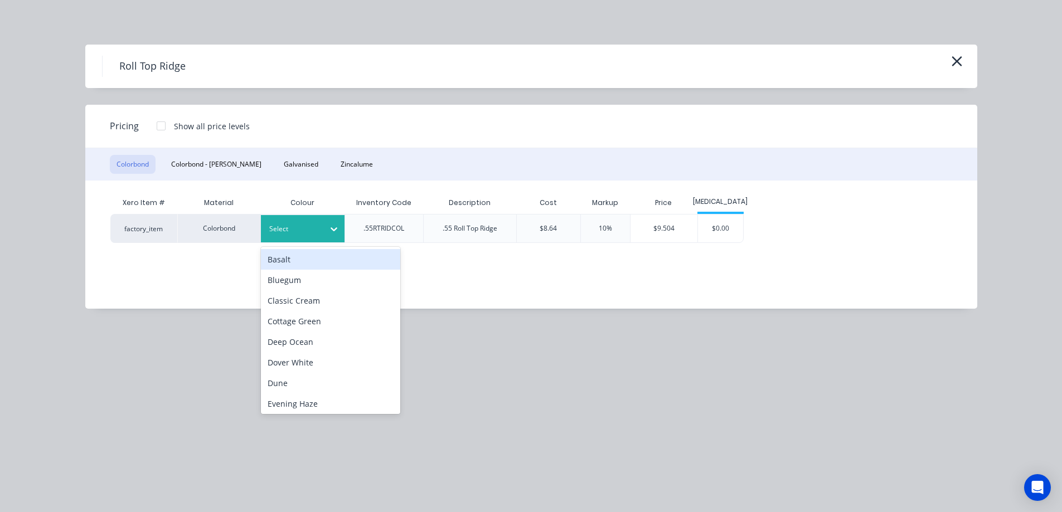
click at [309, 240] on div "Select" at bounding box center [303, 228] width 84 height 27
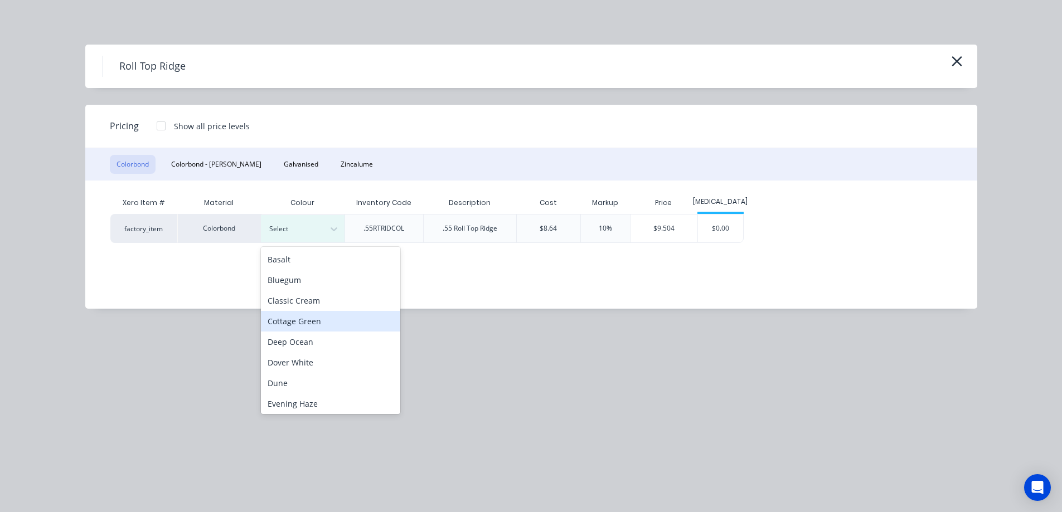
scroll to position [167, 0]
click at [310, 343] on div "Monument" at bounding box center [330, 339] width 139 height 21
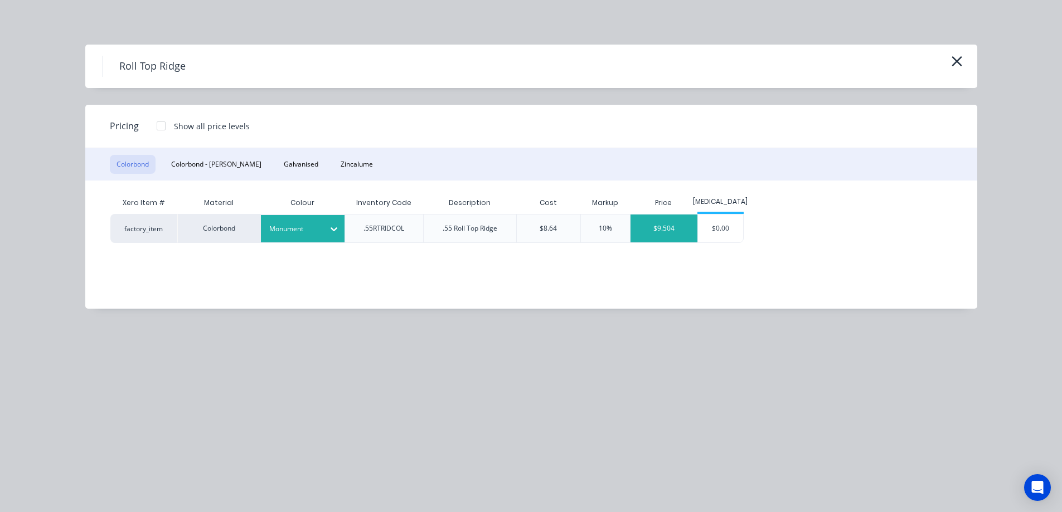
click at [687, 231] on div "$9.504" at bounding box center [663, 229] width 67 height 28
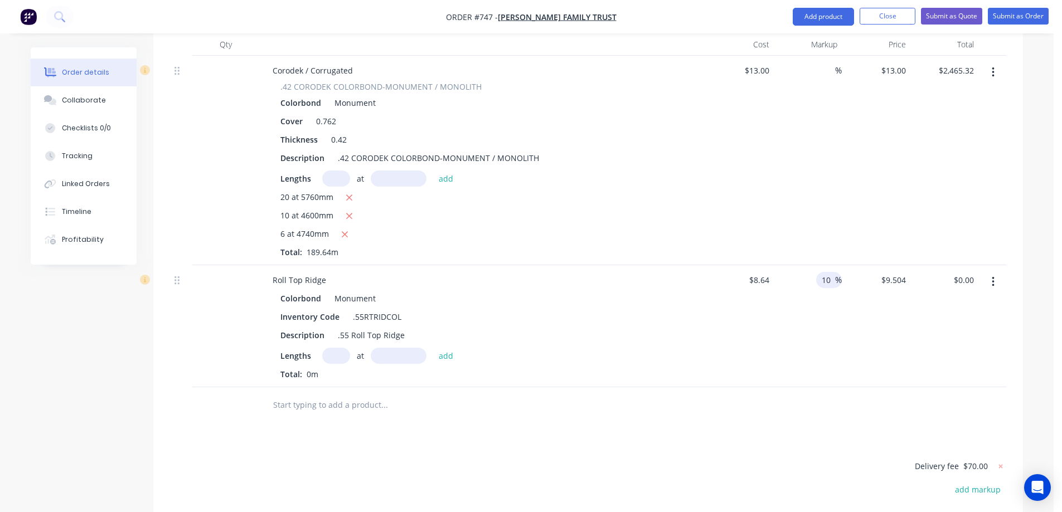
click at [834, 272] on input "10" at bounding box center [827, 280] width 14 height 16
type input "1"
type input "$8.64"
click at [819, 280] on div "%" at bounding box center [808, 326] width 69 height 122
click at [340, 348] on input "text" at bounding box center [336, 356] width 28 height 16
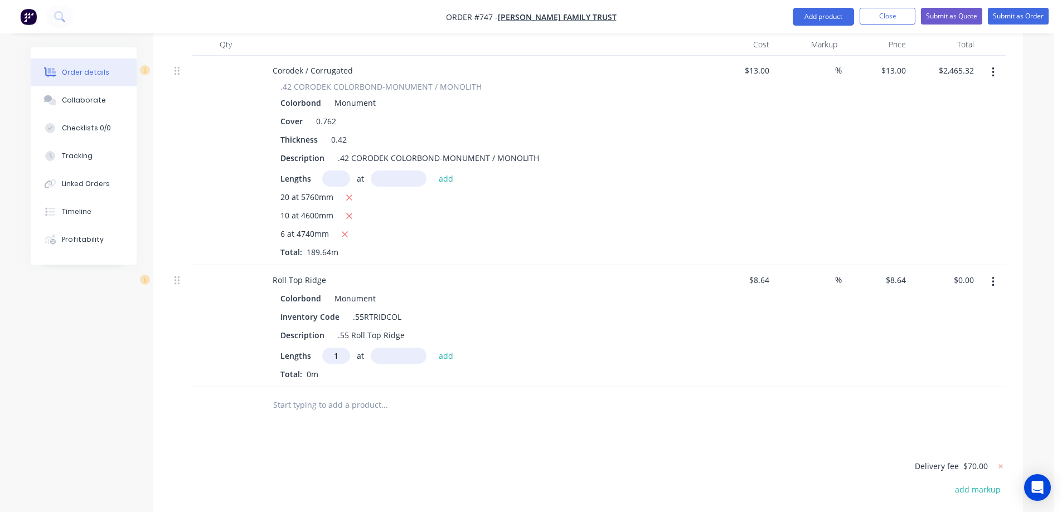
type input "1"
type input "7000mm"
click at [455, 348] on button "add" at bounding box center [446, 355] width 26 height 15
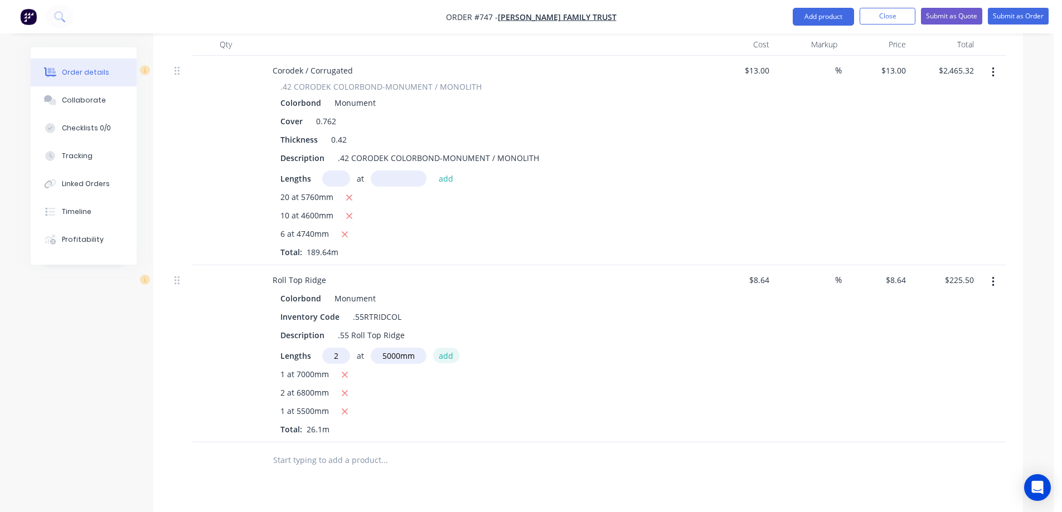
click at [455, 348] on button "add" at bounding box center [446, 355] width 26 height 15
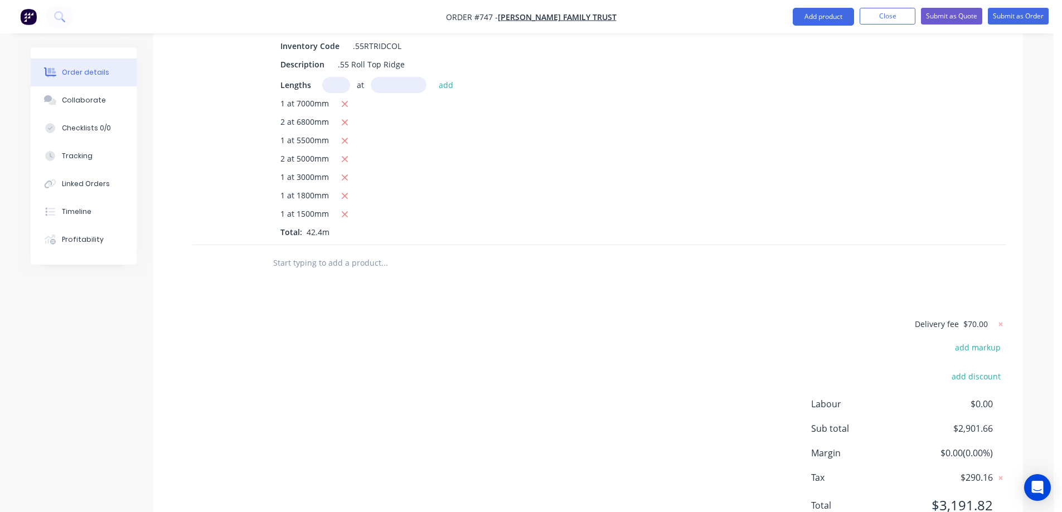
scroll to position [669, 0]
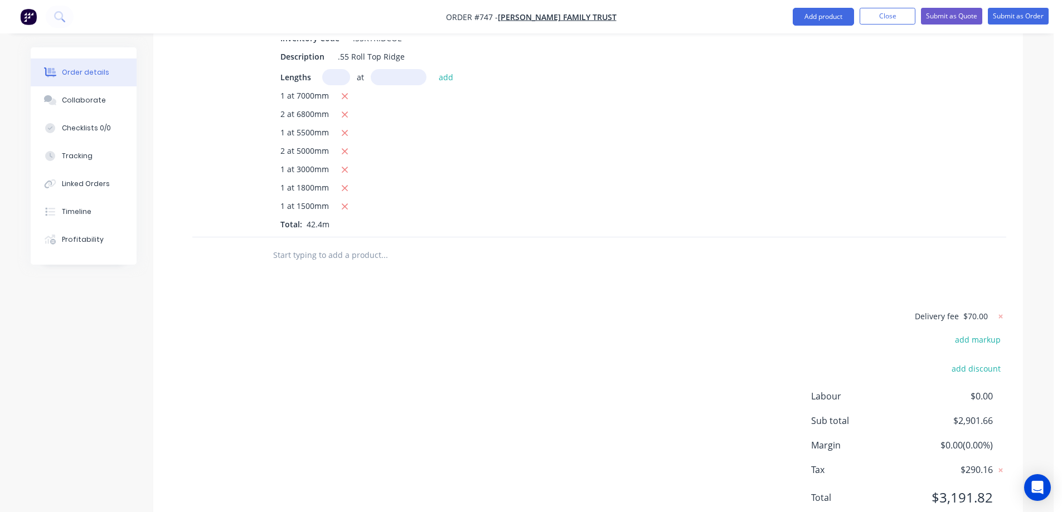
click at [341, 244] on input "text" at bounding box center [384, 255] width 223 height 22
click at [800, 18] on button "Add product" at bounding box center [823, 17] width 61 height 18
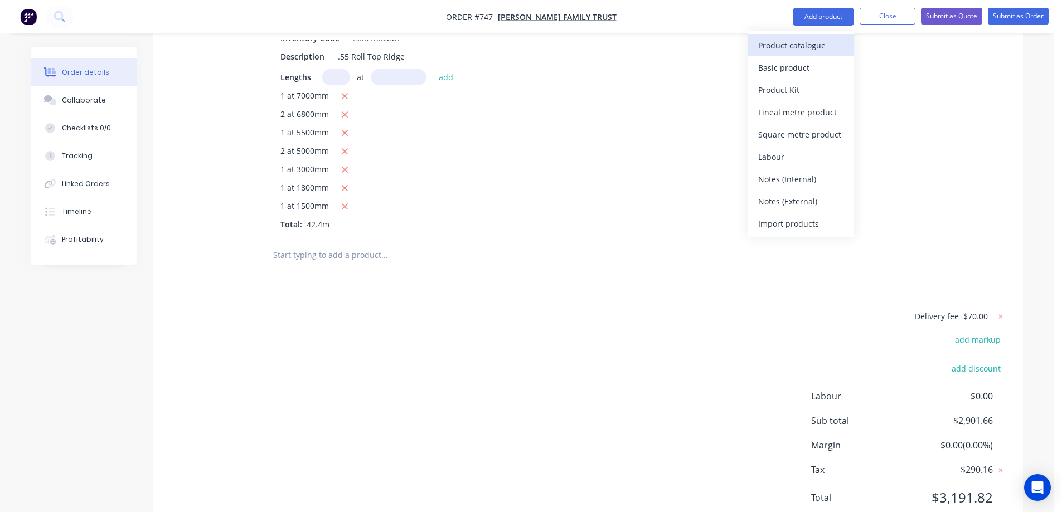
click at [796, 45] on div "Product catalogue" at bounding box center [801, 45] width 86 height 16
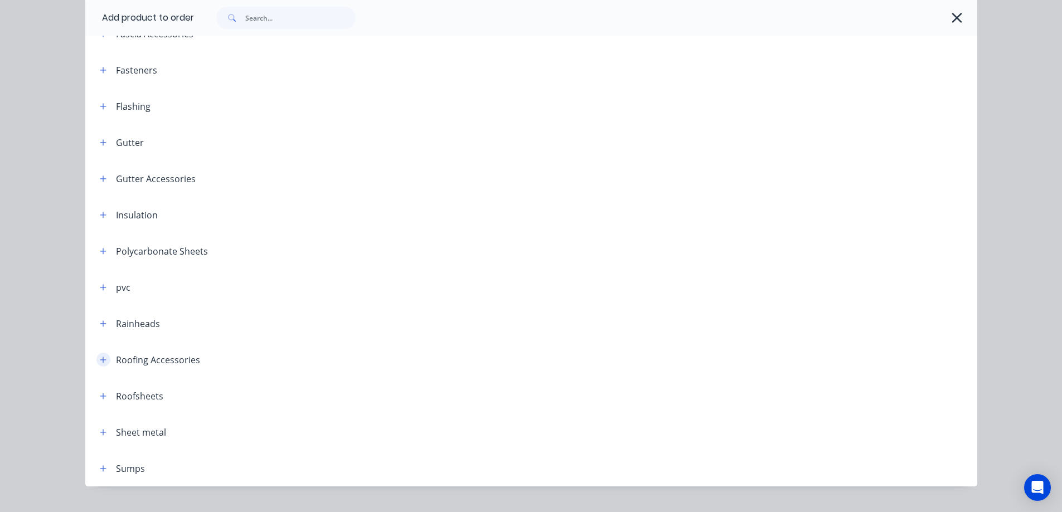
scroll to position [275, 0]
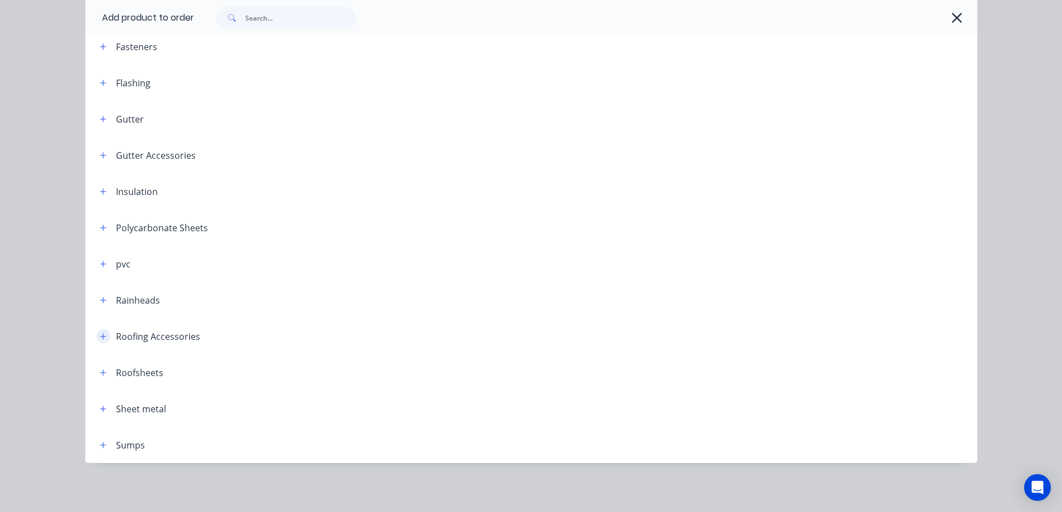
click at [96, 332] on button "button" at bounding box center [103, 336] width 14 height 14
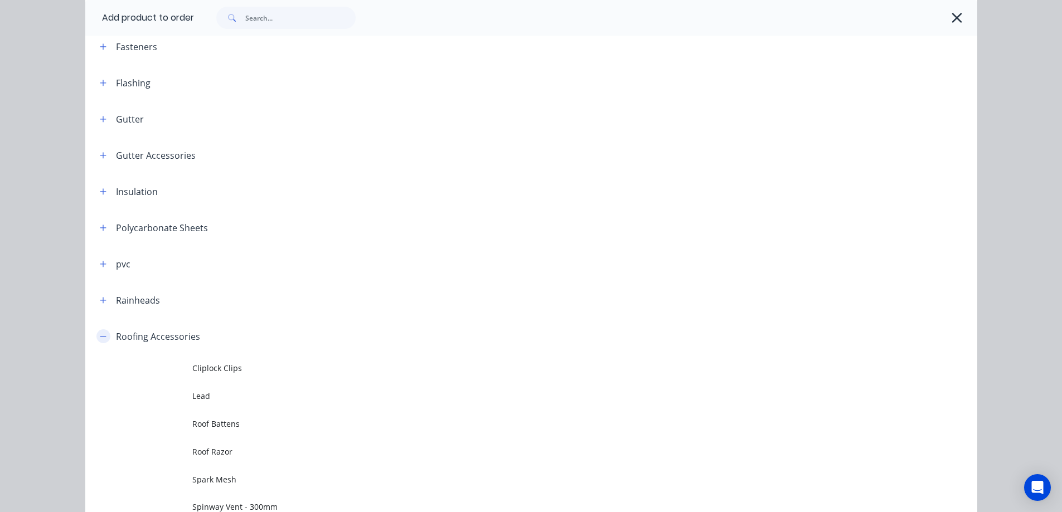
click at [96, 332] on button "button" at bounding box center [103, 336] width 14 height 14
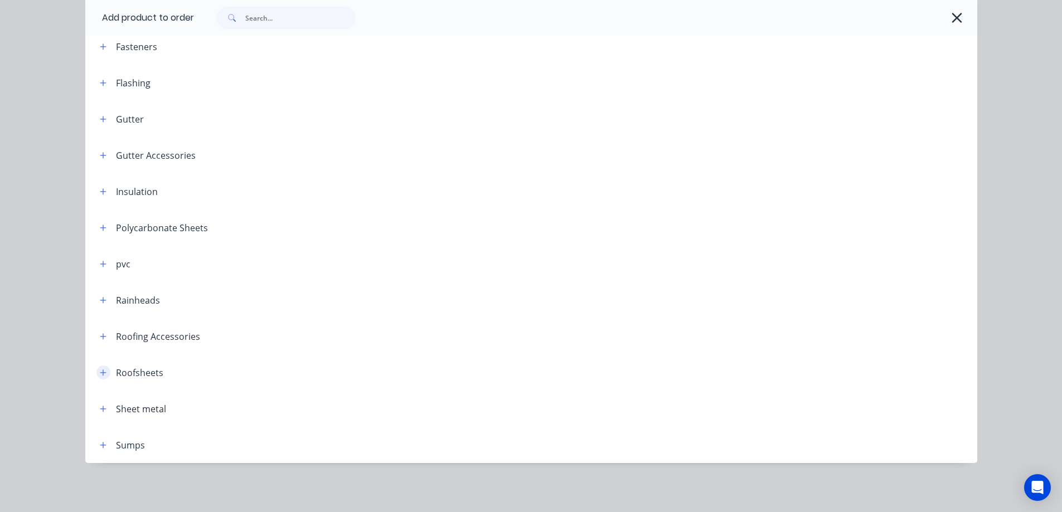
click at [104, 370] on button "button" at bounding box center [103, 373] width 14 height 14
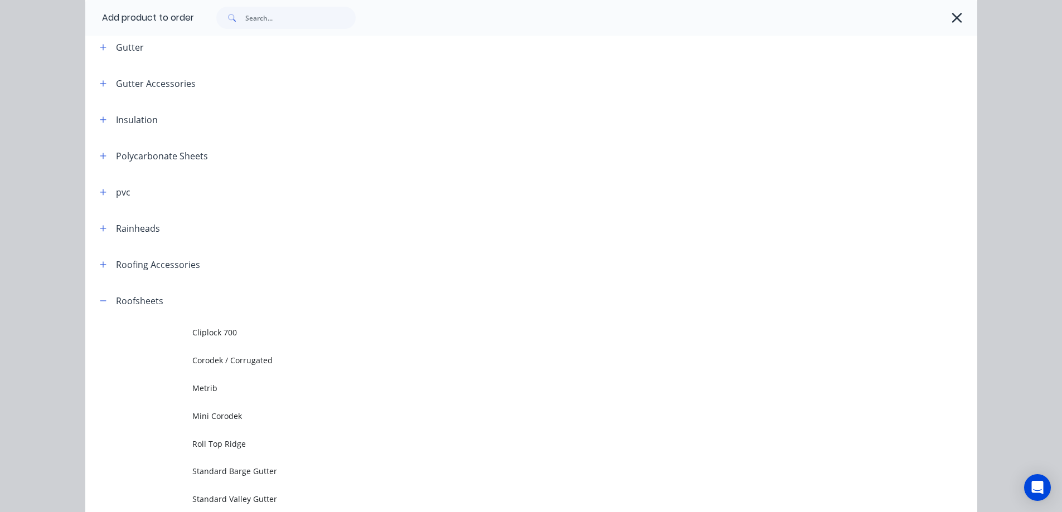
scroll to position [498, 0]
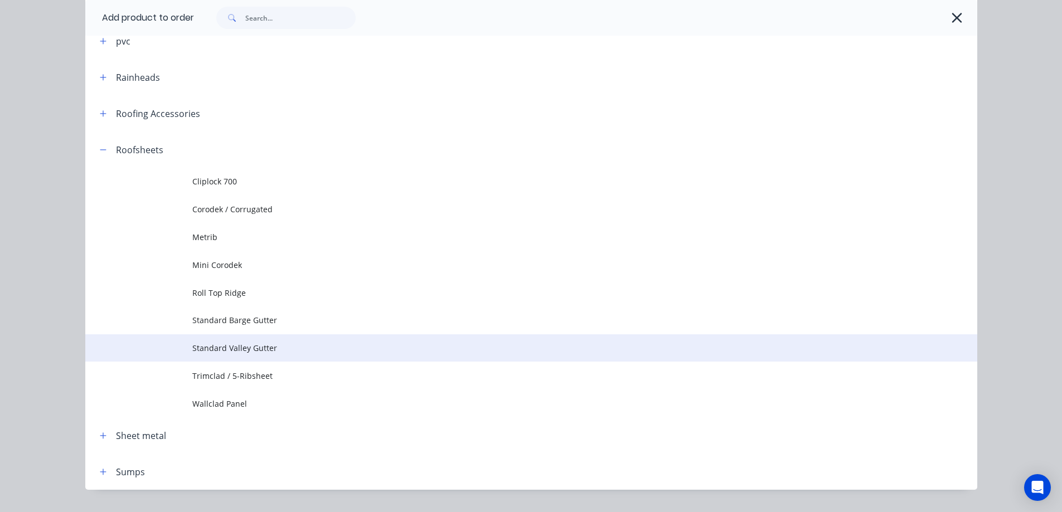
click at [244, 341] on td "Standard Valley Gutter" at bounding box center [584, 348] width 785 height 28
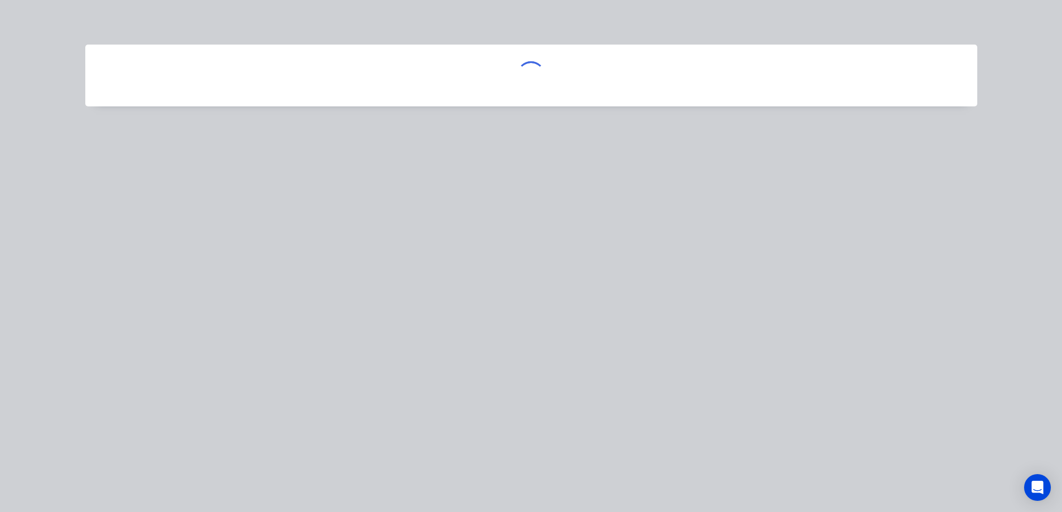
scroll to position [0, 0]
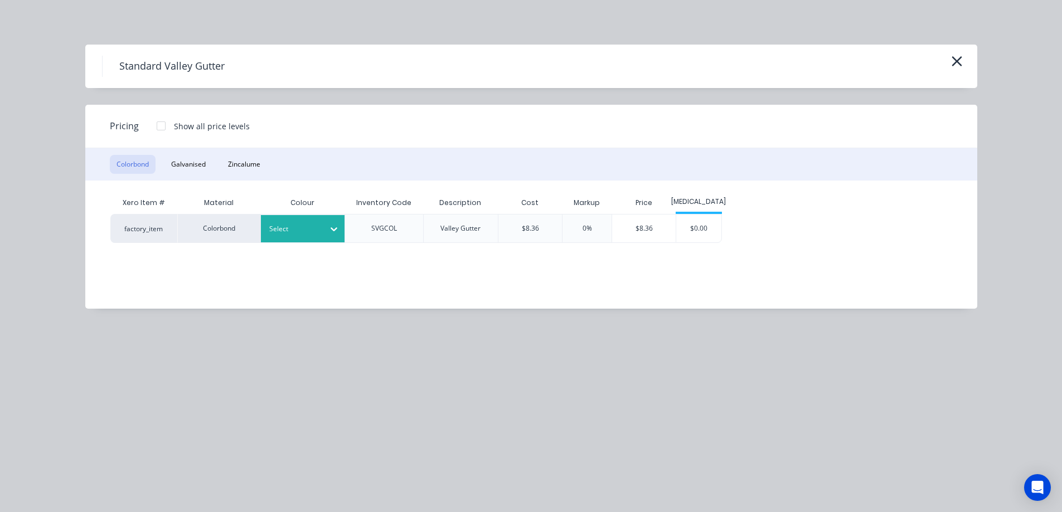
click at [298, 224] on div at bounding box center [294, 229] width 50 height 12
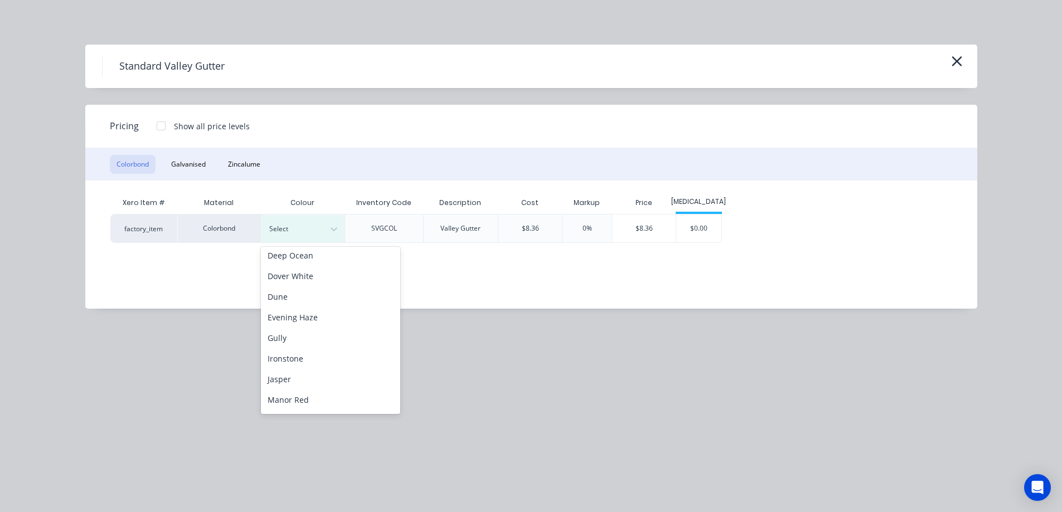
scroll to position [167, 0]
click at [305, 330] on div "Monument" at bounding box center [330, 339] width 139 height 21
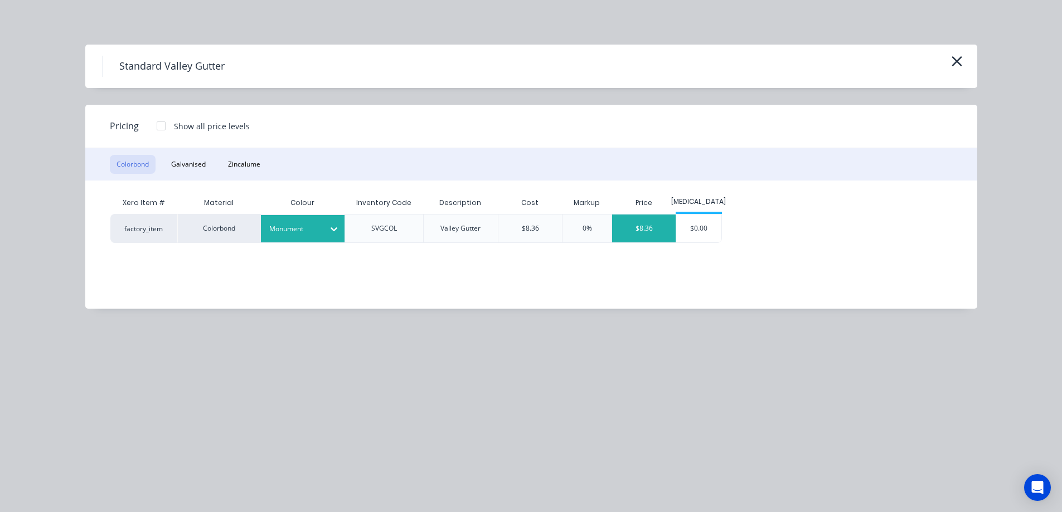
click at [669, 235] on div "$8.36" at bounding box center [644, 229] width 64 height 28
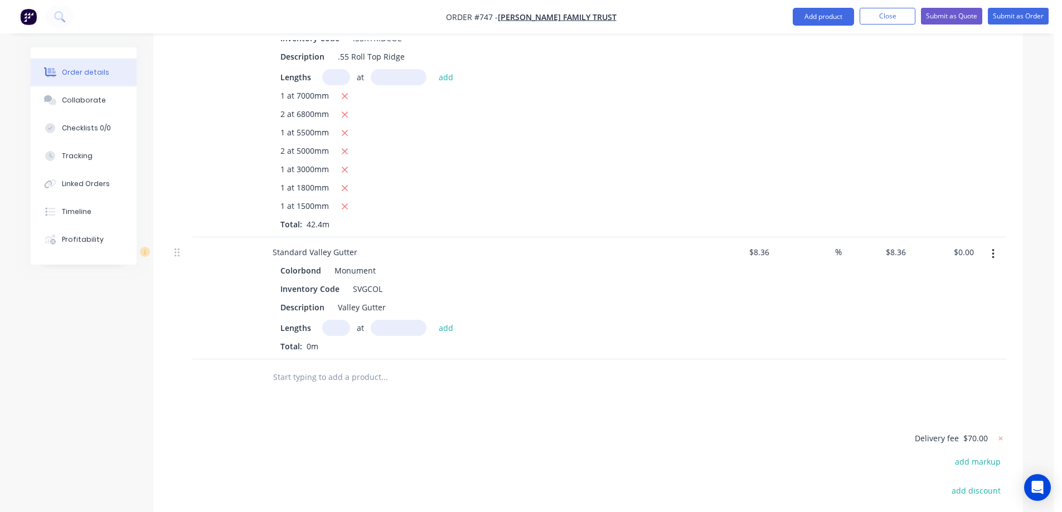
click at [328, 320] on input "text" at bounding box center [336, 328] width 28 height 16
click at [449, 320] on button "add" at bounding box center [446, 327] width 26 height 15
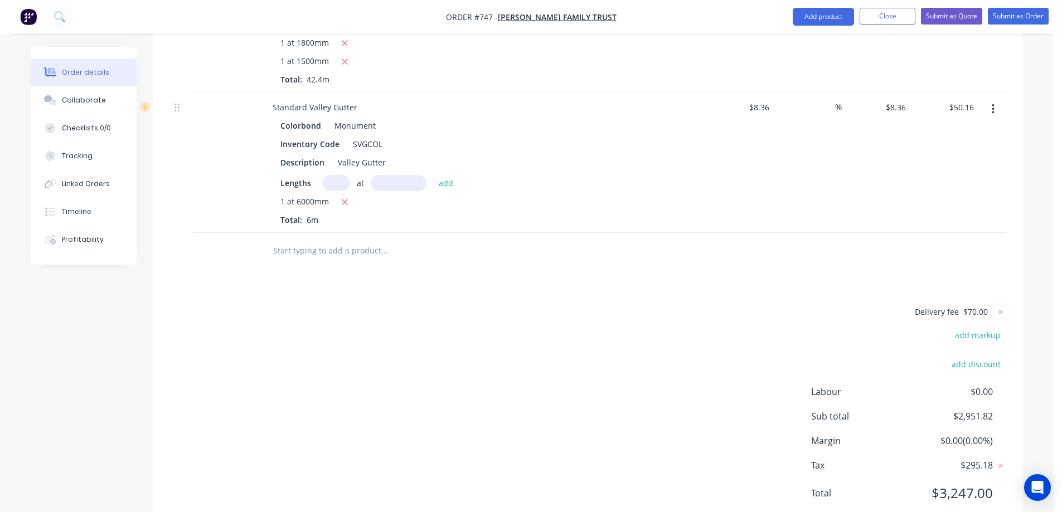
scroll to position [818, 0]
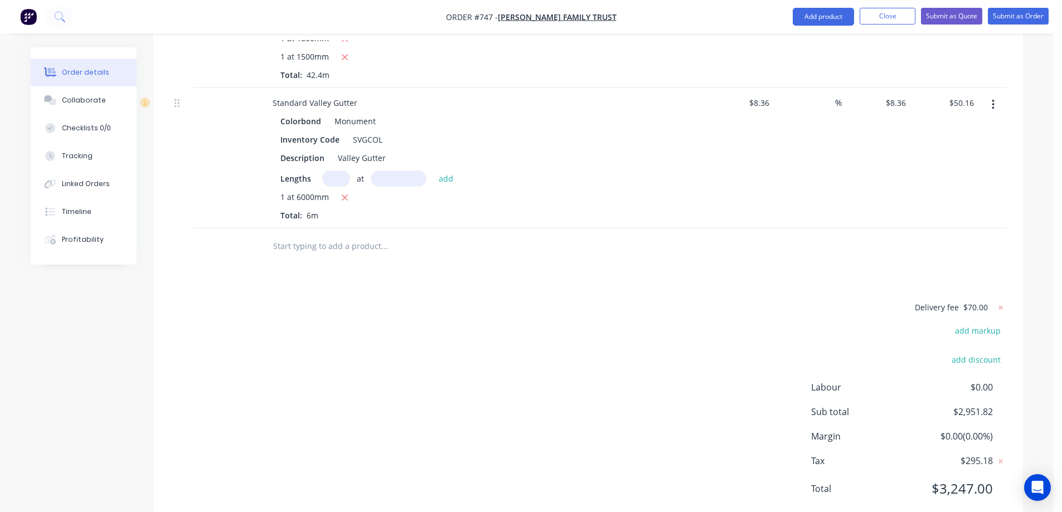
click at [320, 235] on input "text" at bounding box center [384, 246] width 223 height 22
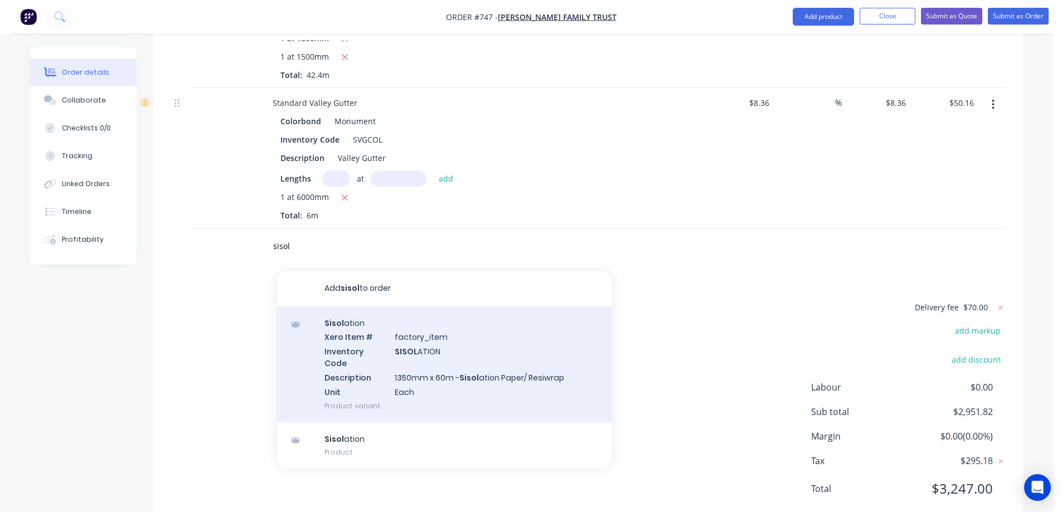
click at [358, 314] on div "Sisol ation Xero Item # factory_item Inventory Code SISOL ATION Description 135…" at bounding box center [444, 365] width 334 height 116
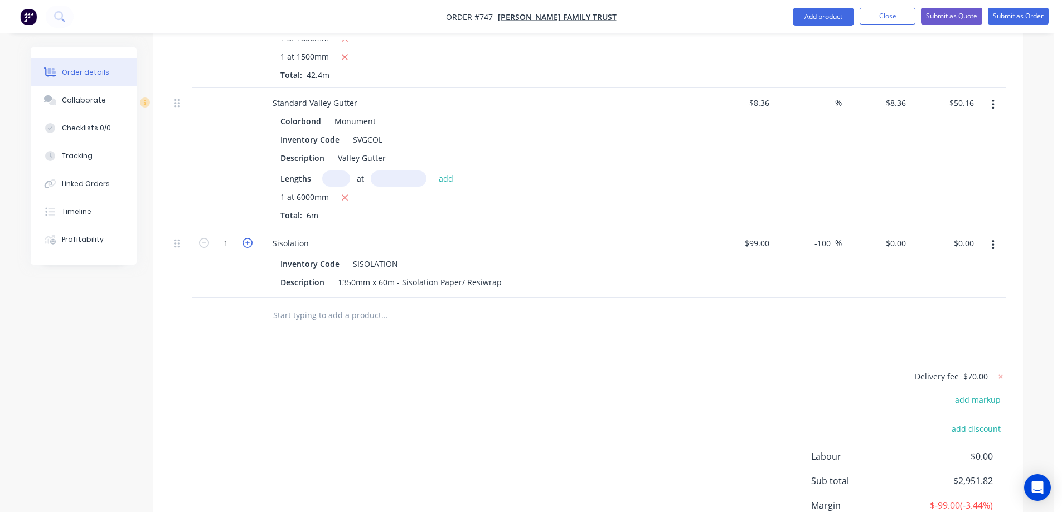
click at [249, 238] on icon "button" at bounding box center [247, 243] width 10 height 10
drag, startPoint x: 834, startPoint y: 213, endPoint x: 811, endPoint y: 213, distance: 22.3
click at [811, 235] on div "-100 -100 %" at bounding box center [825, 243] width 33 height 16
click at [760, 309] on div "Drawings Add drawing Products Show / Hide columns Add product Qty Cost Markup P…" at bounding box center [587, 60] width 869 height 1071
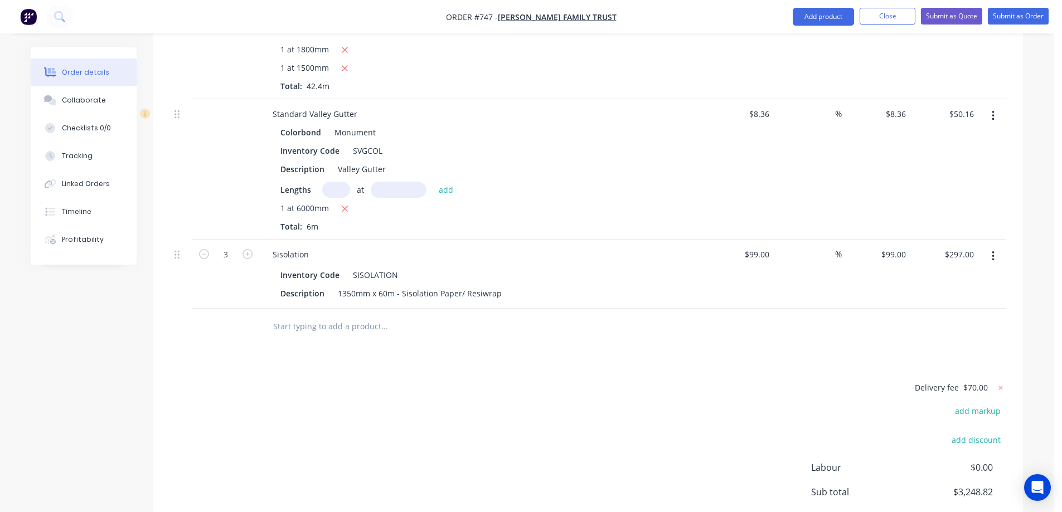
scroll to position [832, 0]
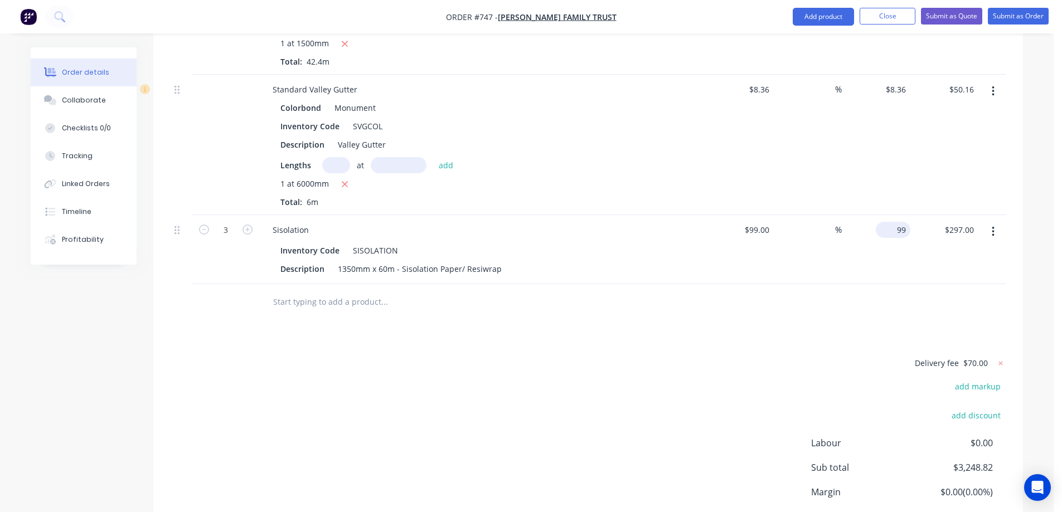
click at [896, 222] on input "99" at bounding box center [895, 230] width 30 height 16
click at [890, 221] on div "$120.00 $120.00" at bounding box center [876, 249] width 69 height 69
click at [894, 222] on input "120" at bounding box center [893, 230] width 35 height 16
click at [892, 234] on div "$0.00 $0.00" at bounding box center [876, 249] width 69 height 69
click at [820, 222] on input "-100" at bounding box center [824, 230] width 22 height 16
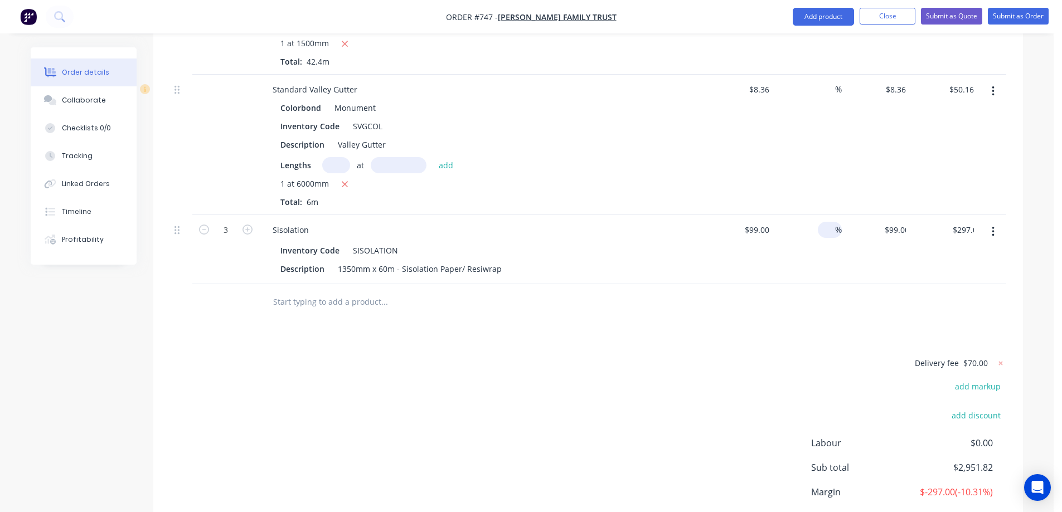
click at [791, 284] on div at bounding box center [588, 302] width 836 height 36
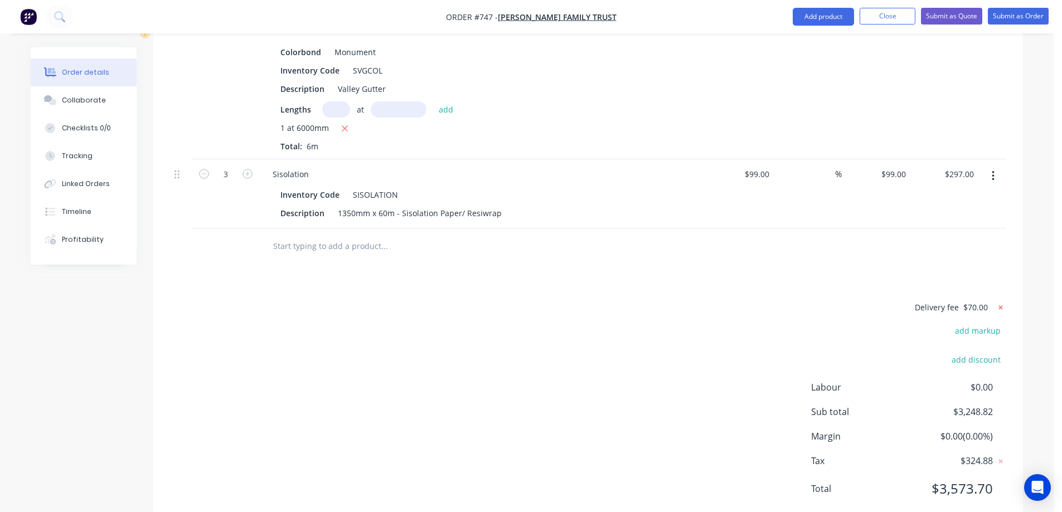
click at [998, 302] on icon at bounding box center [1000, 307] width 11 height 11
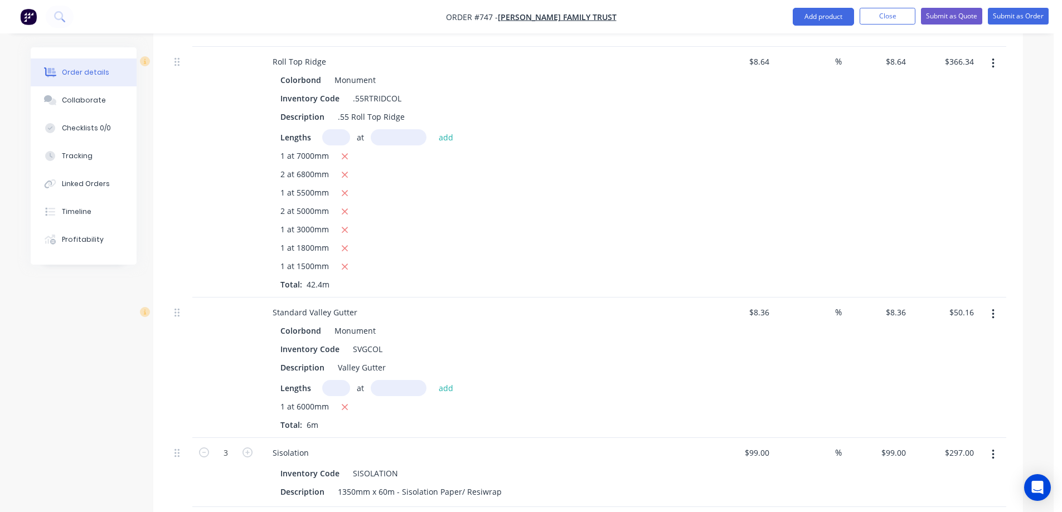
scroll to position [720, 0]
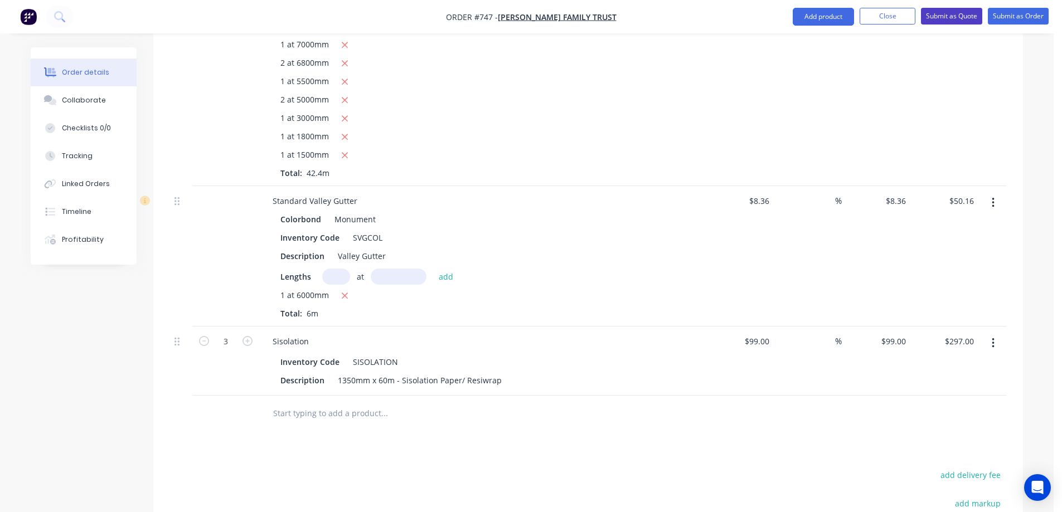
click at [966, 20] on button "Submit as Quote" at bounding box center [951, 16] width 61 height 17
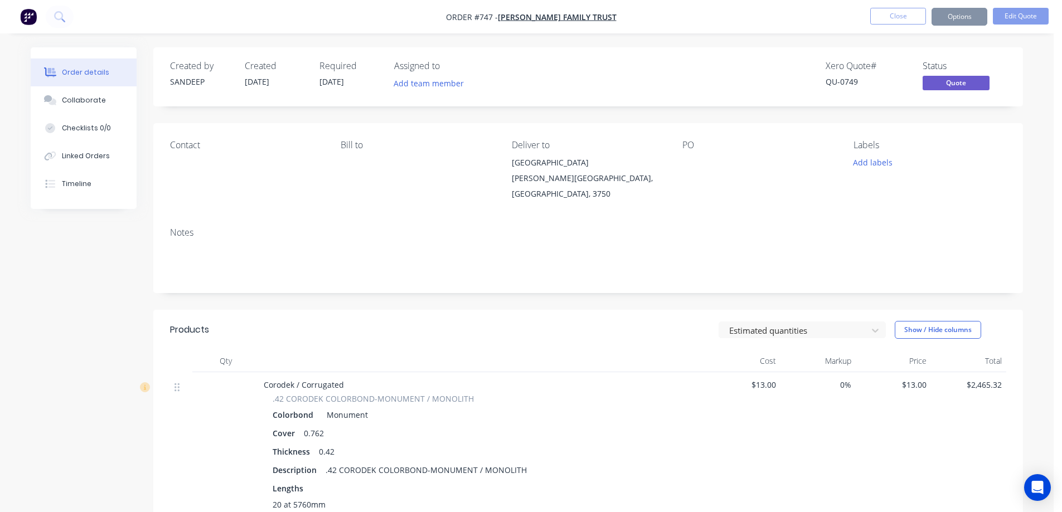
click at [344, 80] on span "[DATE]" at bounding box center [331, 81] width 25 height 11
click at [1019, 23] on button "Edit Quote" at bounding box center [1021, 16] width 56 height 17
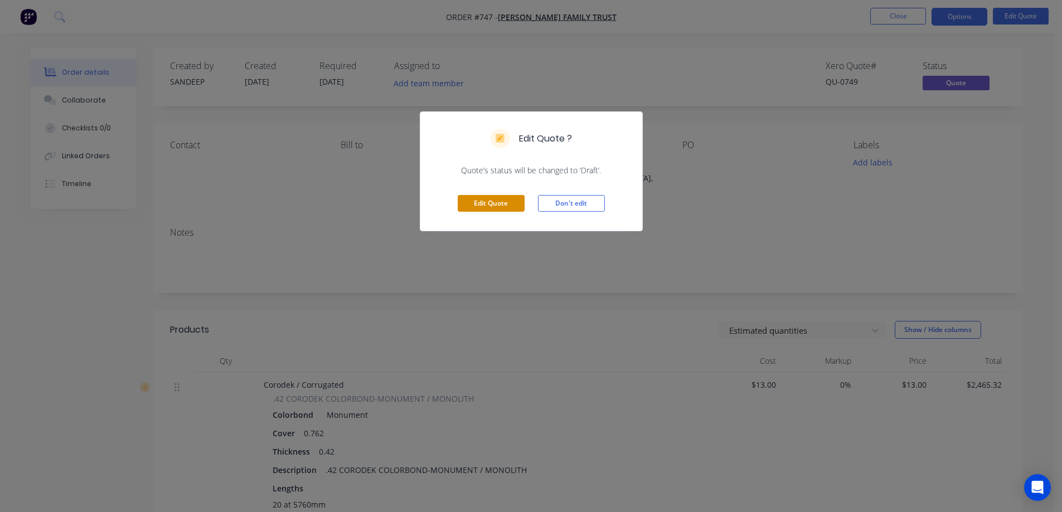
click at [514, 198] on button "Edit Quote" at bounding box center [491, 203] width 67 height 17
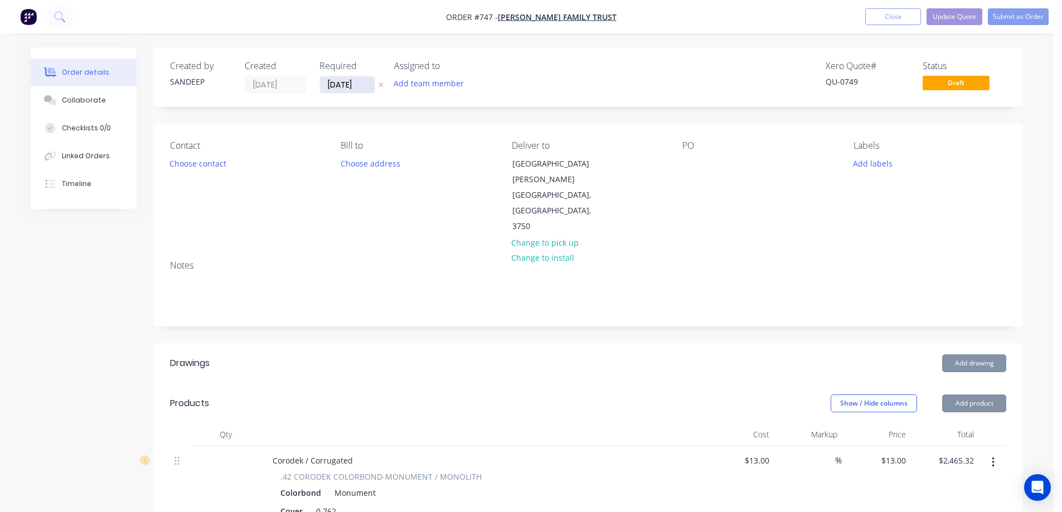
click at [338, 82] on input "[DATE]" at bounding box center [347, 84] width 55 height 17
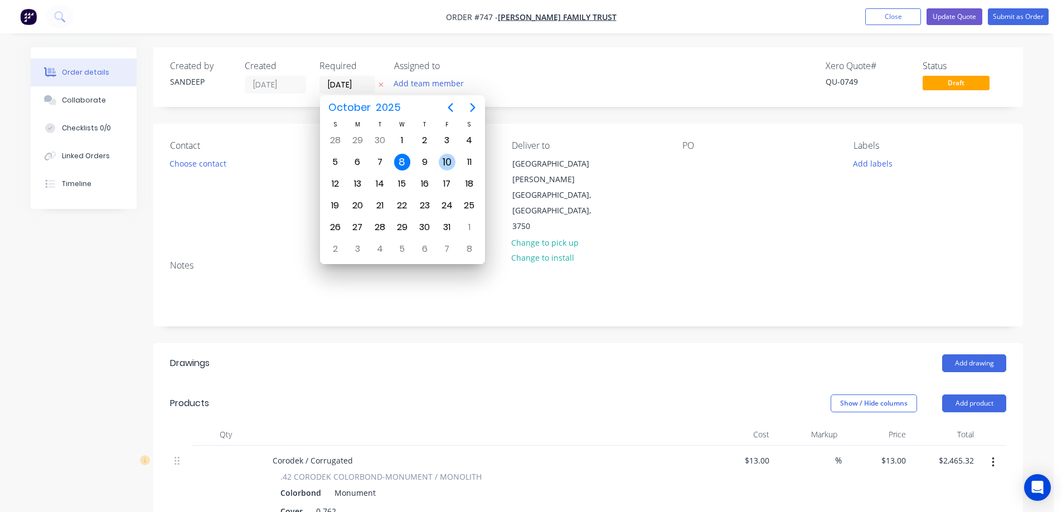
click at [445, 162] on div "10" at bounding box center [447, 162] width 17 height 17
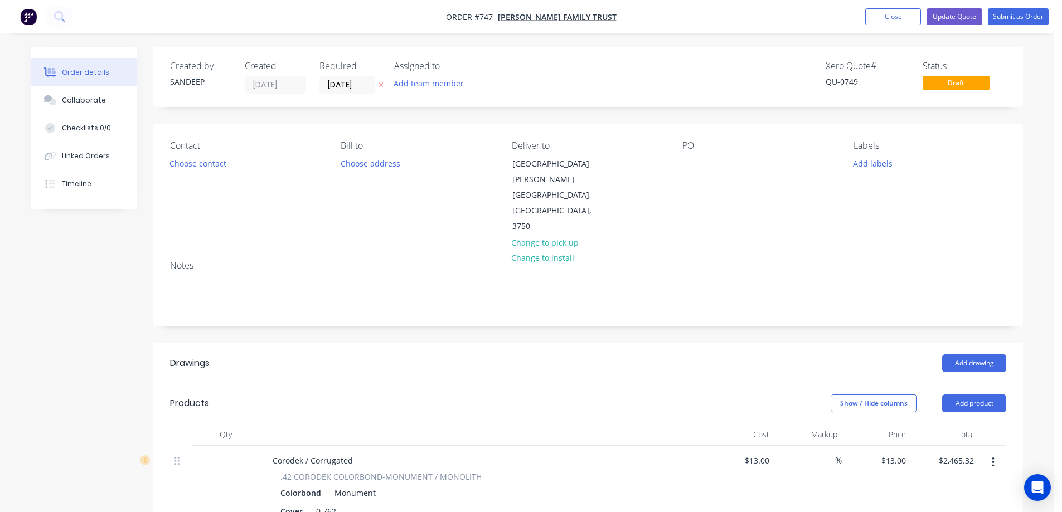
click at [595, 280] on div "Notes" at bounding box center [587, 288] width 869 height 75
click at [950, 22] on button "Update Quote" at bounding box center [954, 16] width 56 height 17
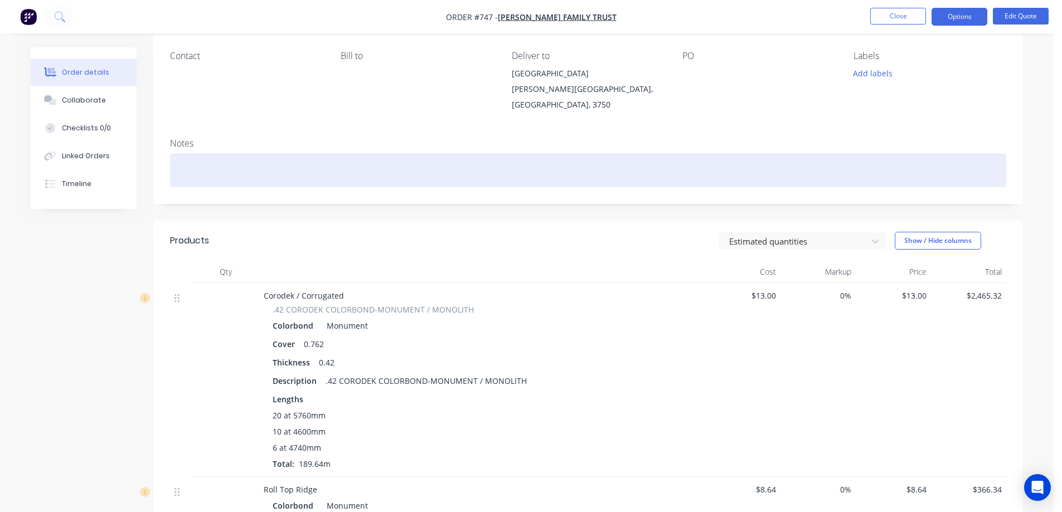
scroll to position [223, 0]
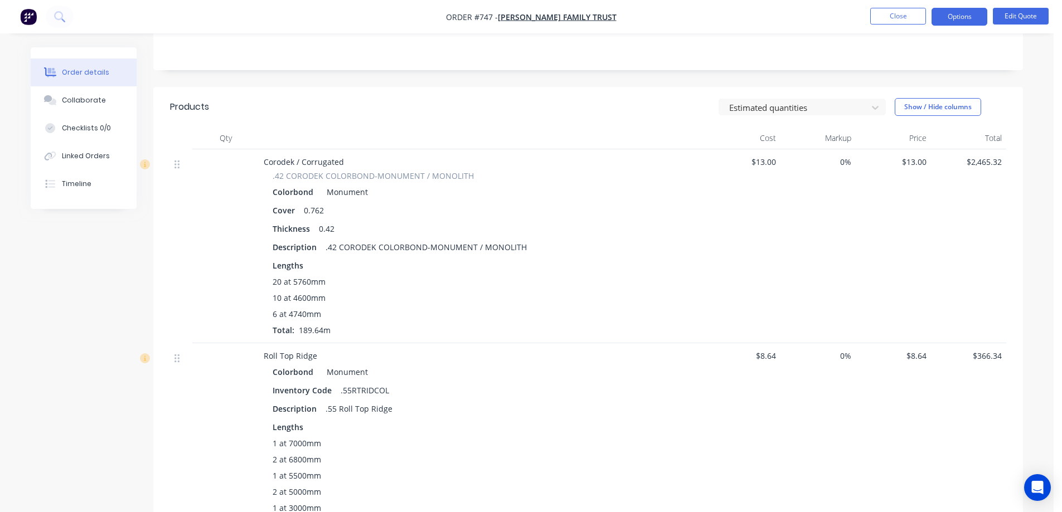
click at [838, 156] on span "0%" at bounding box center [818, 162] width 66 height 12
click at [844, 156] on span "0%" at bounding box center [818, 162] width 66 height 12
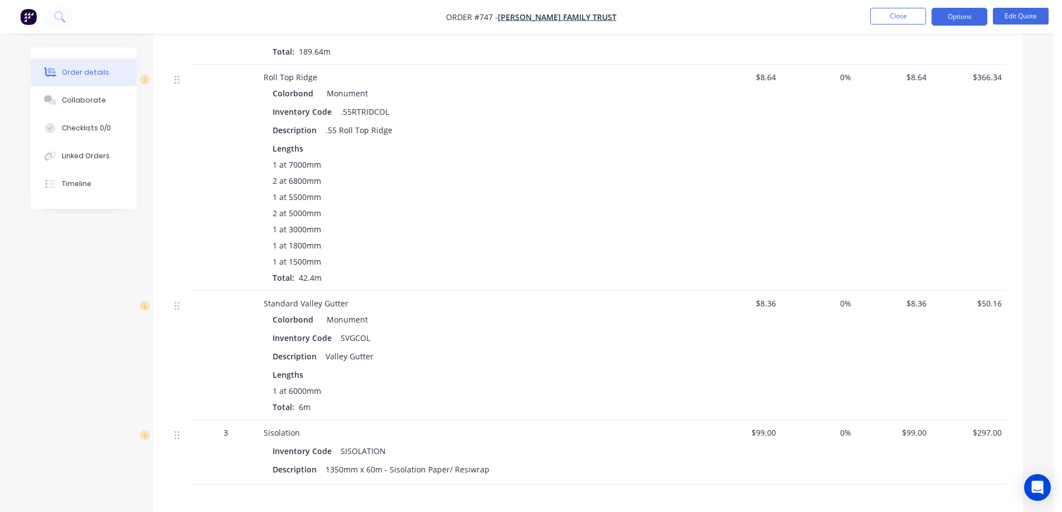
scroll to position [662, 0]
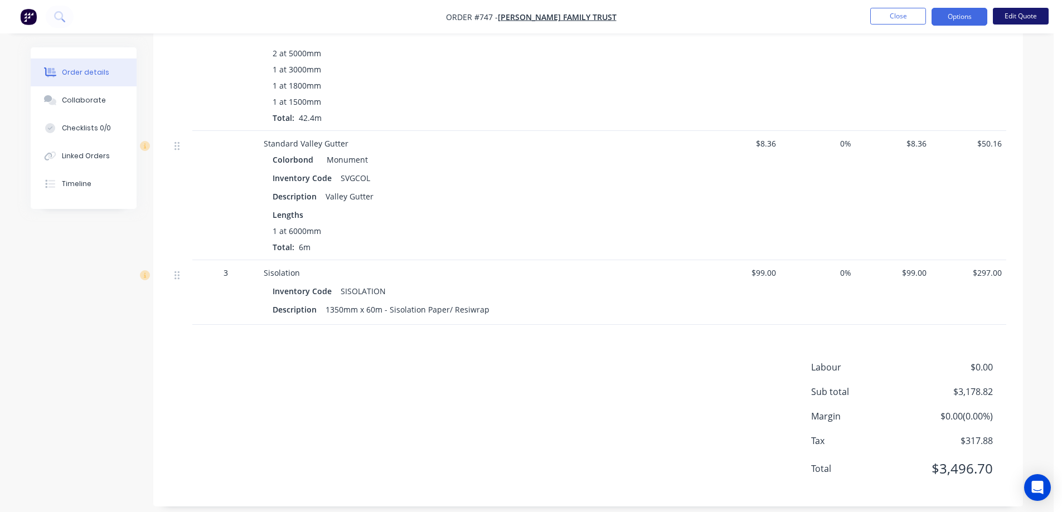
click at [1017, 13] on button "Edit Quote" at bounding box center [1021, 16] width 56 height 17
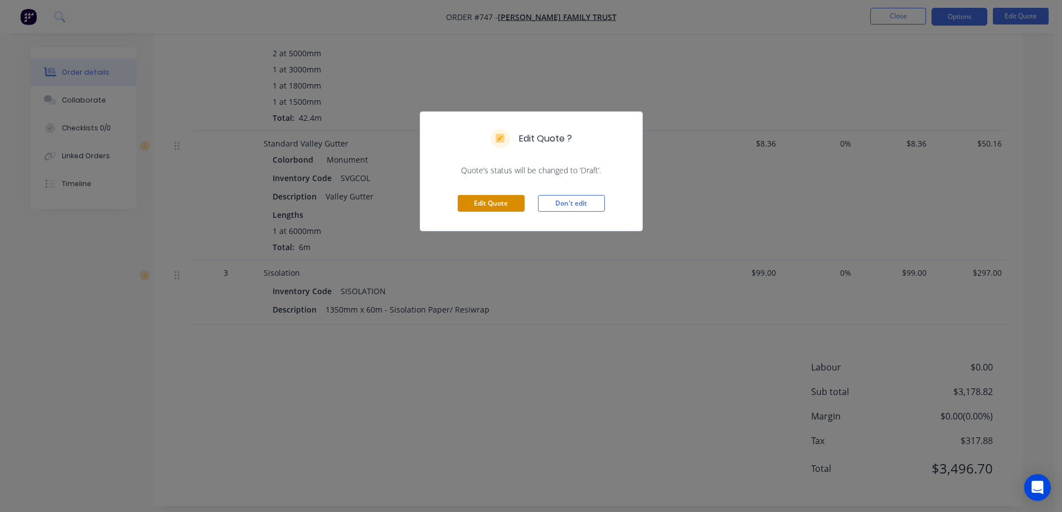
click at [502, 205] on button "Edit Quote" at bounding box center [491, 203] width 67 height 17
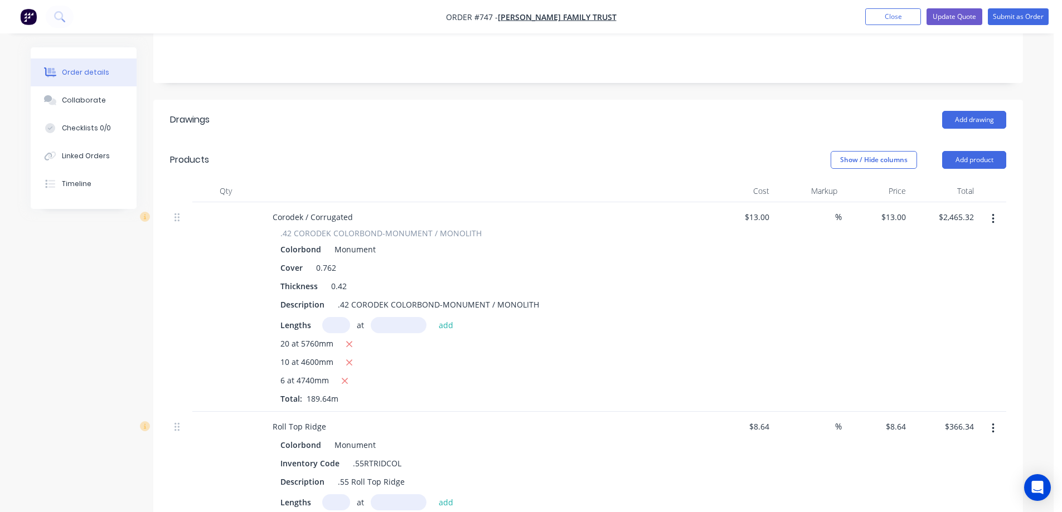
scroll to position [279, 0]
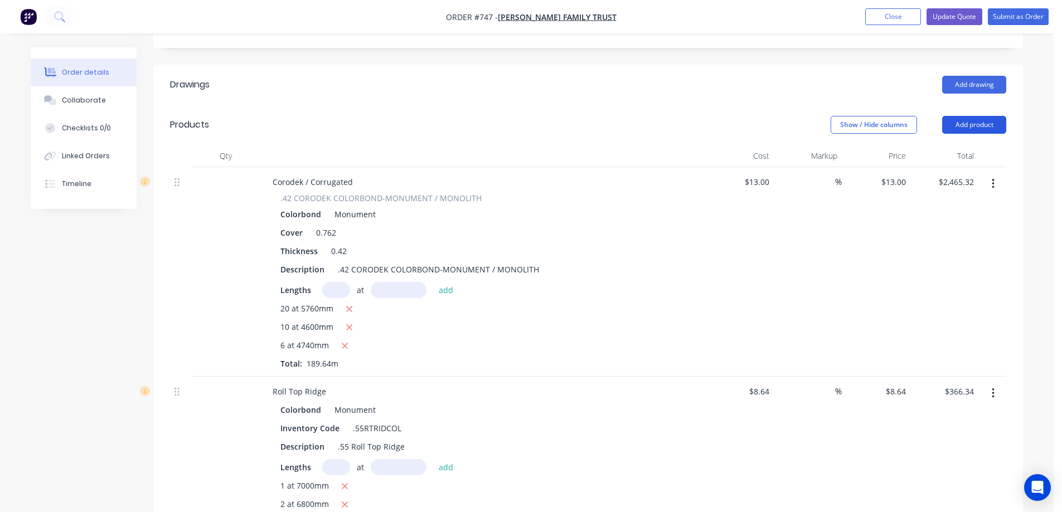
click at [960, 116] on button "Add product" at bounding box center [974, 125] width 64 height 18
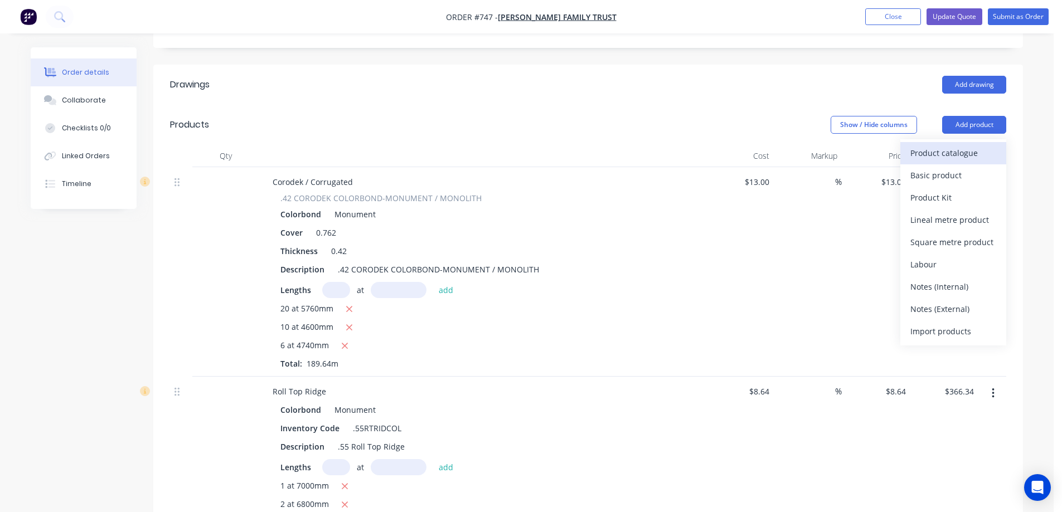
click at [941, 145] on div "Product catalogue" at bounding box center [953, 153] width 86 height 16
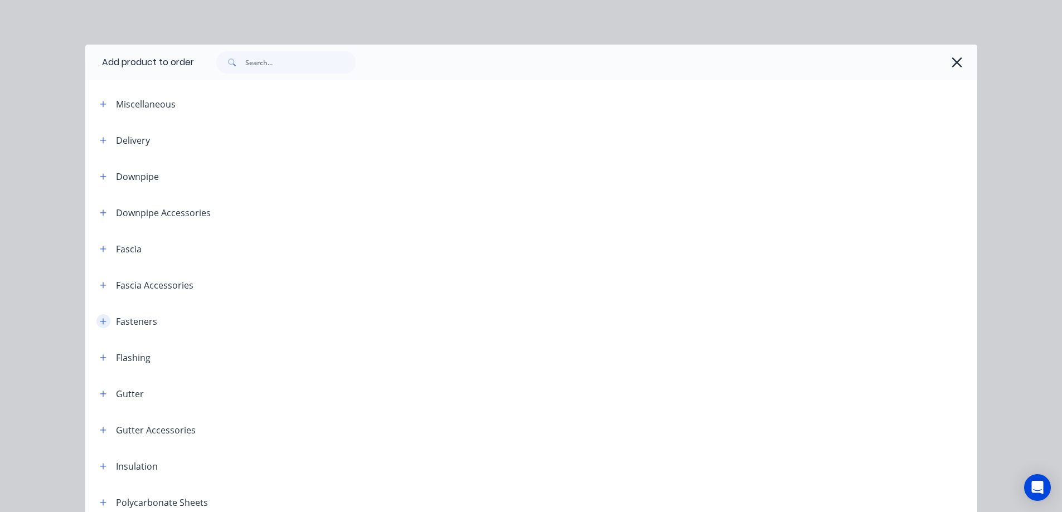
click at [98, 315] on button "button" at bounding box center [103, 321] width 14 height 14
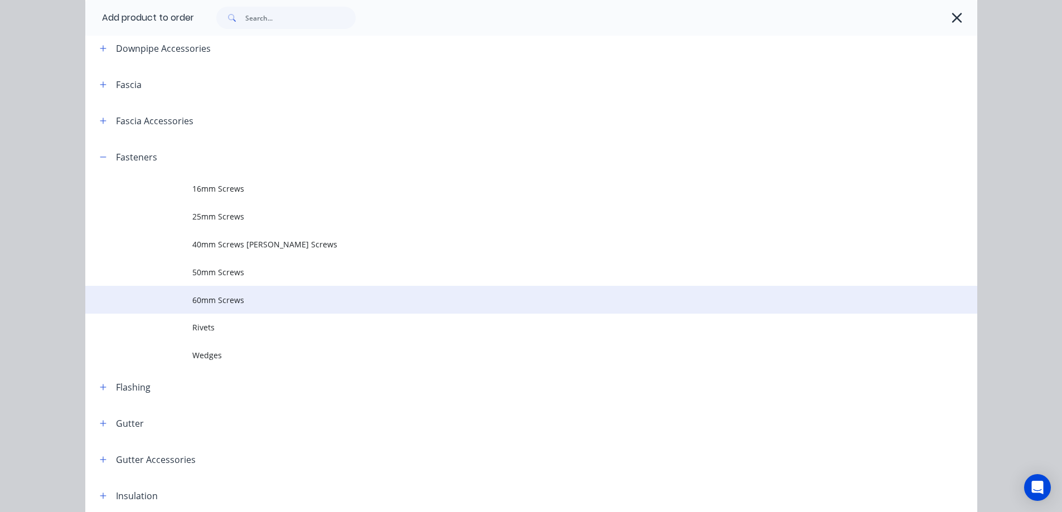
scroll to position [167, 0]
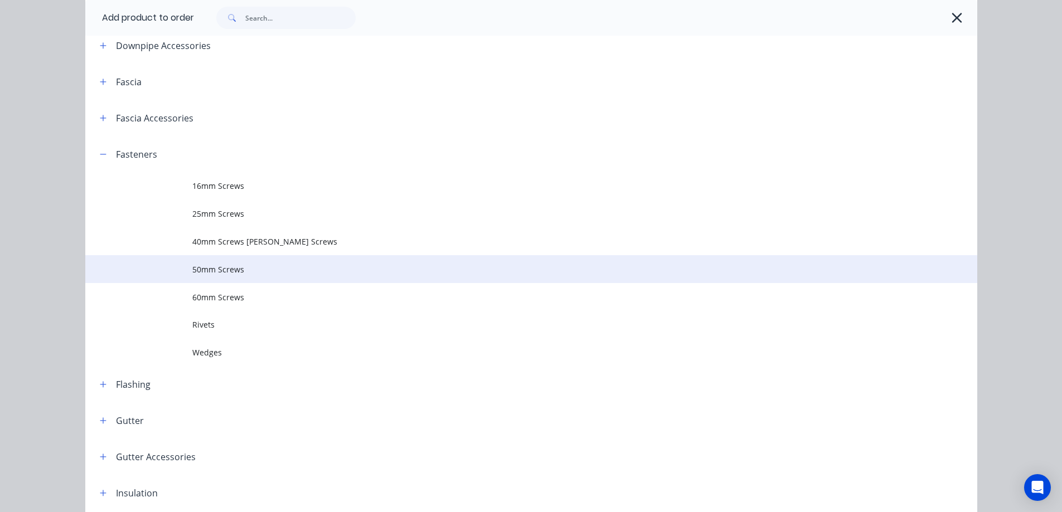
click at [218, 275] on td "50mm Screws" at bounding box center [584, 269] width 785 height 28
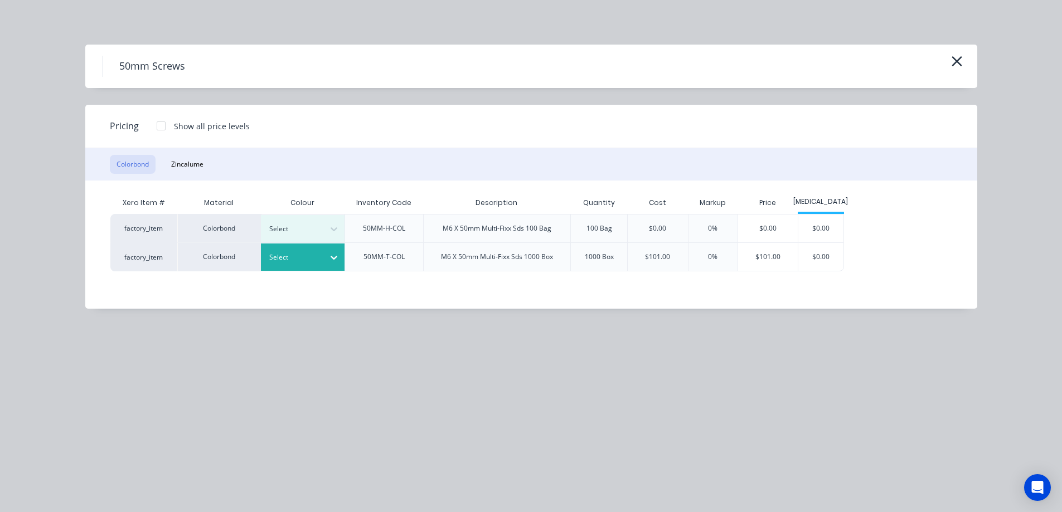
click at [320, 260] on div "Select" at bounding box center [292, 257] width 62 height 14
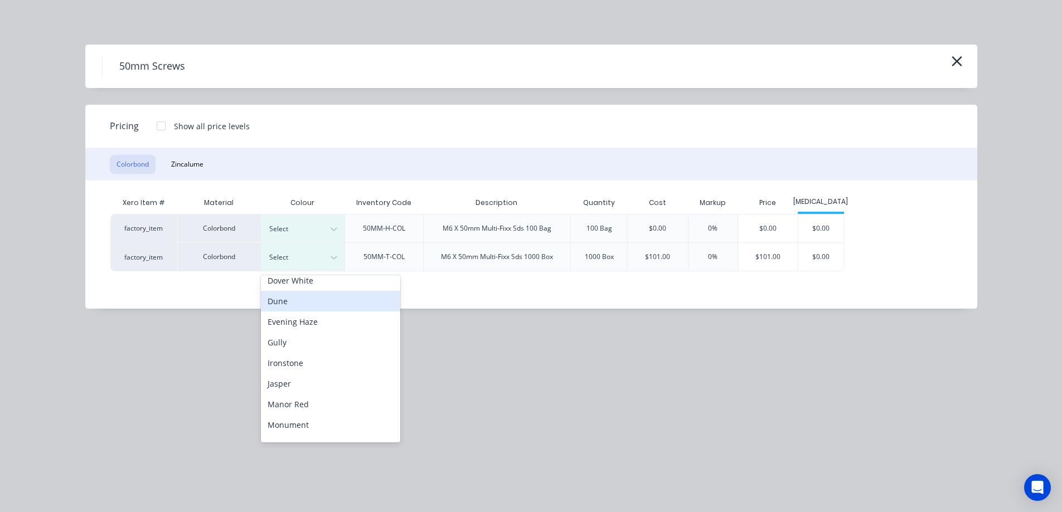
scroll to position [111, 0]
click at [302, 426] on div "Monument" at bounding box center [330, 424] width 139 height 21
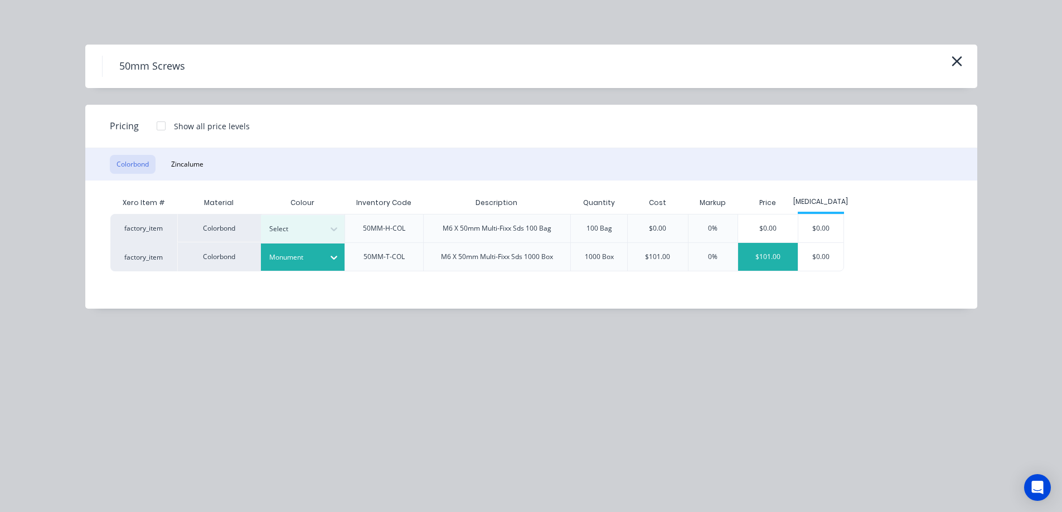
click at [770, 262] on div "$101.00" at bounding box center [768, 257] width 60 height 28
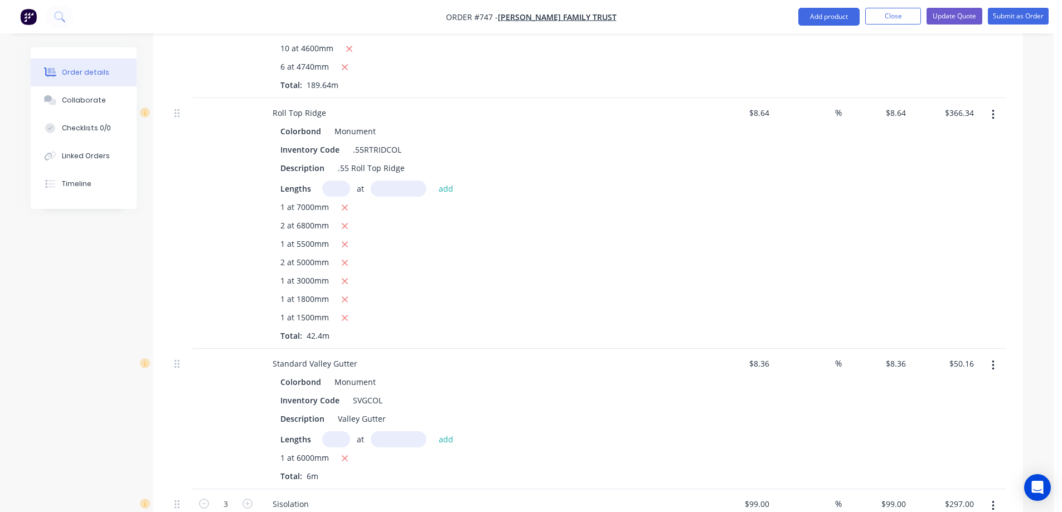
scroll to position [780, 0]
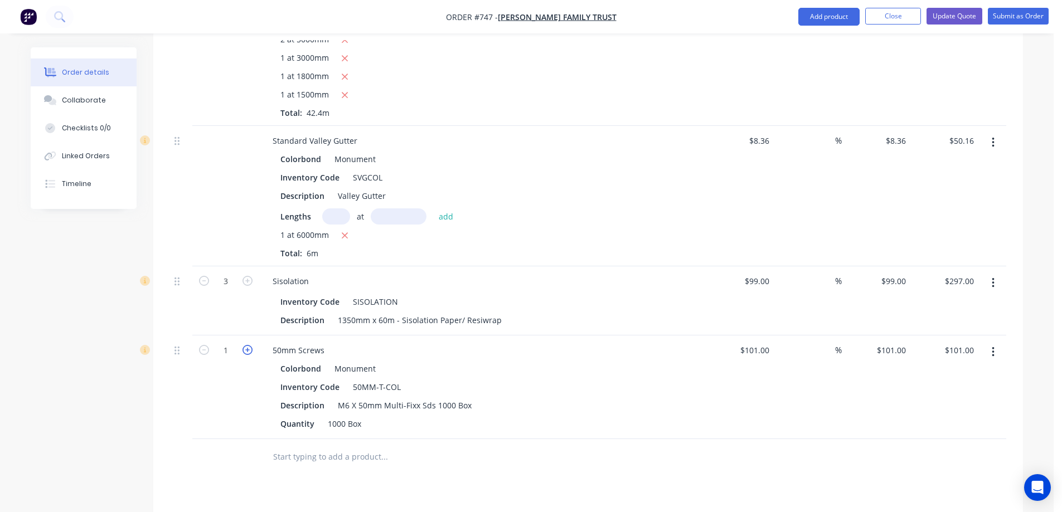
click at [249, 345] on icon "button" at bounding box center [247, 350] width 10 height 10
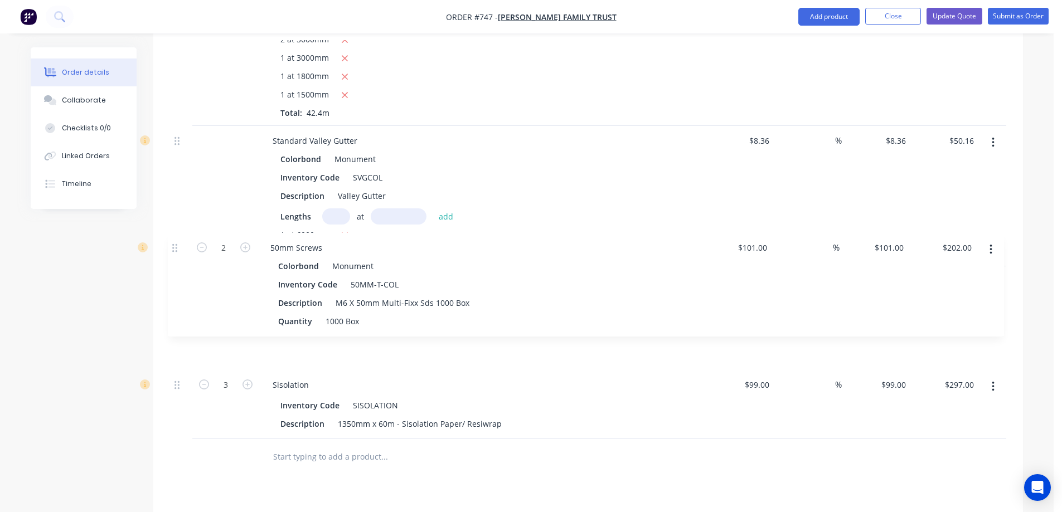
drag, startPoint x: 178, startPoint y: 318, endPoint x: 175, endPoint y: 237, distance: 80.3
click at [175, 237] on div "Corodek / Corrugated .42 CORODEK COLORBOND-MONUMENT / MONOLITH Colorbond Monume…" at bounding box center [588, 53] width 836 height 774
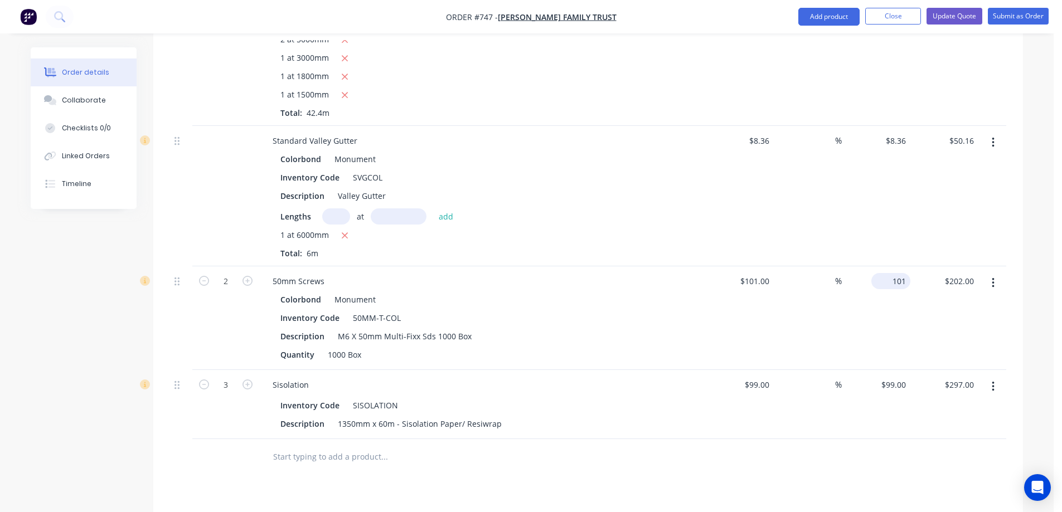
click at [886, 266] on div "101 $101.00" at bounding box center [876, 318] width 69 height 104
click at [887, 274] on div "$120.00 $120.00" at bounding box center [876, 318] width 69 height 104
click at [889, 370] on div "99 99" at bounding box center [876, 404] width 69 height 69
click at [882, 370] on div "$120.00 120" at bounding box center [876, 404] width 69 height 69
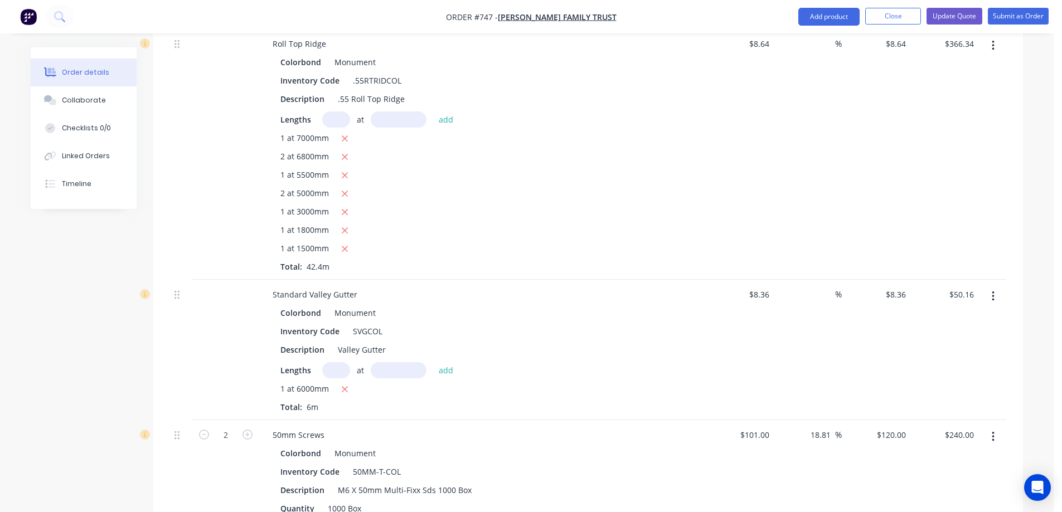
scroll to position [613, 0]
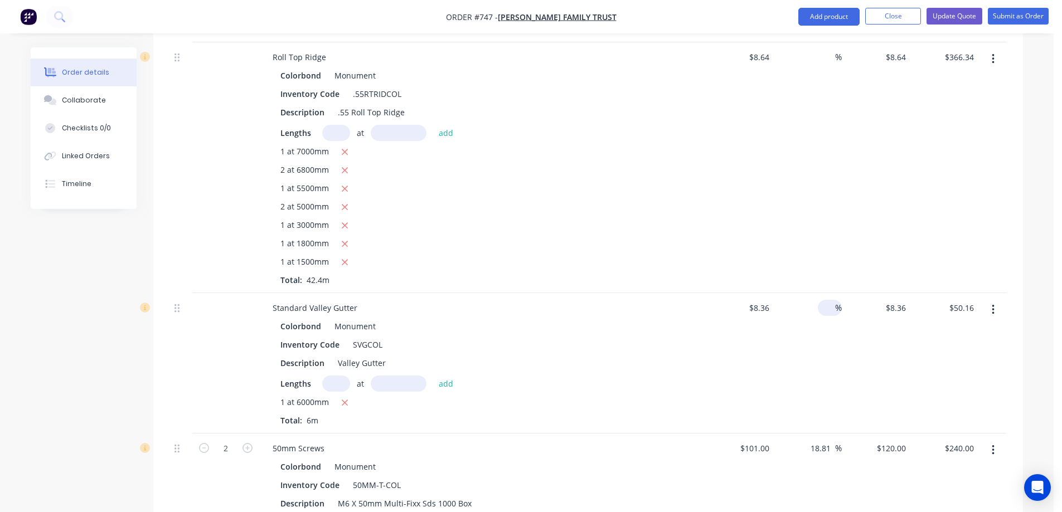
click at [826, 300] on input at bounding box center [828, 308] width 13 height 16
click at [829, 305] on div "15 15 %" at bounding box center [808, 363] width 69 height 140
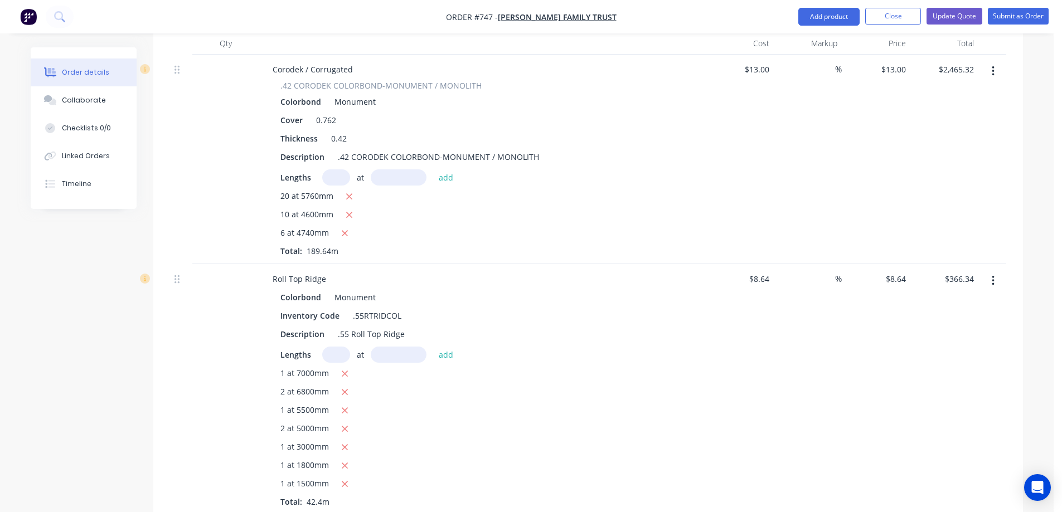
scroll to position [390, 0]
click at [827, 272] on input at bounding box center [828, 280] width 13 height 16
click at [795, 323] on div "15 15 %" at bounding box center [808, 390] width 69 height 251
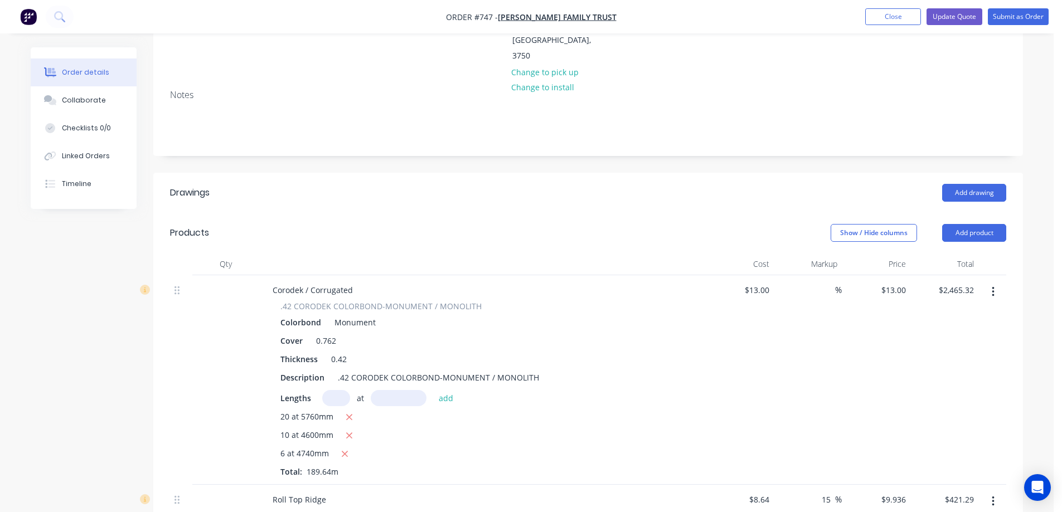
scroll to position [167, 0]
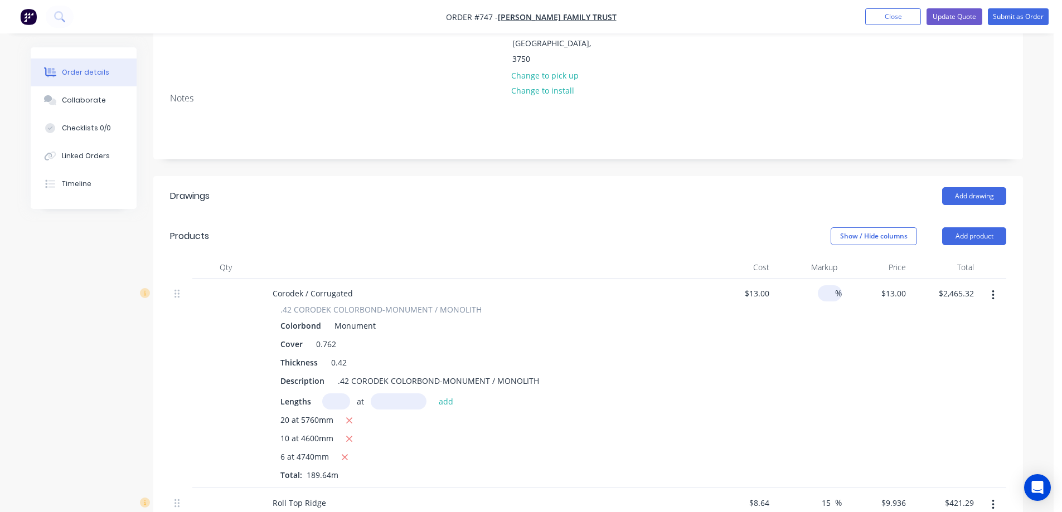
click at [824, 285] on input at bounding box center [828, 293] width 13 height 16
click at [795, 374] on div "15 15 %" at bounding box center [808, 384] width 69 height 210
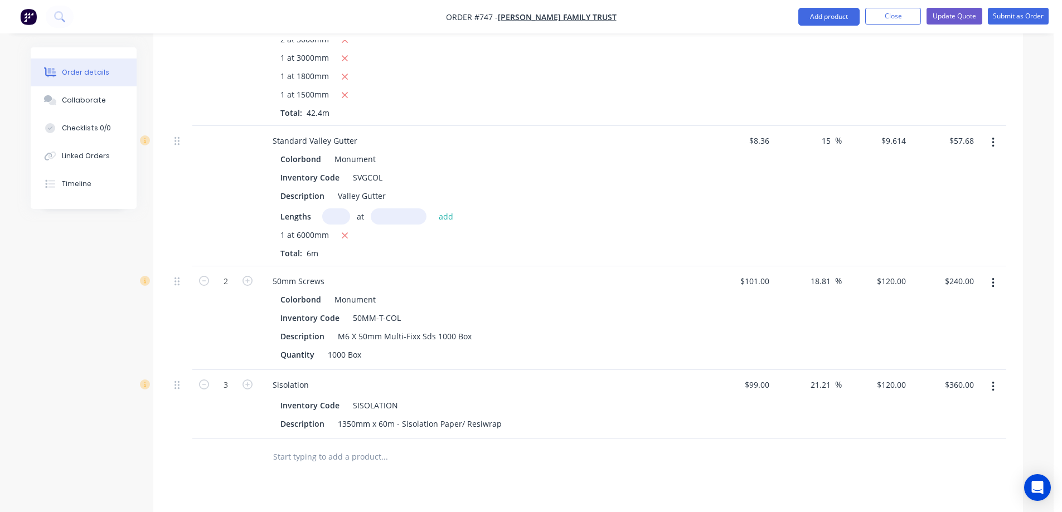
scroll to position [997, 0]
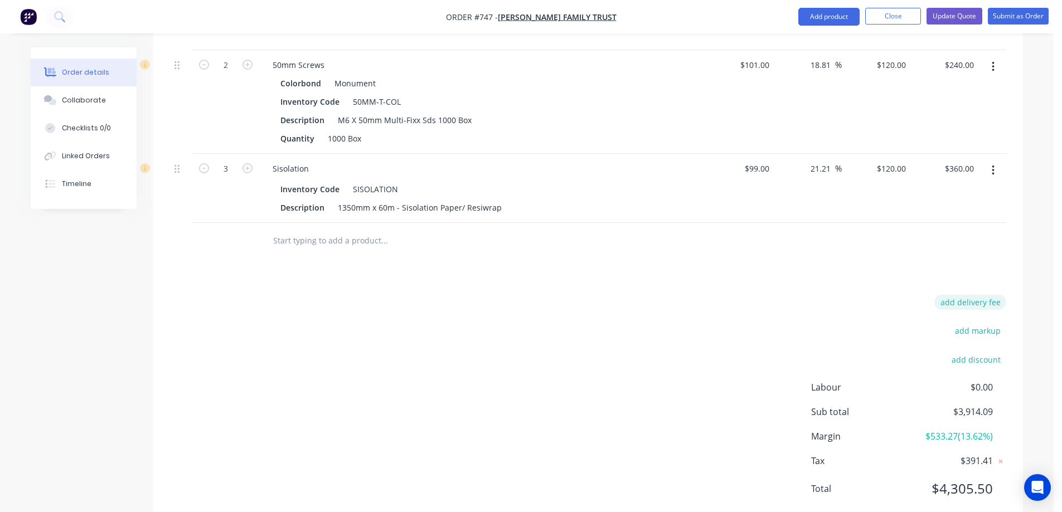
click at [958, 295] on button "add delivery fee" at bounding box center [970, 302] width 72 height 15
click at [718, 298] on div "Delivery fee Delivery fee Delivery fee name (Optional) 70 70 $0 add markup add …" at bounding box center [588, 404] width 836 height 212
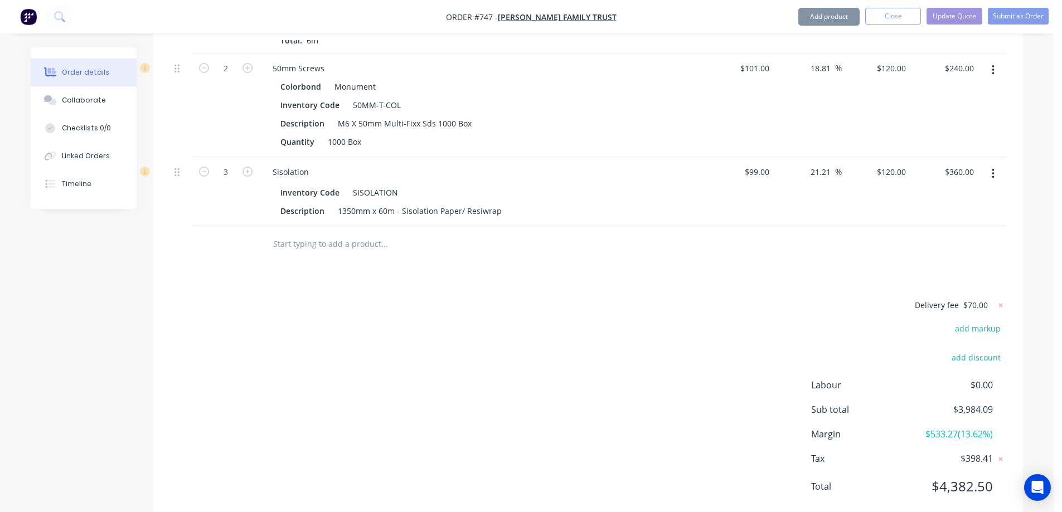
scroll to position [991, 0]
click at [952, 15] on button "Update Quote" at bounding box center [954, 16] width 56 height 17
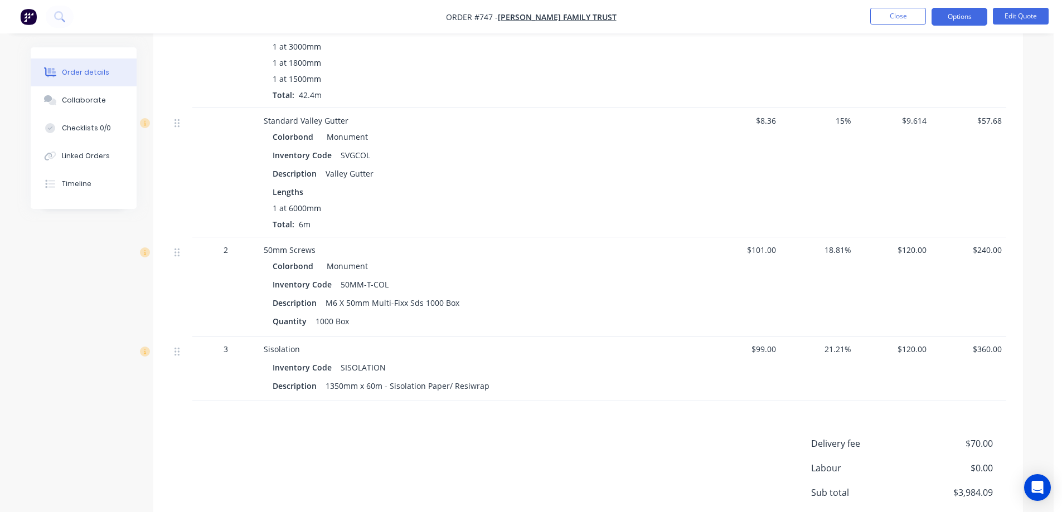
scroll to position [780, 0]
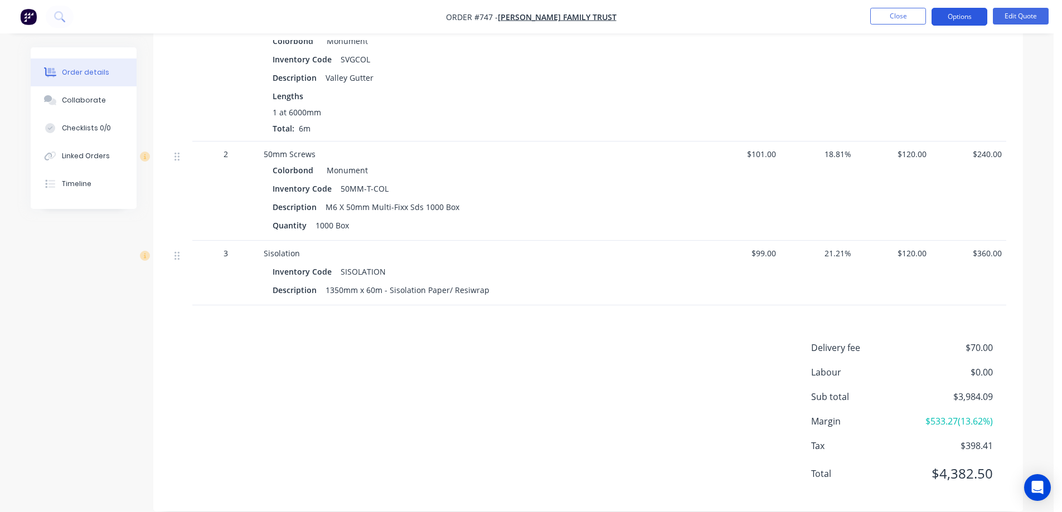
click at [972, 23] on button "Options" at bounding box center [959, 17] width 56 height 18
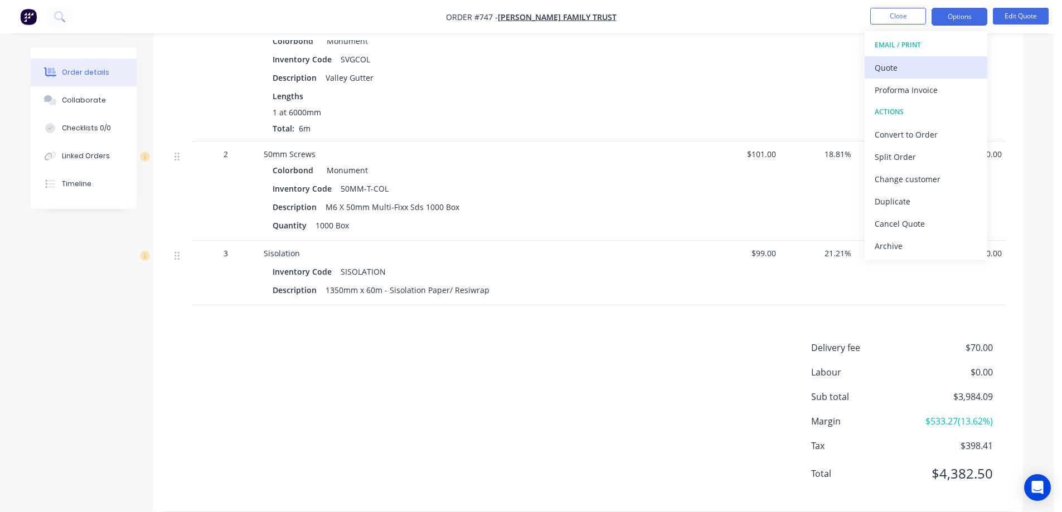
click at [917, 63] on div "Quote" at bounding box center [925, 68] width 103 height 16
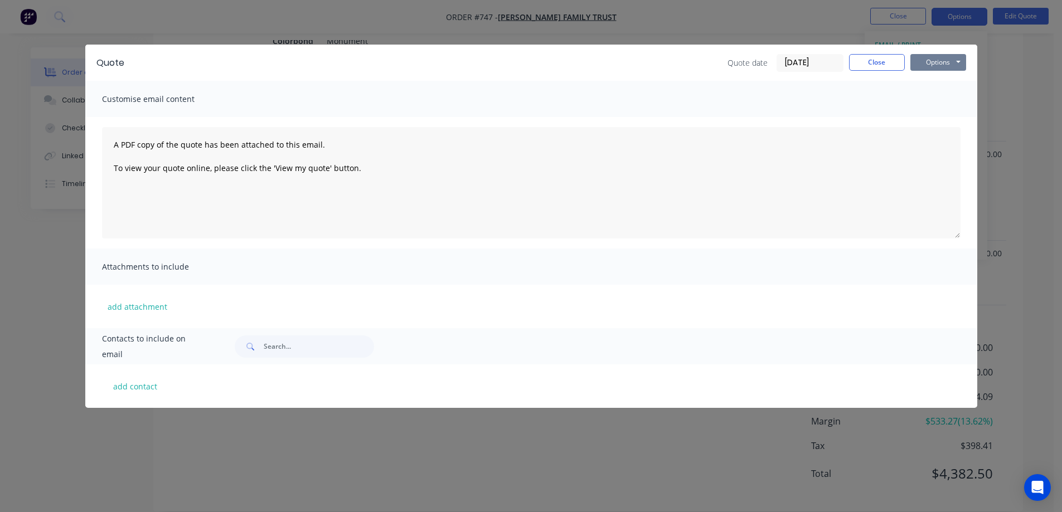
click at [923, 62] on button "Options" at bounding box center [938, 62] width 56 height 17
click at [930, 80] on button "Preview" at bounding box center [945, 82] width 71 height 18
click at [883, 66] on button "Close" at bounding box center [877, 62] width 56 height 17
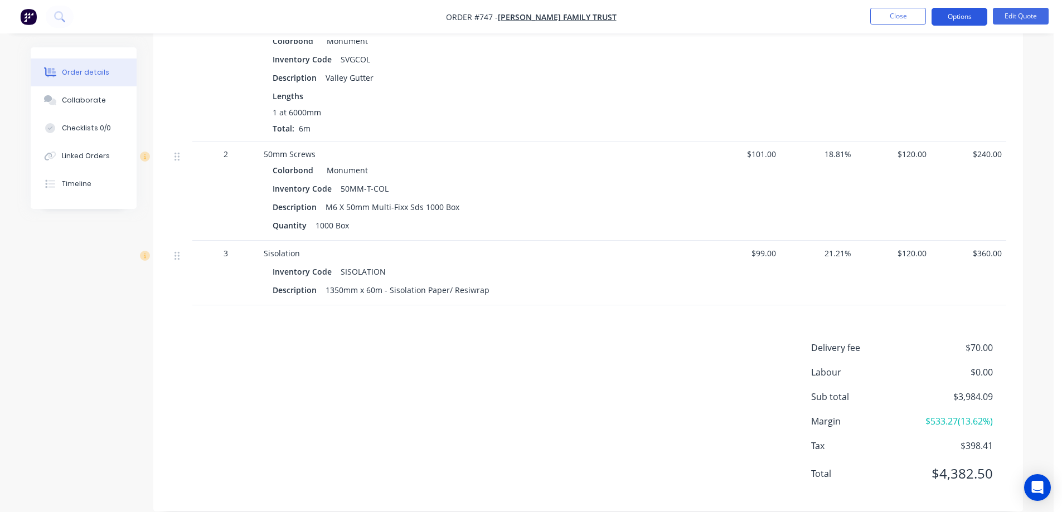
click at [951, 18] on button "Options" at bounding box center [959, 17] width 56 height 18
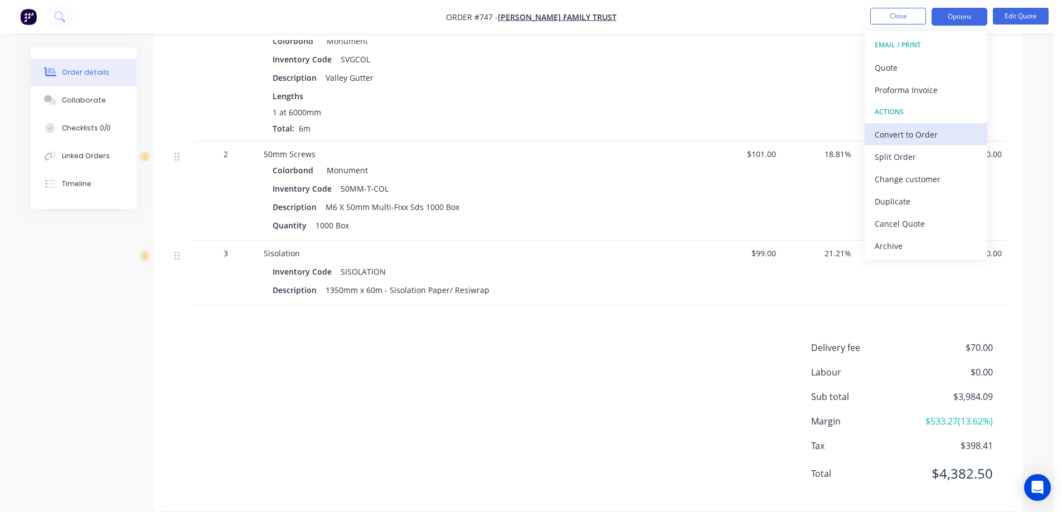
click at [914, 137] on div "Convert to Order" at bounding box center [925, 135] width 103 height 16
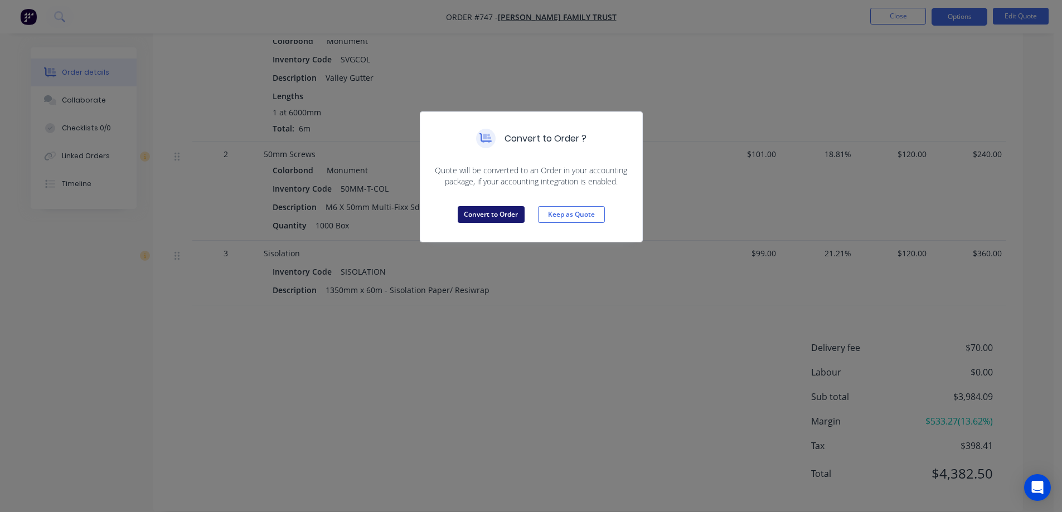
click at [495, 211] on button "Convert to Order" at bounding box center [491, 214] width 67 height 17
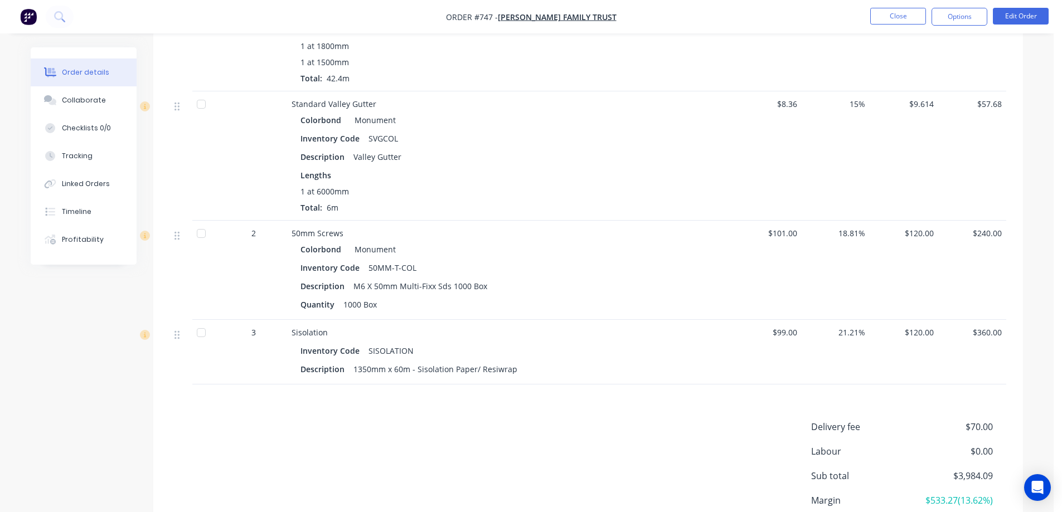
scroll to position [785, 0]
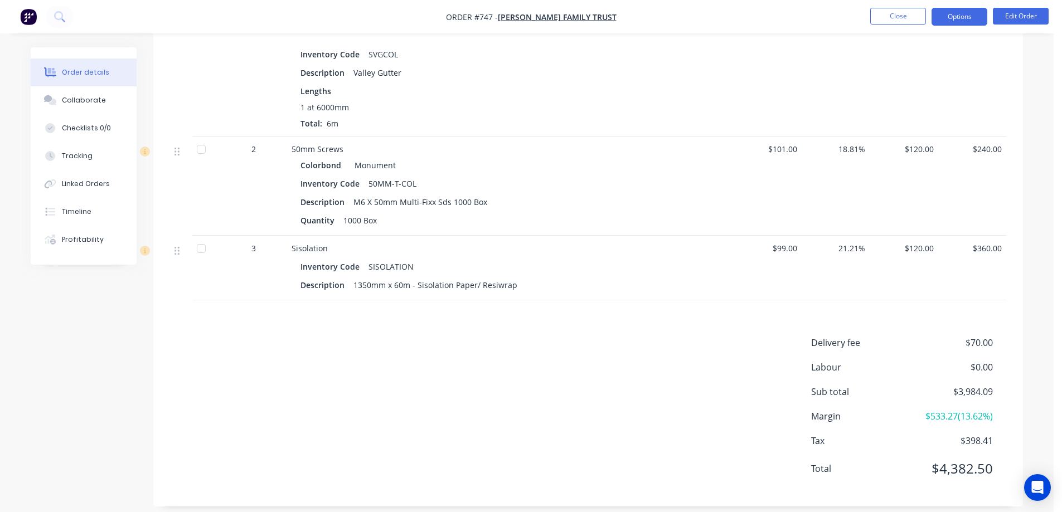
click at [968, 18] on button "Options" at bounding box center [959, 17] width 56 height 18
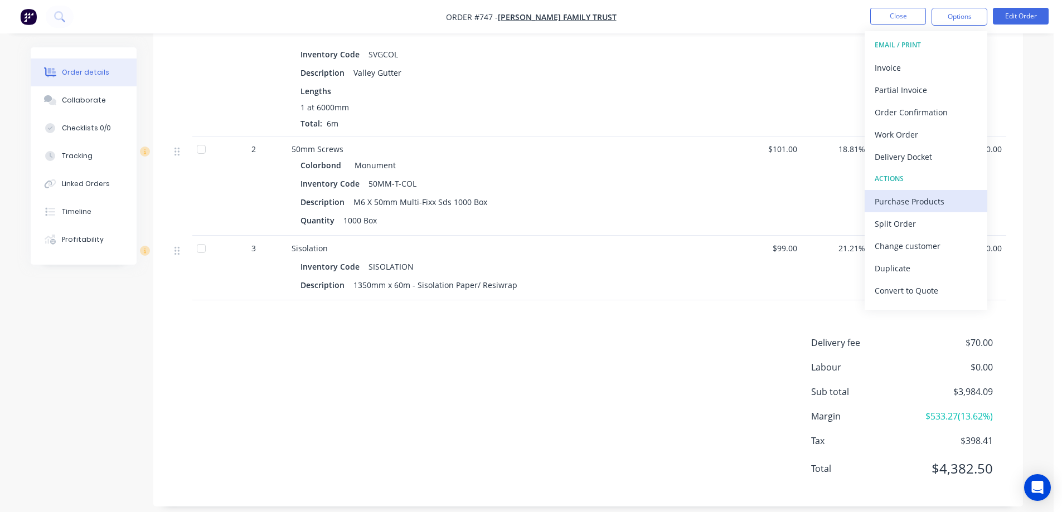
click at [895, 197] on div "Purchase Products" at bounding box center [925, 201] width 103 height 16
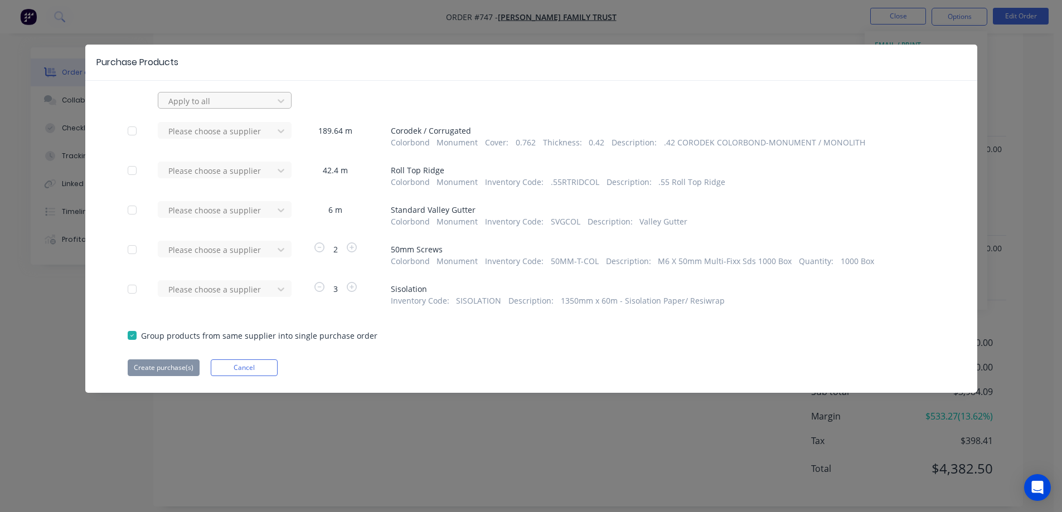
click at [215, 106] on div at bounding box center [217, 101] width 100 height 14
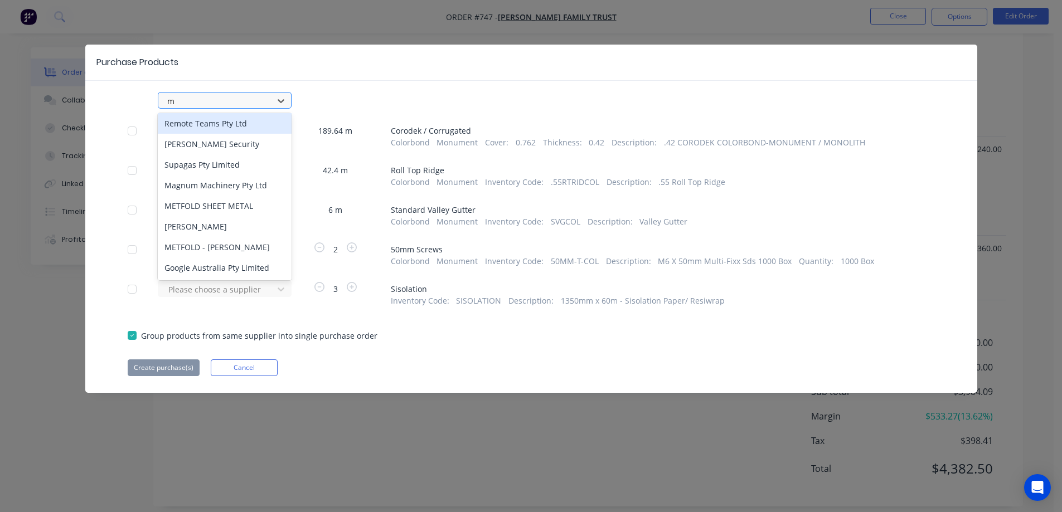
scroll to position [0, 0]
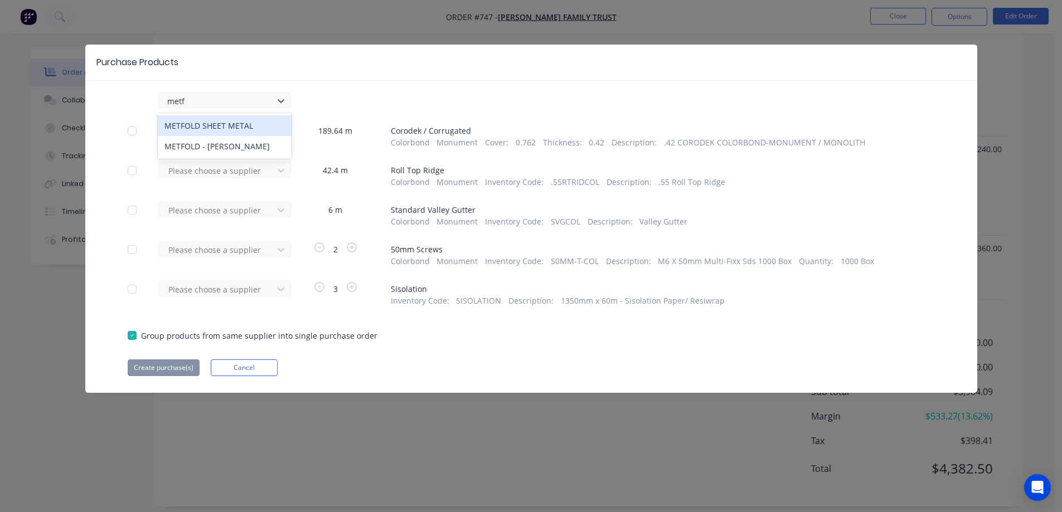
click at [208, 125] on div "METFOLD SHEET METAL" at bounding box center [225, 125] width 134 height 21
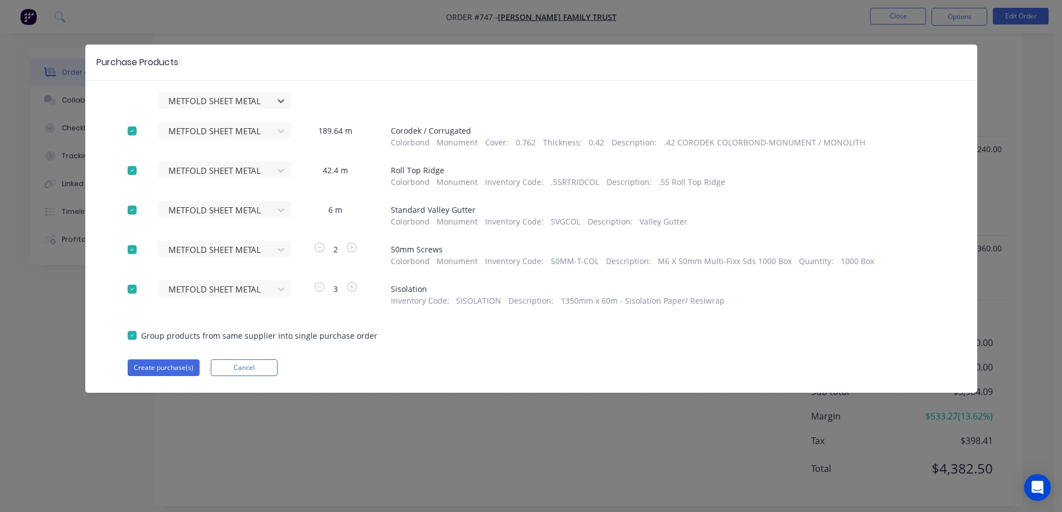
click at [137, 251] on div at bounding box center [132, 250] width 22 height 22
click at [165, 363] on button "Create purchase(s)" at bounding box center [164, 367] width 72 height 17
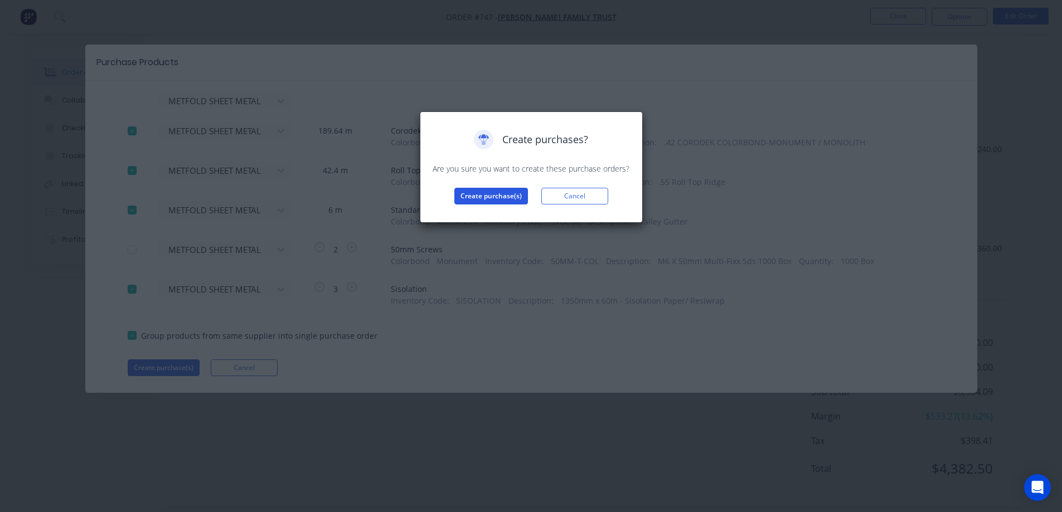
click at [481, 200] on button "Create purchase(s)" at bounding box center [491, 196] width 74 height 17
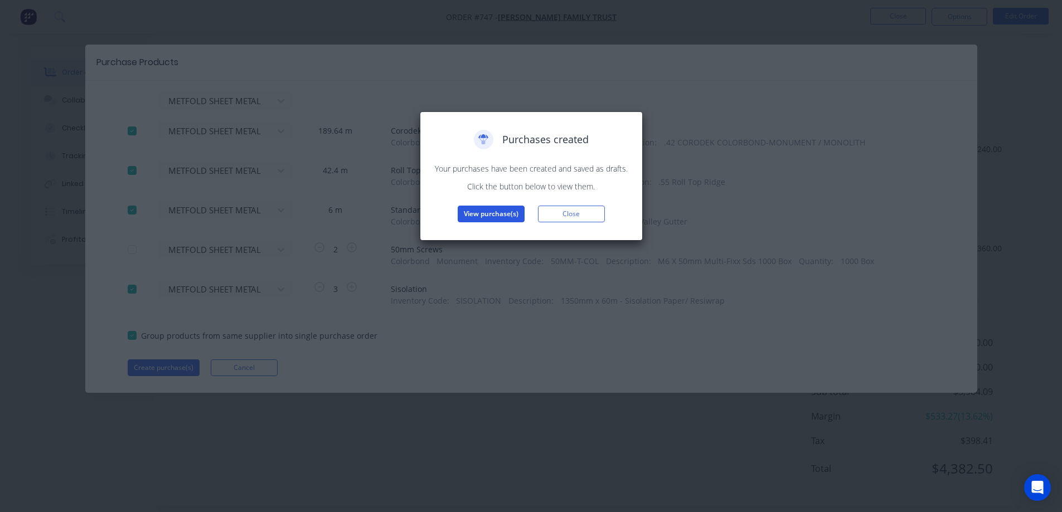
click at [484, 207] on button "View purchase(s)" at bounding box center [491, 214] width 67 height 17
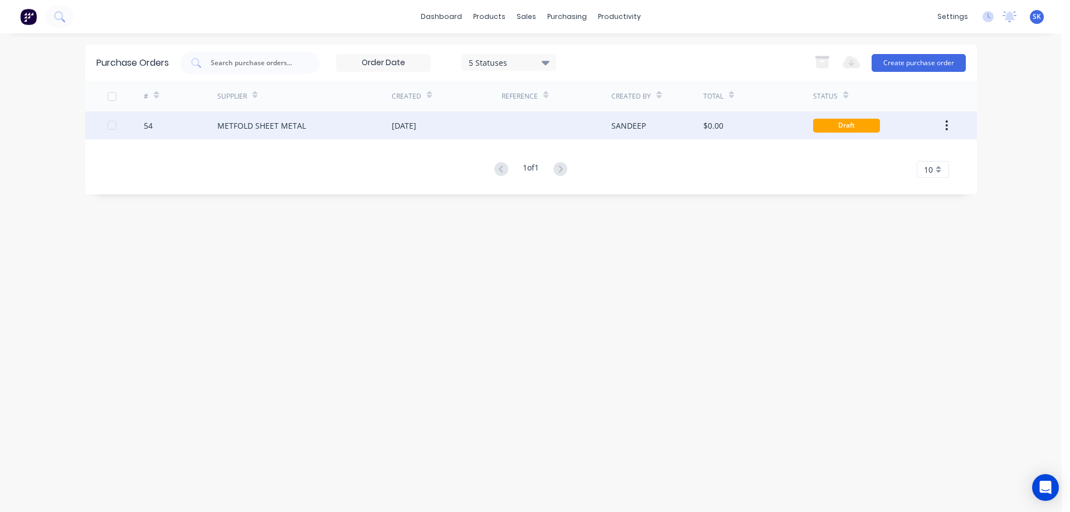
click at [507, 139] on div at bounding box center [557, 125] width 110 height 28
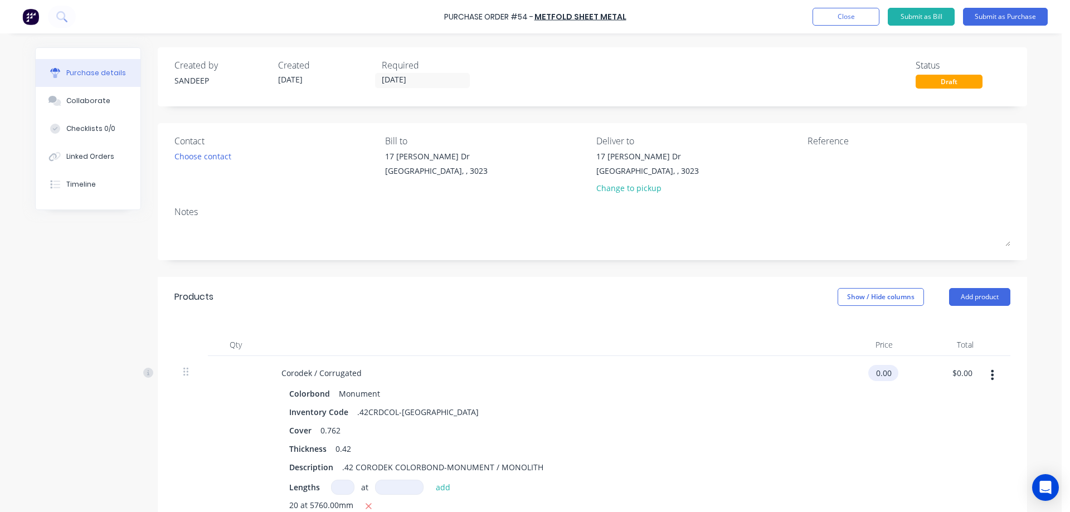
click at [881, 371] on input "0.00" at bounding box center [881, 373] width 26 height 16
click at [881, 371] on input "0.00" at bounding box center [883, 373] width 21 height 16
click at [860, 422] on div "$13.00 $13.00" at bounding box center [861, 468] width 81 height 224
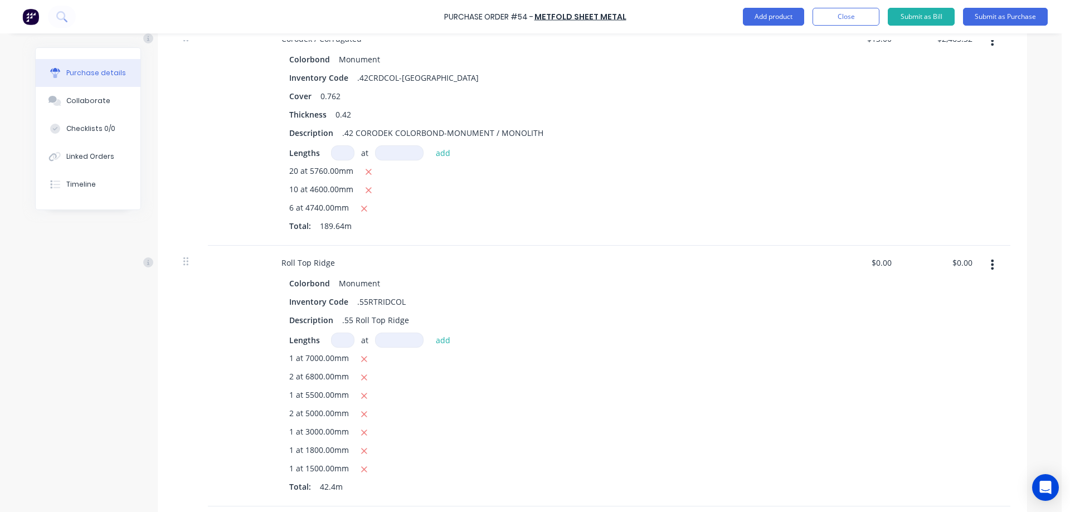
scroll to position [613, 0]
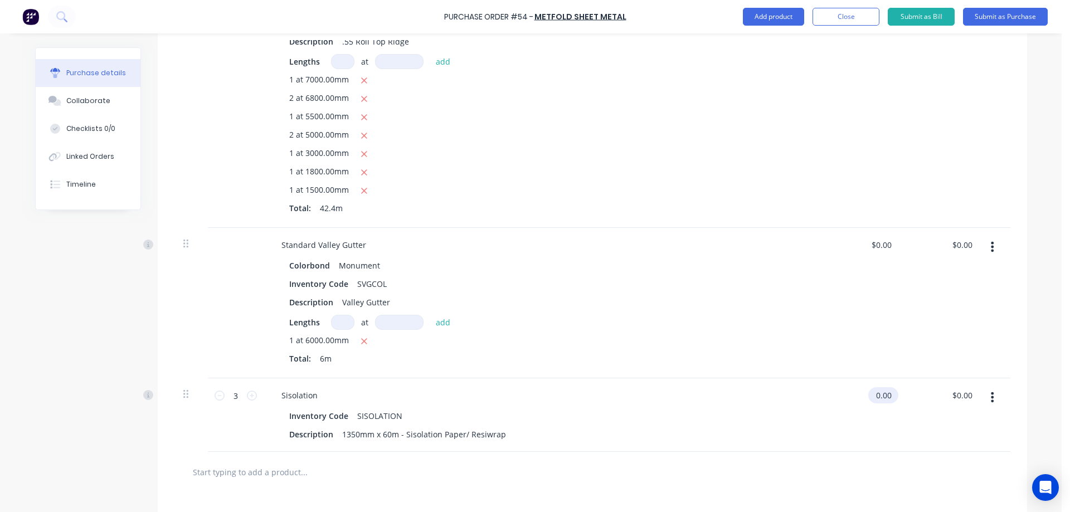
click at [867, 395] on div "0.00 $0.00" at bounding box center [861, 415] width 81 height 74
click at [867, 395] on div "$0.00 0.00" at bounding box center [861, 415] width 81 height 74
click at [881, 398] on input "0.00" at bounding box center [881, 395] width 26 height 16
click at [881, 398] on input "0.00" at bounding box center [883, 395] width 21 height 16
click at [843, 406] on div "$99.00 $99.00" at bounding box center [861, 415] width 81 height 74
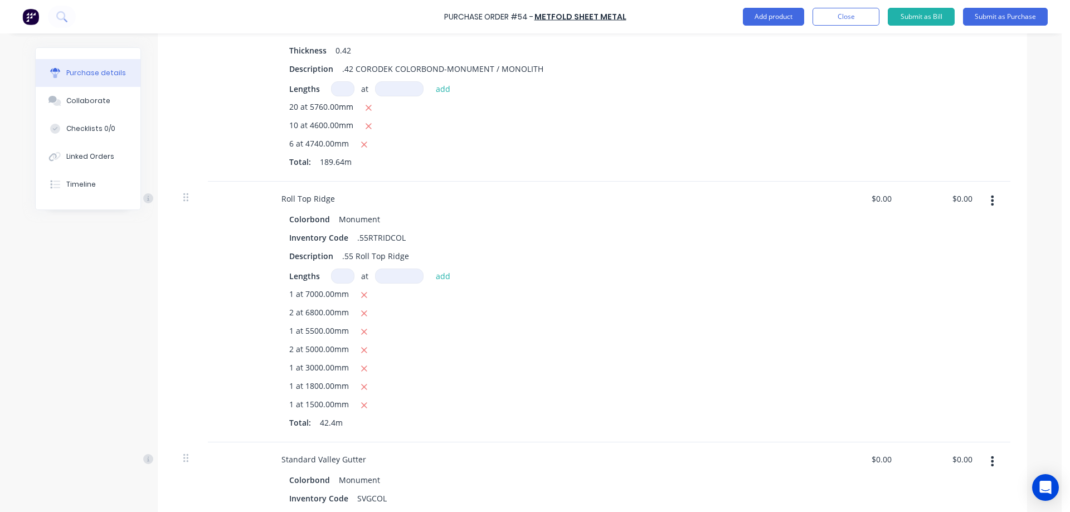
scroll to position [390, 0]
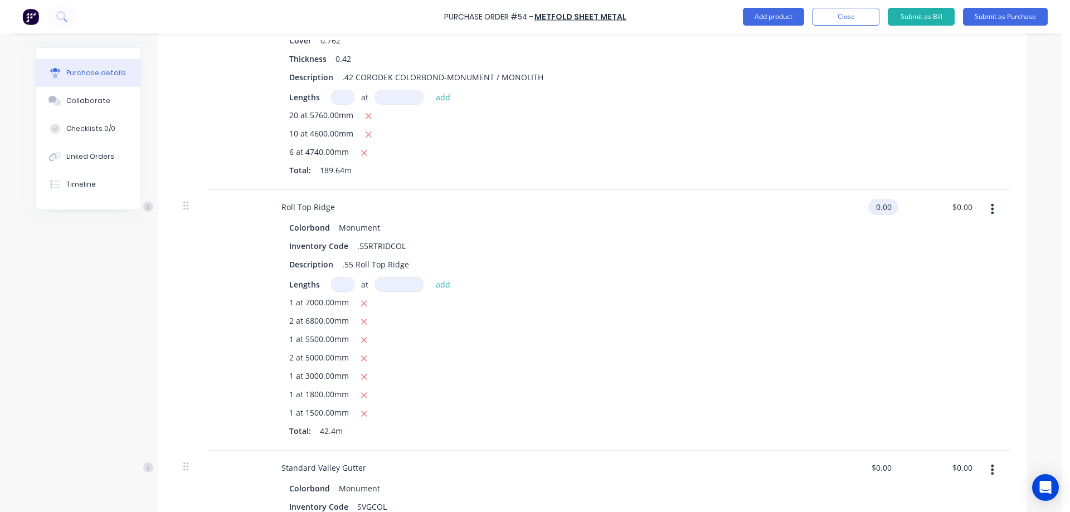
click at [872, 202] on input "0.00" at bounding box center [881, 207] width 26 height 16
click at [847, 316] on div "$8.64 $8.64" at bounding box center [861, 320] width 81 height 261
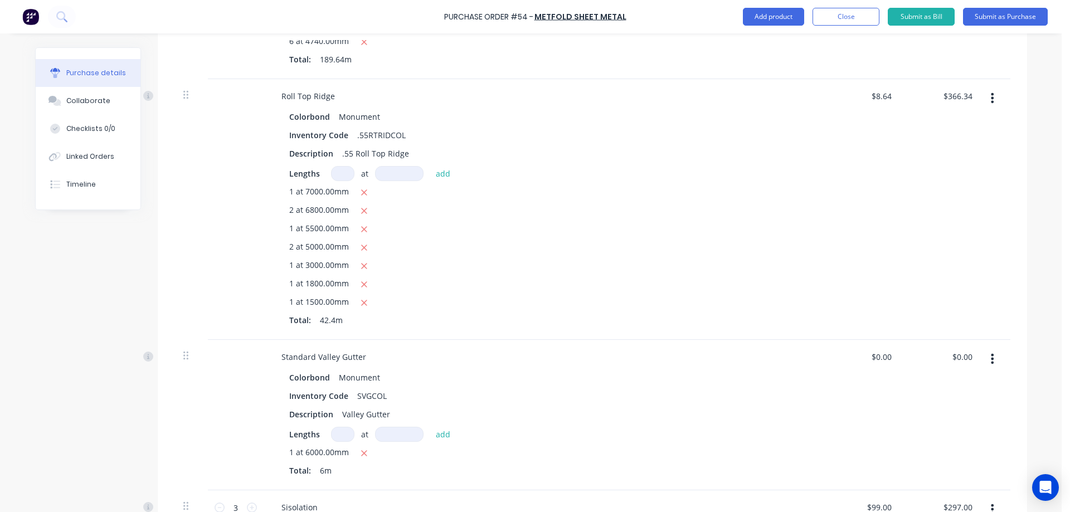
scroll to position [502, 0]
click at [873, 357] on input "0.00" at bounding box center [881, 356] width 26 height 16
click at [873, 357] on input "0.00" at bounding box center [883, 356] width 21 height 16
click at [821, 412] on div "$8.36 8.36" at bounding box center [861, 414] width 81 height 150
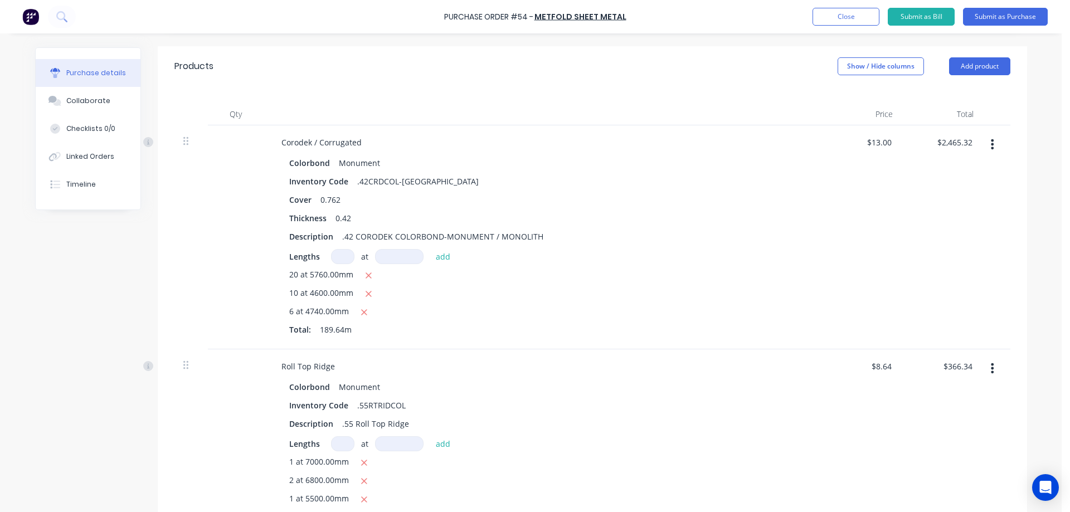
scroll to position [0, 0]
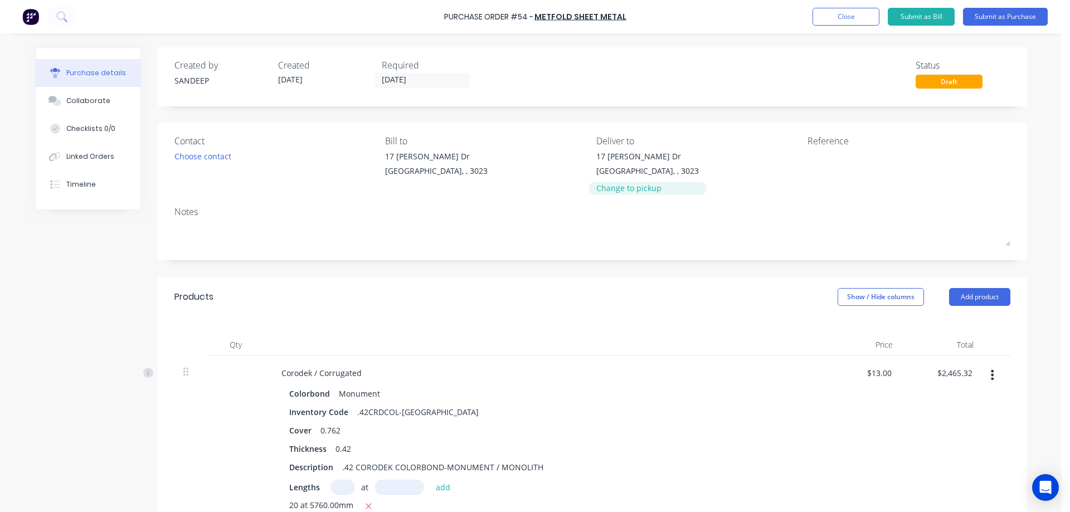
click at [615, 191] on div "Change to pickup" at bounding box center [647, 188] width 103 height 12
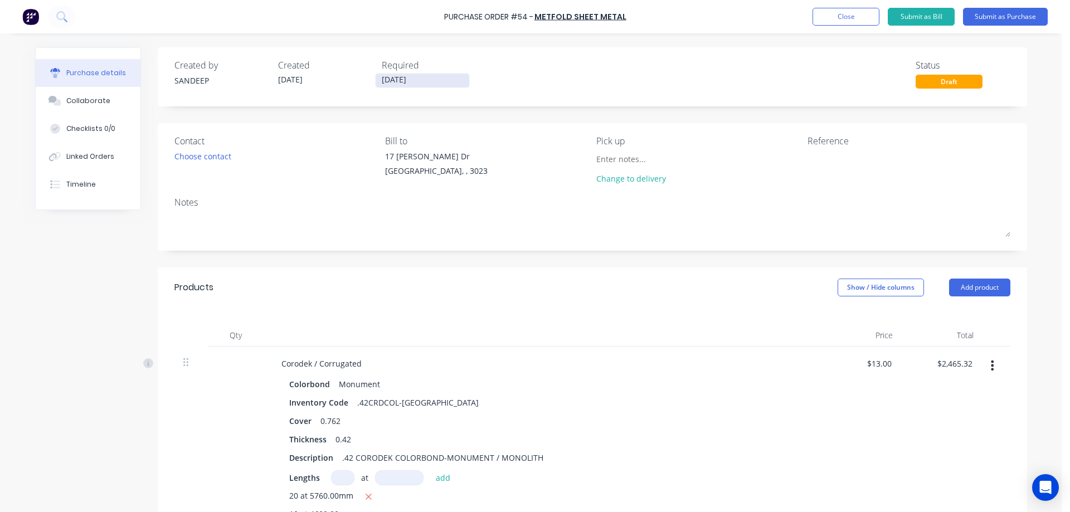
click at [399, 81] on input "[DATE]" at bounding box center [423, 81] width 94 height 14
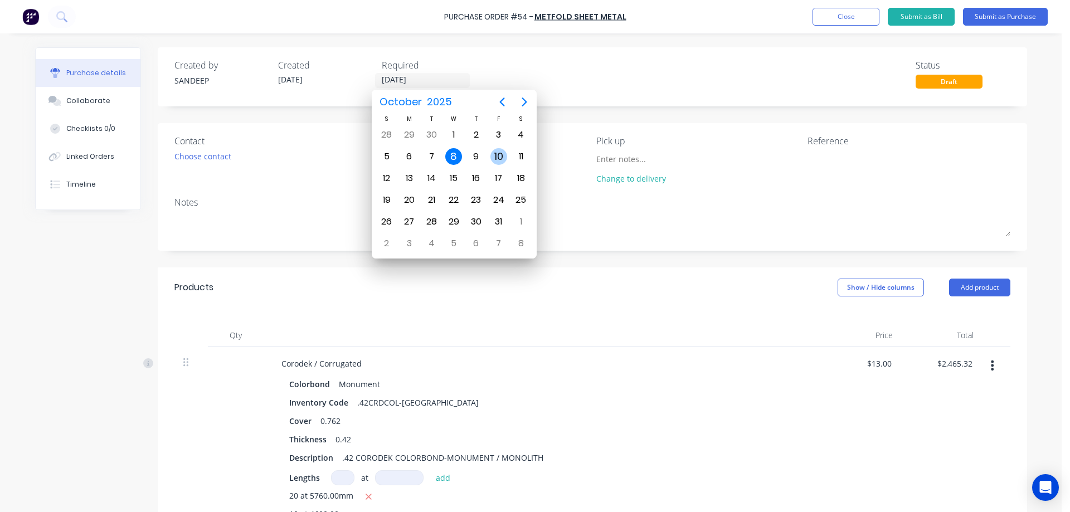
click at [493, 153] on div "10" at bounding box center [498, 156] width 17 height 17
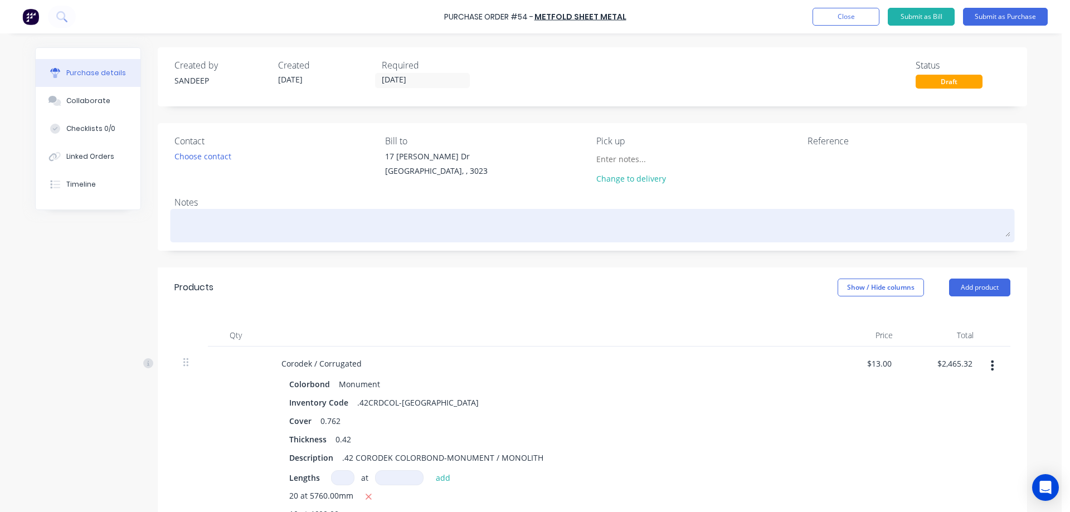
click at [286, 217] on textarea at bounding box center [592, 224] width 836 height 25
click at [223, 222] on textarea at bounding box center [592, 224] width 836 height 25
paste textarea "PO-0053"
click at [319, 221] on textarea "[DATE], 7 AM Pickup along with this OrderPO-0053" at bounding box center [592, 224] width 836 height 25
click at [362, 228] on textarea "[DATE], 7 AM Pickup along with this Order PO-0053" at bounding box center [592, 224] width 836 height 25
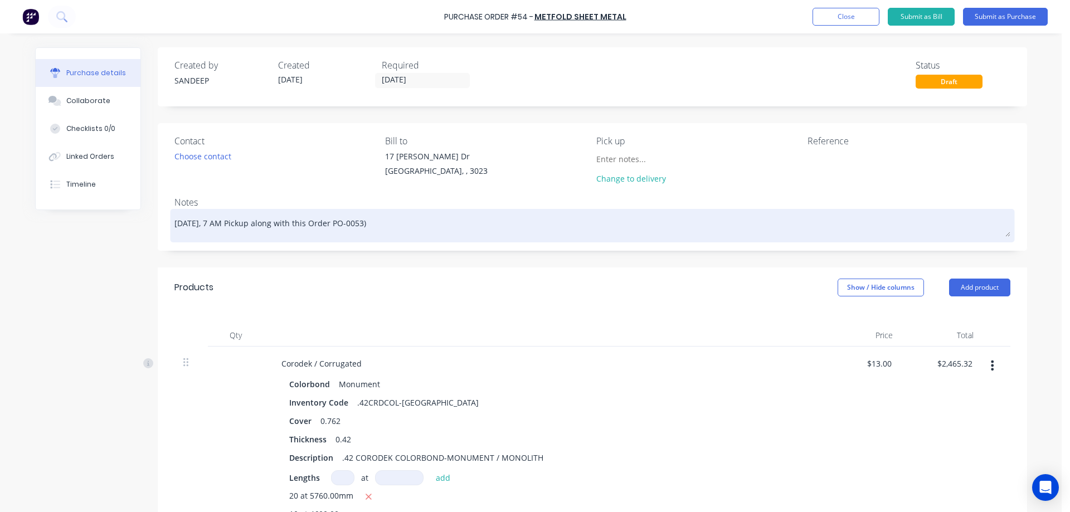
click at [322, 223] on textarea "[DATE], 7 AM Pickup along with this Order PO-0053)" at bounding box center [592, 224] width 836 height 25
click at [373, 219] on textarea "[DATE], 7 AM Pickup along with this Order (PO-0053)" at bounding box center [592, 224] width 836 height 25
click at [405, 226] on textarea "[DATE], 7 AM Pickup along with this Order (PO-0053) (Priority)" at bounding box center [592, 224] width 836 height 25
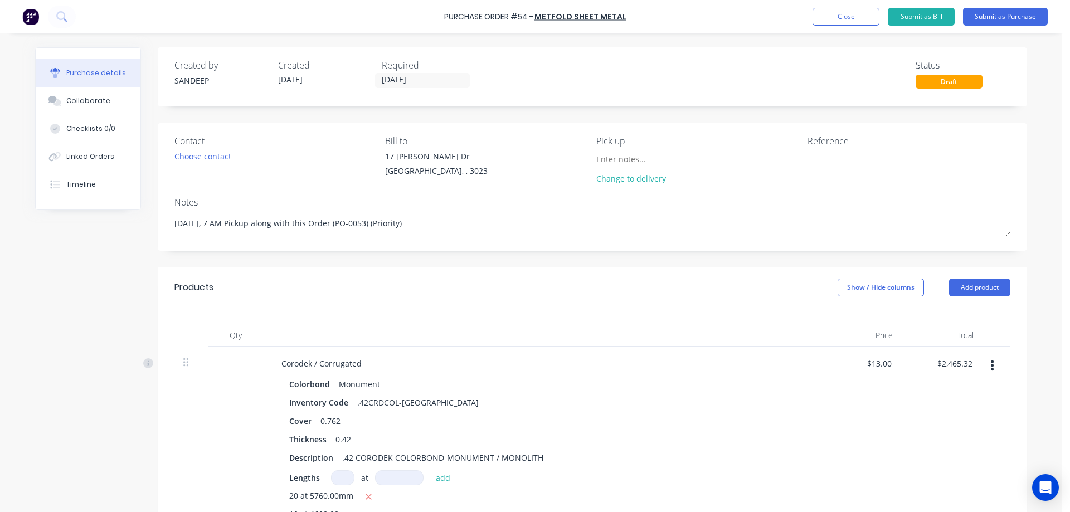
click at [430, 285] on div "Products Show / Hide columns Add product" at bounding box center [592, 288] width 869 height 40
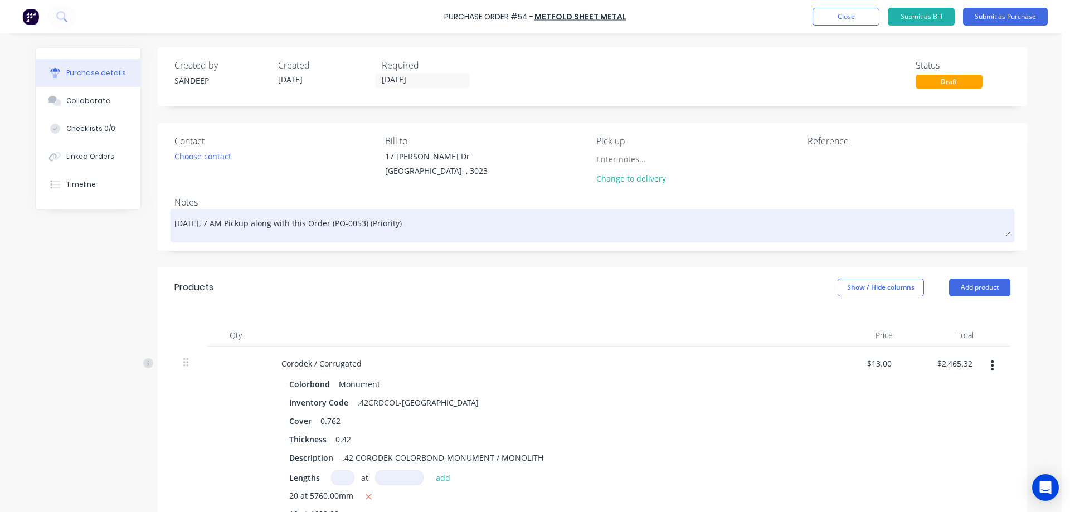
click at [400, 225] on textarea "[DATE], 7 AM Pickup along with this Order (PO-0053) (Priority)" at bounding box center [592, 224] width 836 height 25
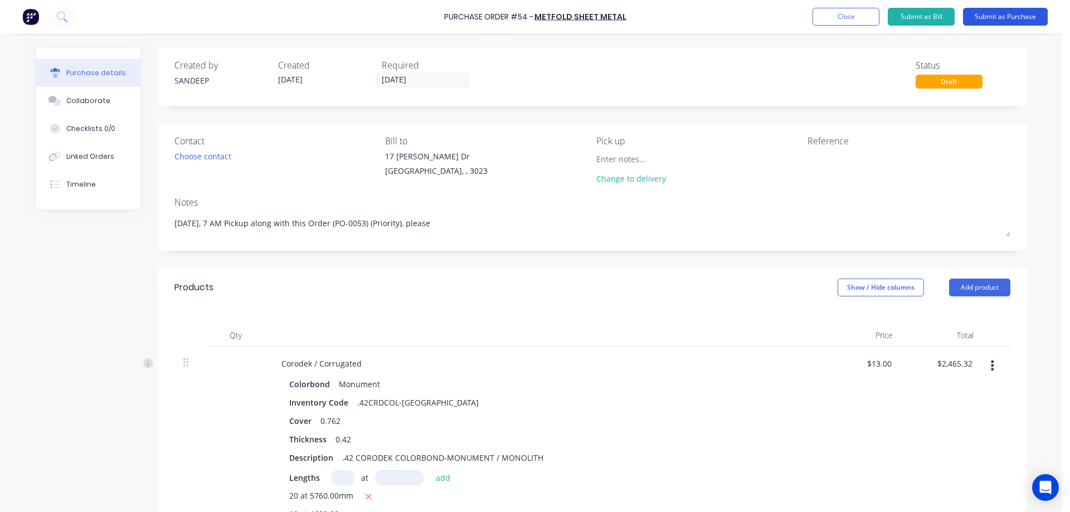
click at [1017, 14] on button "Submit as Purchase" at bounding box center [1005, 17] width 85 height 18
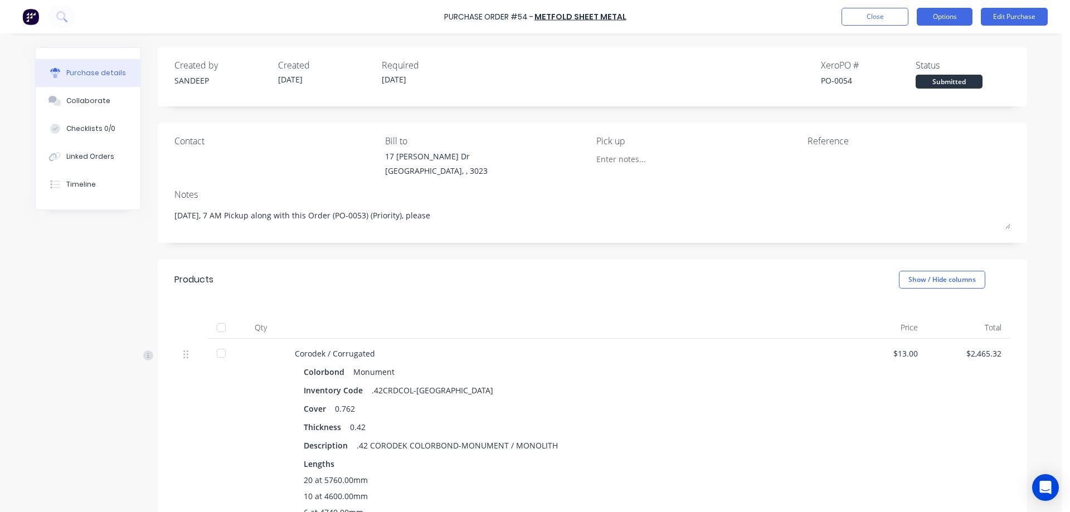
click at [952, 13] on button "Options" at bounding box center [945, 17] width 56 height 18
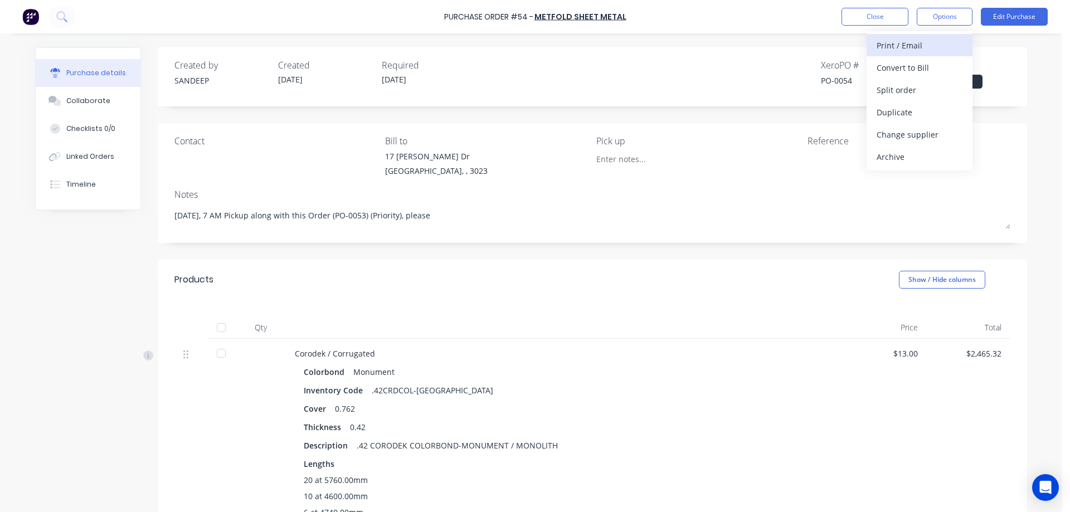
click at [907, 48] on div "Print / Email" at bounding box center [920, 45] width 86 height 16
click at [905, 64] on div "With pricing" at bounding box center [920, 68] width 86 height 16
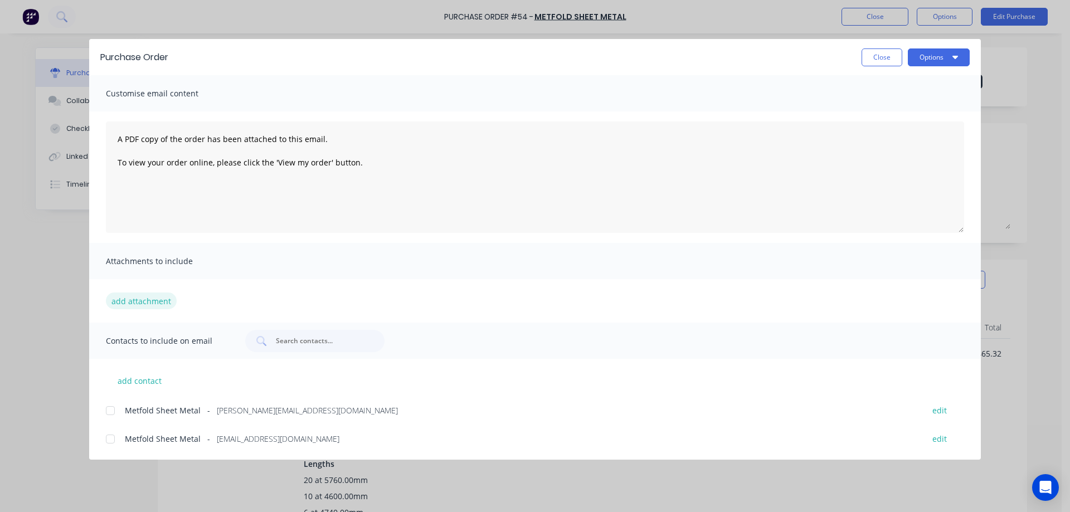
click at [134, 306] on button "add attachment" at bounding box center [141, 301] width 71 height 17
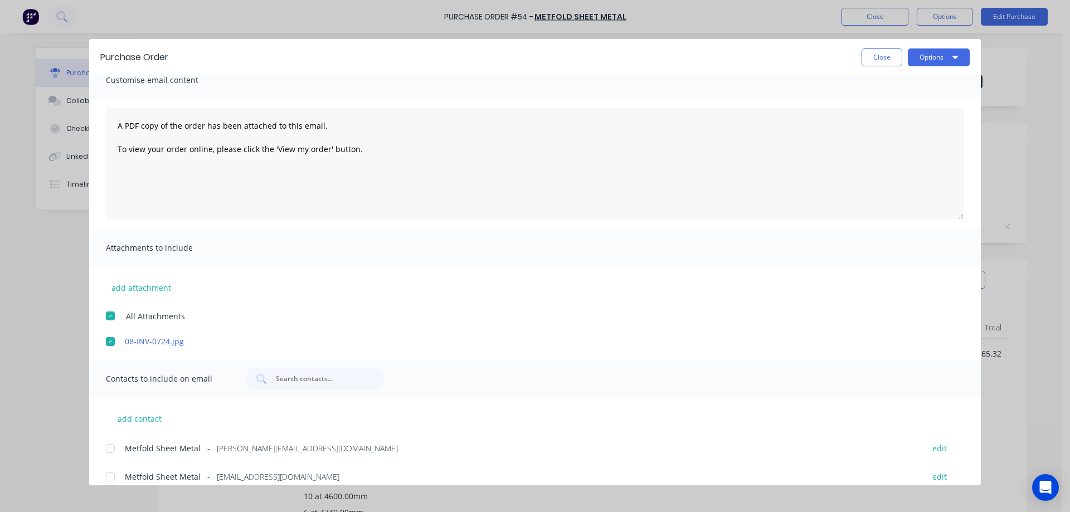
scroll to position [26, 0]
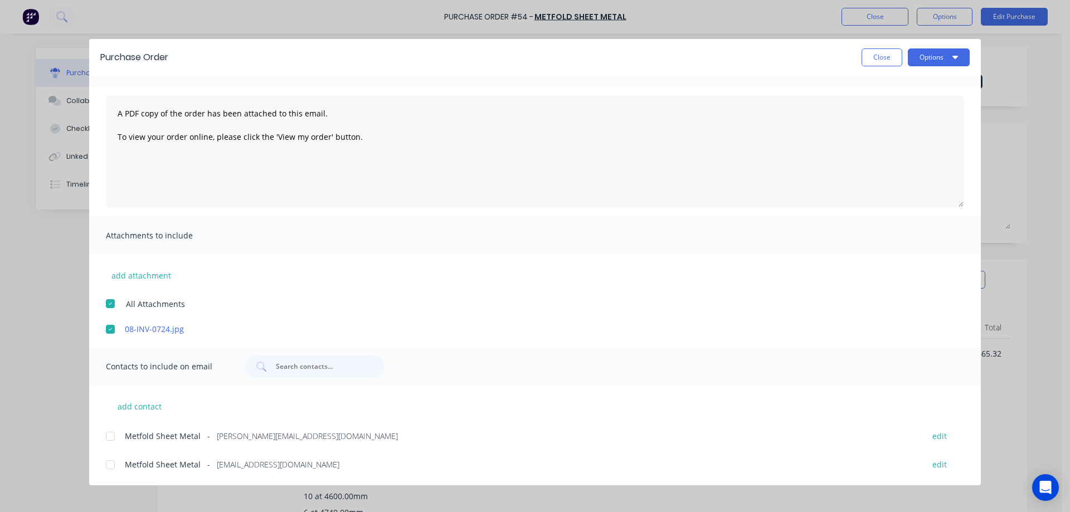
click at [110, 439] on div at bounding box center [110, 436] width 22 height 22
click at [952, 56] on button "Options" at bounding box center [939, 57] width 62 height 18
click at [907, 126] on div "Email" at bounding box center [917, 130] width 86 height 16
click at [874, 53] on button "Close" at bounding box center [882, 57] width 41 height 18
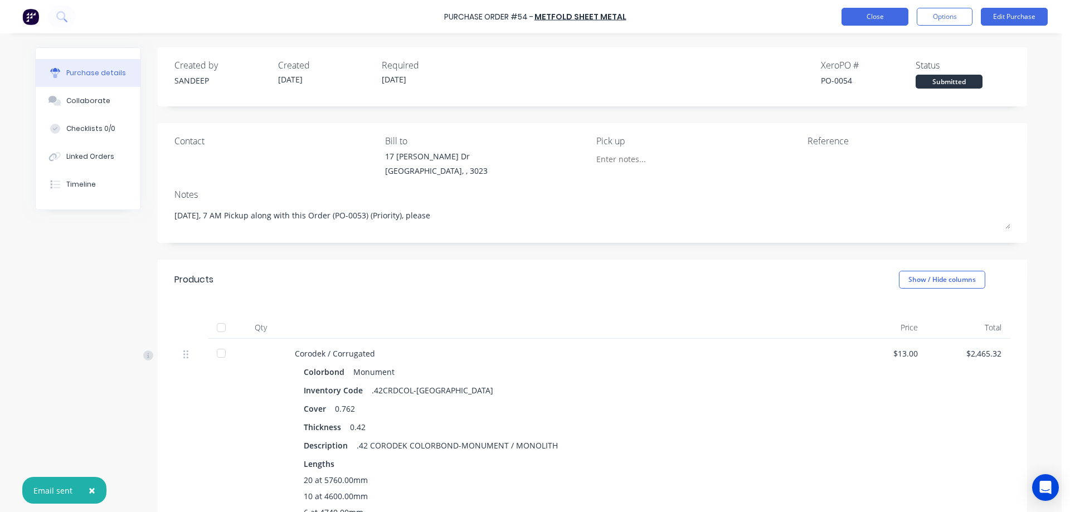
click at [874, 19] on button "Close" at bounding box center [875, 17] width 67 height 18
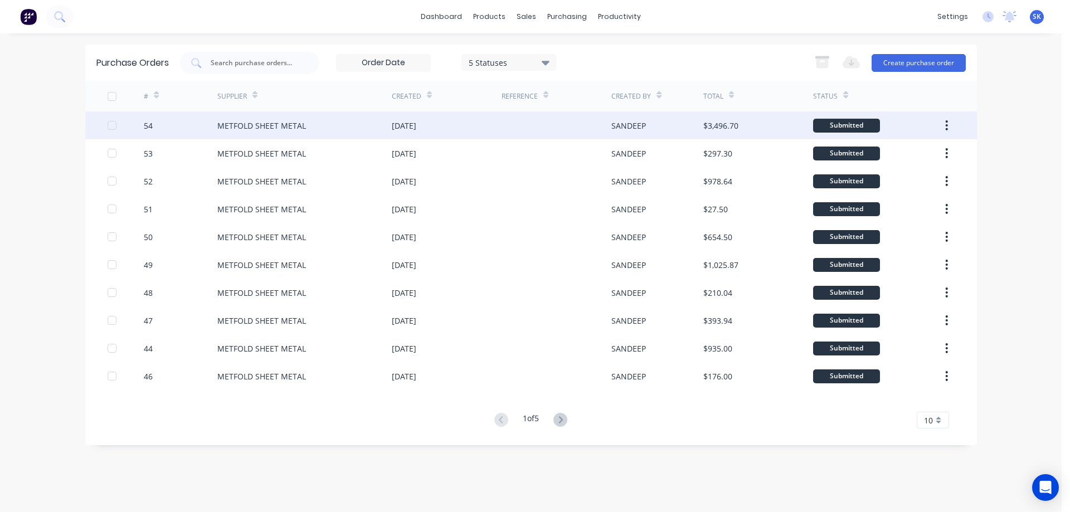
click at [473, 134] on div "[DATE]" at bounding box center [447, 125] width 110 height 28
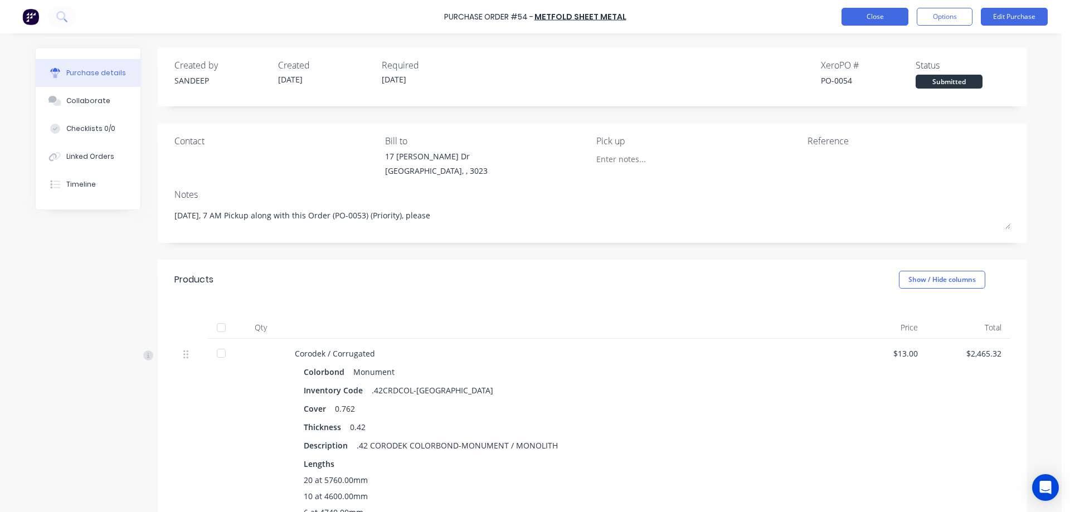
click at [855, 17] on button "Close" at bounding box center [875, 17] width 67 height 18
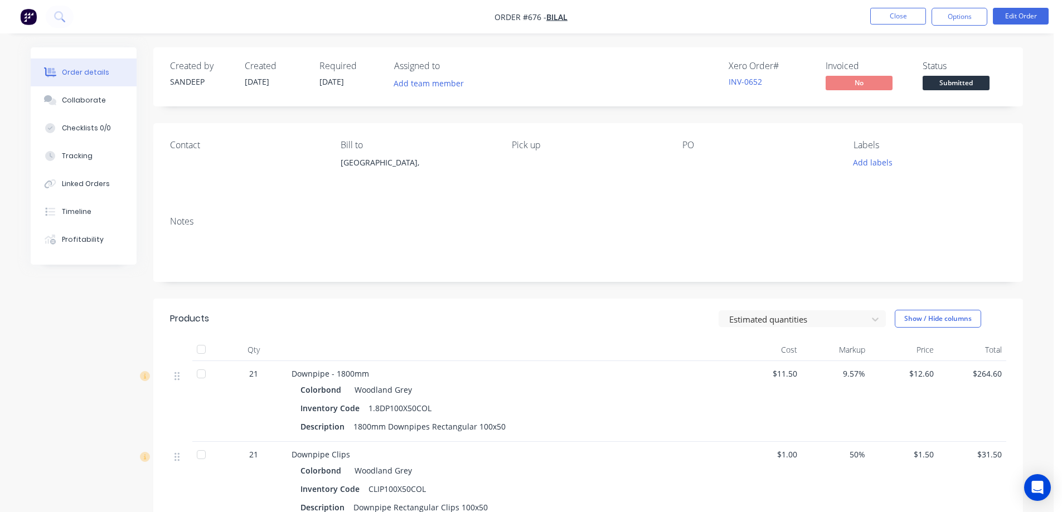
click at [34, 22] on img "button" at bounding box center [28, 16] width 17 height 17
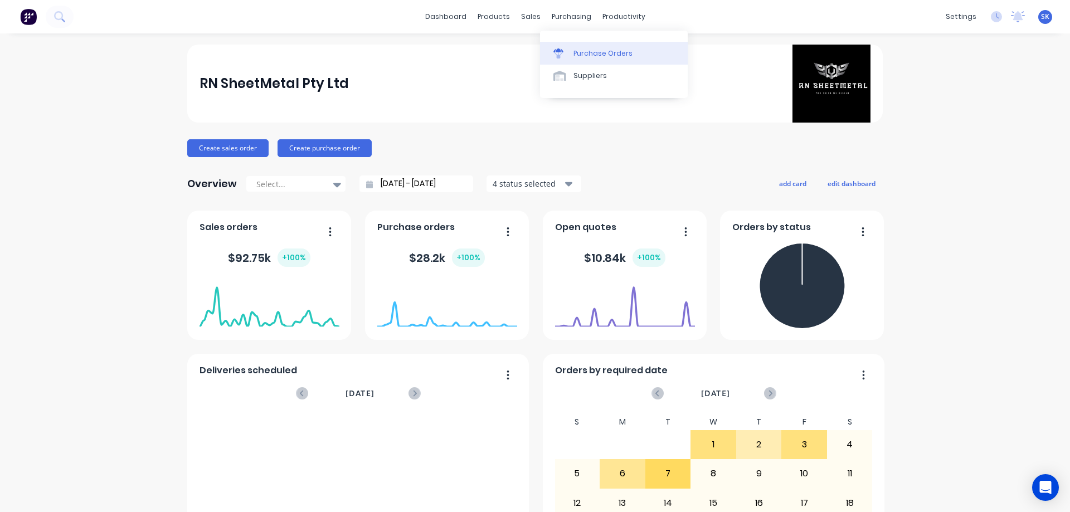
click at [567, 48] on div at bounding box center [561, 53] width 17 height 10
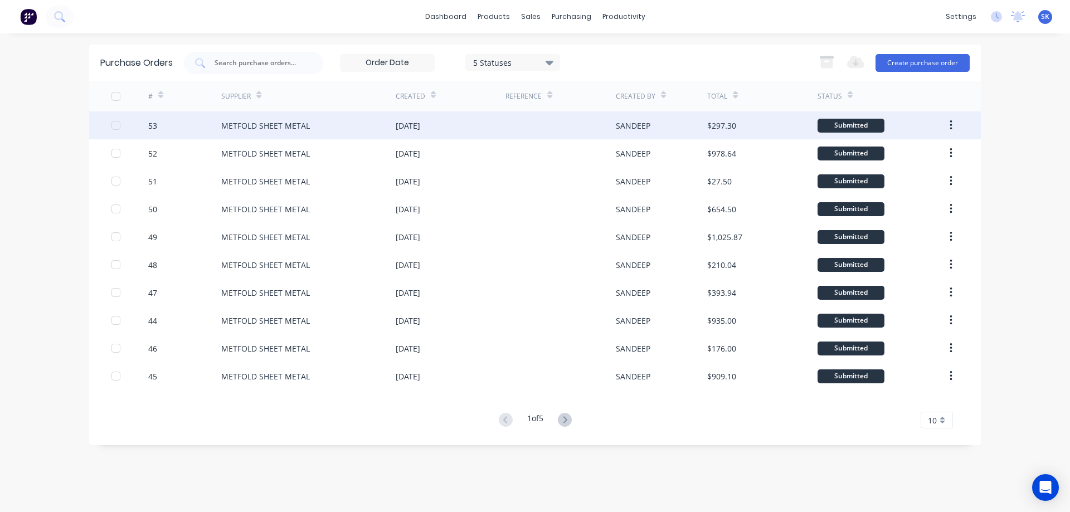
click at [511, 132] on div at bounding box center [561, 125] width 110 height 28
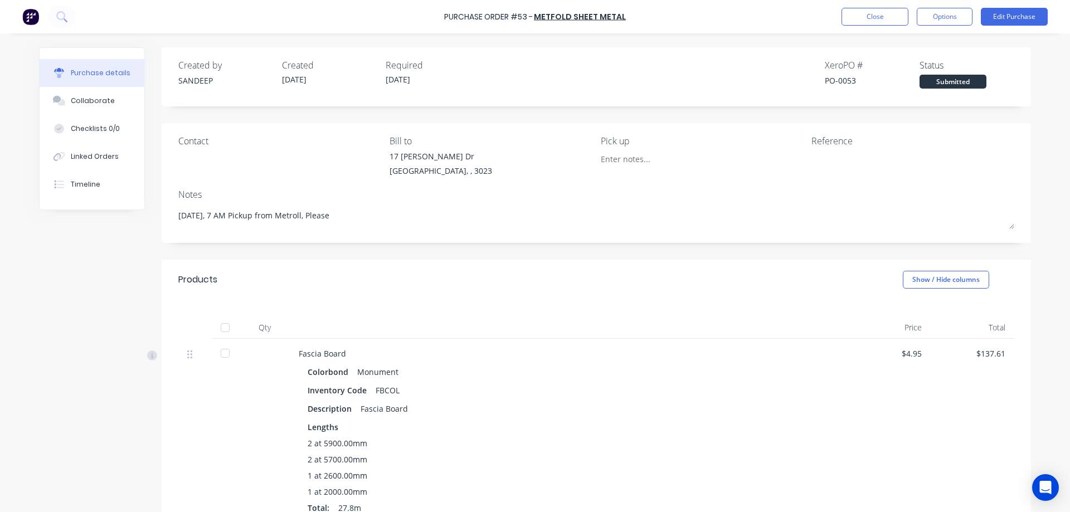
click at [825, 80] on div "PO-0053" at bounding box center [872, 81] width 95 height 12
drag, startPoint x: 822, startPoint y: 79, endPoint x: 852, endPoint y: 77, distance: 30.1
click at [852, 77] on div "PO-0053" at bounding box center [872, 81] width 95 height 12
copy div "PO-0053"
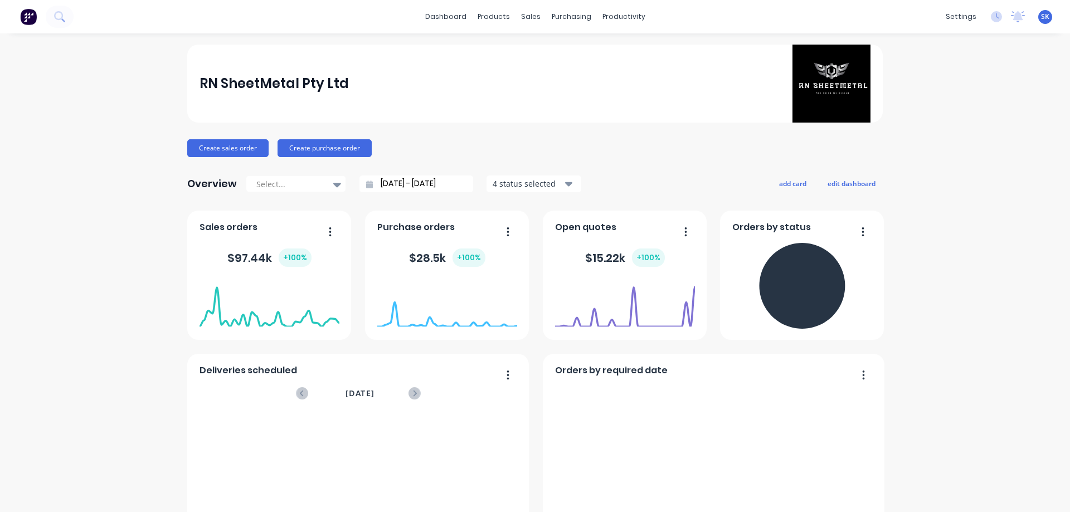
click at [391, 182] on input "[DATE] - [DATE]" at bounding box center [421, 184] width 96 height 17
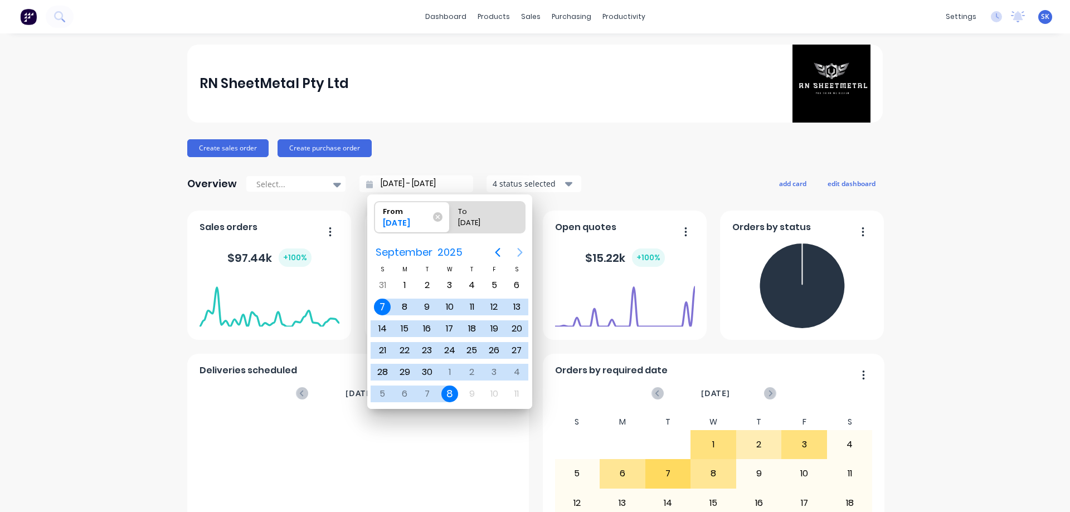
click at [516, 247] on icon "Next page" at bounding box center [519, 252] width 13 height 13
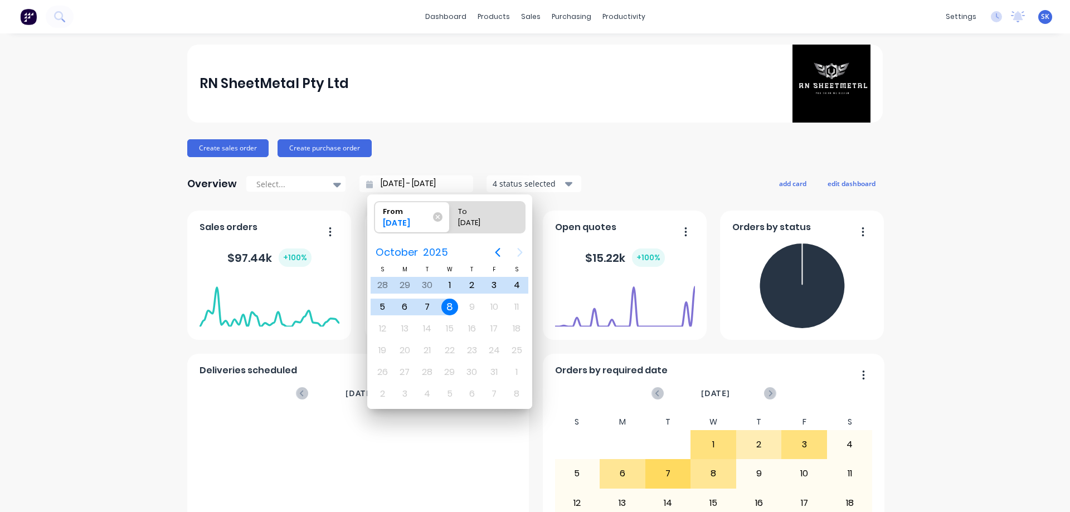
click at [455, 303] on div "8" at bounding box center [449, 307] width 17 height 17
type input "08/10/25 - 08/10/25"
radio input "false"
radio input "true"
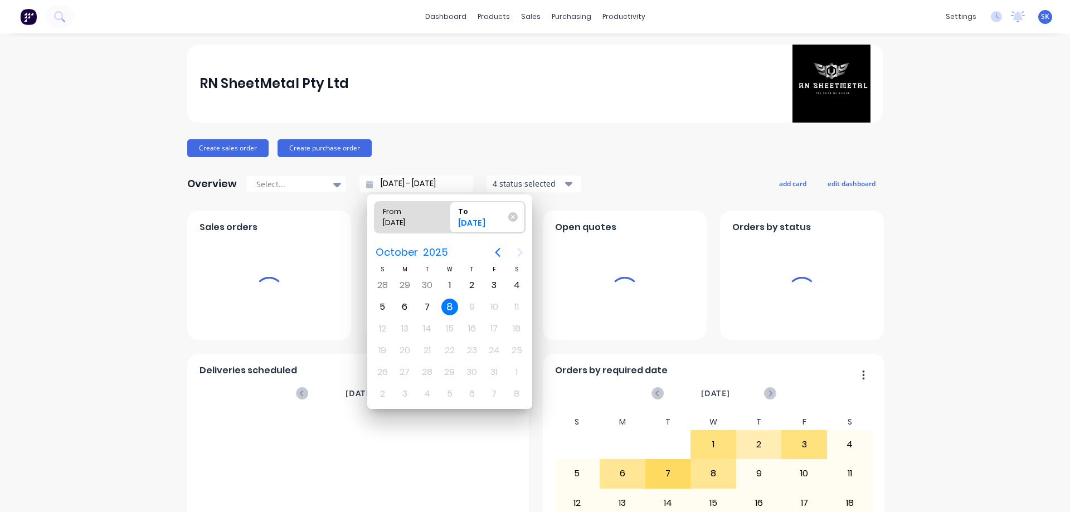
click at [455, 303] on div "8" at bounding box center [449, 307] width 17 height 17
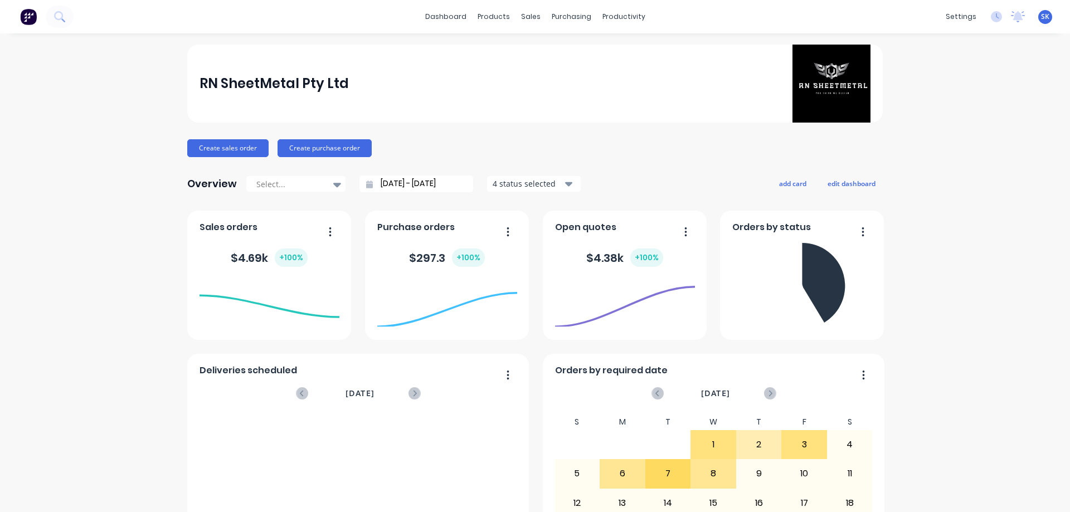
click at [512, 188] on div "4 status selected" at bounding box center [528, 184] width 70 height 12
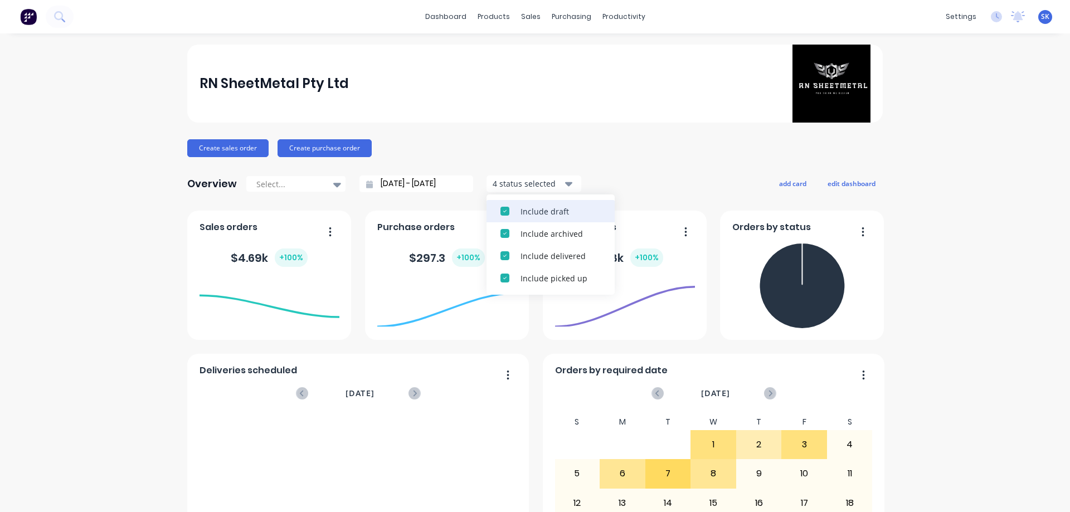
click at [512, 205] on button "Include draft" at bounding box center [551, 211] width 128 height 22
click at [512, 205] on button "Include archived" at bounding box center [551, 211] width 128 height 22
click at [392, 186] on input "08/10/25 - 08/10/25" at bounding box center [421, 184] width 96 height 17
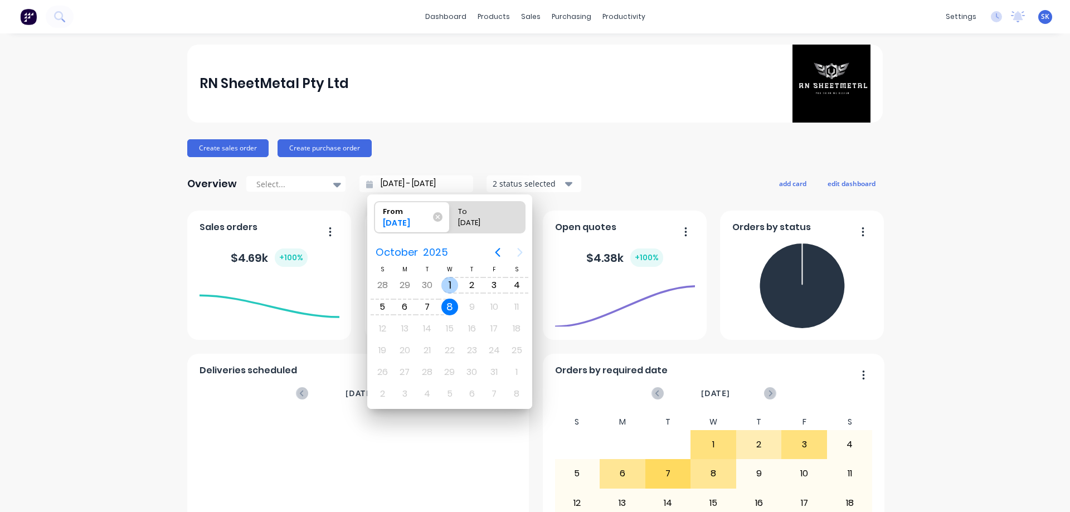
click at [445, 275] on div "Oct 1" at bounding box center [450, 285] width 22 height 21
type input "01/10/25 - 08/10/25"
radio input "false"
radio input "true"
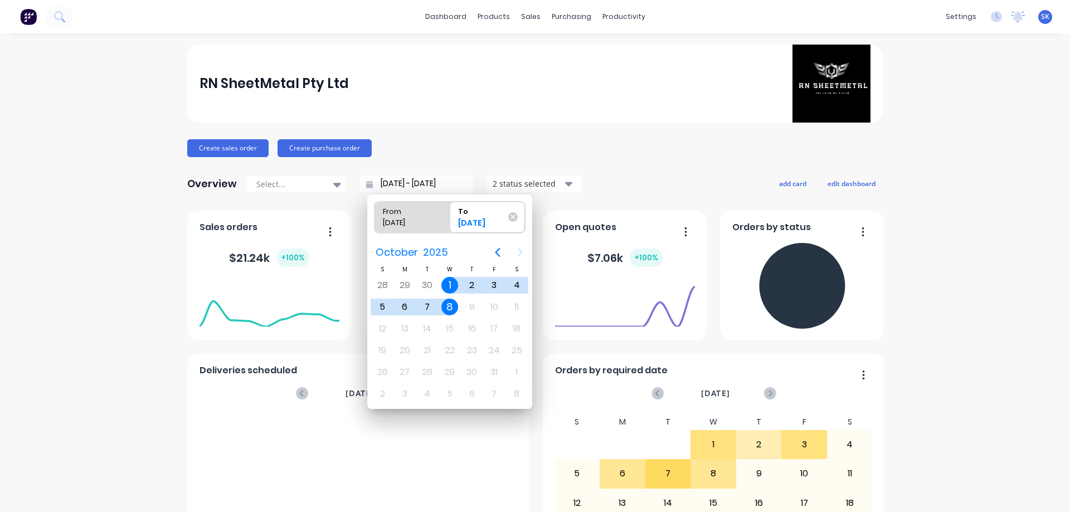
click at [668, 178] on div "Overview Select... 01/10/25 - 08/10/25 2 status selected add card edit dashboard" at bounding box center [535, 184] width 696 height 22
